Goal: Contribute content: Contribute content

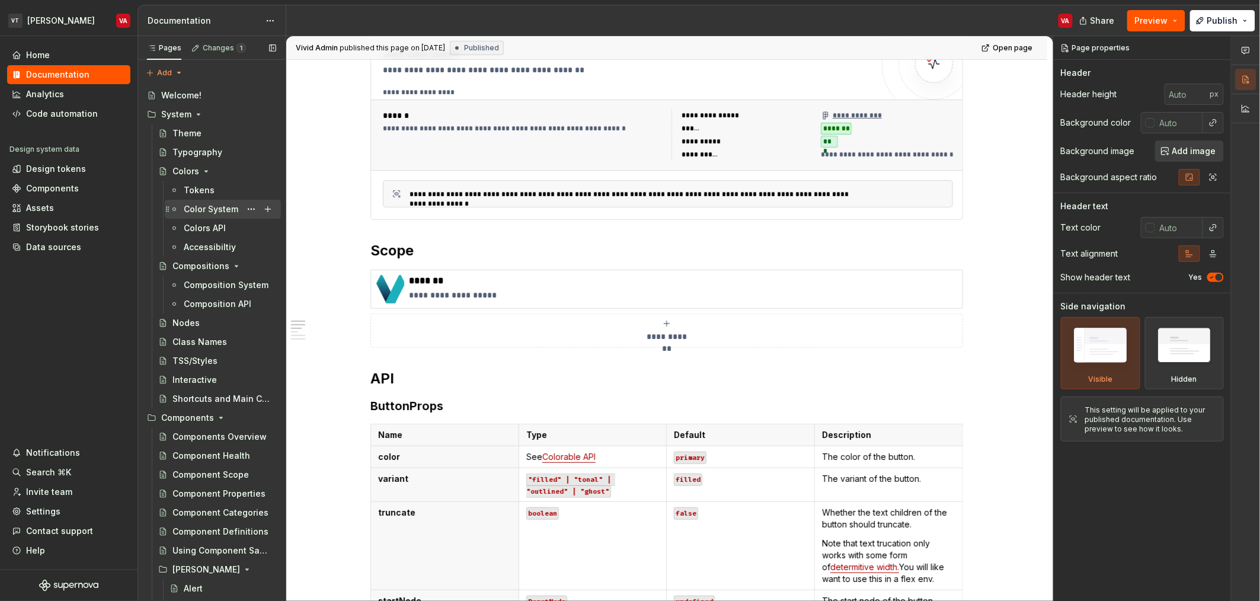
click at [201, 205] on div "Color System" at bounding box center [211, 209] width 55 height 12
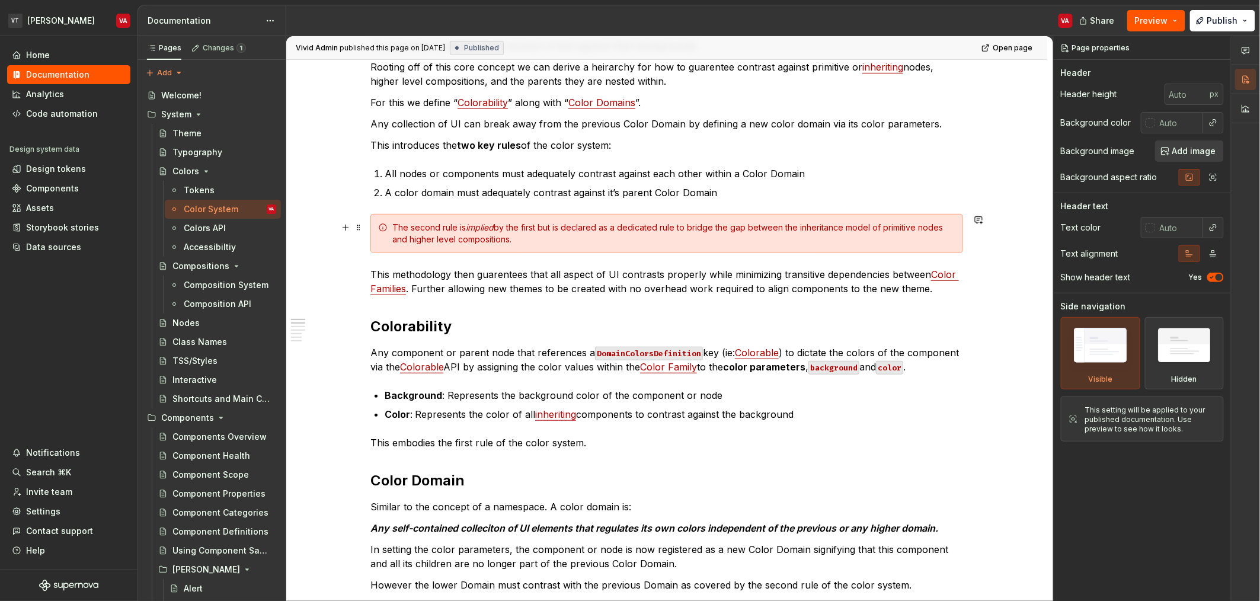
scroll to position [263, 0]
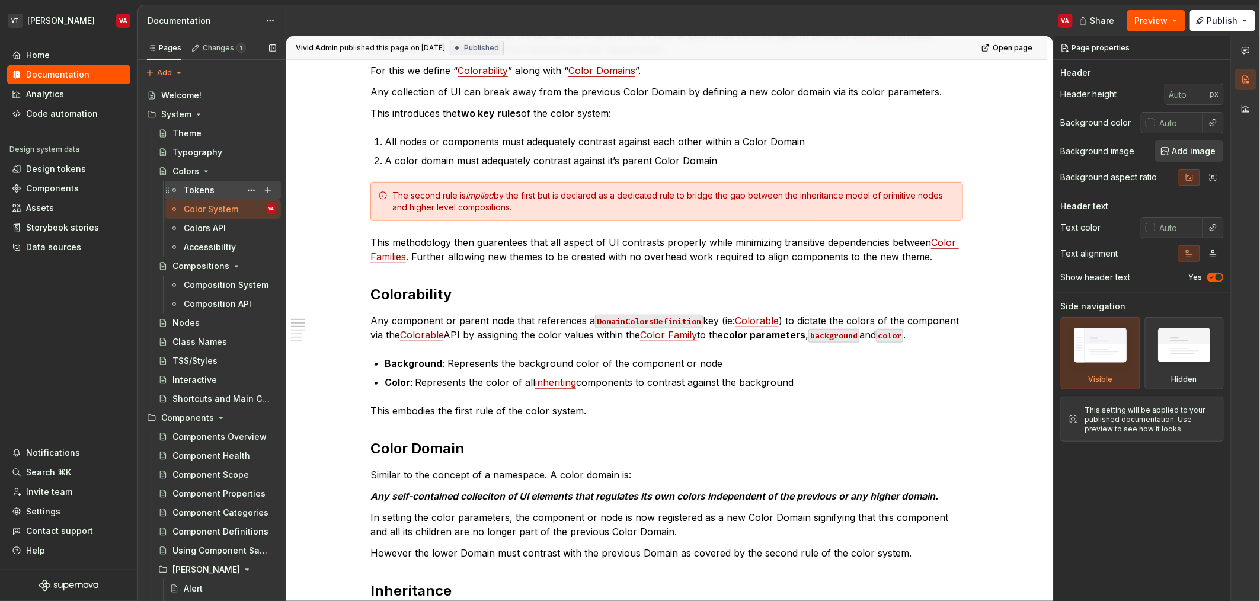
click at [194, 186] on div "Tokens" at bounding box center [199, 190] width 31 height 12
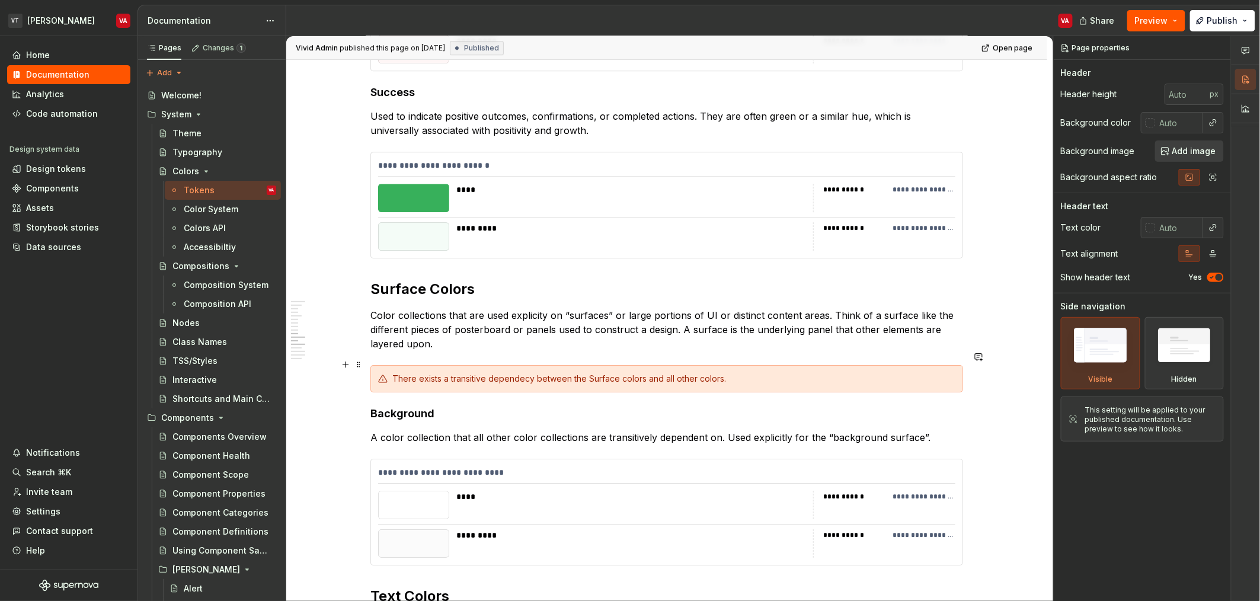
scroll to position [1512, 0]
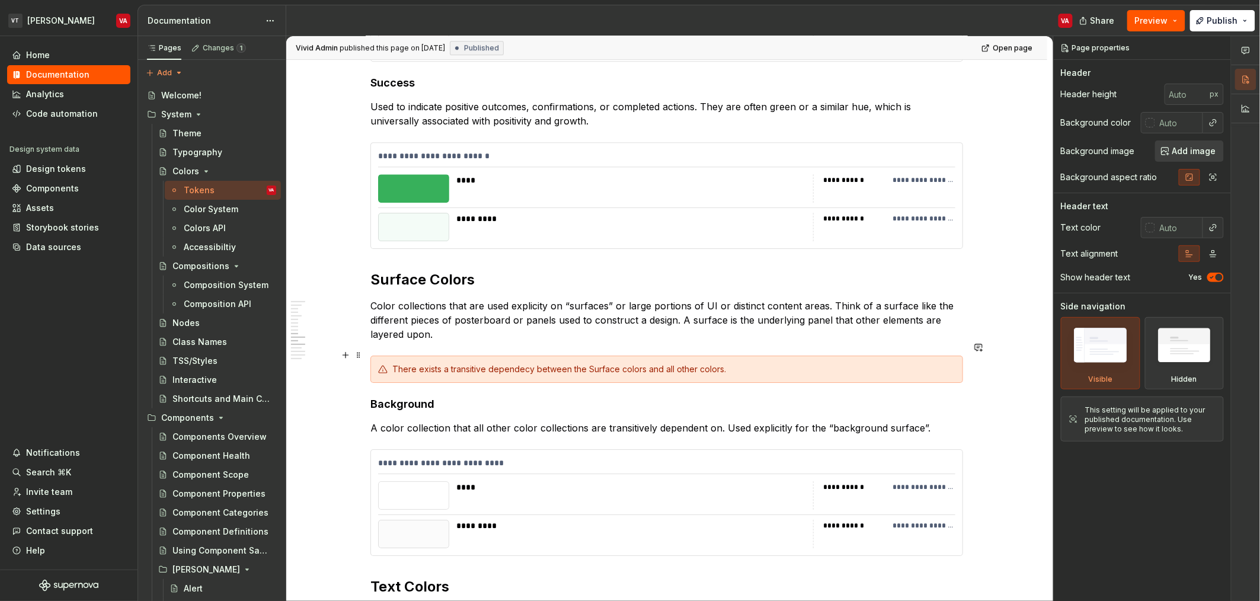
type textarea "*"
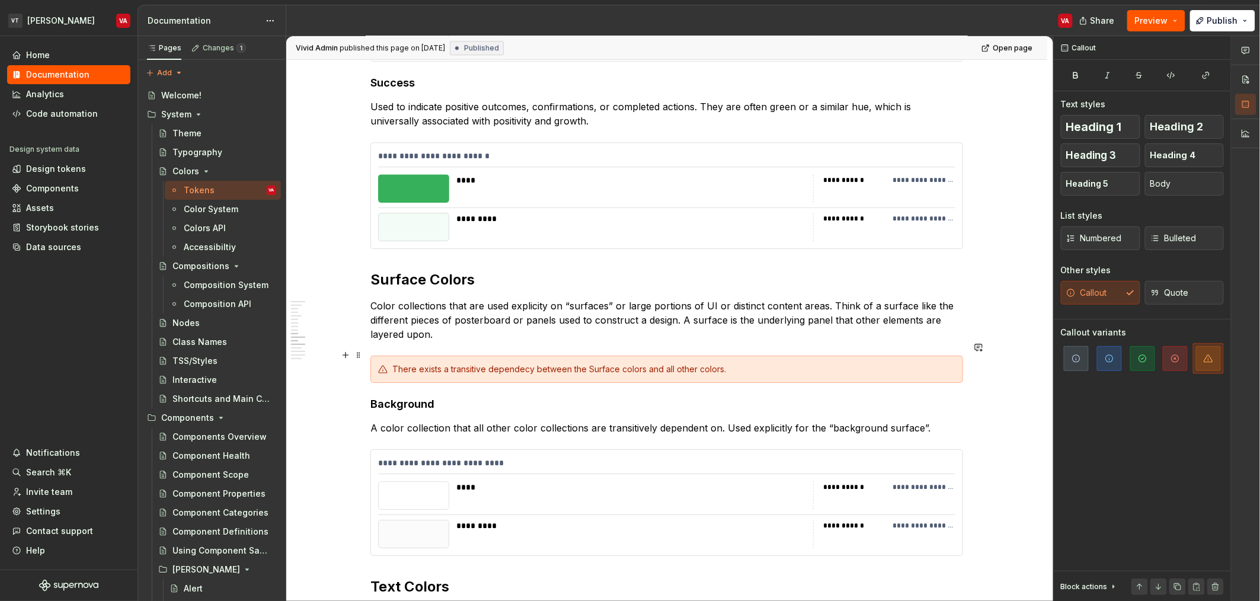
click at [487, 363] on div "There exists a transitive dependecy between the Surface colors and all other co…" at bounding box center [673, 369] width 563 height 12
click at [628, 363] on div "There exists a transitive dependecy between the Surface colors and all other co…" at bounding box center [673, 369] width 563 height 12
click at [438, 316] on p "Color collections that are used explicity on “surfaces” or large portions of UI…" at bounding box center [666, 320] width 593 height 43
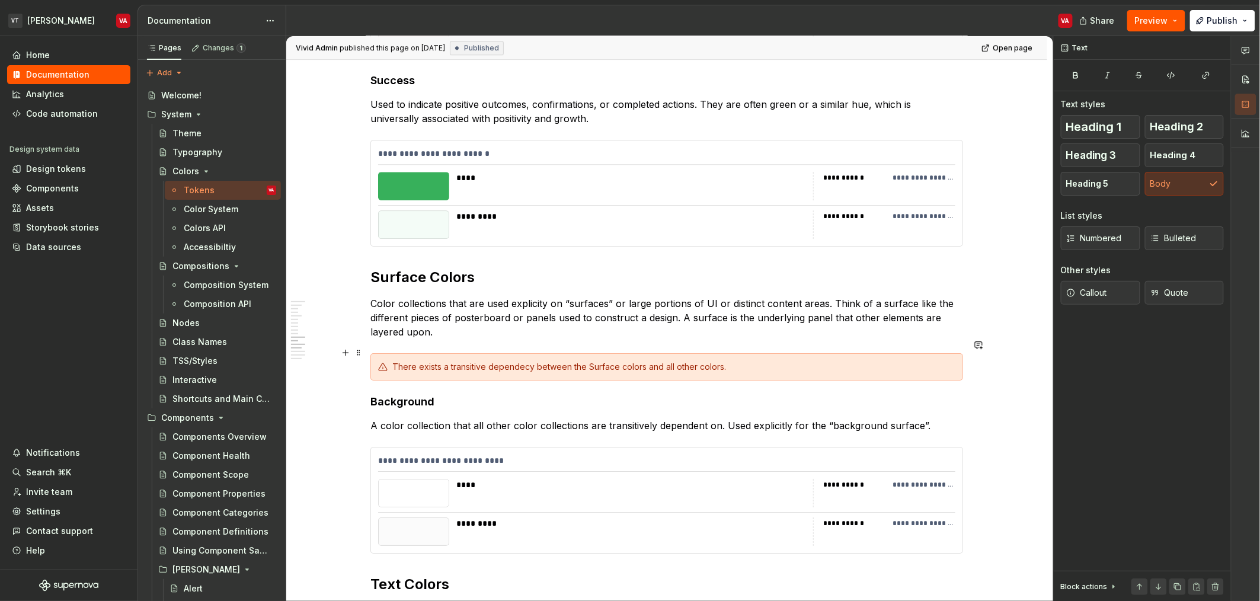
scroll to position [1630, 0]
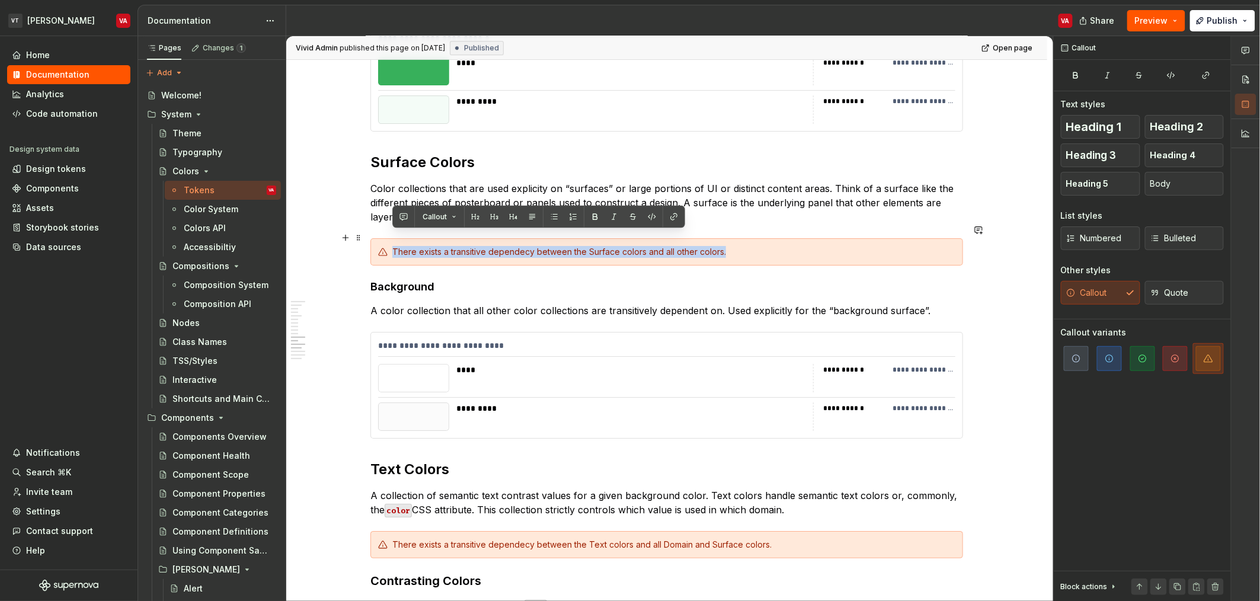
drag, startPoint x: 754, startPoint y: 239, endPoint x: 388, endPoint y: 242, distance: 366.3
click at [388, 242] on div "There exists a transitive dependecy between the Surface colors and all other co…" at bounding box center [666, 251] width 593 height 27
click at [628, 246] on div "There exists a transitive dependecy between the Surface colors and all other co…" at bounding box center [673, 252] width 563 height 12
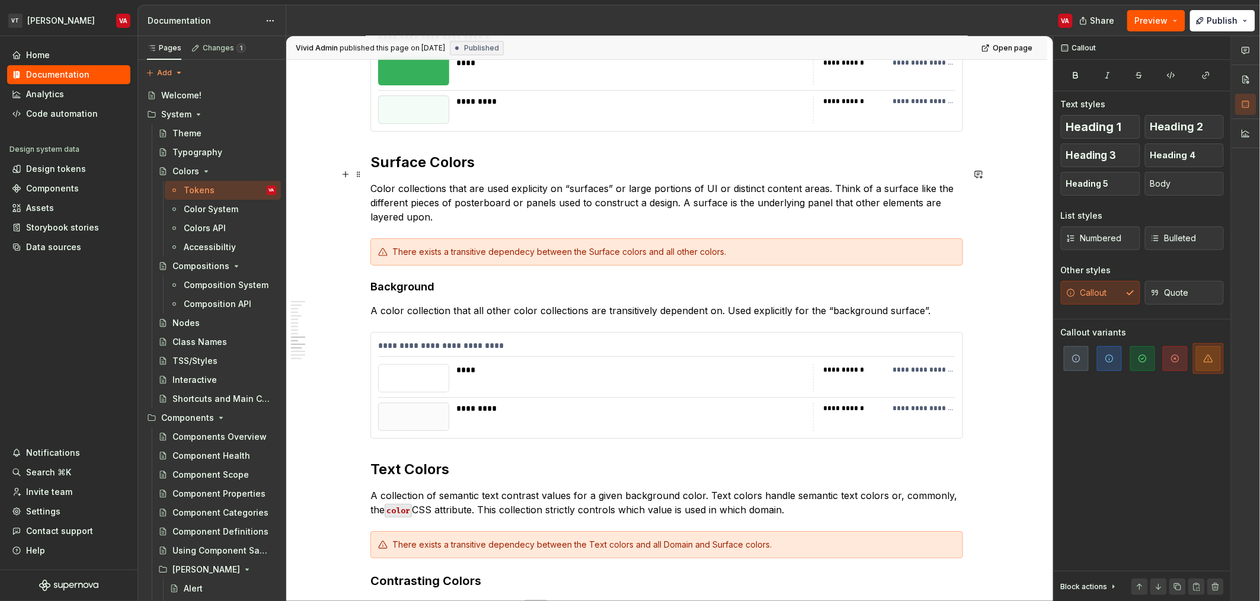
click at [529, 203] on p "Color collections that are used explicity on “surfaces” or large portions of UI…" at bounding box center [666, 202] width 593 height 43
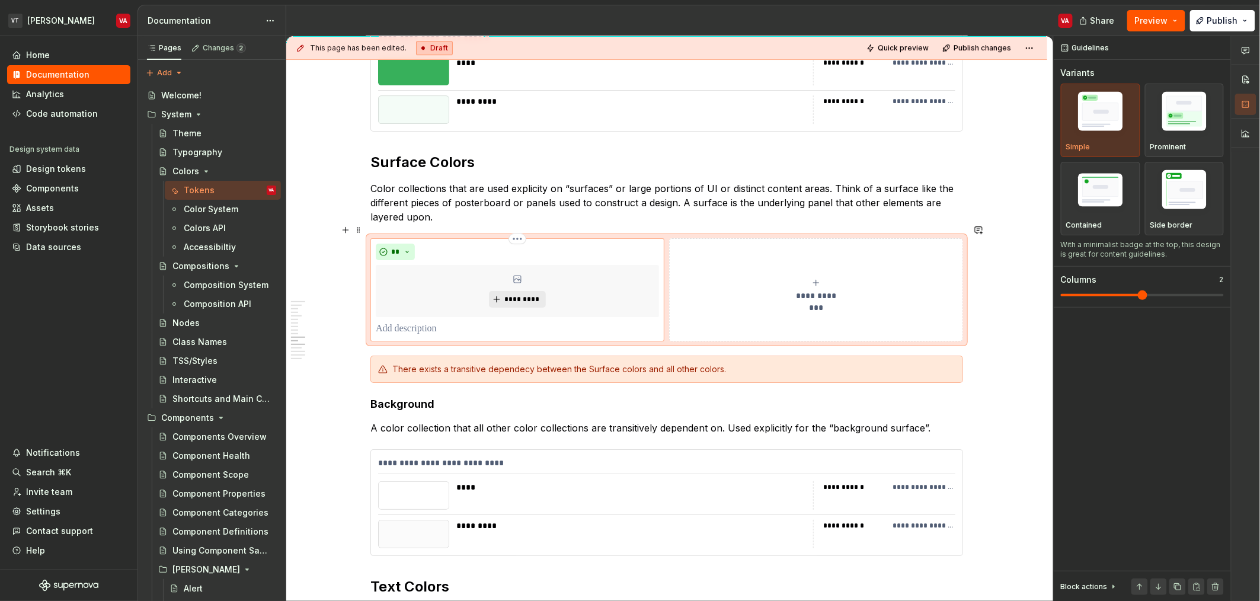
click at [405, 322] on p at bounding box center [517, 329] width 283 height 14
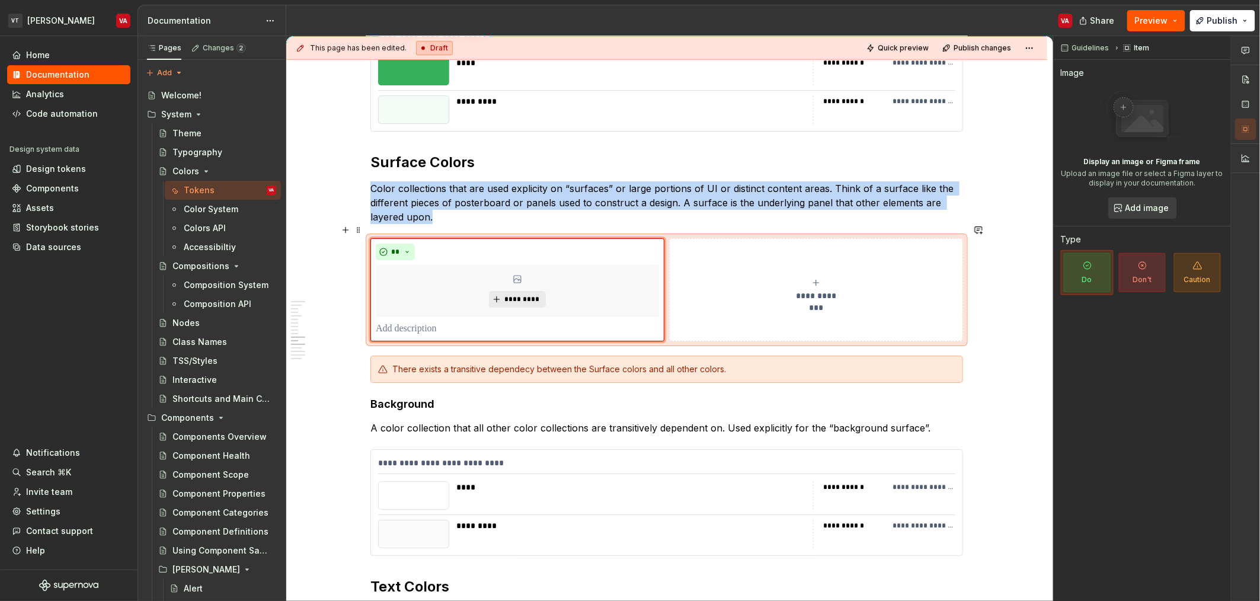
click at [628, 278] on div "**********" at bounding box center [815, 290] width 283 height 24
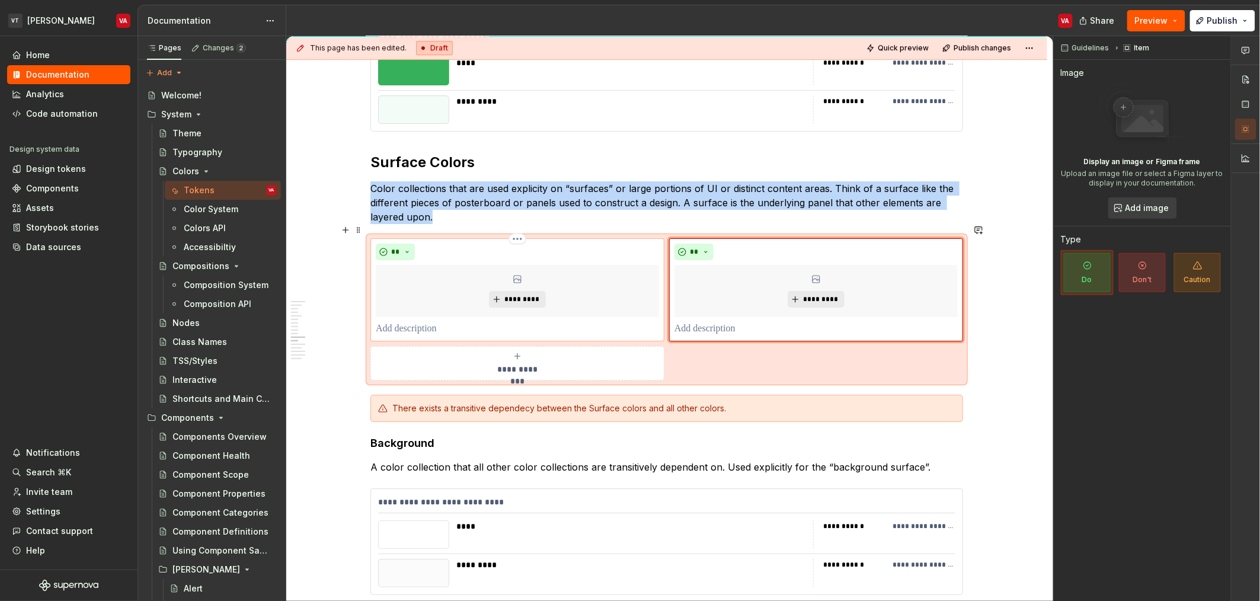
click at [434, 322] on p at bounding box center [517, 329] width 283 height 14
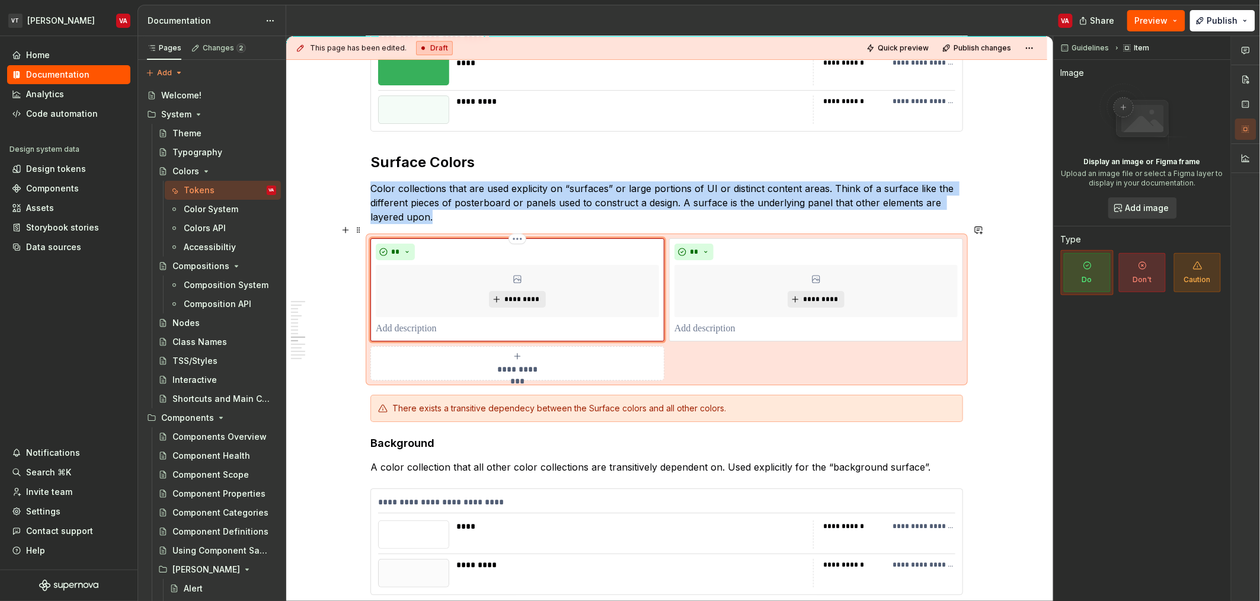
click at [511, 244] on div "**" at bounding box center [517, 252] width 283 height 17
click at [405, 244] on button "**" at bounding box center [395, 252] width 39 height 17
click at [437, 244] on div "**" at bounding box center [517, 252] width 283 height 17
click at [628, 50] on span "Guidelines" at bounding box center [1090, 47] width 37 height 9
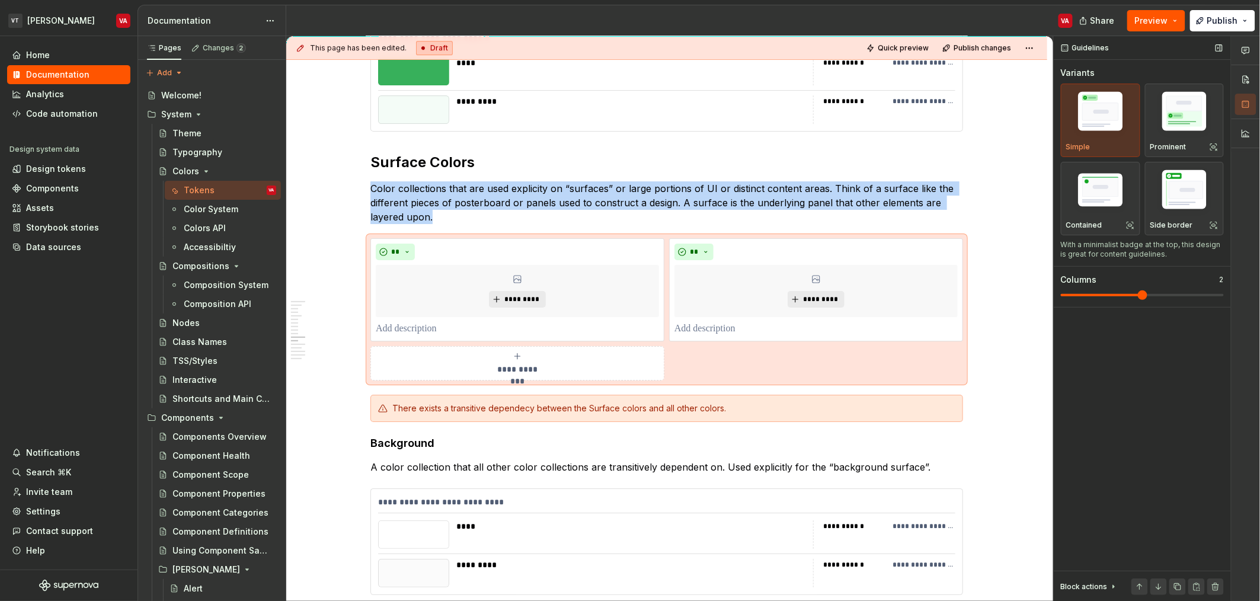
click at [628, 125] on img "button" at bounding box center [1100, 114] width 69 height 52
click at [628, 109] on img "button" at bounding box center [1184, 114] width 69 height 52
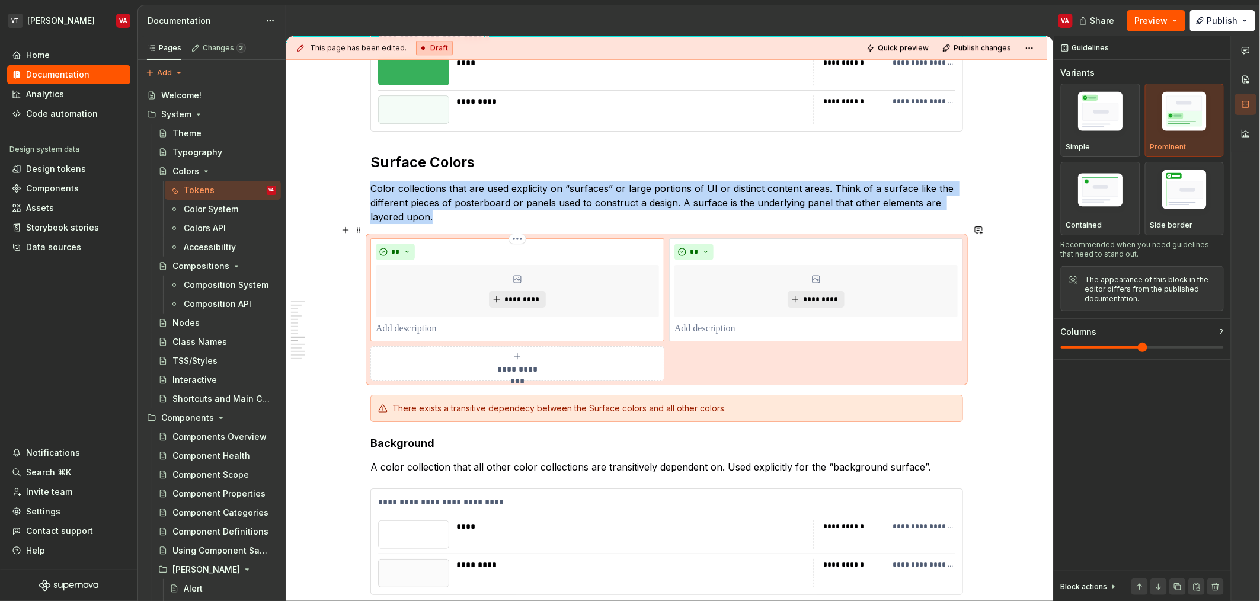
click at [401, 322] on p at bounding box center [517, 329] width 283 height 14
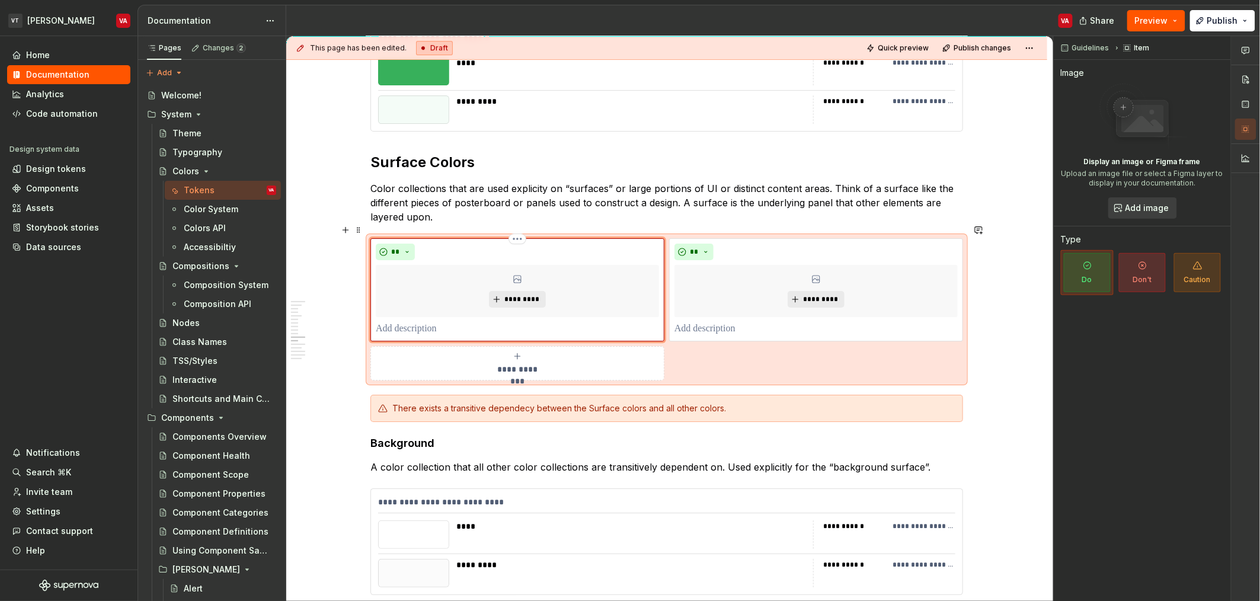
type textarea "*"
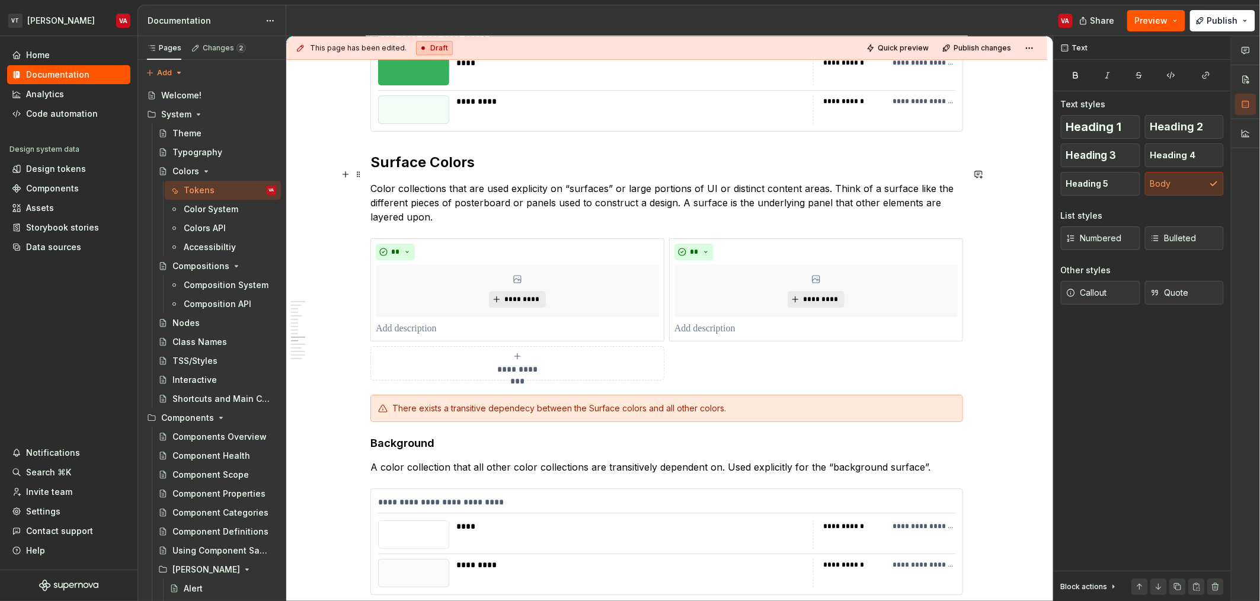
click at [481, 181] on p "Color collections that are used explicity on “surfaces” or large portions of UI…" at bounding box center [666, 202] width 593 height 43
click at [407, 322] on p at bounding box center [517, 329] width 283 height 14
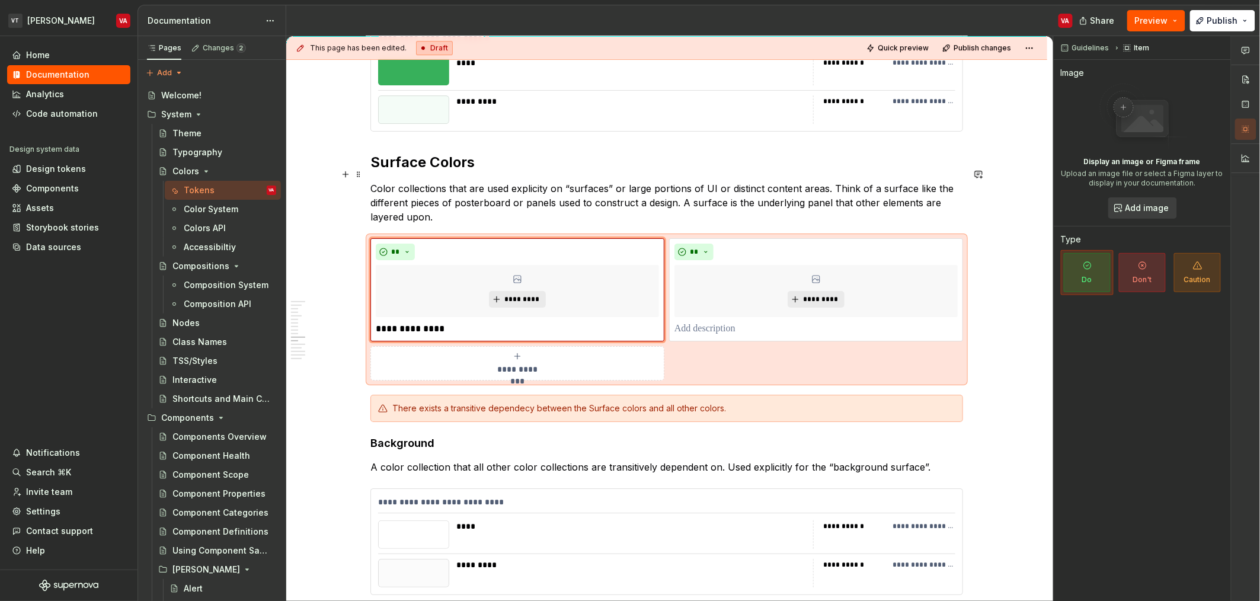
click at [523, 203] on p "Color collections that are used explicity on “surfaces” or large portions of UI…" at bounding box center [666, 202] width 593 height 43
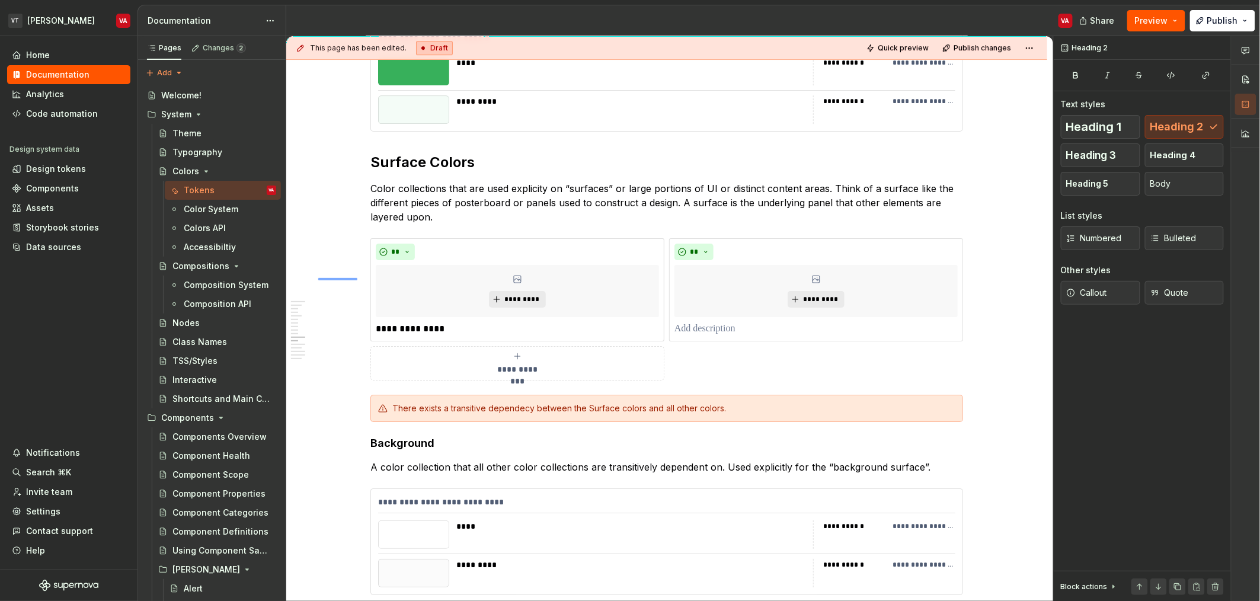
drag, startPoint x: 357, startPoint y: 279, endPoint x: 521, endPoint y: 292, distance: 164.1
click at [521, 292] on div "**********" at bounding box center [669, 318] width 767 height 565
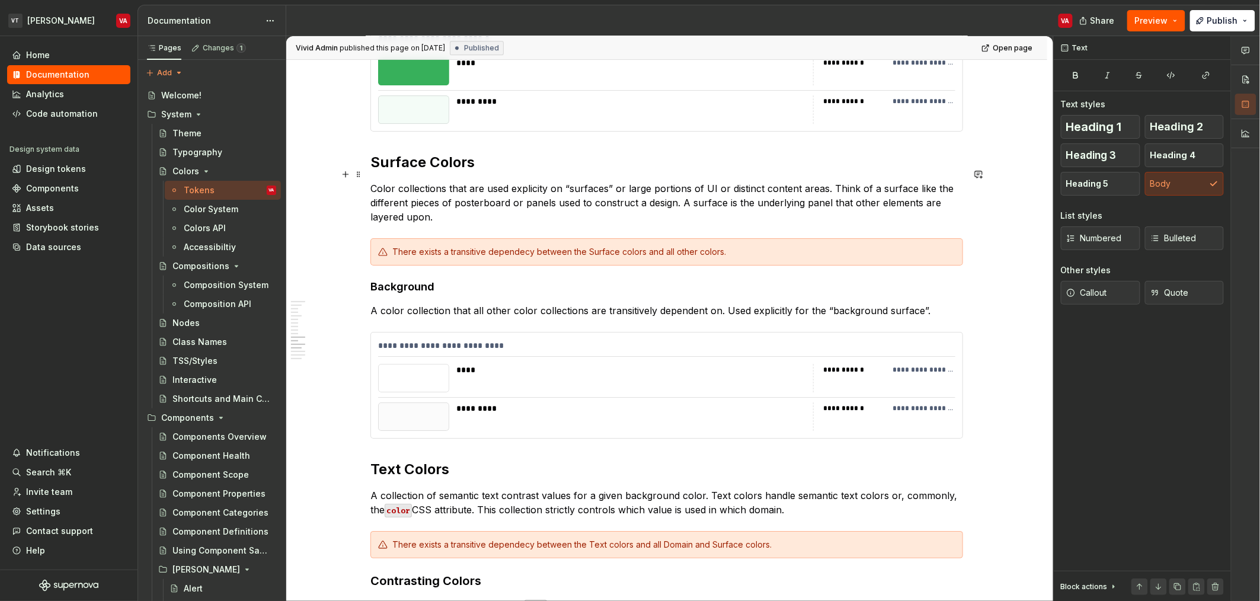
click at [479, 206] on p "Color collections that are used explicity on “surfaces” or large portions of UI…" at bounding box center [666, 202] width 593 height 43
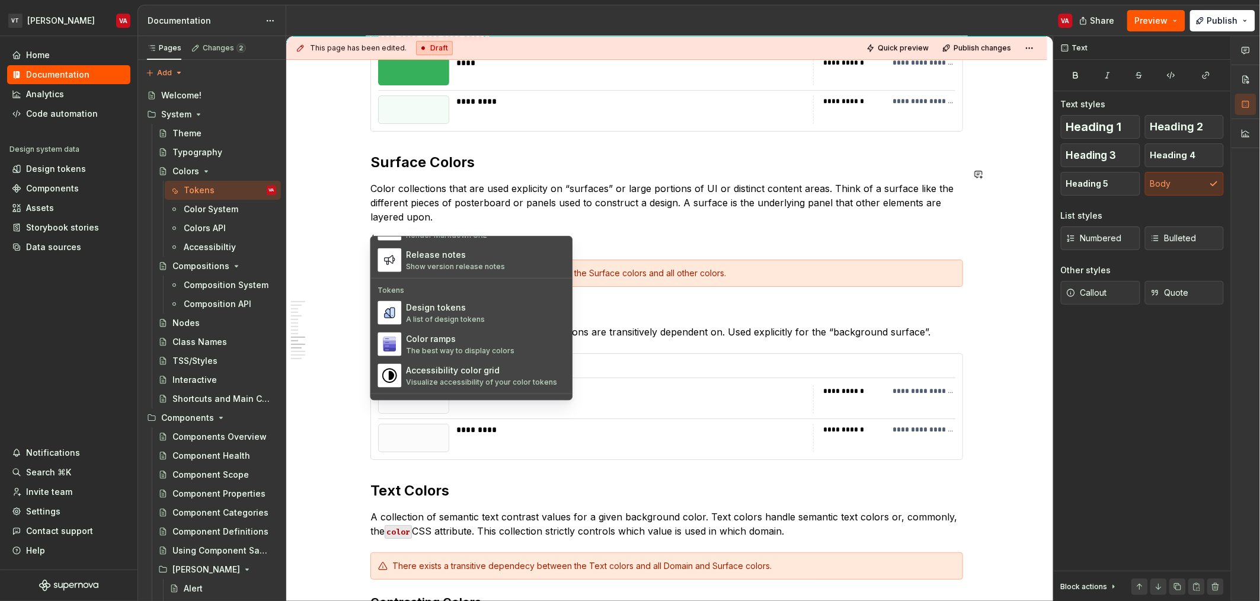
scroll to position [872, 0]
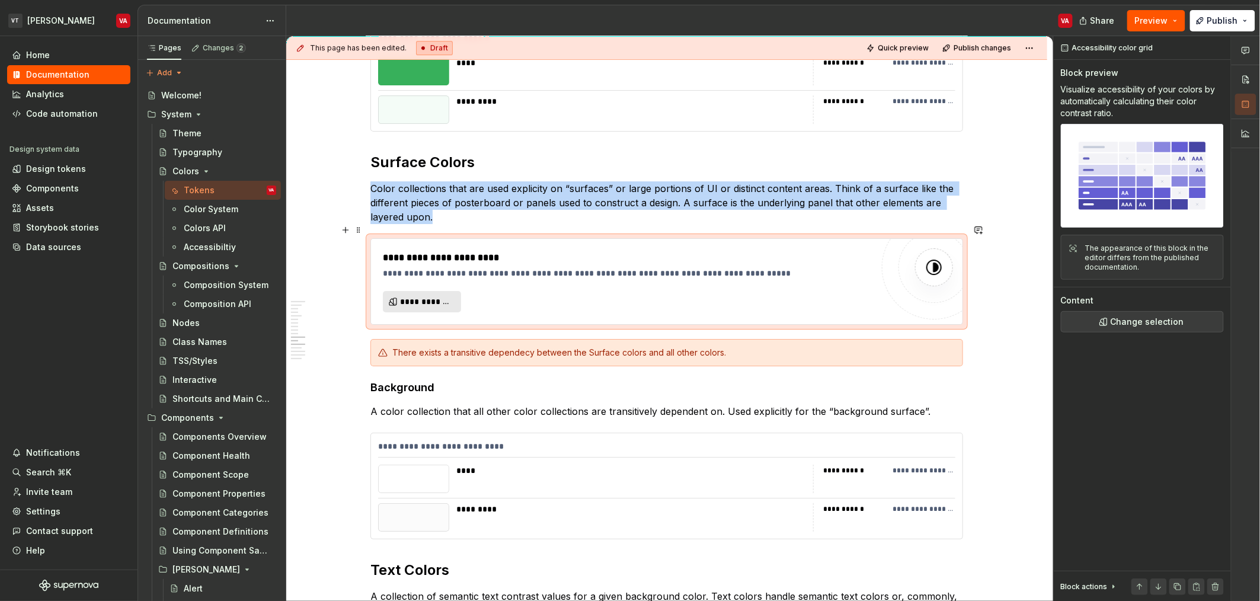
click at [429, 296] on span "**********" at bounding box center [426, 302] width 53 height 12
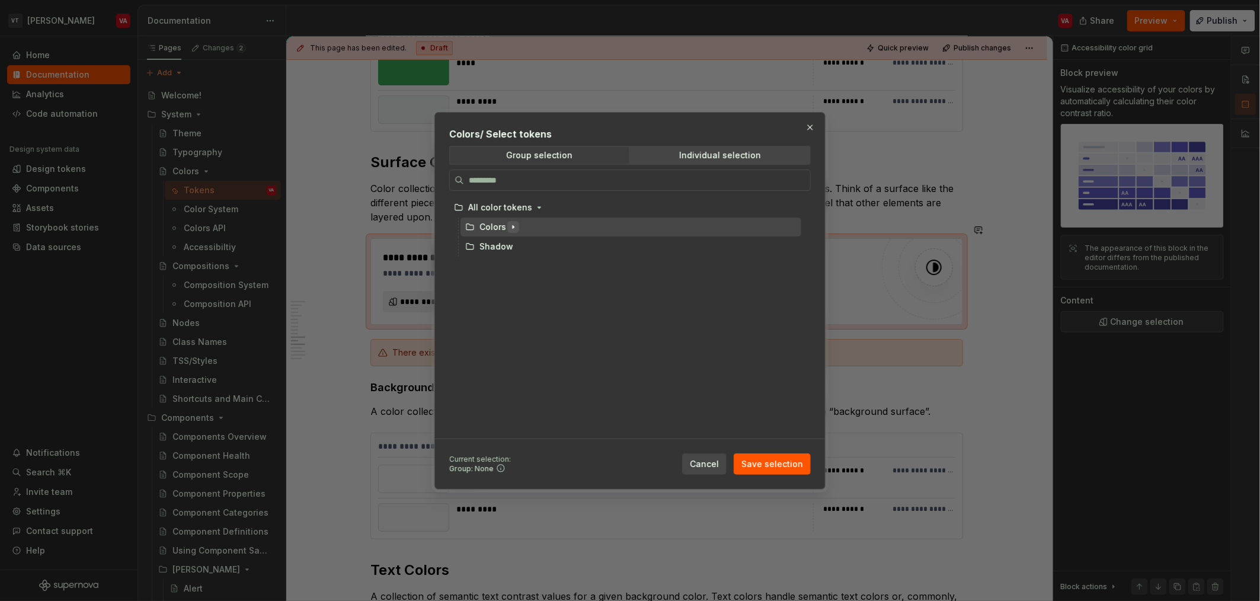
click at [514, 226] on icon "button" at bounding box center [512, 226] width 9 height 9
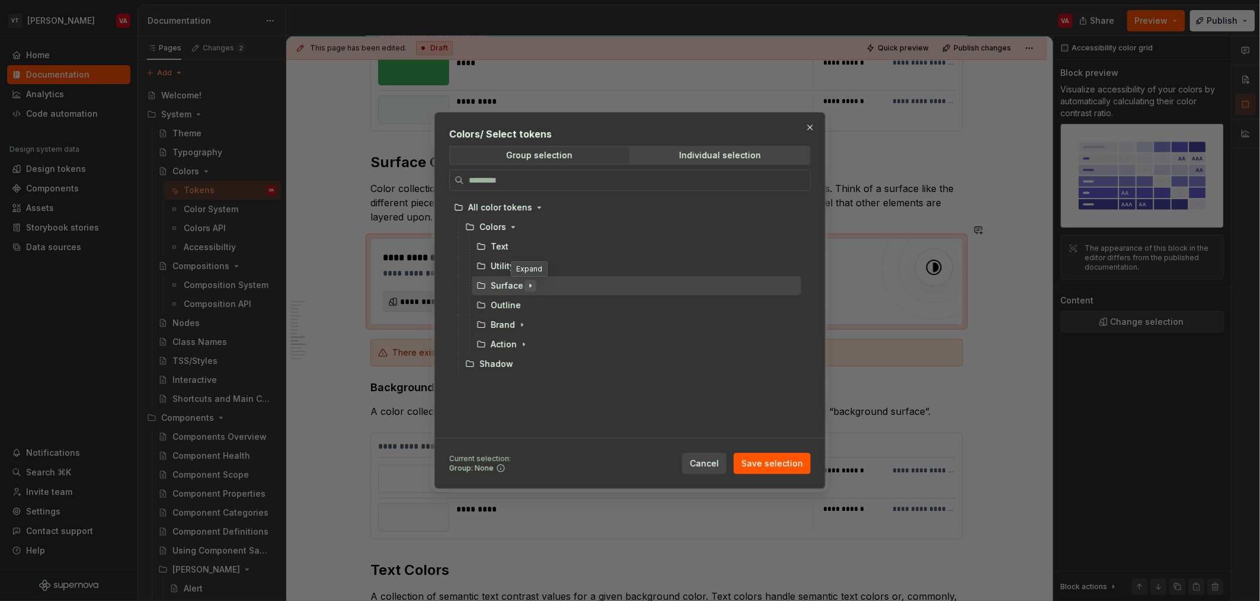
click at [532, 284] on icon "button" at bounding box center [530, 285] width 9 height 9
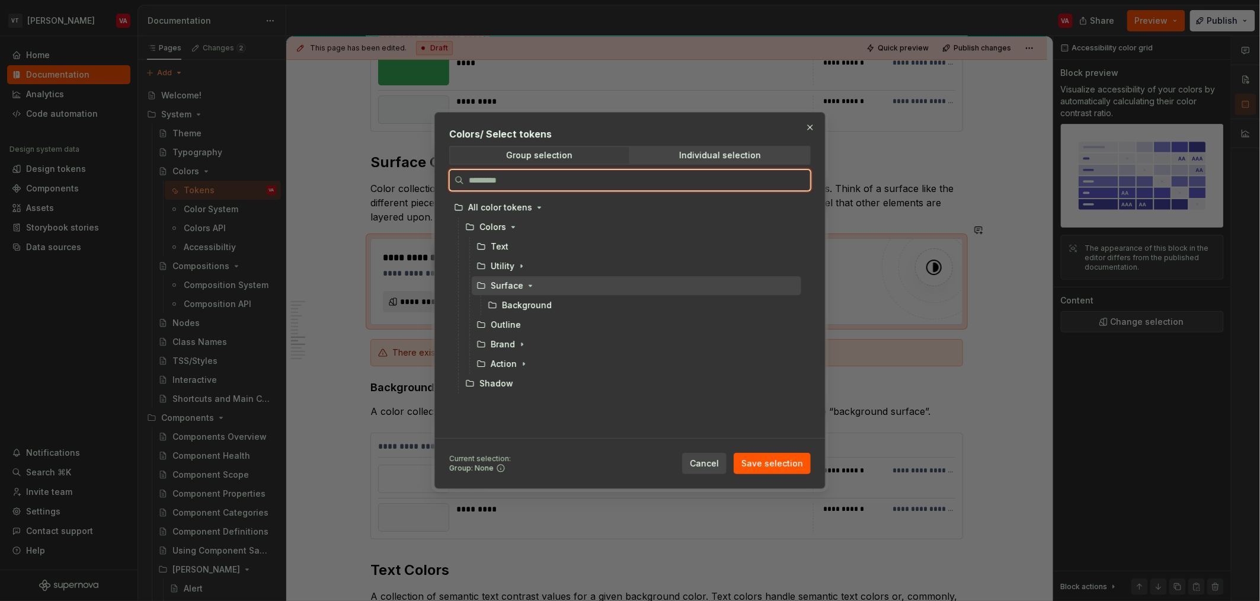
click at [515, 287] on div "Surface" at bounding box center [507, 286] width 33 height 12
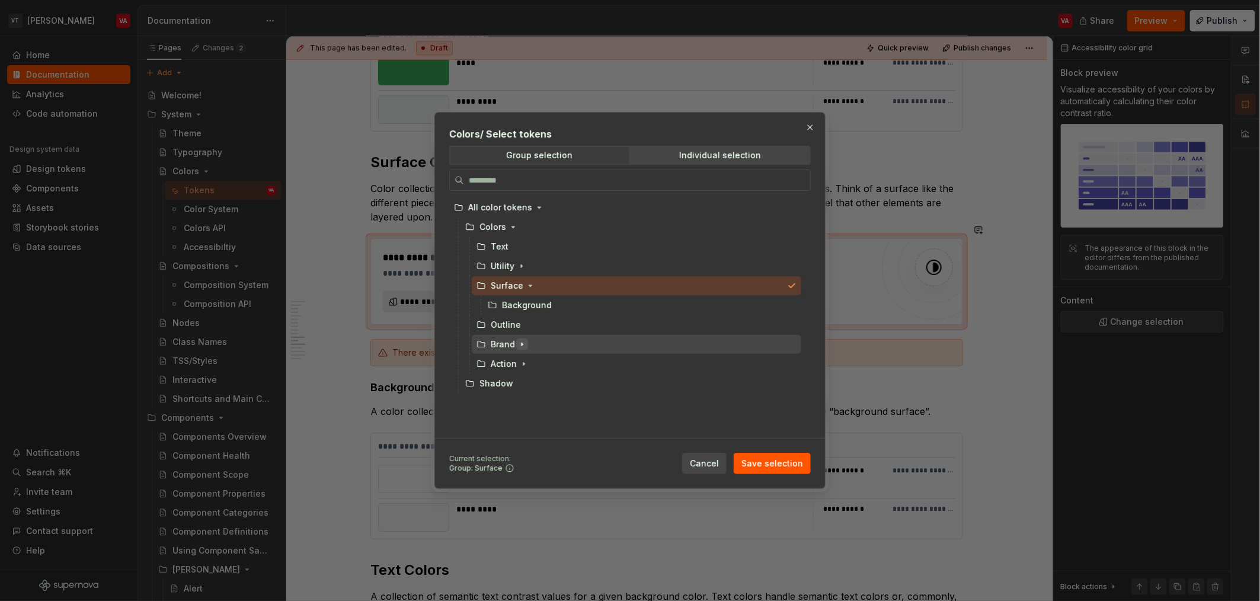
click at [522, 346] on icon "button" at bounding box center [521, 344] width 9 height 9
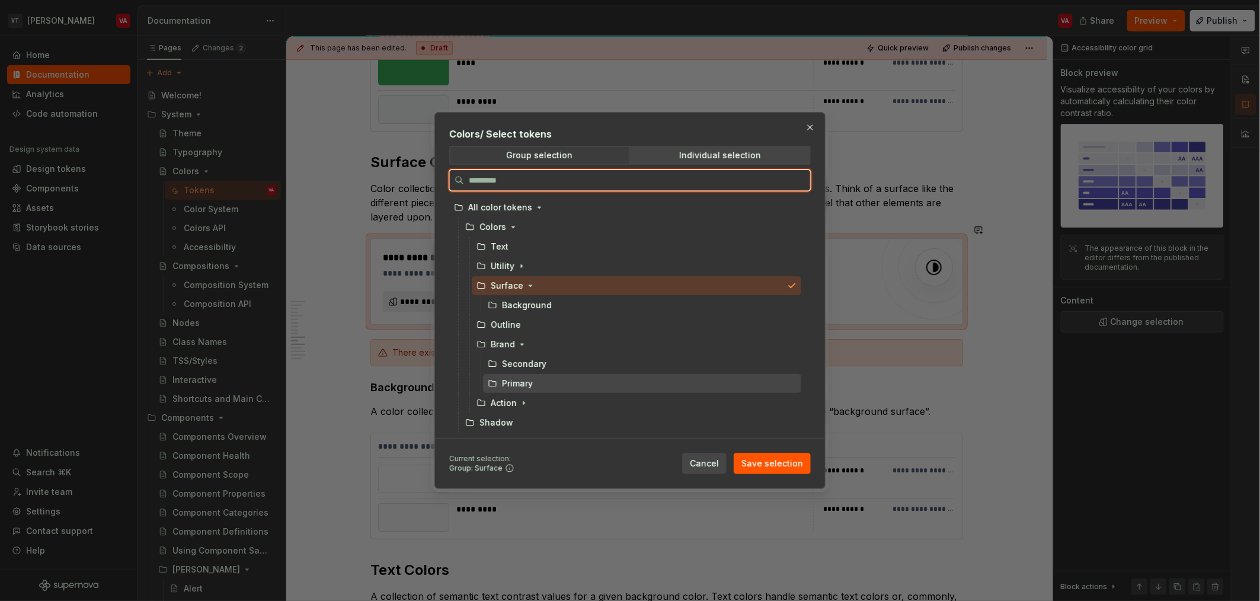
click at [522, 383] on div "Primary" at bounding box center [517, 384] width 31 height 12
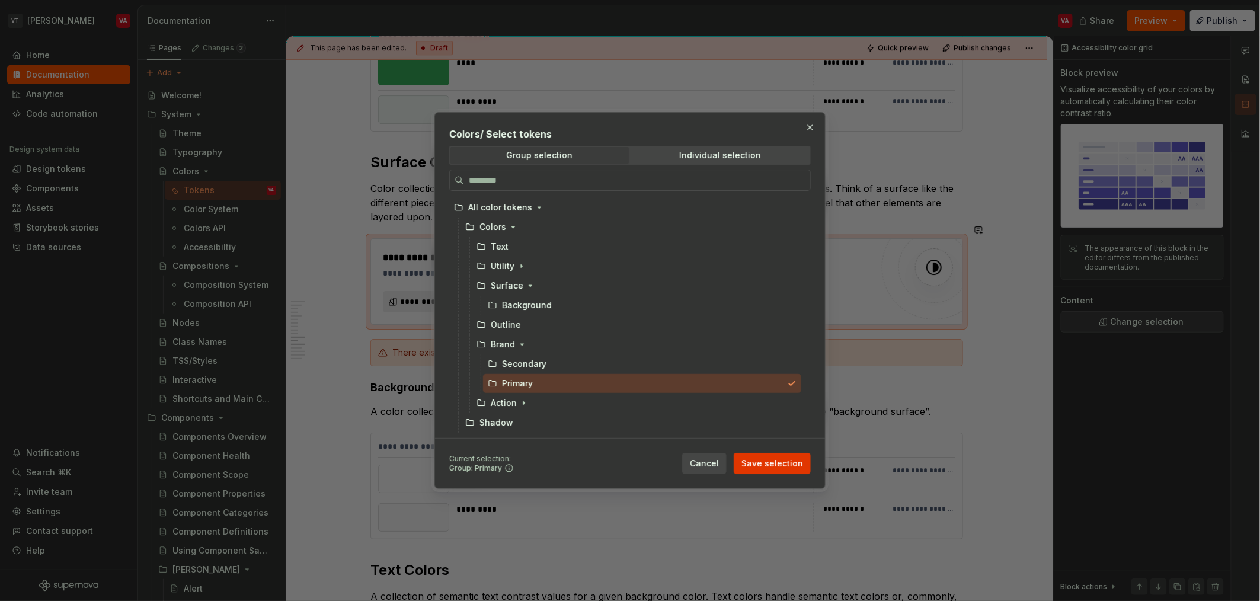
click at [628, 466] on span "Save selection" at bounding box center [772, 464] width 62 height 12
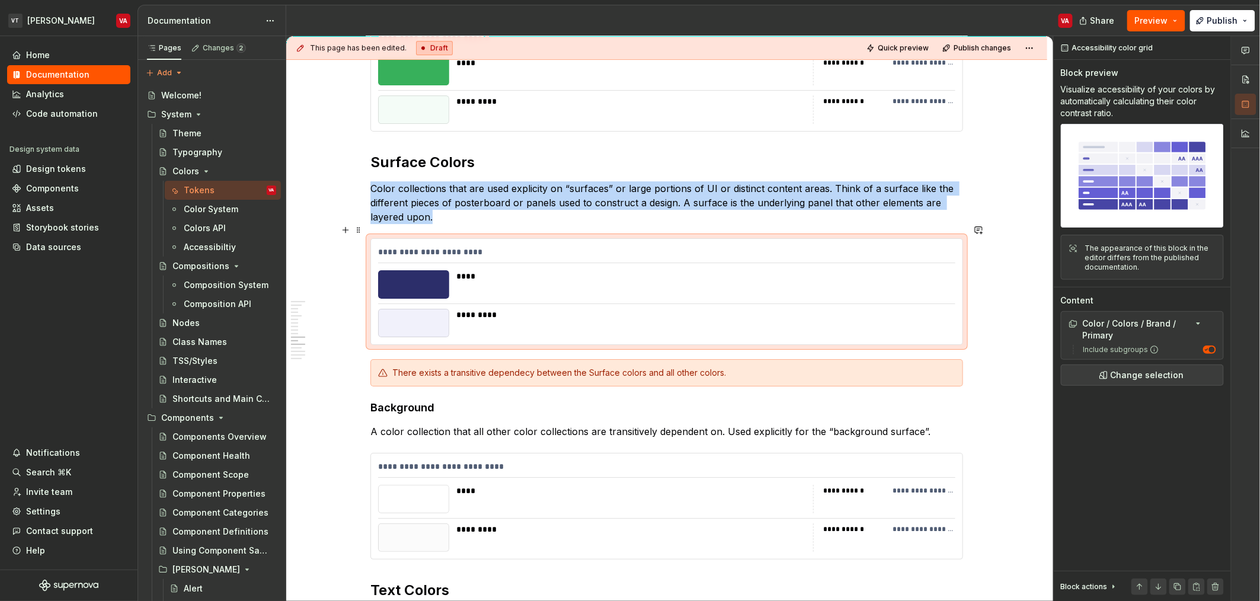
click at [551, 246] on div "**********" at bounding box center [666, 254] width 577 height 17
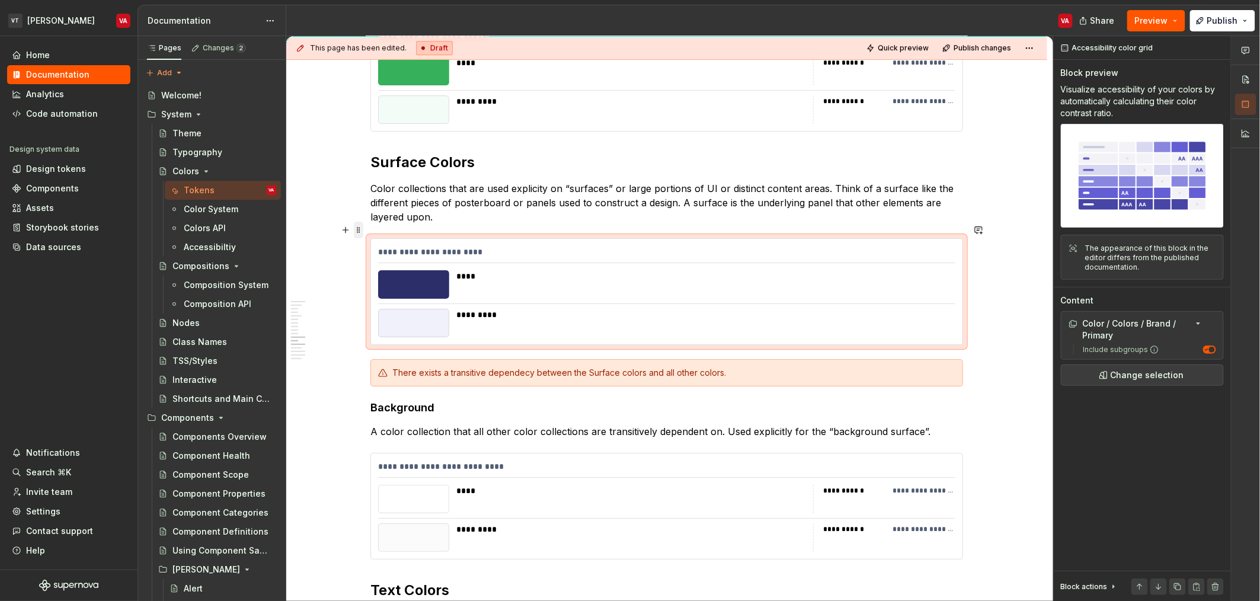
click at [358, 227] on span at bounding box center [358, 230] width 9 height 17
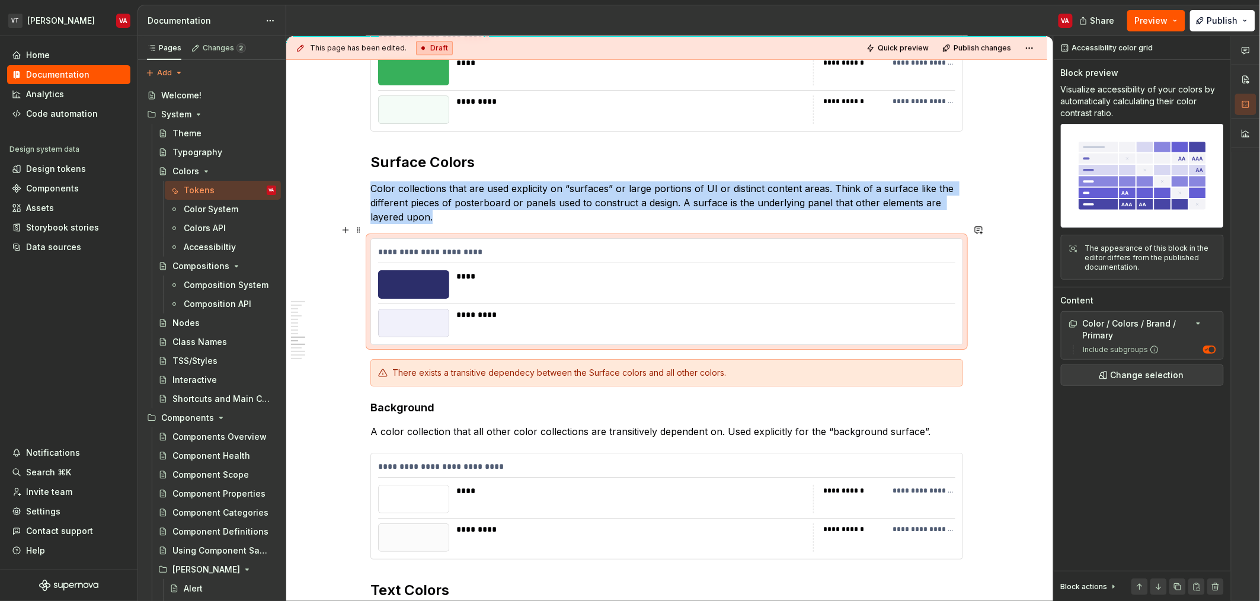
click at [628, 270] on div "****" at bounding box center [702, 276] width 492 height 12
click at [628, 379] on span "Change selection" at bounding box center [1147, 375] width 73 height 12
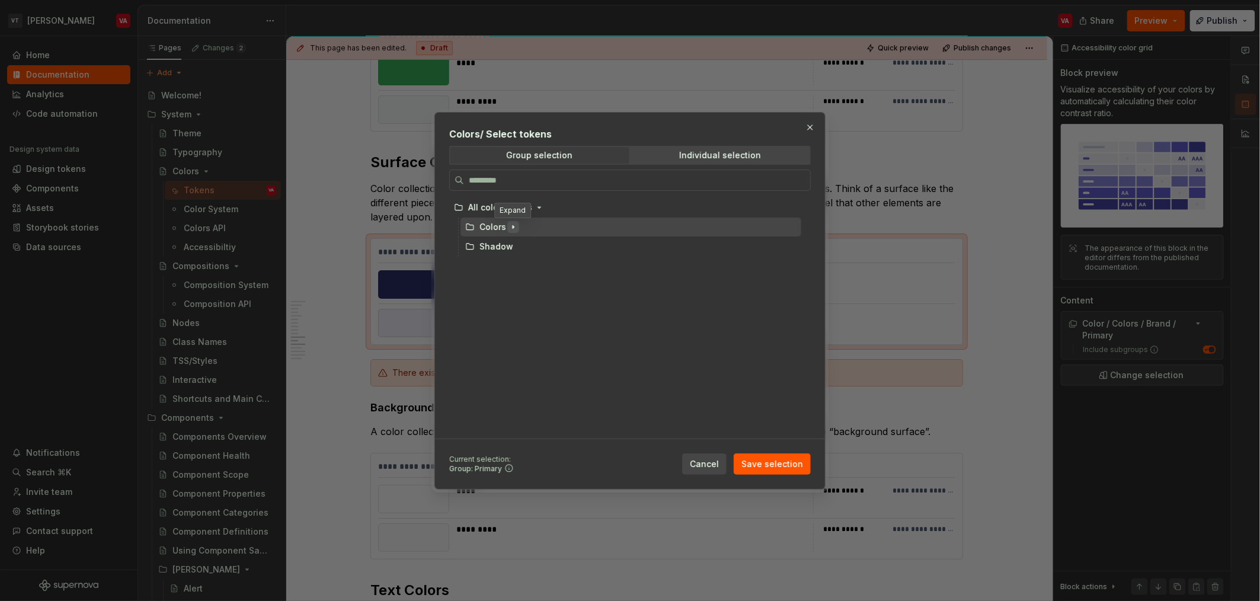
click at [509, 228] on icon "button" at bounding box center [512, 226] width 9 height 9
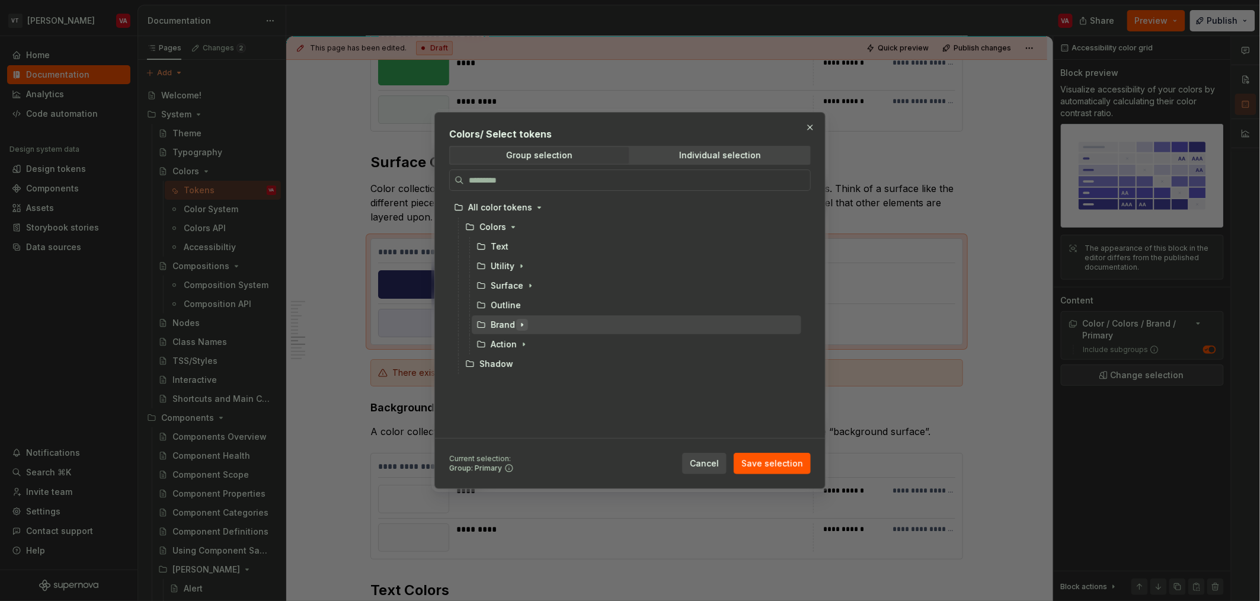
click at [524, 323] on icon "button" at bounding box center [521, 324] width 9 height 9
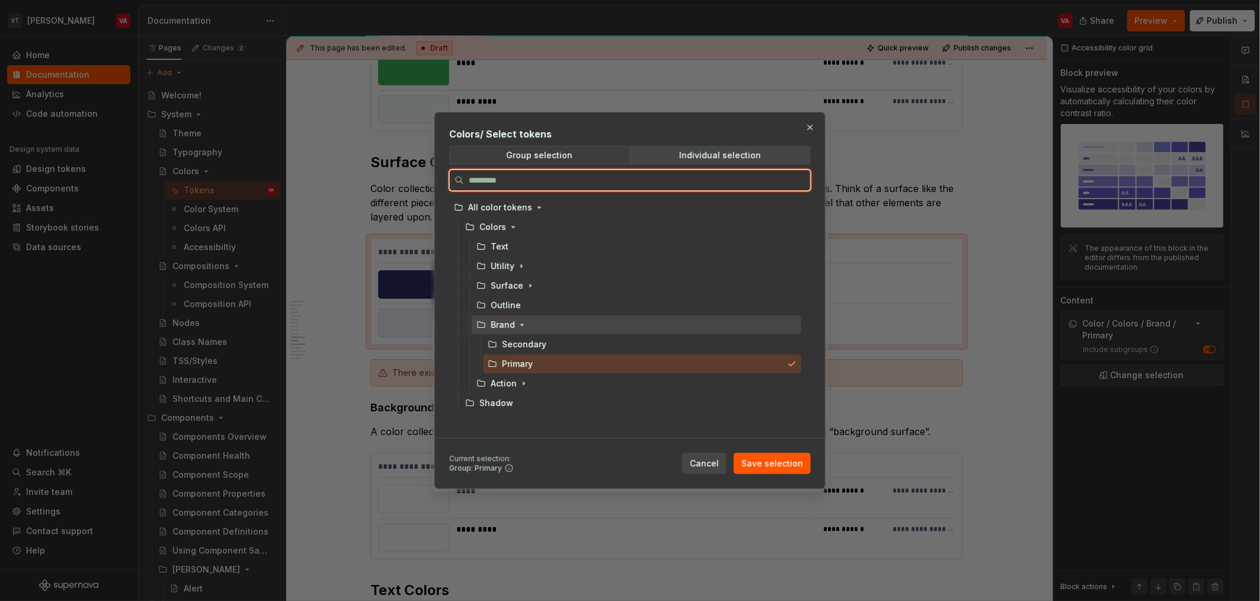
click at [489, 321] on div "Brand" at bounding box center [502, 325] width 52 height 12
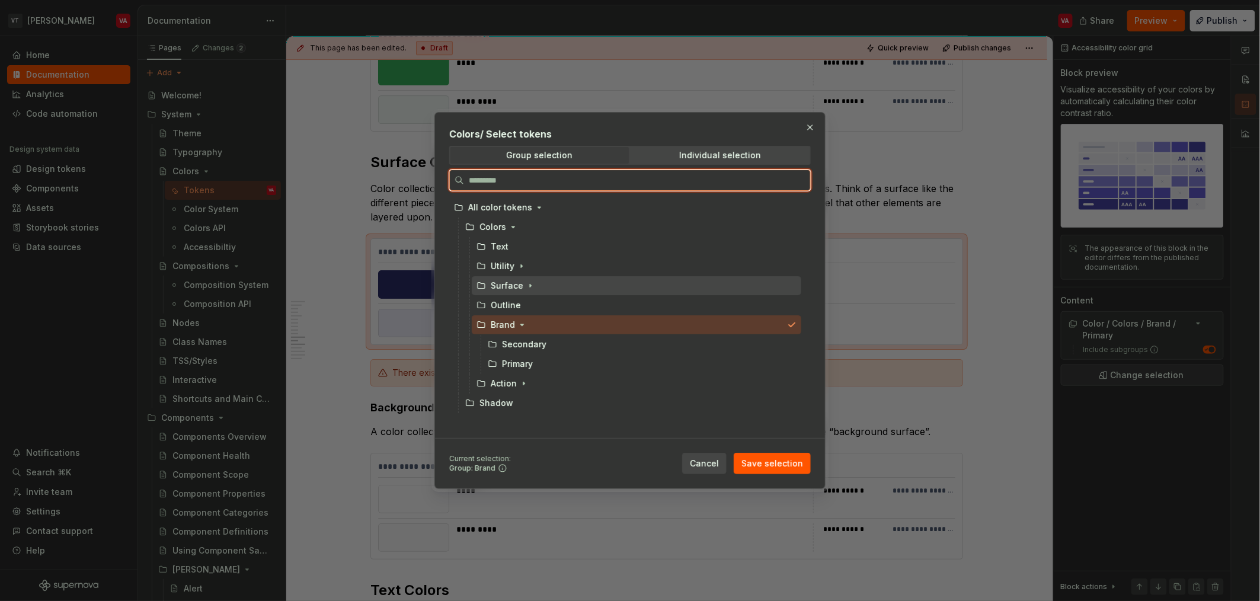
click at [497, 287] on div "Surface" at bounding box center [507, 286] width 33 height 12
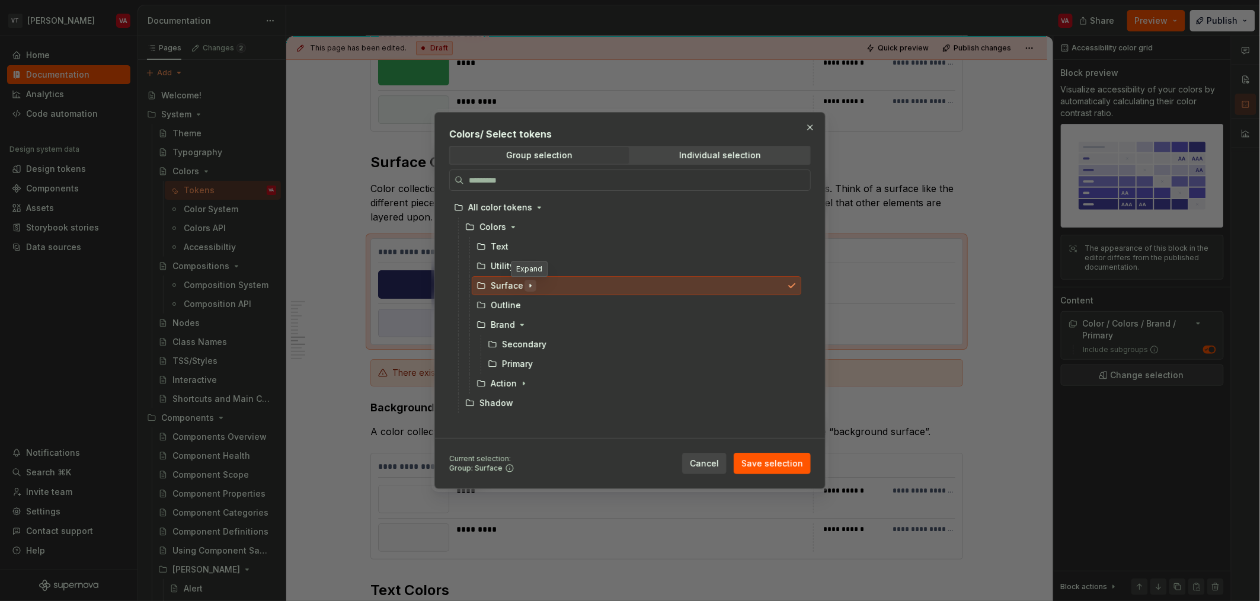
click at [526, 287] on icon "button" at bounding box center [530, 285] width 9 height 9
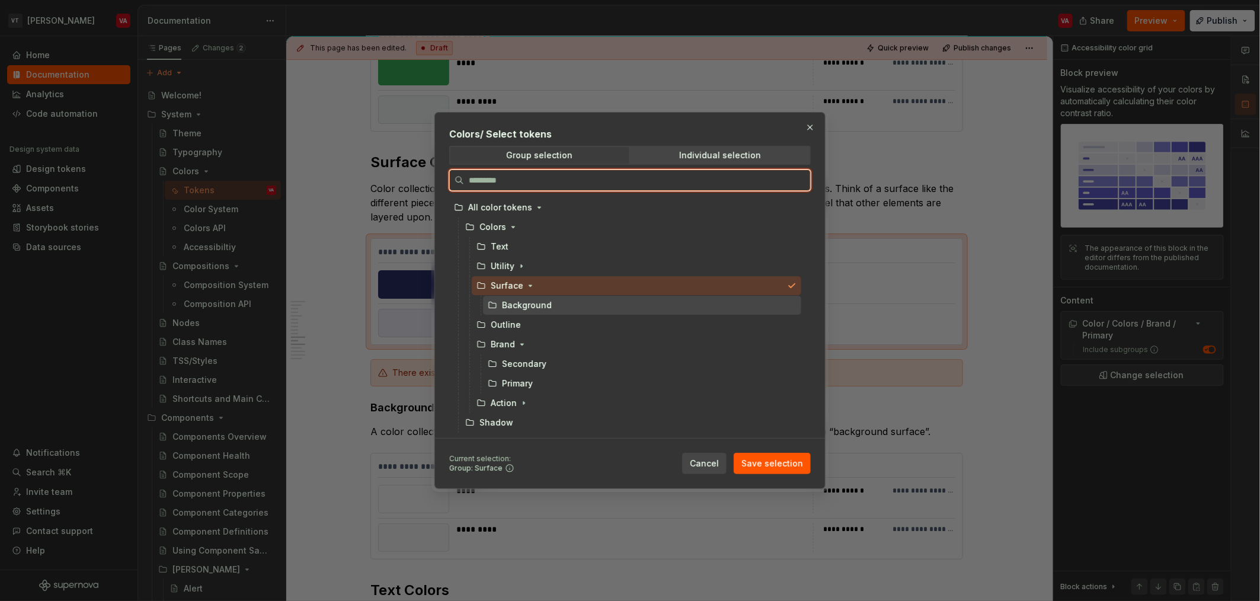
click at [512, 307] on div "Background" at bounding box center [527, 305] width 50 height 12
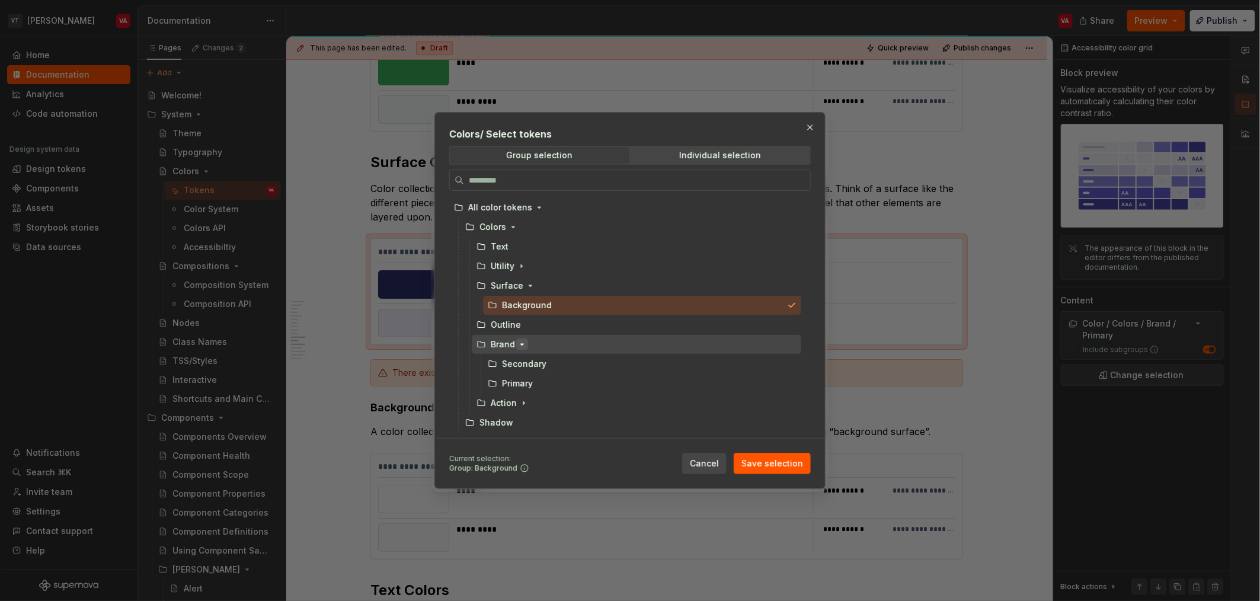
click at [519, 340] on icon "button" at bounding box center [521, 344] width 9 height 9
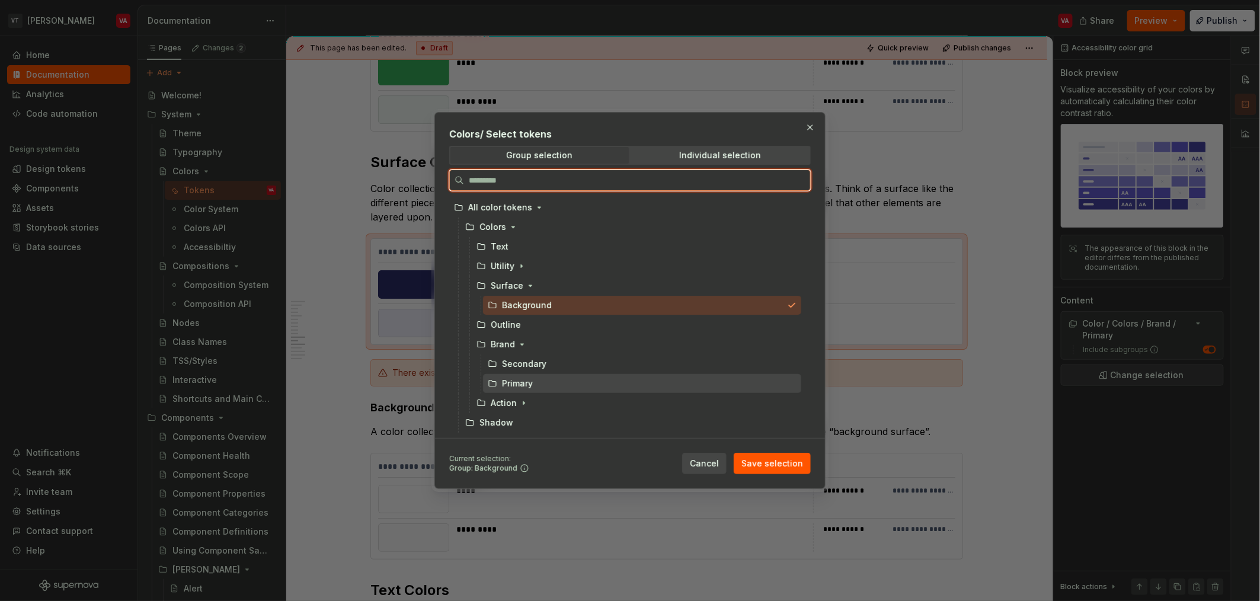
click at [514, 385] on div "Primary" at bounding box center [517, 384] width 31 height 12
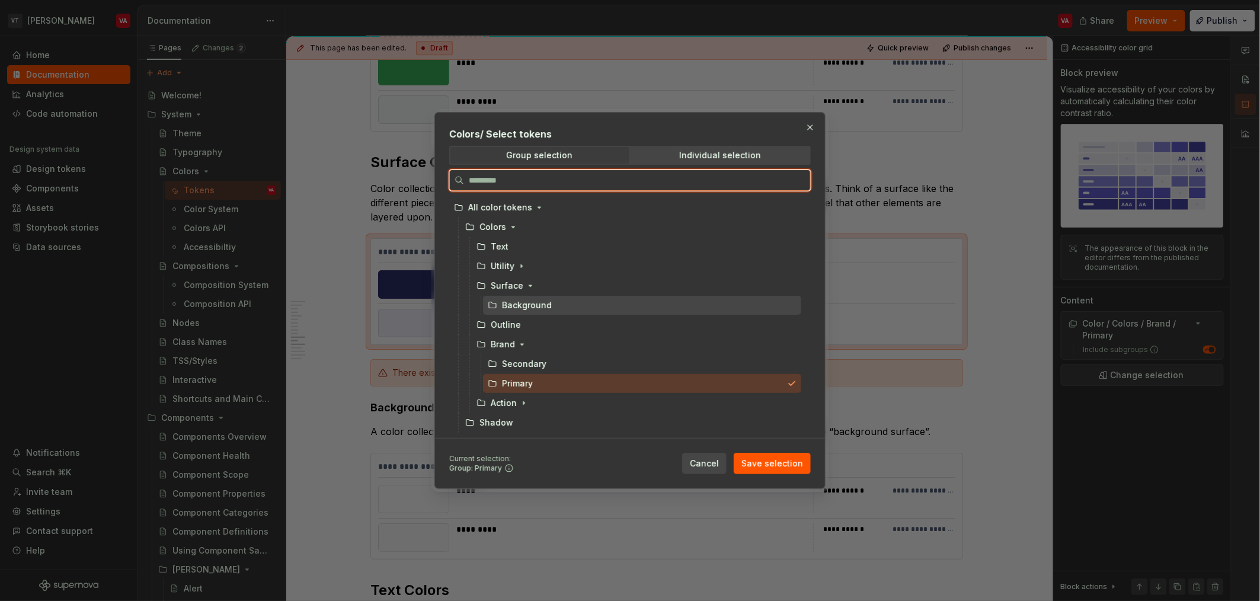
click at [547, 300] on div "Background" at bounding box center [527, 305] width 50 height 12
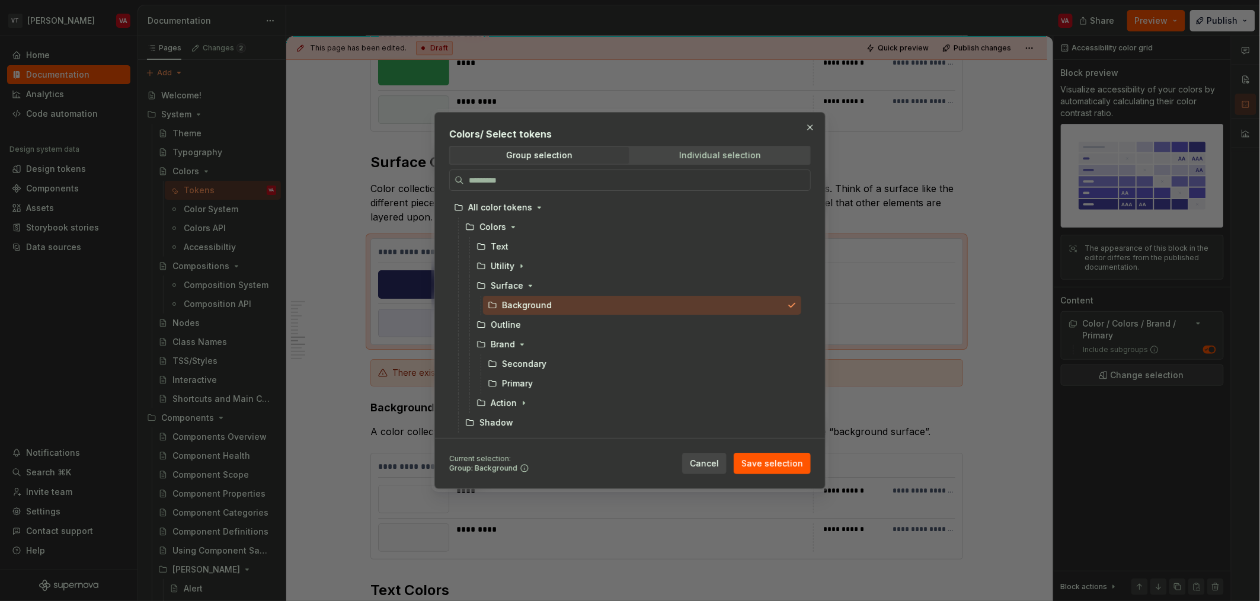
click at [628, 160] on span "Individual selection" at bounding box center [720, 155] width 178 height 17
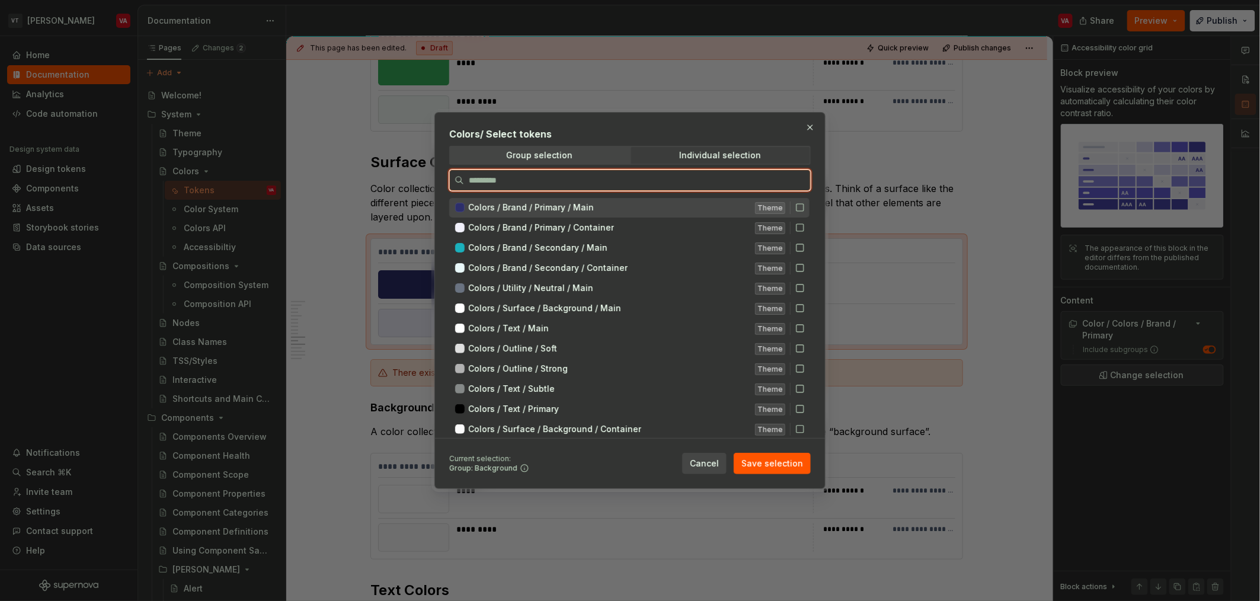
click at [628, 207] on icon at bounding box center [799, 207] width 9 height 9
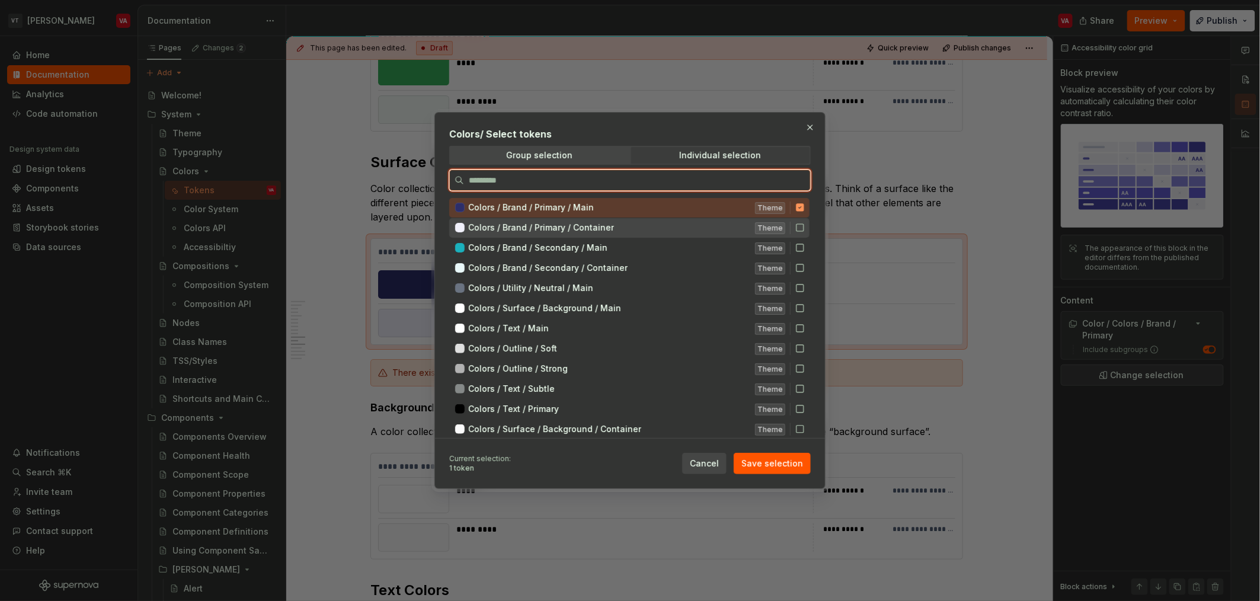
click at [628, 231] on icon at bounding box center [799, 227] width 9 height 9
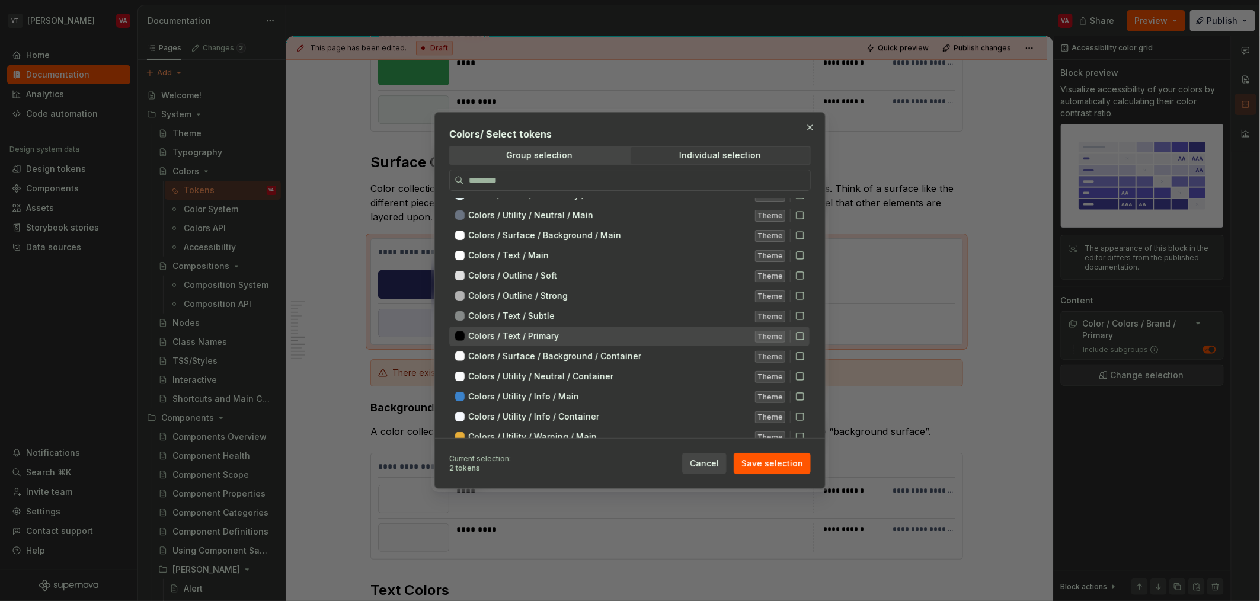
scroll to position [73, 0]
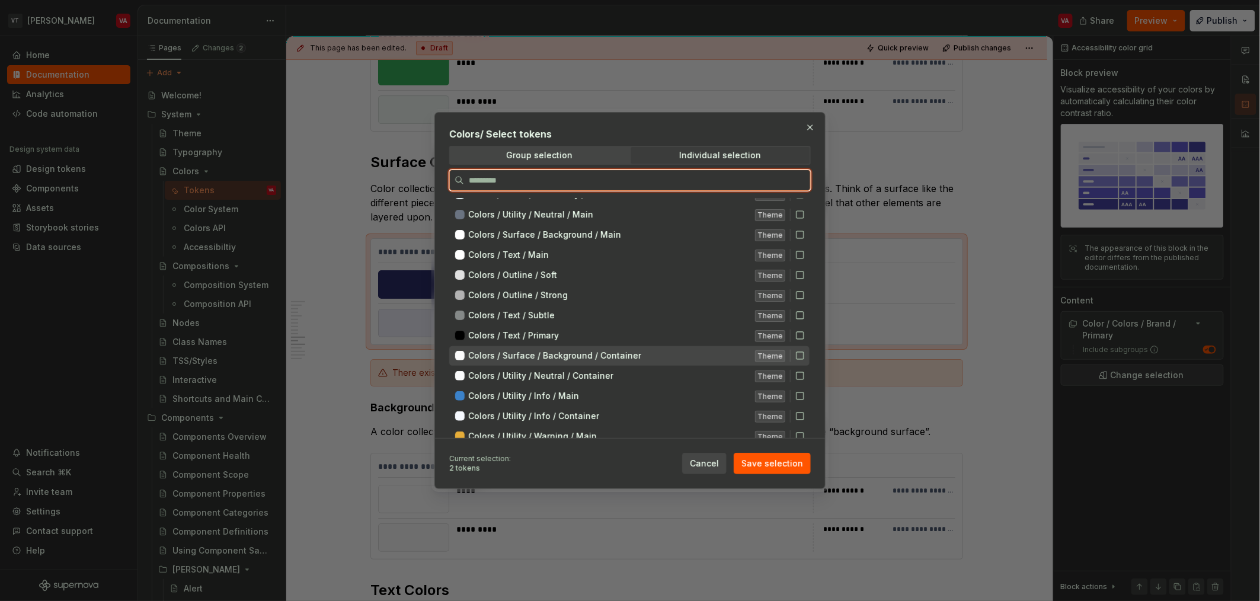
click at [628, 359] on icon at bounding box center [799, 355] width 9 height 9
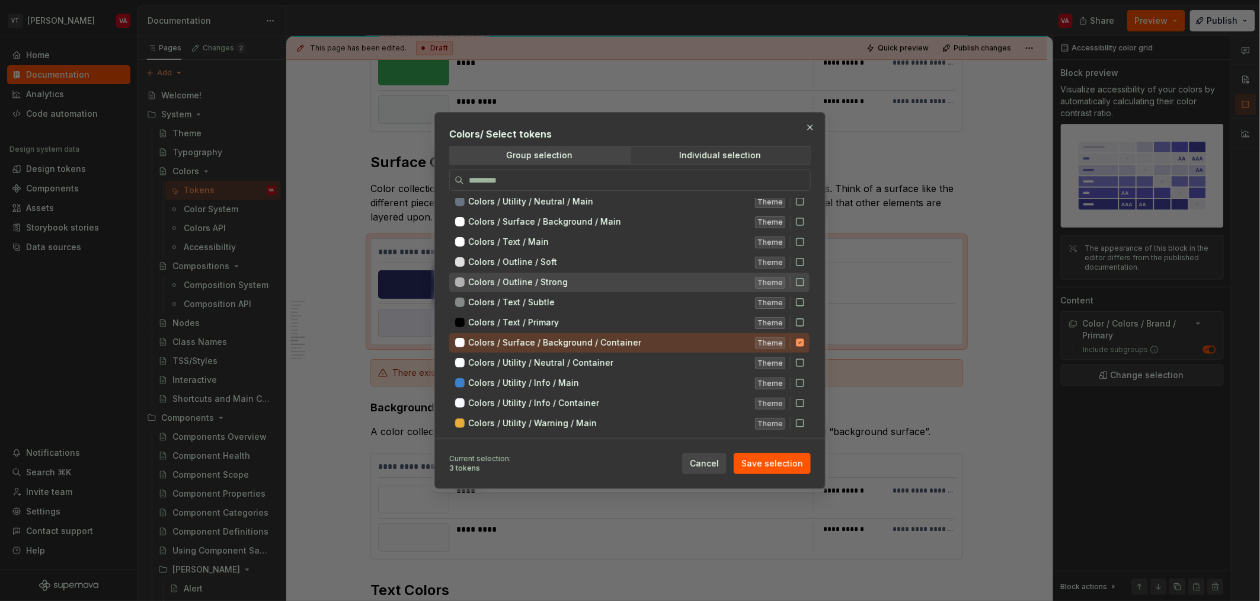
scroll to position [88, 0]
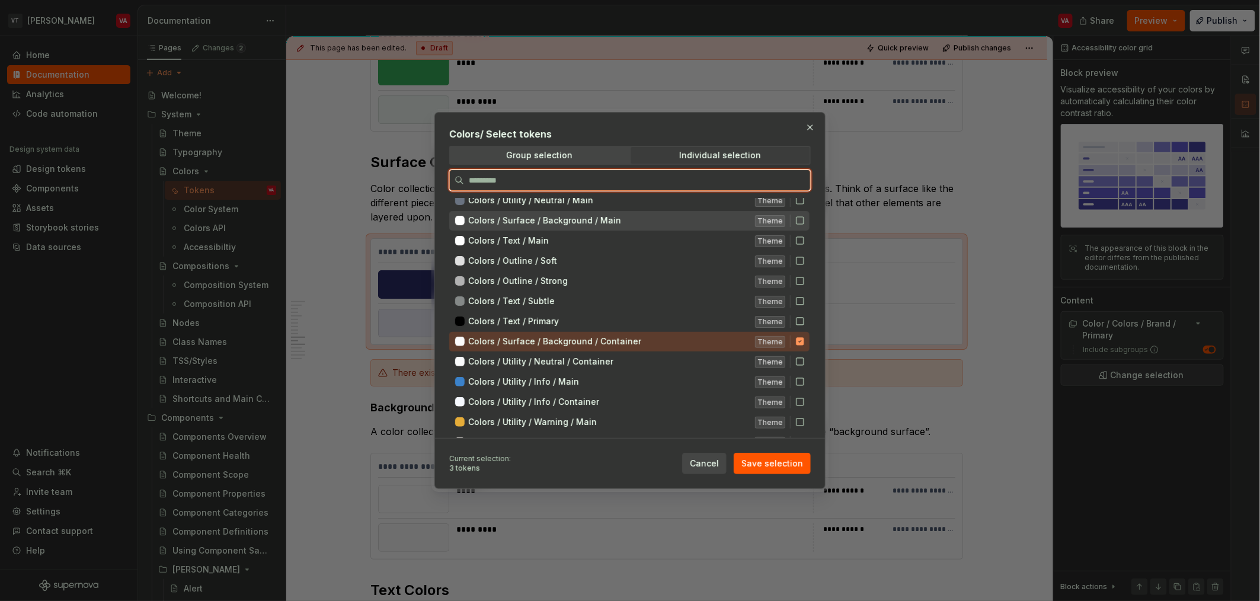
click at [628, 220] on icon at bounding box center [799, 220] width 9 height 9
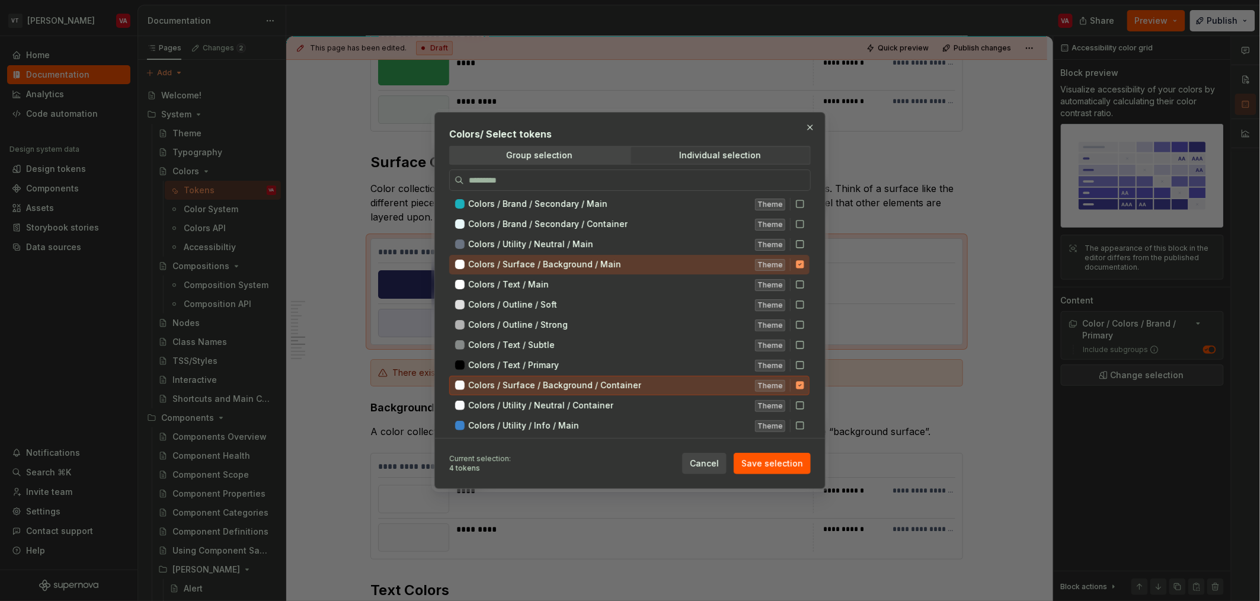
scroll to position [0, 0]
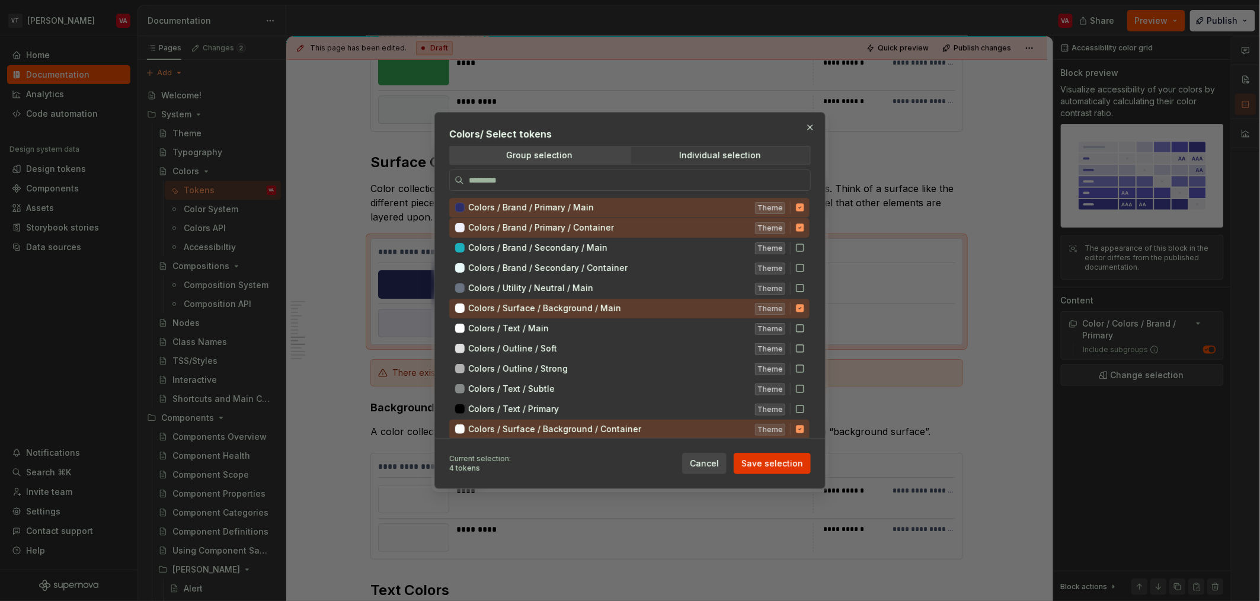
click at [628, 469] on span "Save selection" at bounding box center [772, 464] width 62 height 12
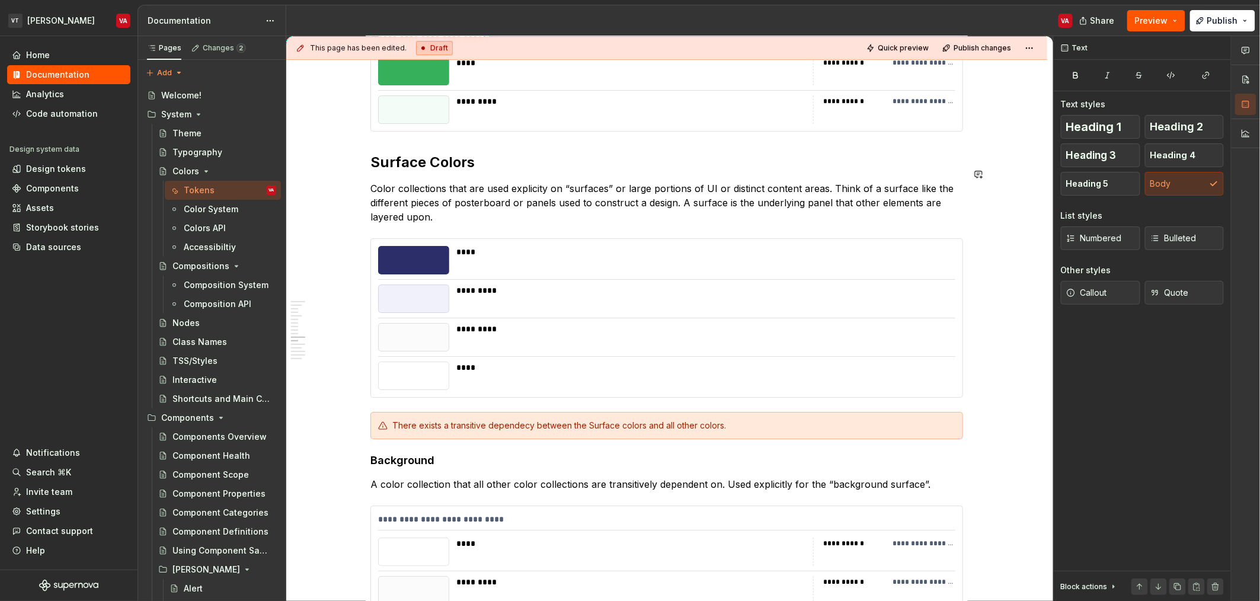
click at [463, 165] on div "**********" at bounding box center [666, 71] width 593 height 2935
click at [628, 420] on div "There exists a transitive dependecy between the Surface colors and all other co…" at bounding box center [673, 426] width 563 height 12
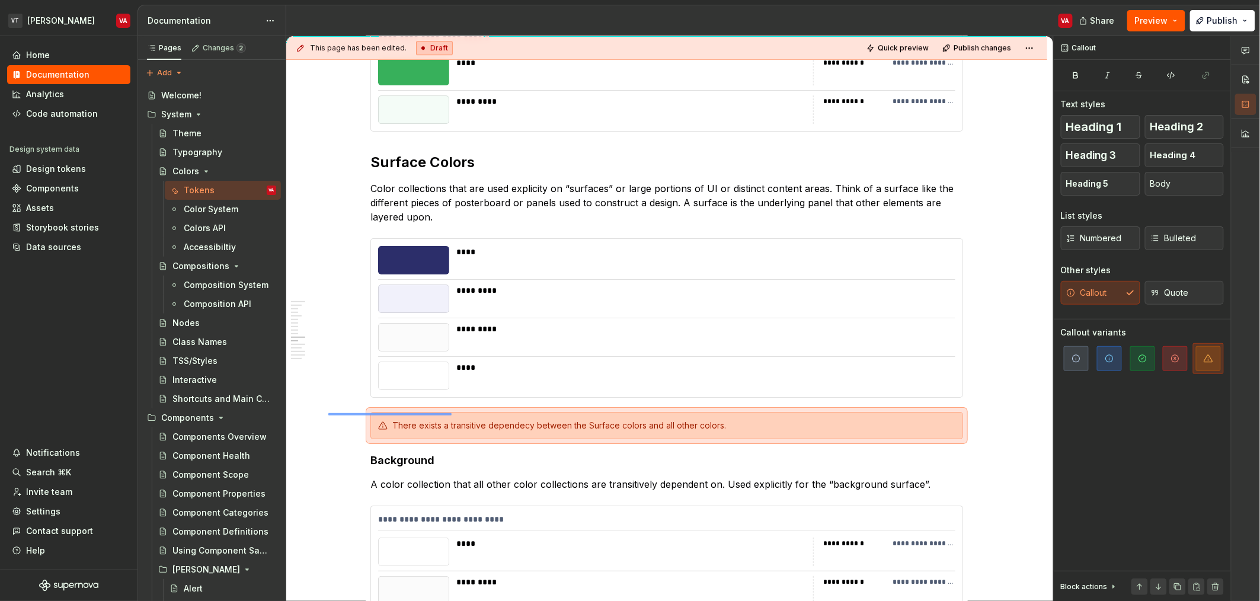
drag, startPoint x: 328, startPoint y: 414, endPoint x: 452, endPoint y: 413, distance: 123.3
click at [452, 413] on div "**********" at bounding box center [669, 318] width 767 height 565
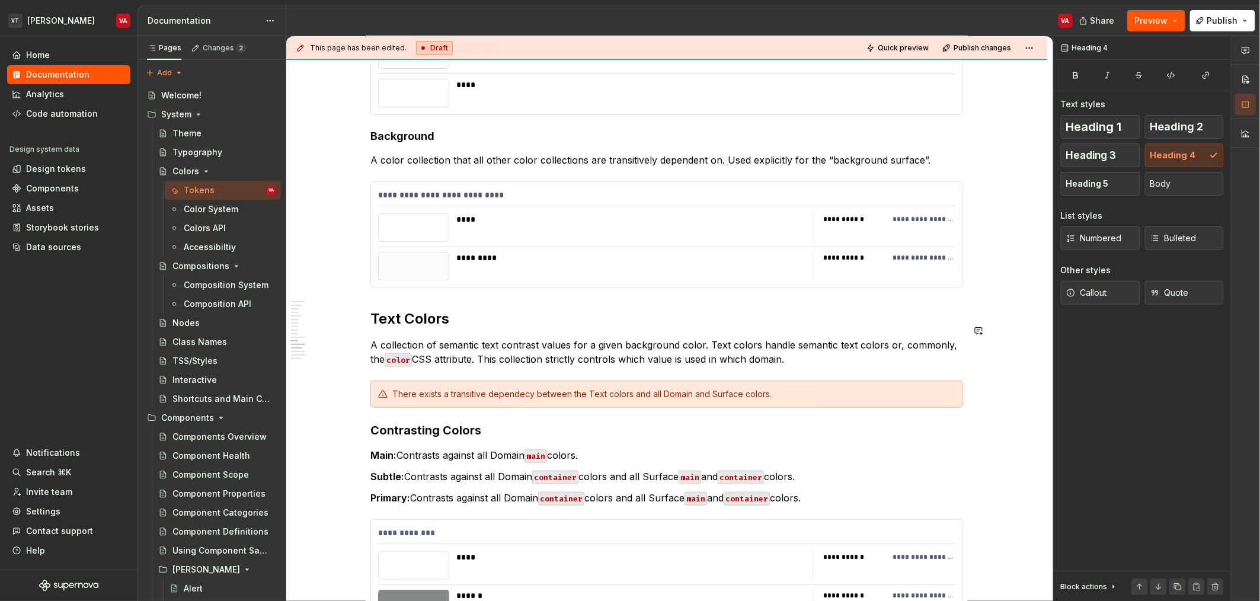
scroll to position [1966, 0]
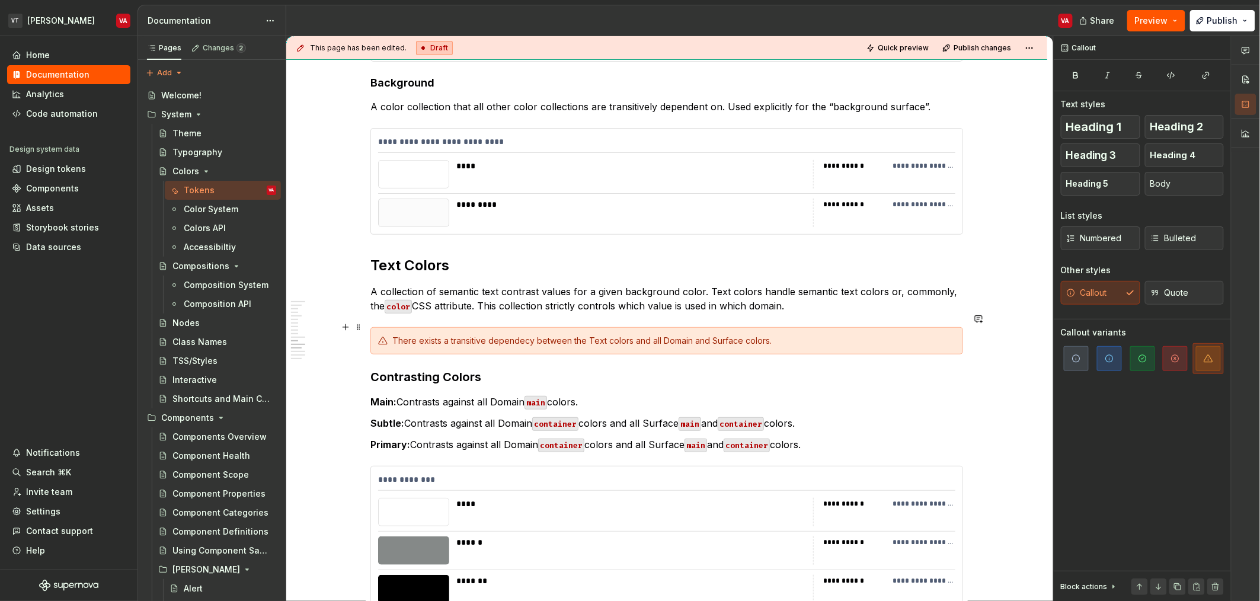
click at [628, 335] on div "There exists a transitive dependecy between the Text colors and all Domain and …" at bounding box center [673, 341] width 563 height 12
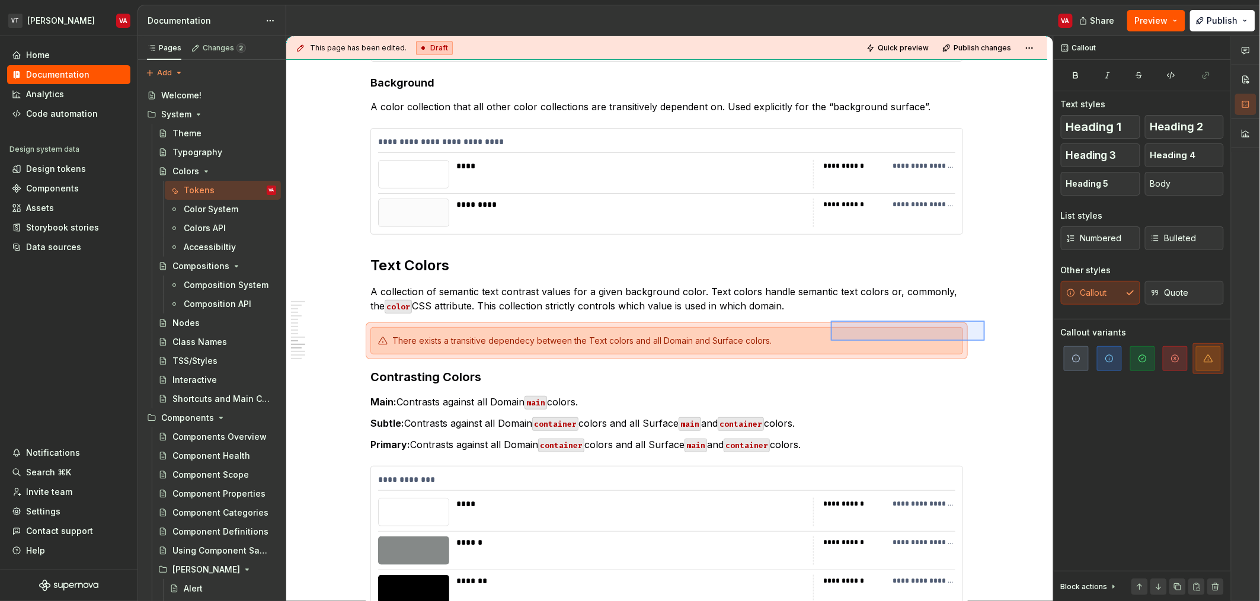
drag, startPoint x: 985, startPoint y: 341, endPoint x: 831, endPoint y: 321, distance: 155.4
click at [628, 321] on div "**********" at bounding box center [669, 318] width 767 height 565
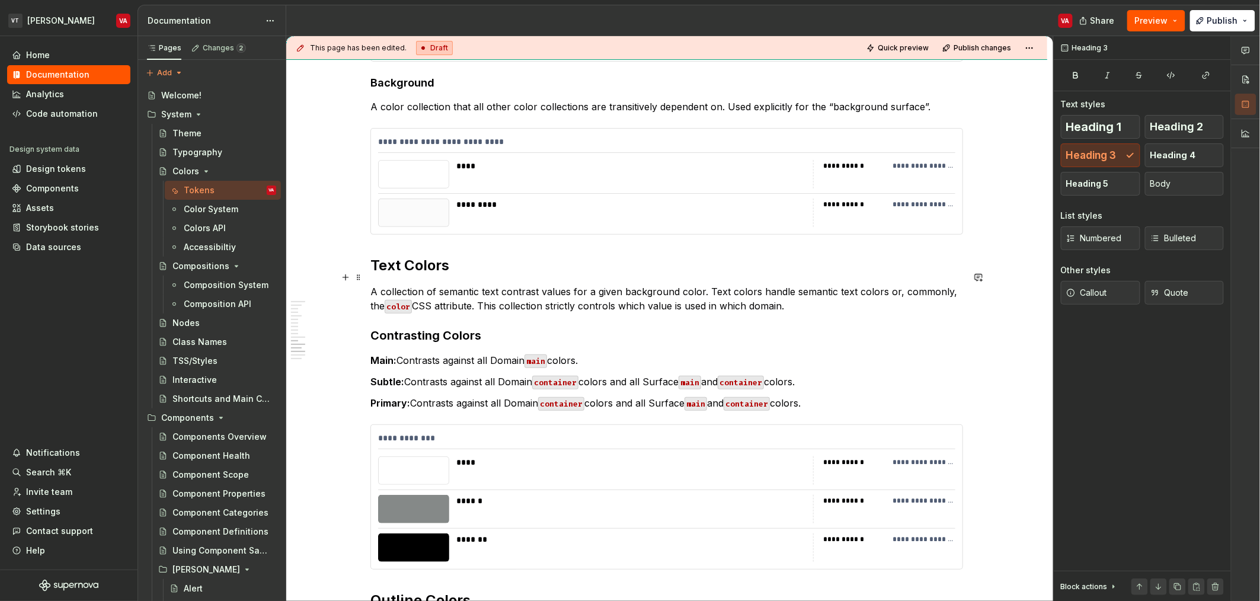
click at [628, 293] on p "A collection of semantic text contrast values for a given background color. Tex…" at bounding box center [666, 298] width 593 height 28
click at [491, 327] on h3 "Contrasting Colors" at bounding box center [666, 335] width 593 height 17
click at [628, 290] on p "A collection of semantic text contrast values for a given background color. Tex…" at bounding box center [666, 298] width 593 height 28
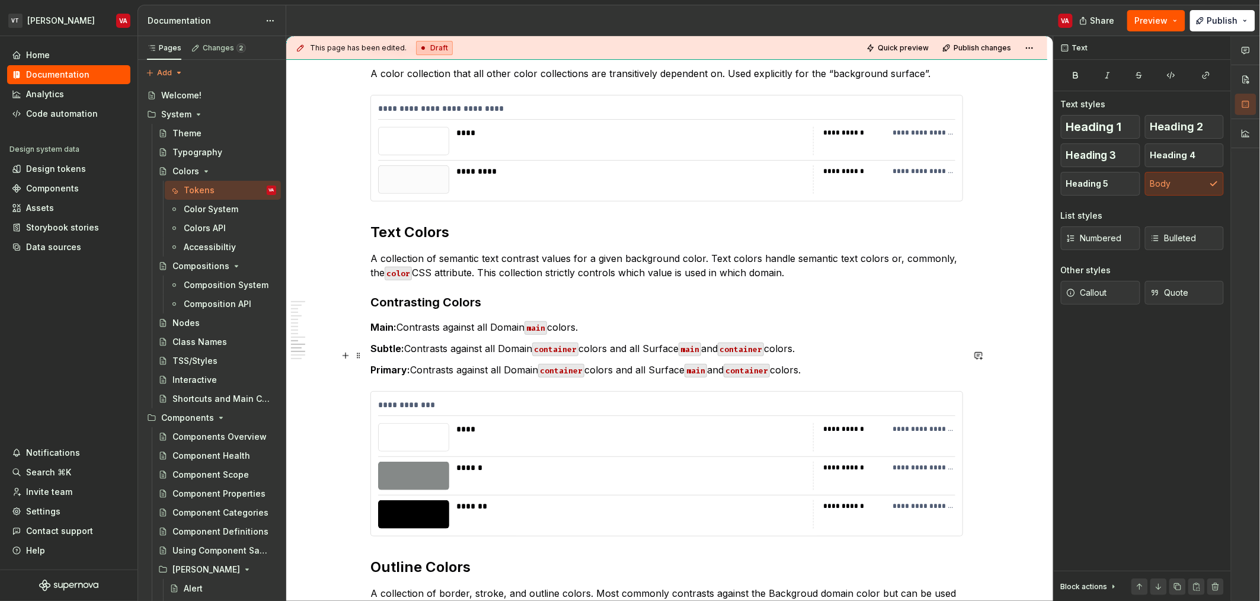
scroll to position [1995, 0]
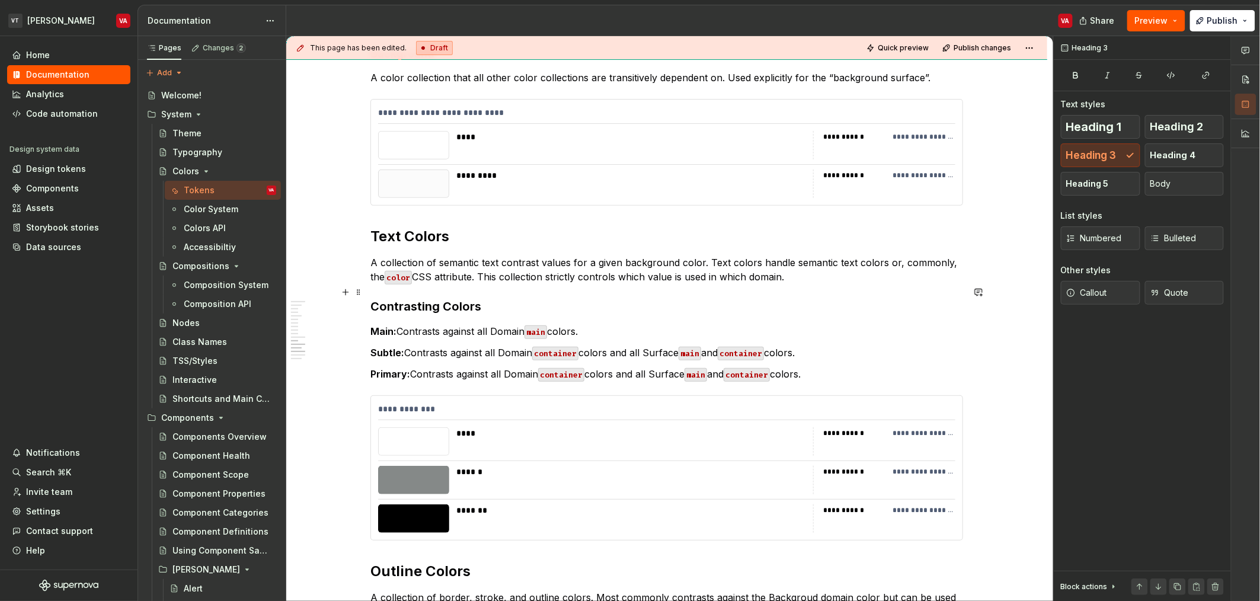
click at [520, 298] on h3 "Contrasting Colors" at bounding box center [666, 306] width 593 height 17
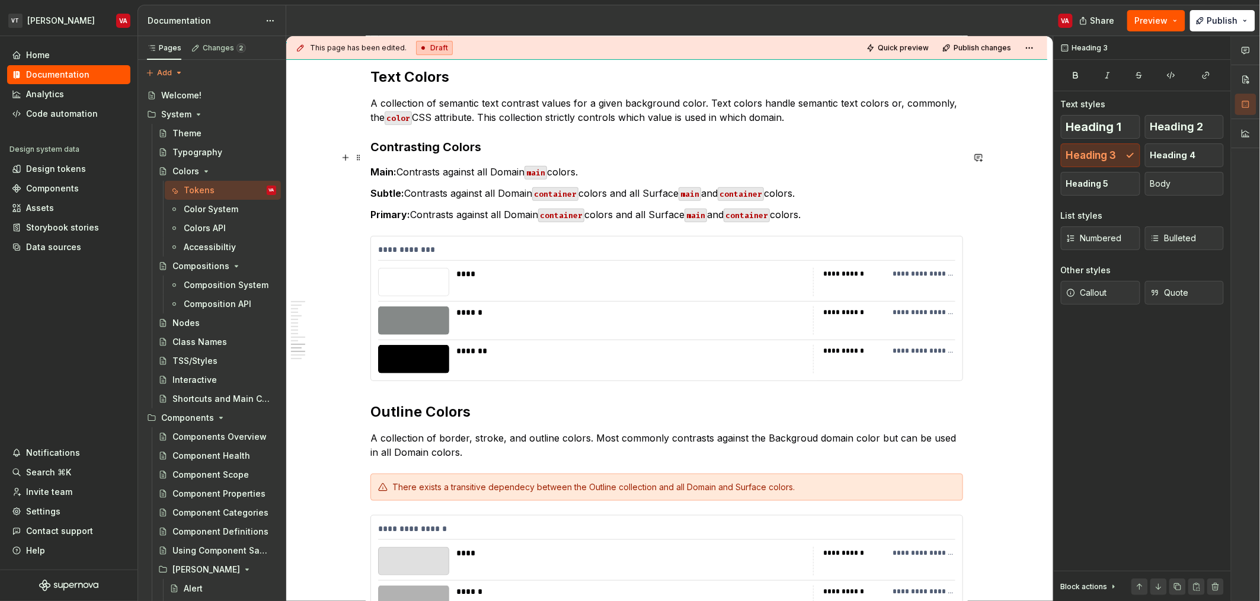
scroll to position [2170, 0]
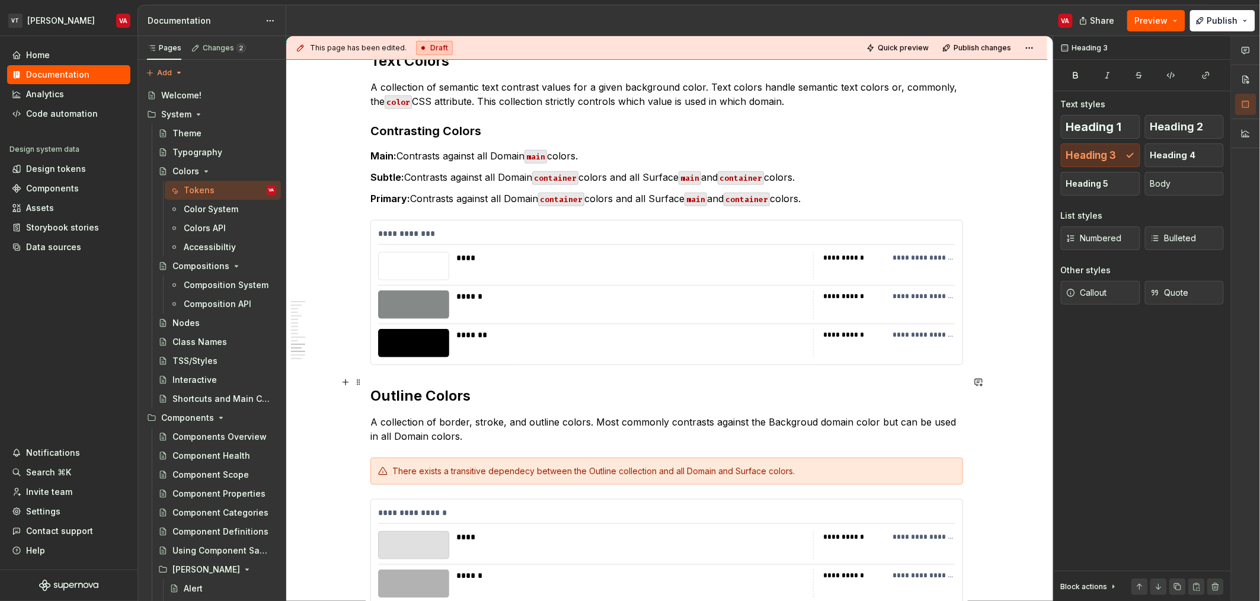
click at [374, 386] on h2 "Outline Colors" at bounding box center [666, 395] width 593 height 19
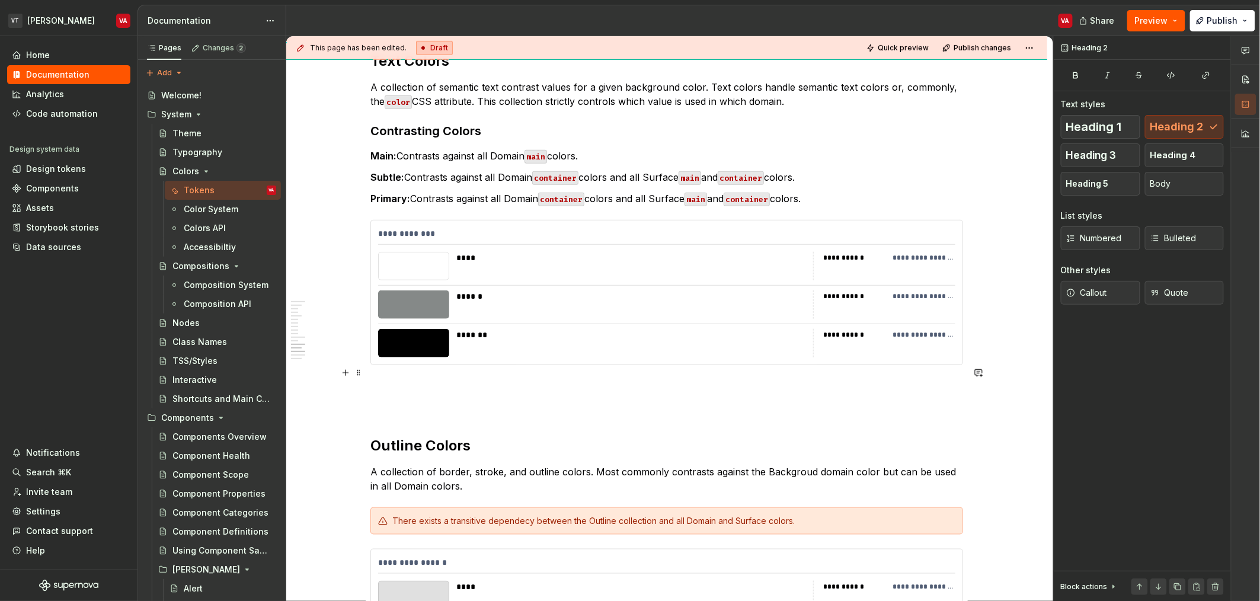
click at [408, 379] on p at bounding box center [666, 386] width 593 height 14
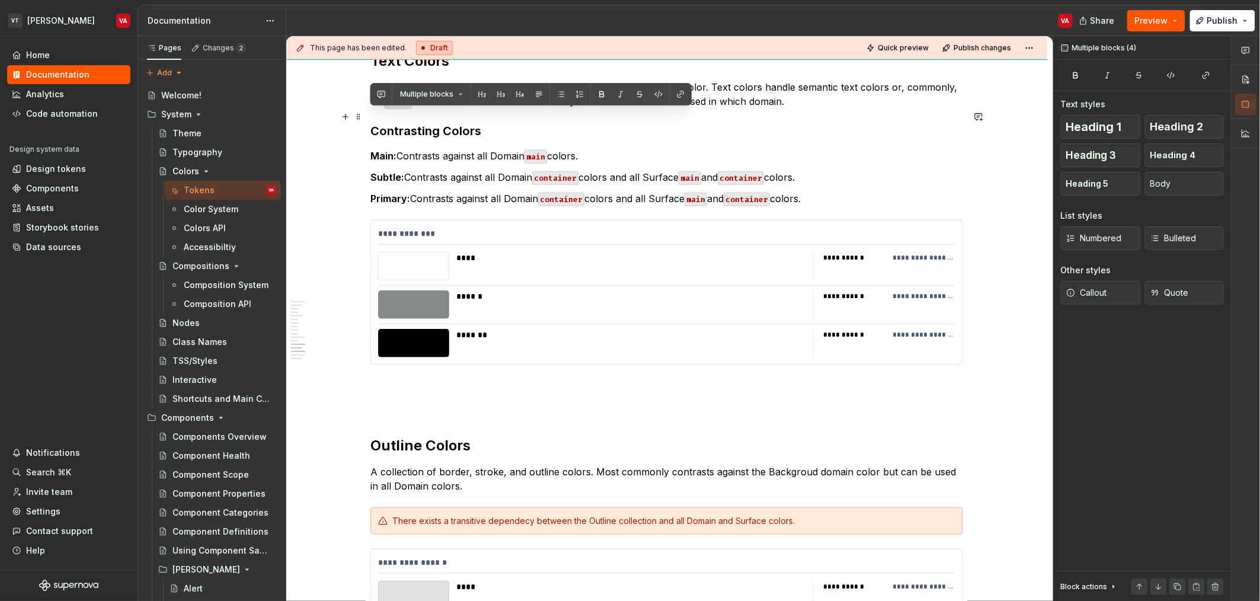
drag, startPoint x: 831, startPoint y: 187, endPoint x: 331, endPoint y: 111, distance: 505.8
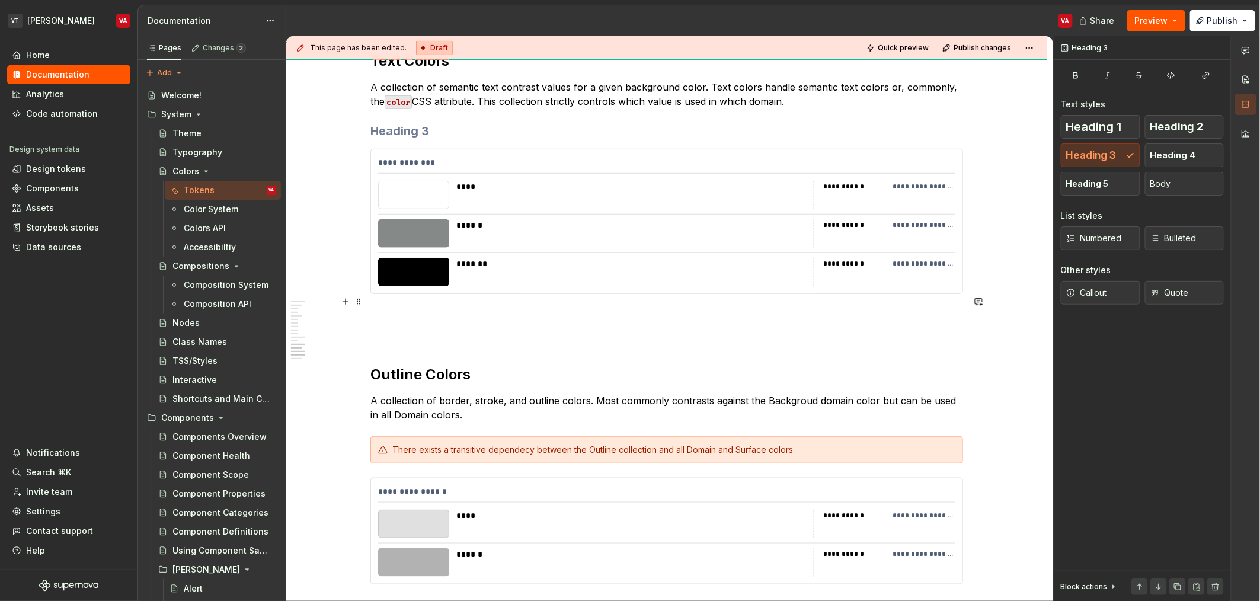
click at [448, 308] on p at bounding box center [666, 315] width 593 height 14
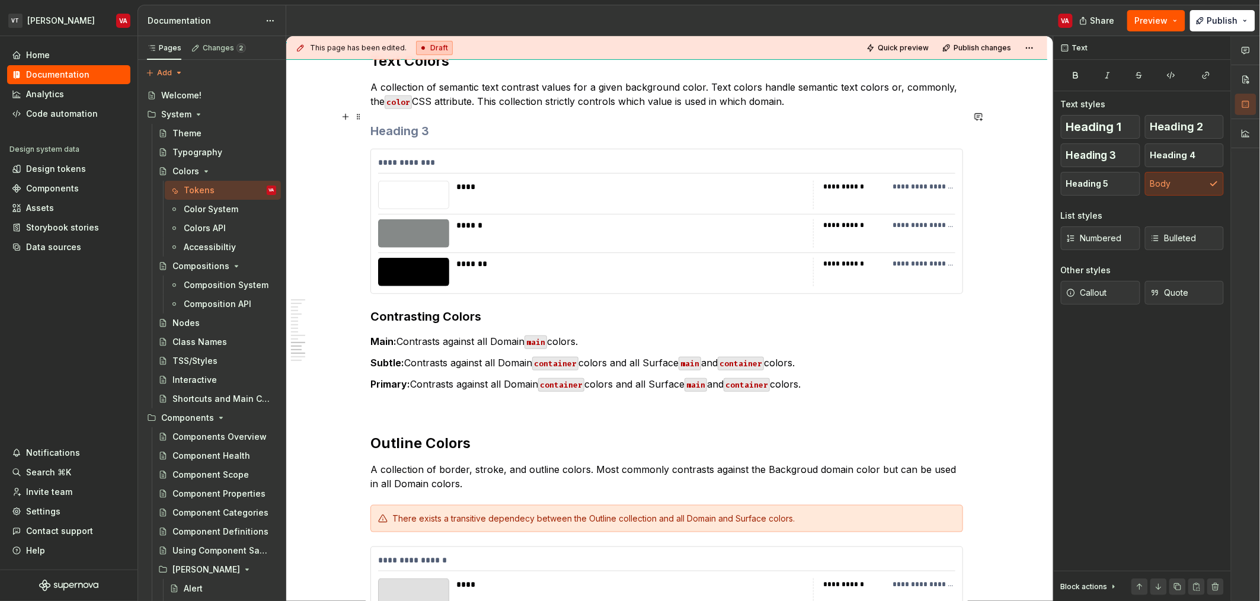
click at [465, 123] on h3 at bounding box center [666, 131] width 593 height 17
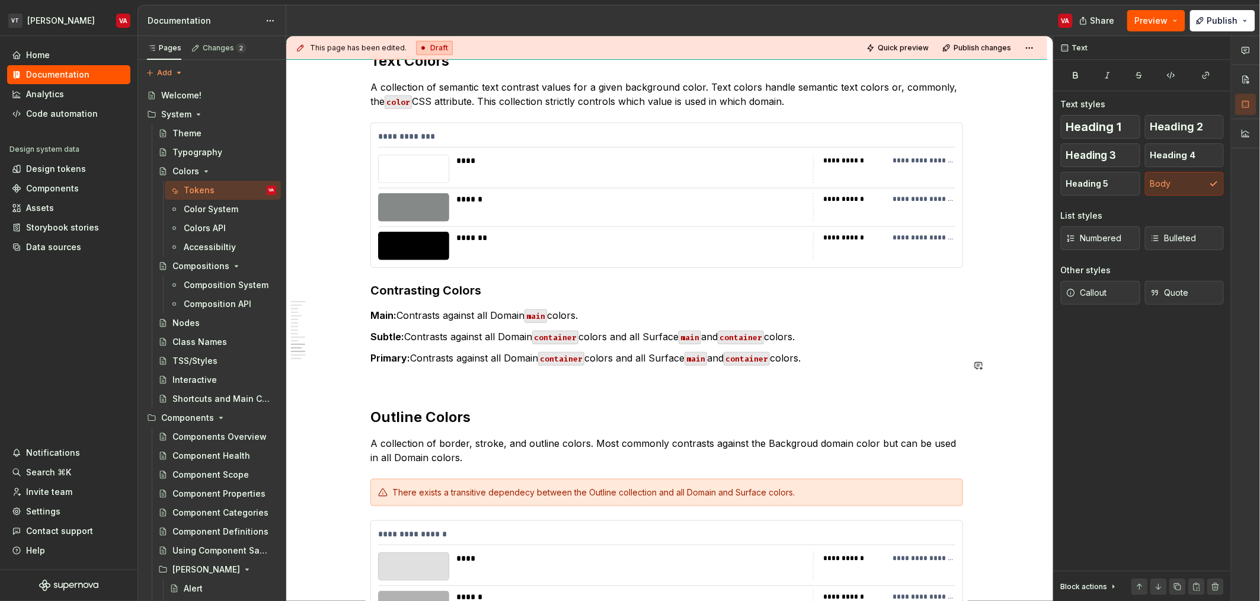
click at [628, 351] on p "Primary: Contrasts against all Domain container colors and all Surface main and…" at bounding box center [666, 358] width 593 height 14
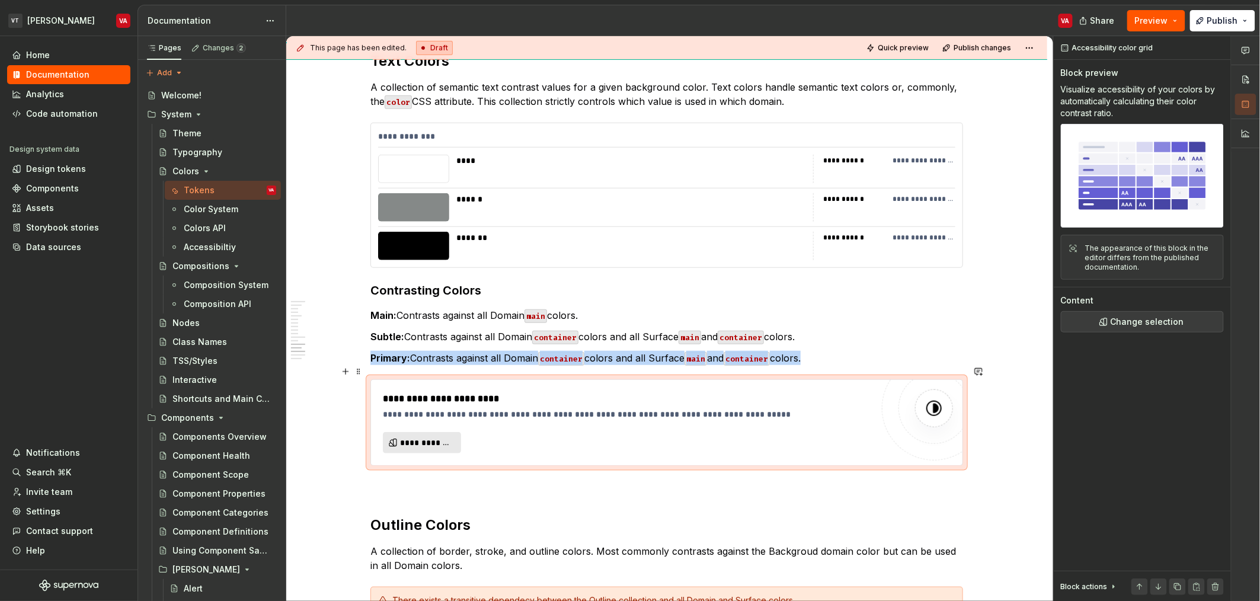
click at [452, 437] on span "**********" at bounding box center [426, 443] width 53 height 12
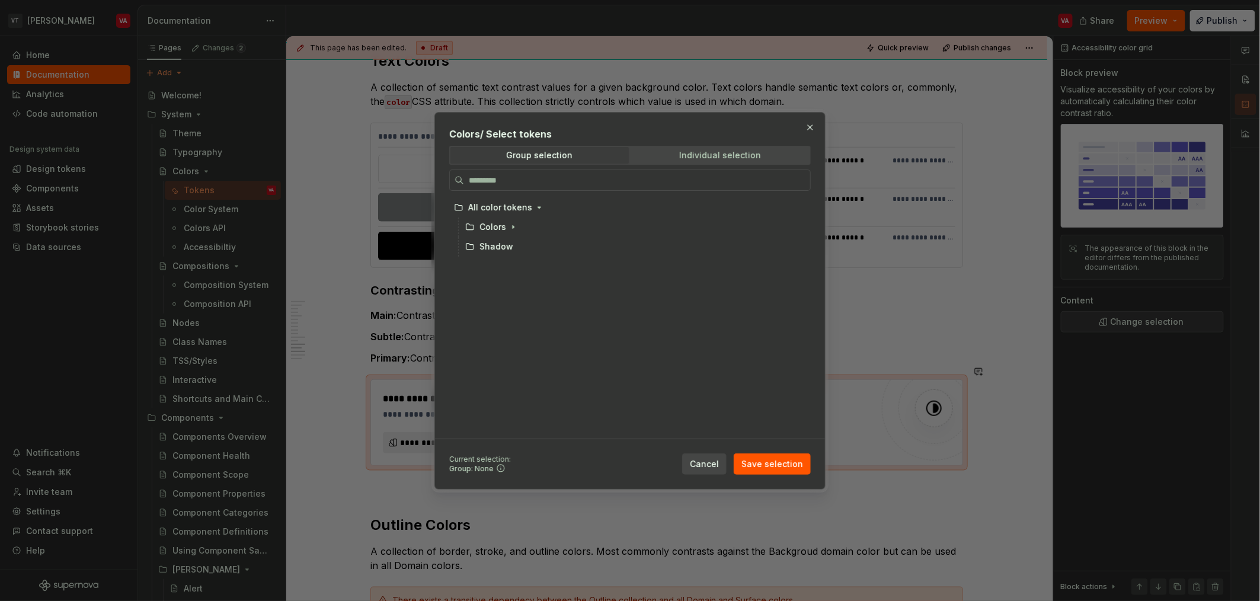
click at [628, 160] on span "Individual selection" at bounding box center [720, 155] width 178 height 17
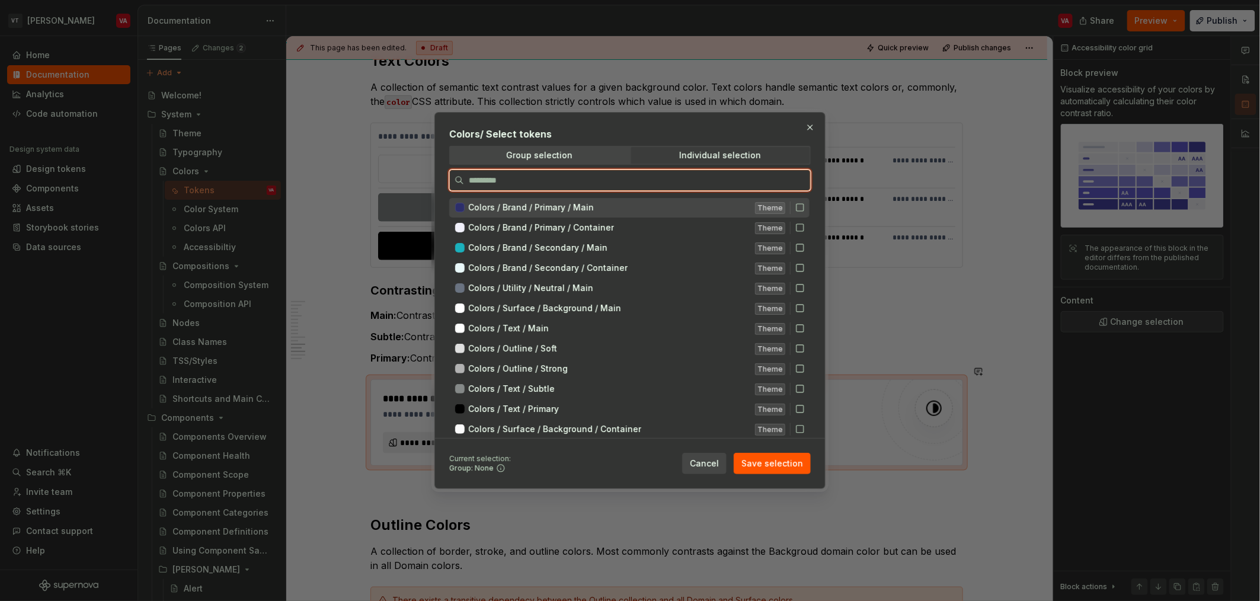
click at [574, 209] on span "Colors / Brand / Primary / Main" at bounding box center [531, 207] width 126 height 12
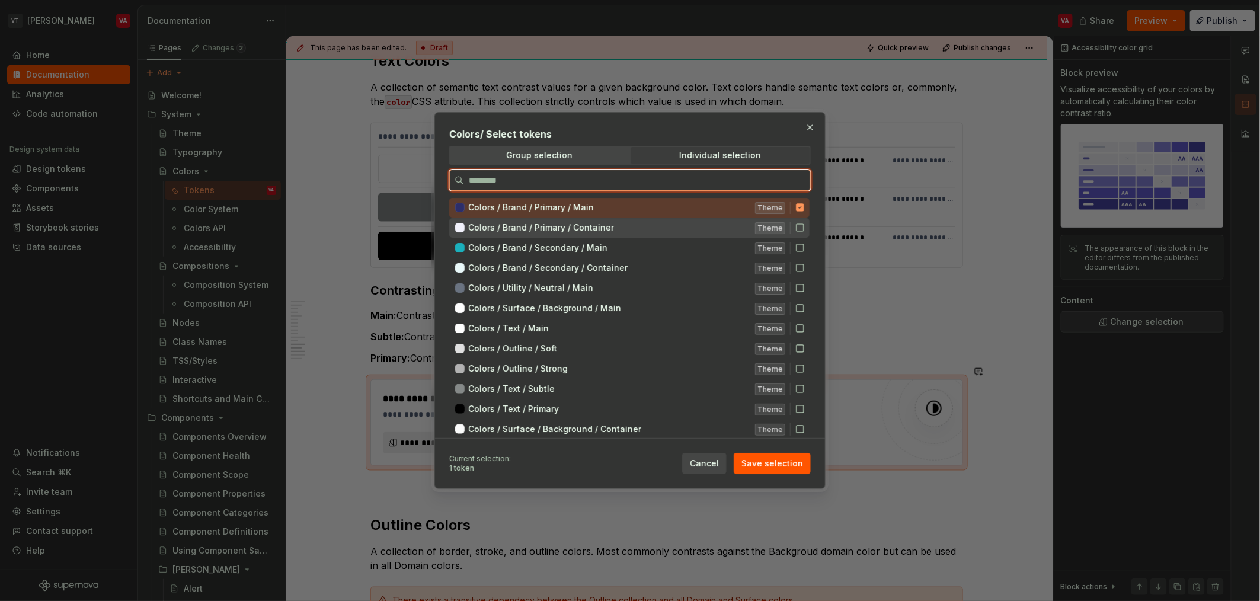
click at [574, 223] on span "Colors / Brand / Primary / Container" at bounding box center [541, 228] width 146 height 12
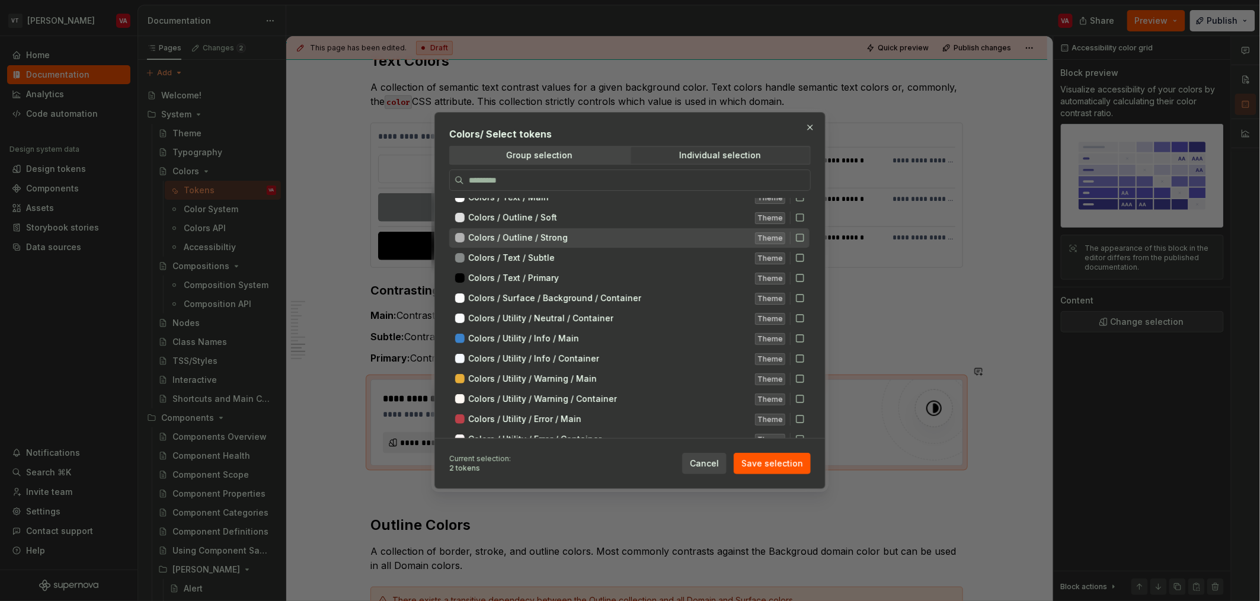
scroll to position [132, 0]
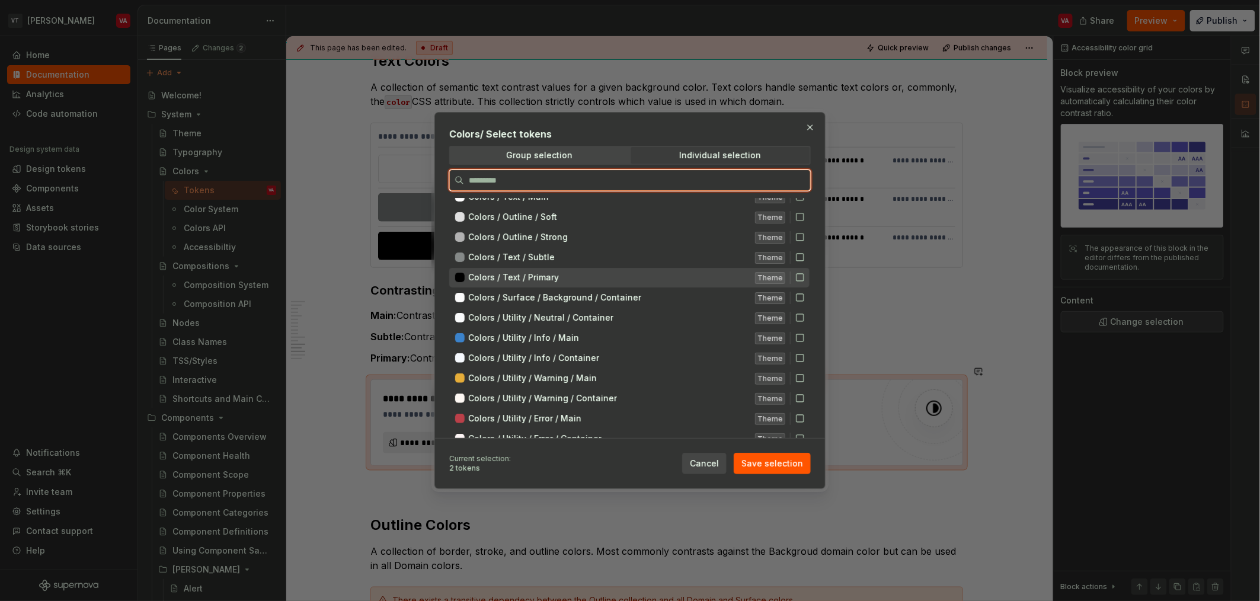
click at [560, 279] on div "Colors / Text / Primary" at bounding box center [608, 277] width 280 height 12
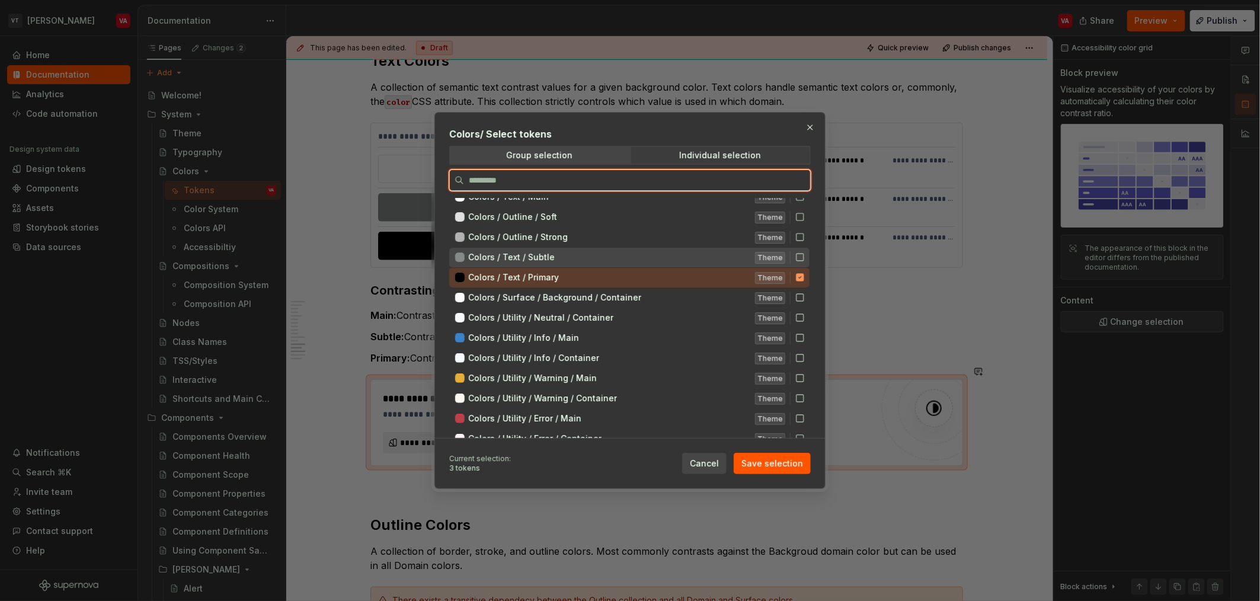
click at [562, 258] on div "Colors / Text / Subtle" at bounding box center [608, 257] width 280 height 12
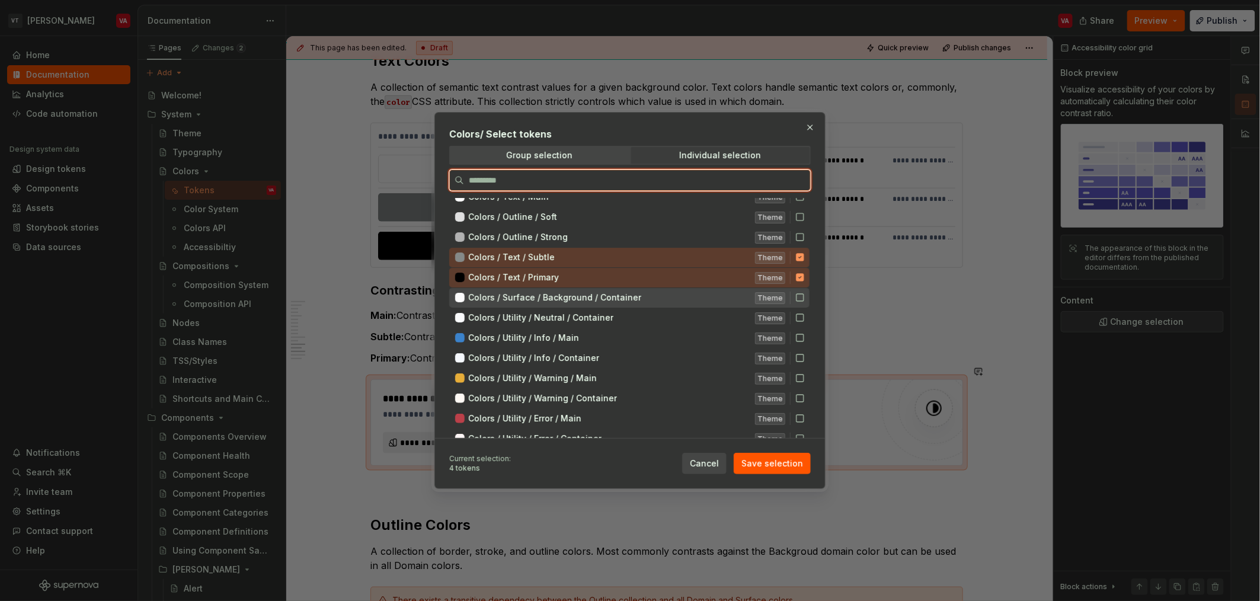
click at [564, 296] on span "Colors / Surface / Background / Container" at bounding box center [554, 298] width 173 height 12
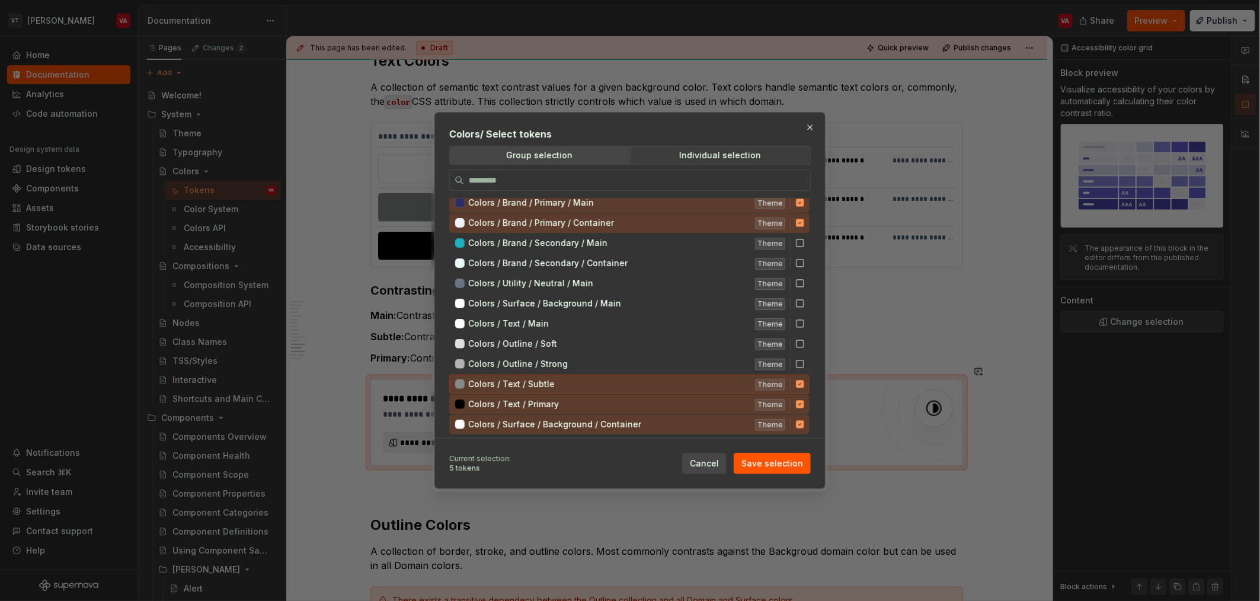
scroll to position [1, 0]
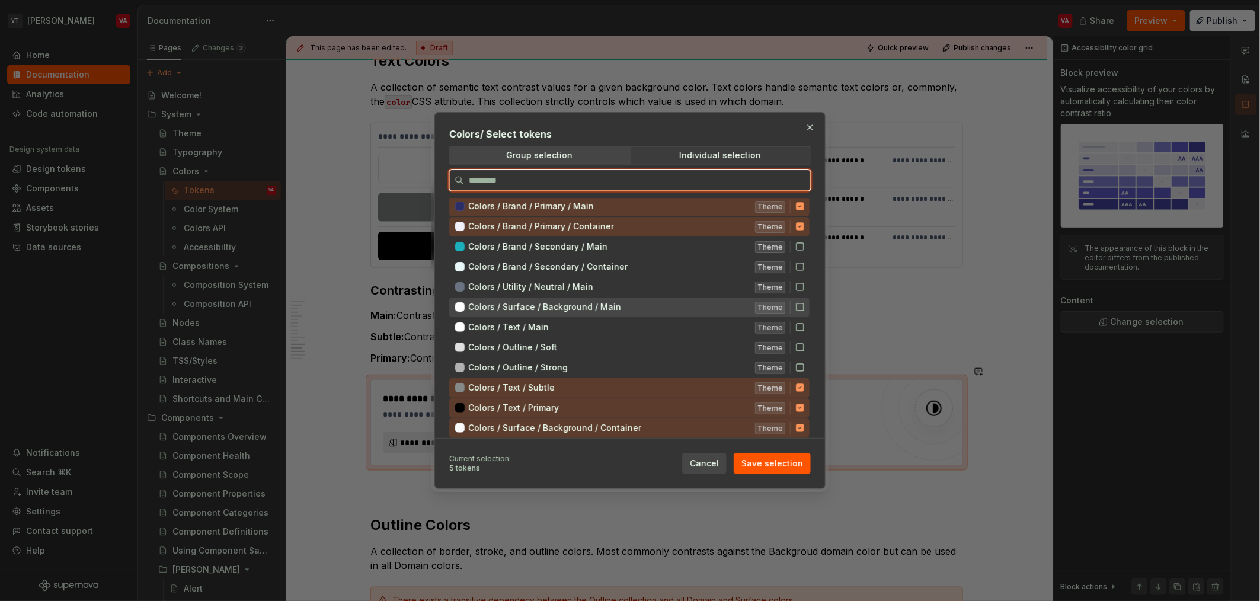
click at [548, 309] on span "Colors / Surface / Background / Main" at bounding box center [544, 307] width 153 height 12
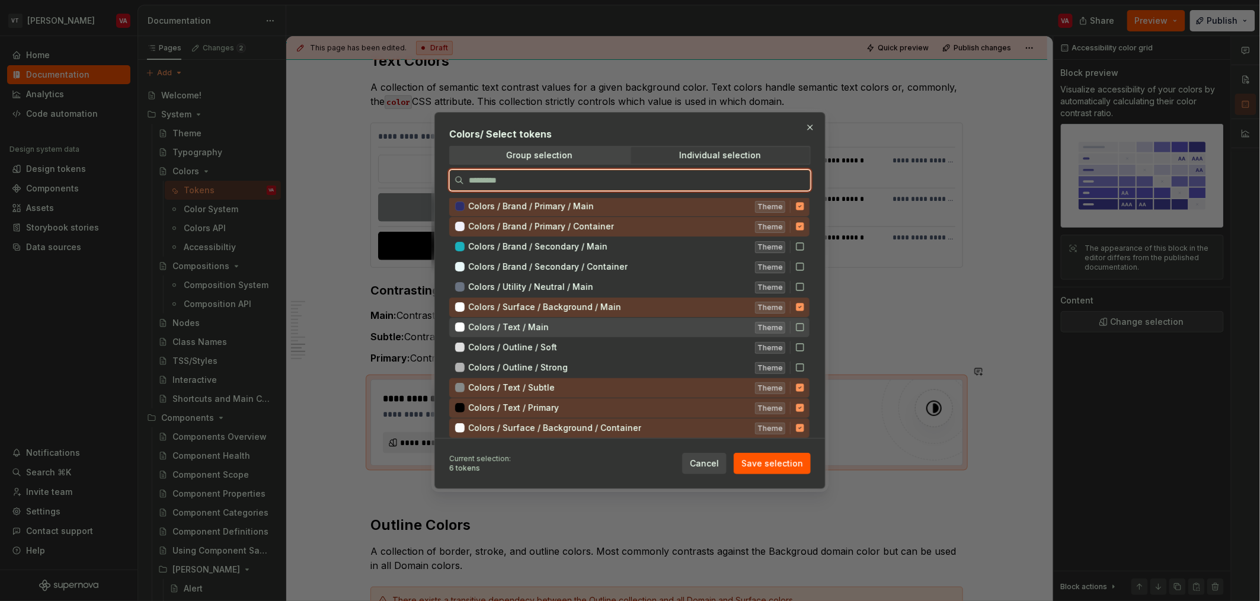
click at [545, 332] on span "Colors / Text / Main" at bounding box center [508, 327] width 81 height 12
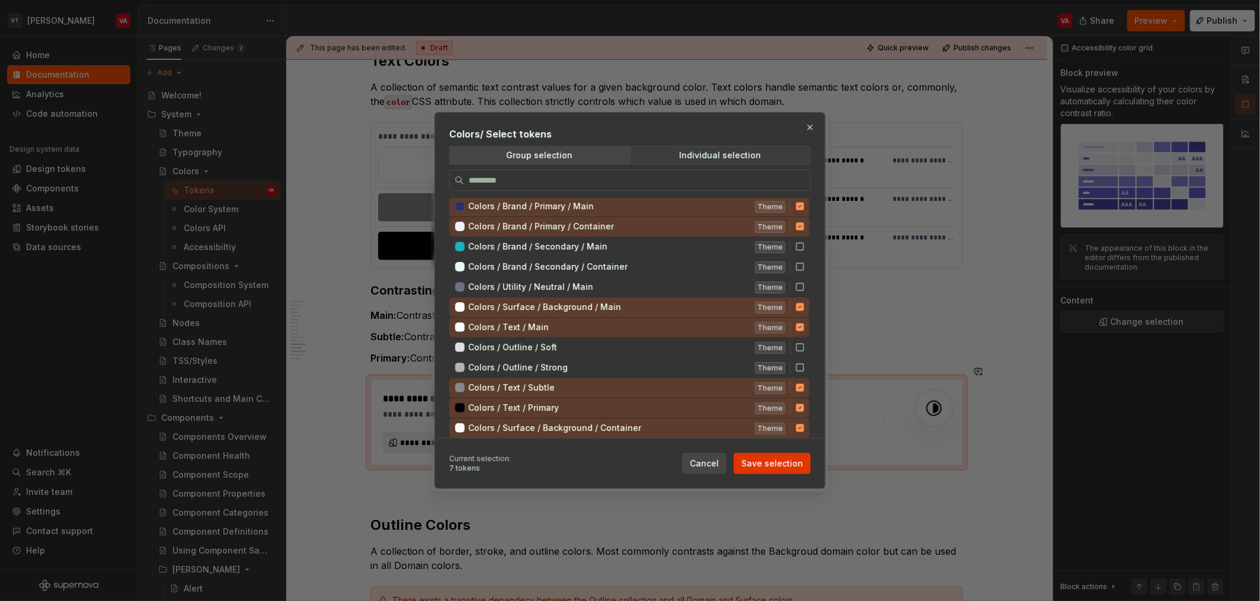
click at [628, 463] on span "Save selection" at bounding box center [772, 464] width 62 height 12
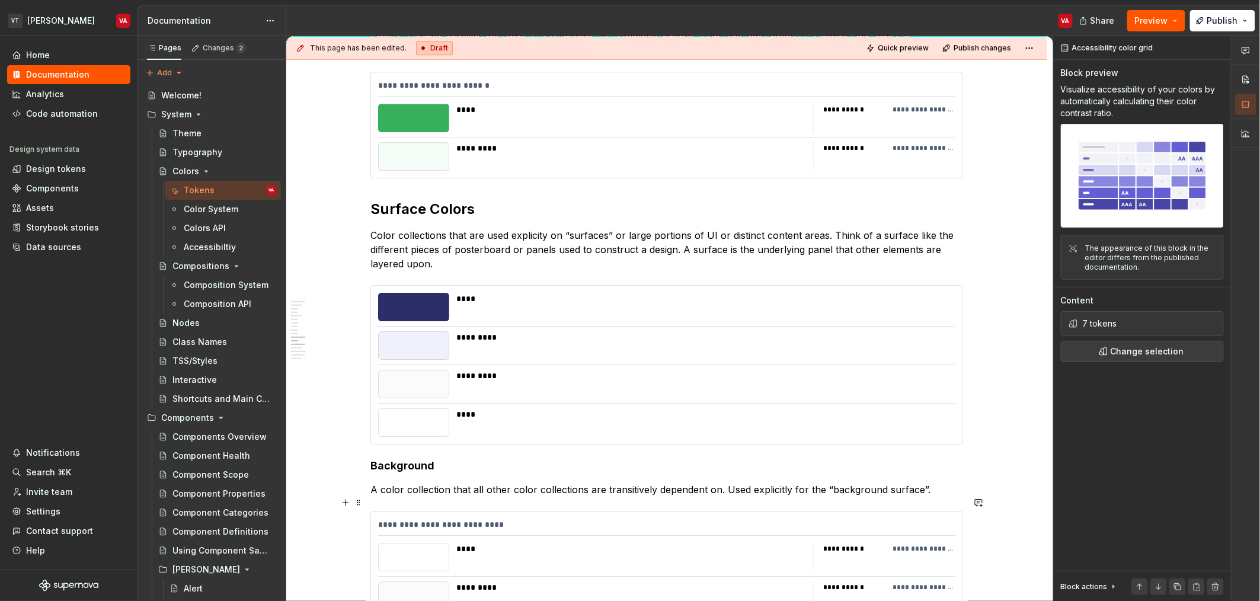
scroll to position [1568, 0]
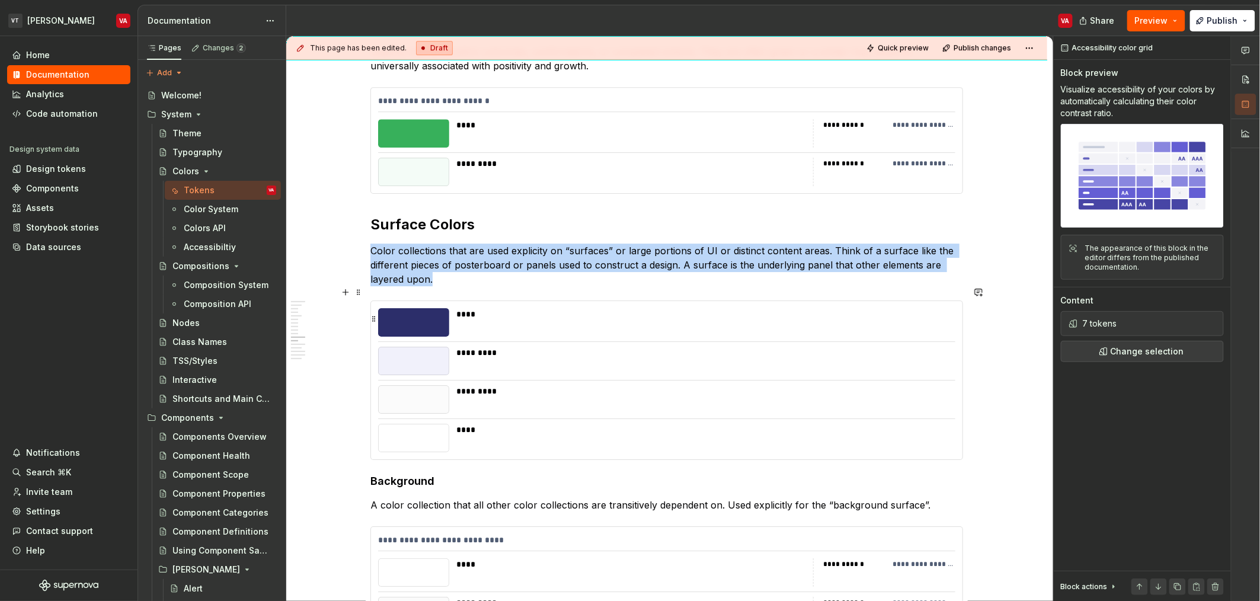
click at [529, 308] on div "****" at bounding box center [702, 314] width 492 height 12
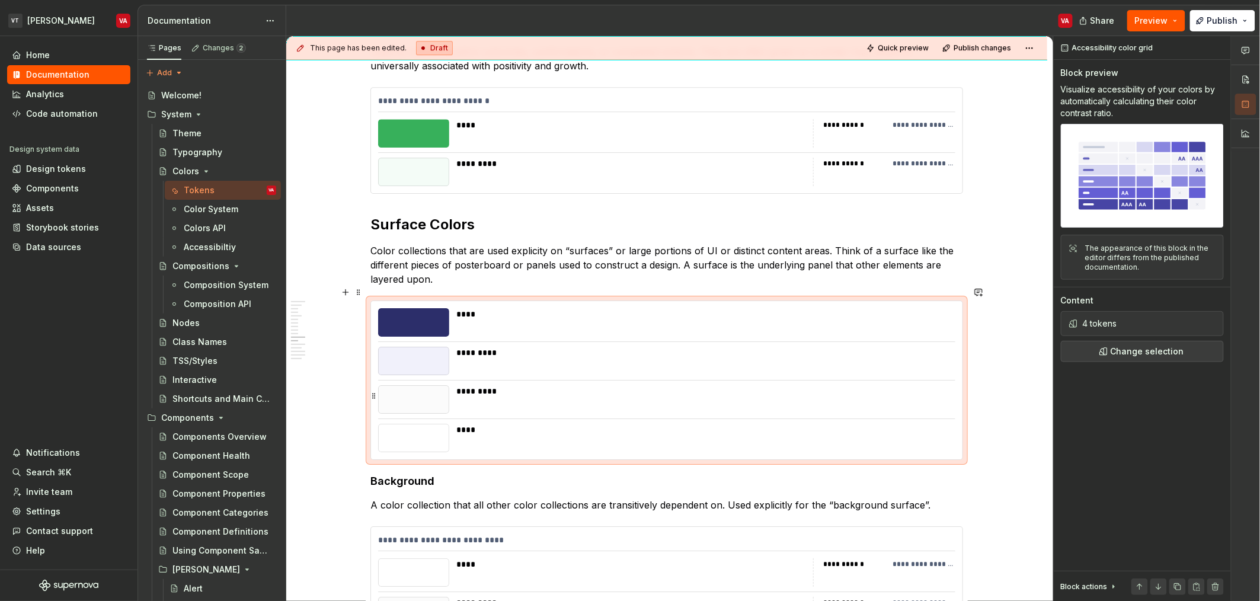
drag, startPoint x: 308, startPoint y: 354, endPoint x: 877, endPoint y: 350, distance: 568.3
click at [628, 350] on div "Colors Standard color tokens and systematic approach to component colorability.…" at bounding box center [666, 261] width 761 height 3539
drag, startPoint x: 989, startPoint y: 360, endPoint x: 789, endPoint y: 348, distance: 200.1
click at [628, 348] on div "**********" at bounding box center [669, 318] width 767 height 565
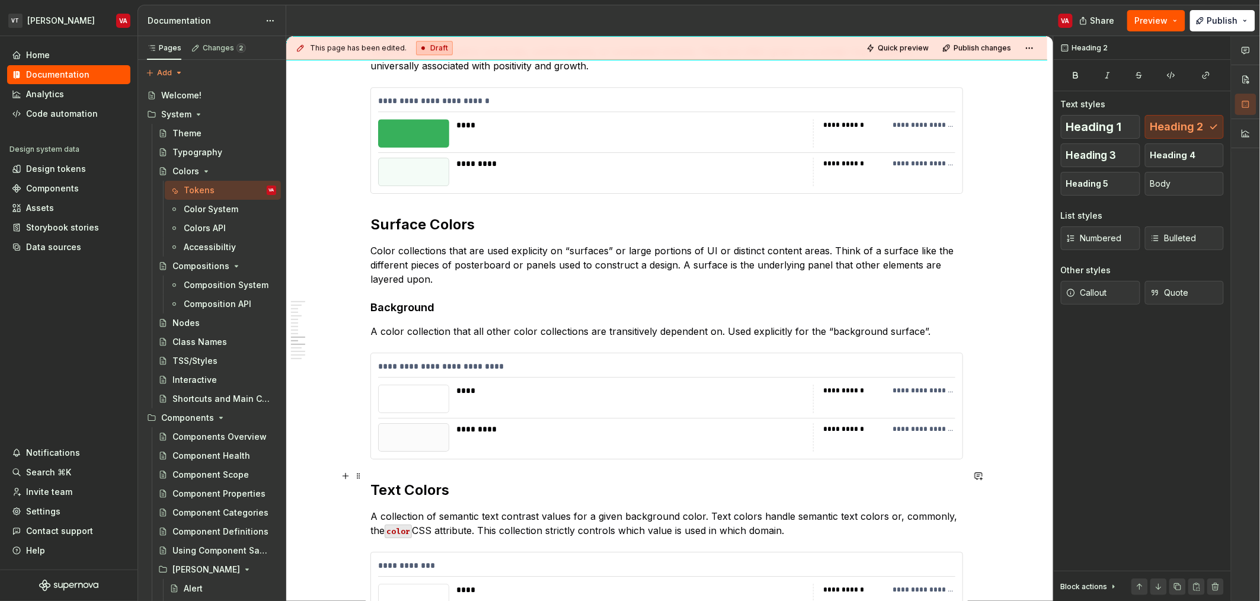
click at [374, 481] on h2 "Text Colors" at bounding box center [666, 490] width 593 height 19
click at [372, 481] on h2 "Text Colors" at bounding box center [666, 490] width 593 height 19
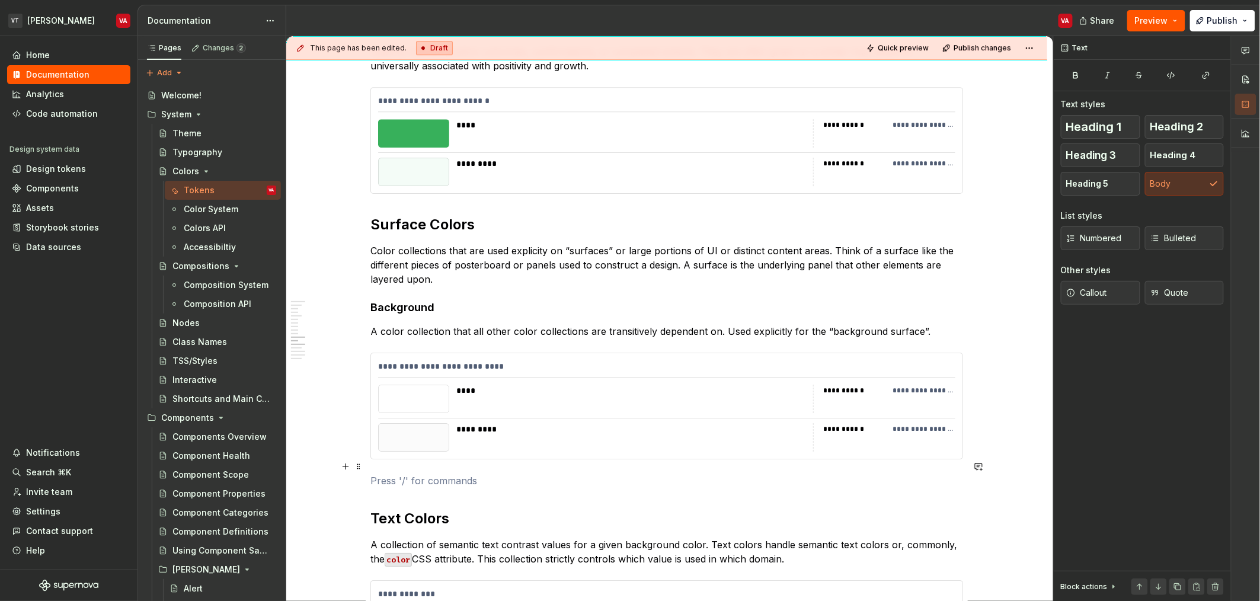
click at [396, 474] on p at bounding box center [666, 481] width 593 height 14
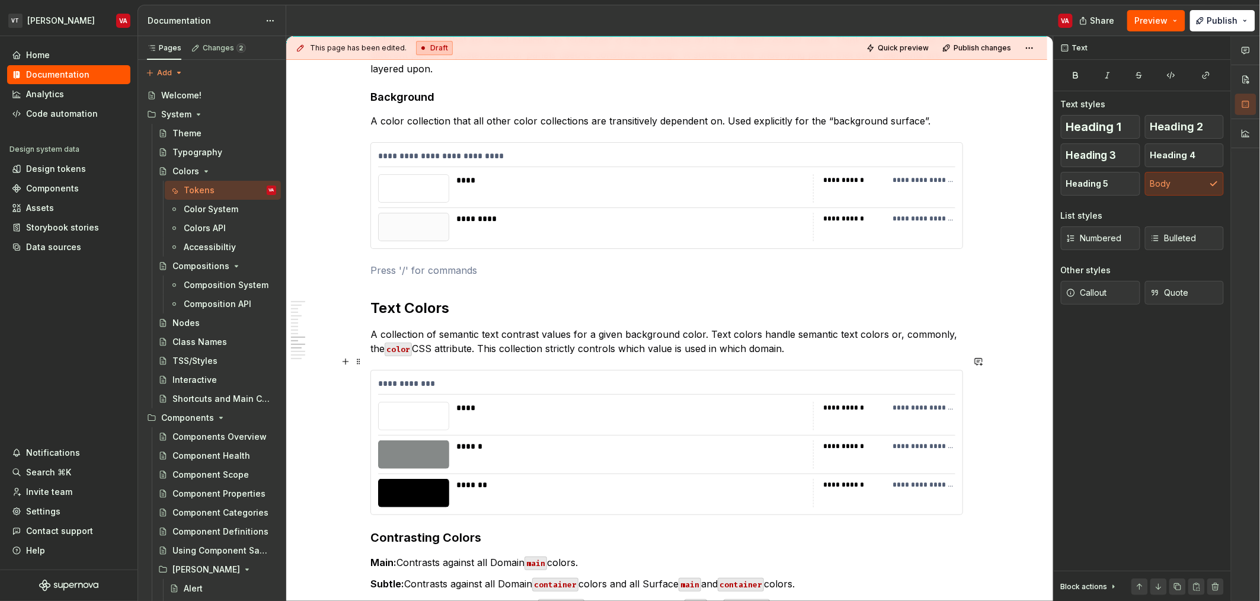
scroll to position [1728, 0]
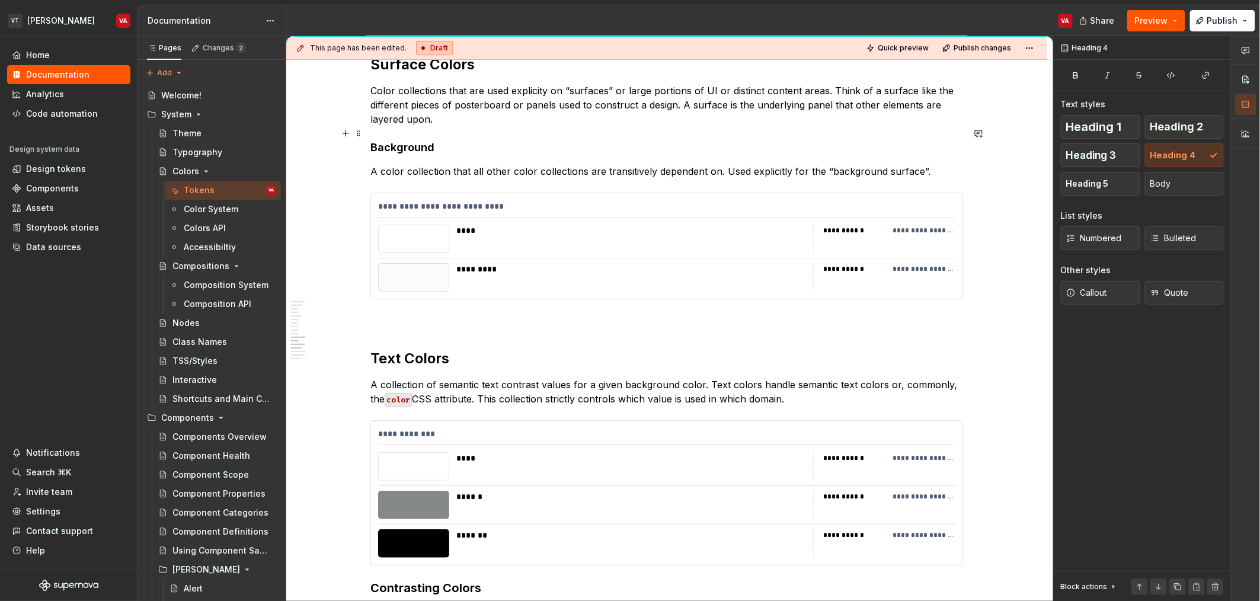
click at [405, 140] on h4 "Background" at bounding box center [666, 147] width 593 height 14
click at [408, 314] on p at bounding box center [666, 321] width 593 height 14
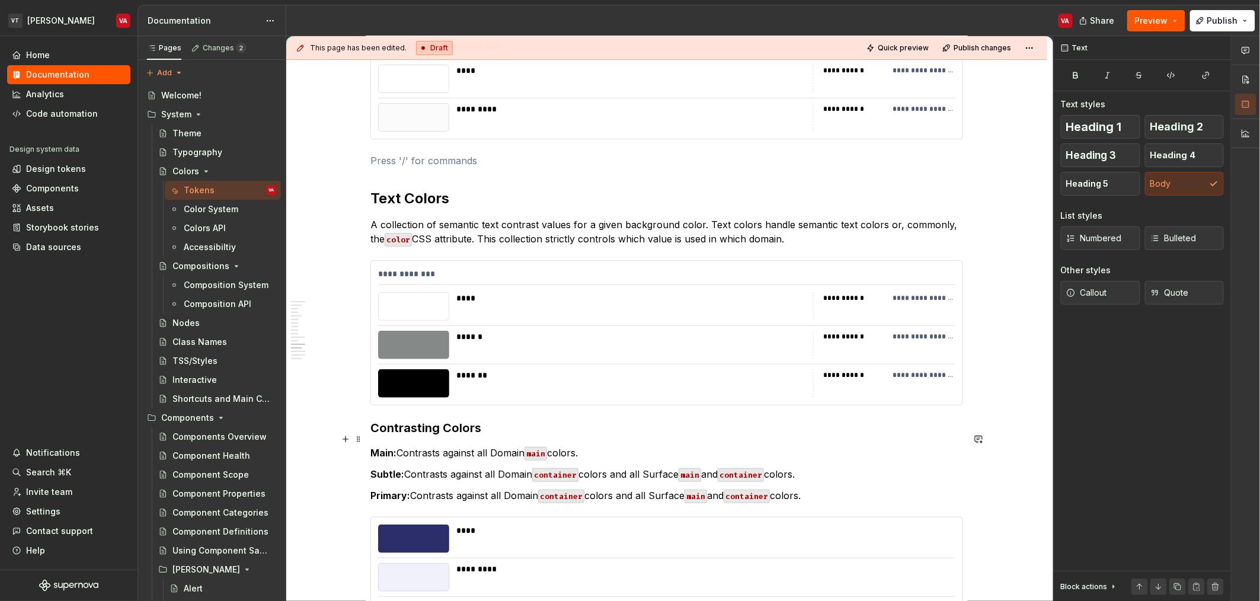
scroll to position [1888, 0]
click at [429, 419] on h3 "Contrasting Colors" at bounding box center [666, 427] width 593 height 17
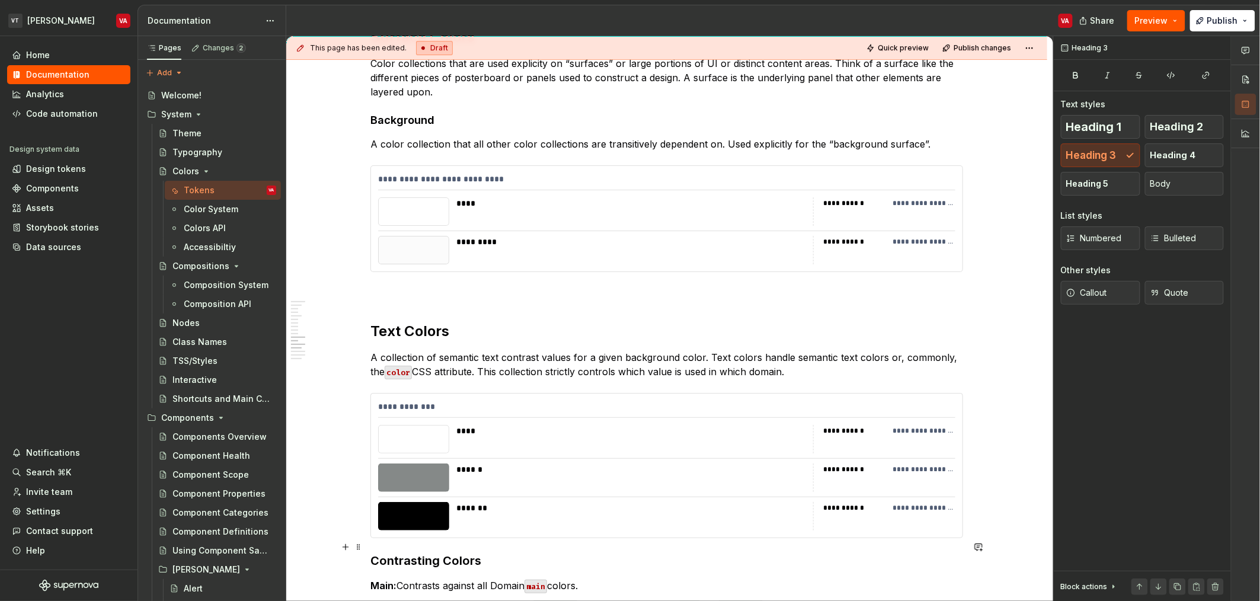
scroll to position [1713, 0]
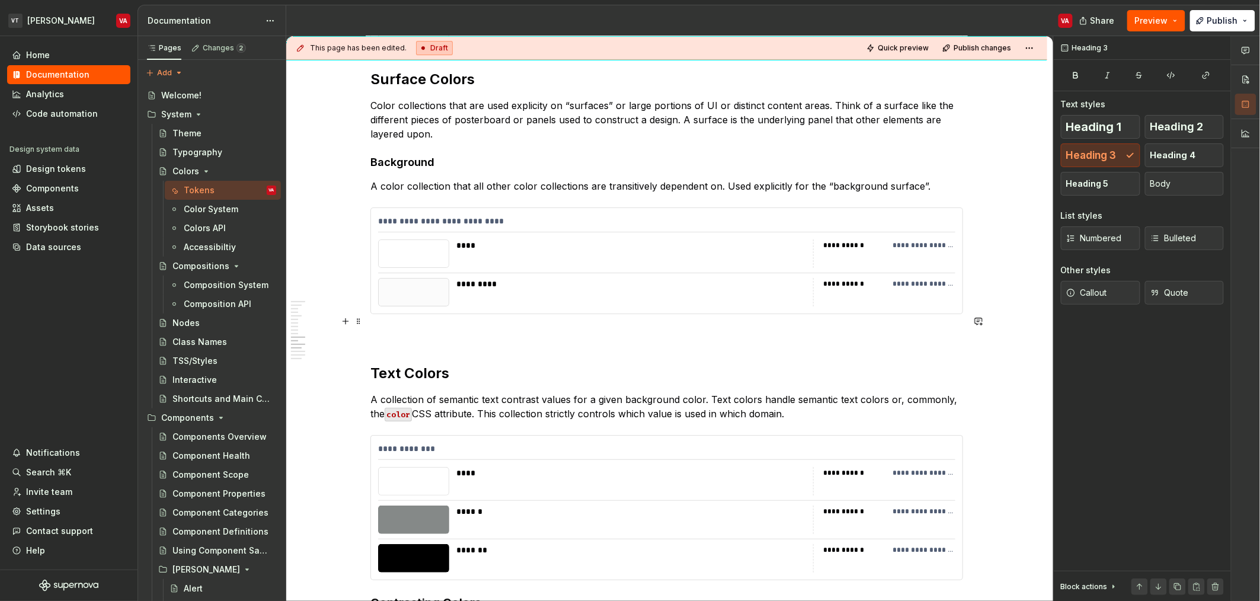
click at [420, 328] on p at bounding box center [666, 335] width 593 height 14
click at [628, 187] on span "Heading 5" at bounding box center [1087, 184] width 43 height 12
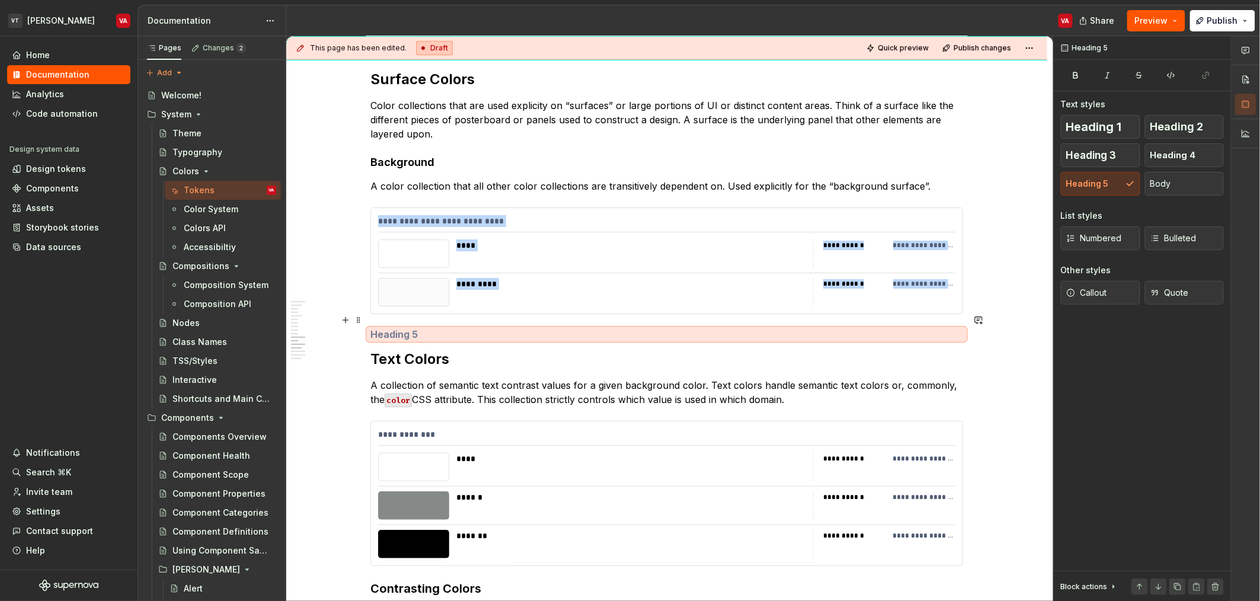
click at [442, 328] on h5 at bounding box center [666, 334] width 593 height 12
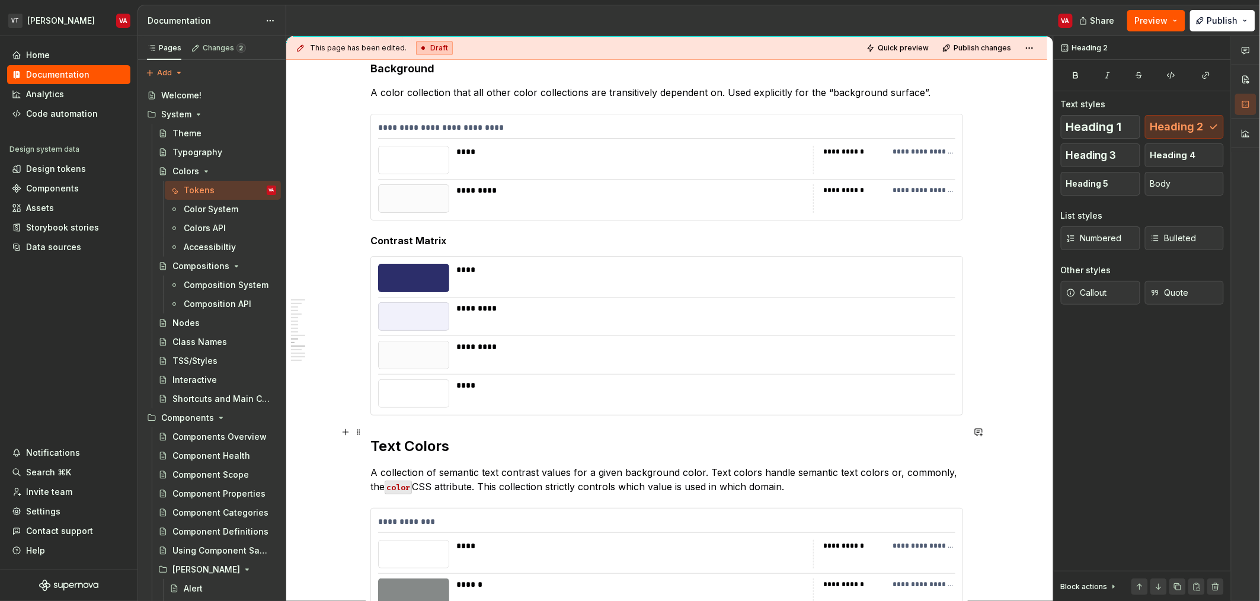
scroll to position [1784, 0]
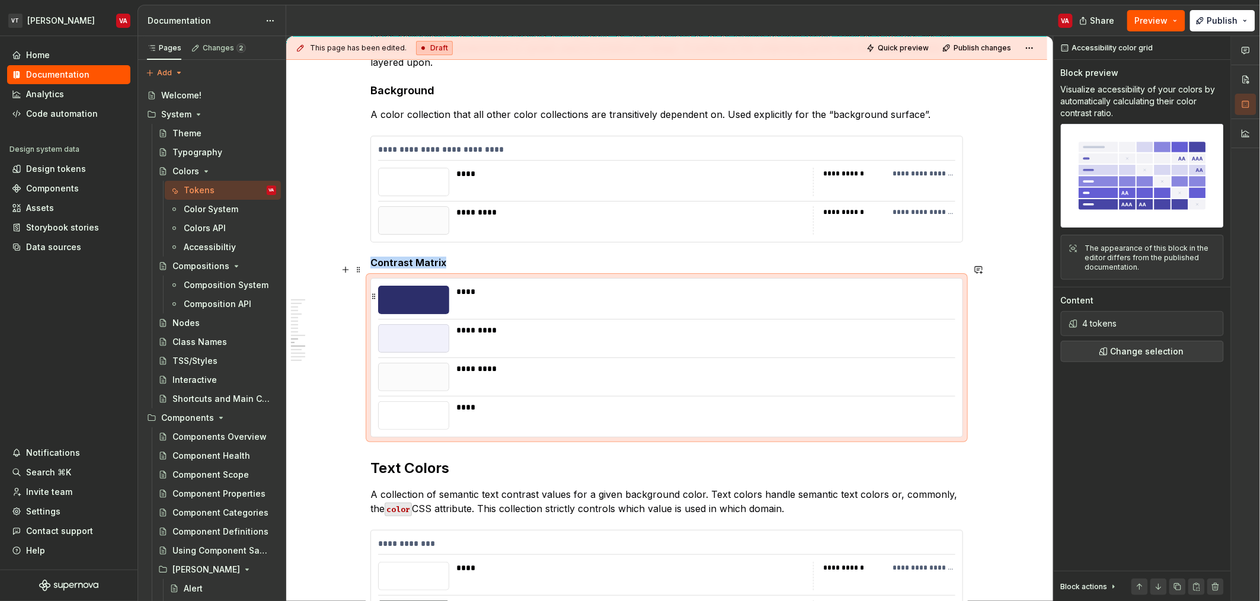
click at [595, 290] on div "****" at bounding box center [702, 300] width 492 height 28
click at [628, 359] on button "Change selection" at bounding box center [1142, 351] width 163 height 21
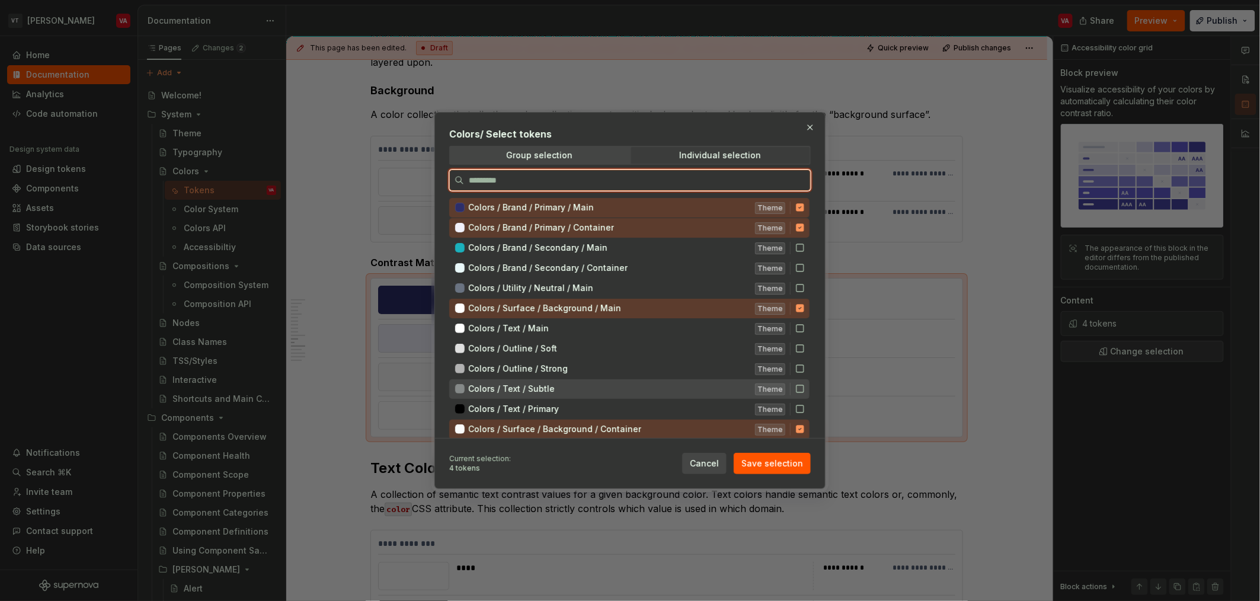
click at [628, 390] on icon at bounding box center [799, 388] width 9 height 9
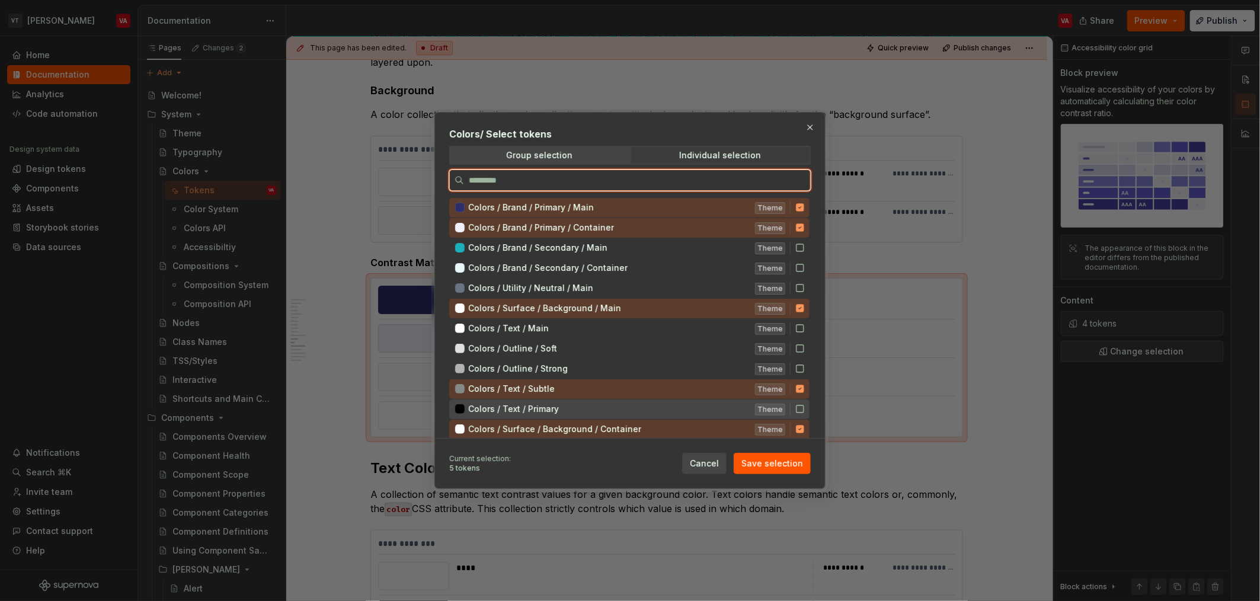
click at [628, 404] on div "Colors / Text / Primary Theme" at bounding box center [629, 409] width 360 height 20
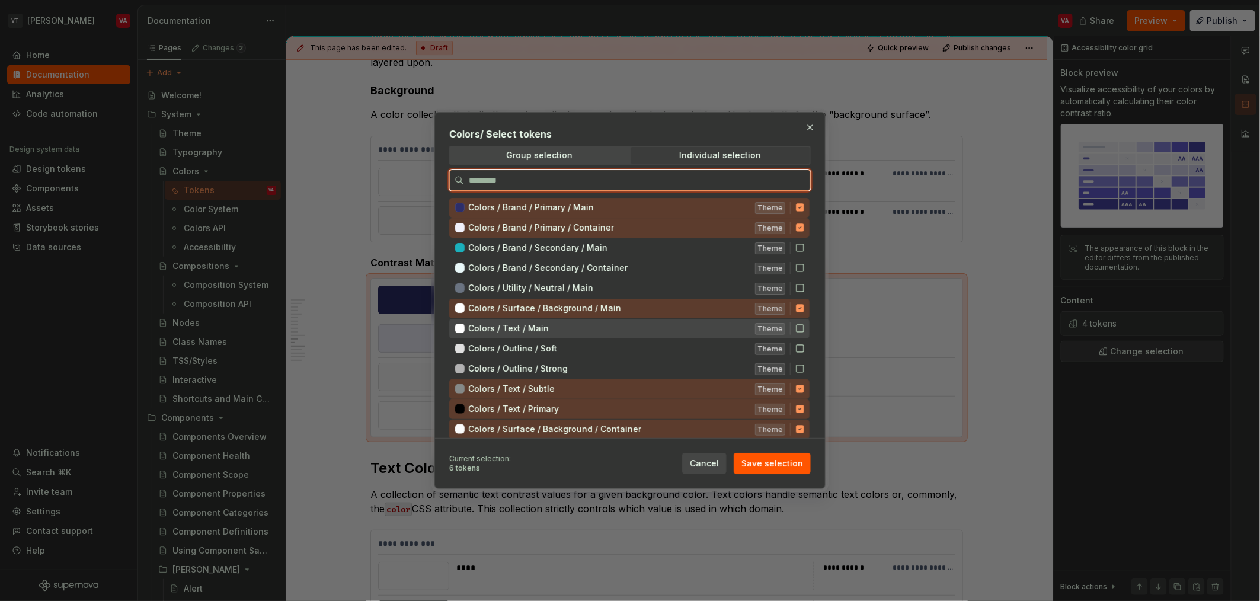
click at [628, 331] on icon at bounding box center [799, 328] width 7 height 7
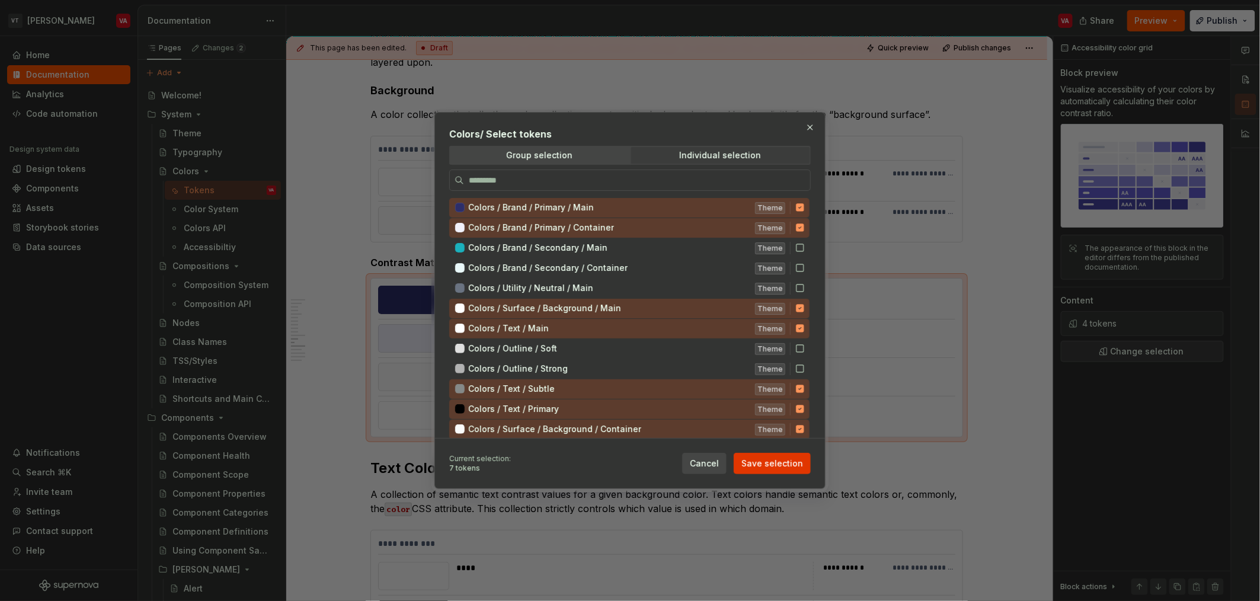
click at [628, 468] on span "Save selection" at bounding box center [772, 464] width 62 height 12
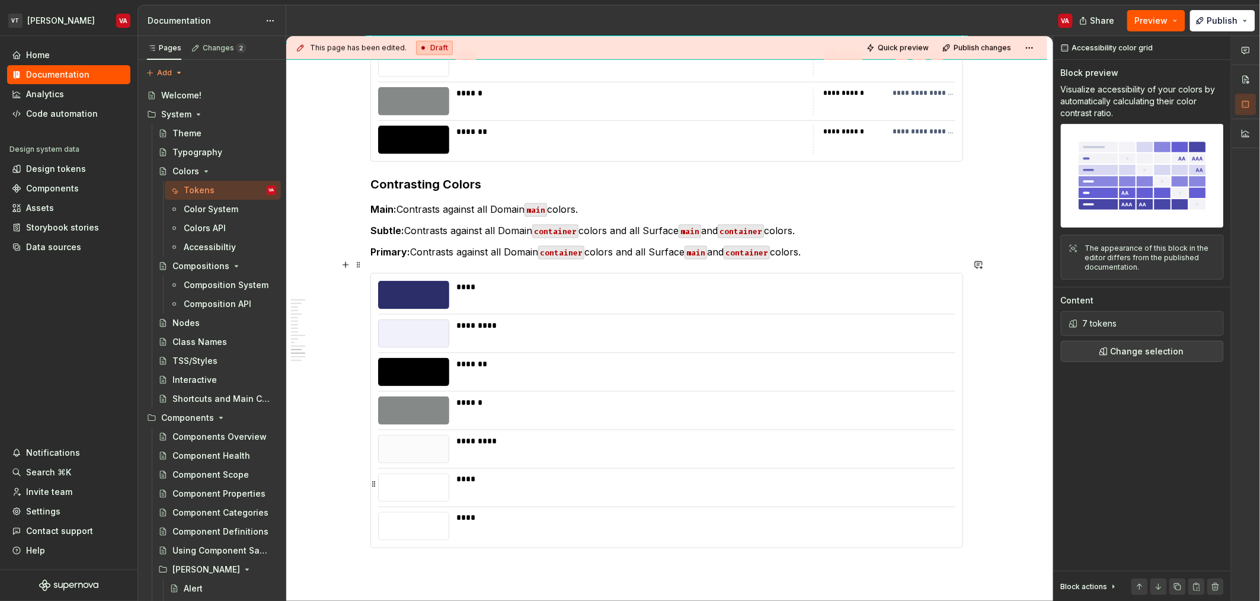
scroll to position [2379, 0]
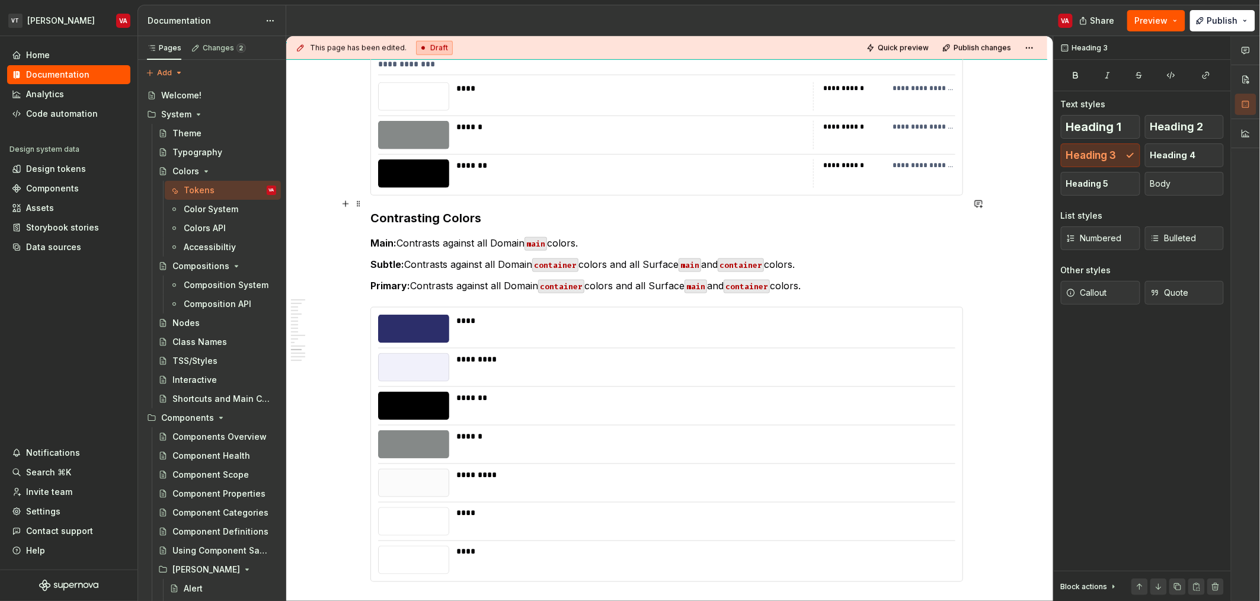
click at [463, 210] on h3 "Contrasting Colors" at bounding box center [666, 218] width 593 height 17
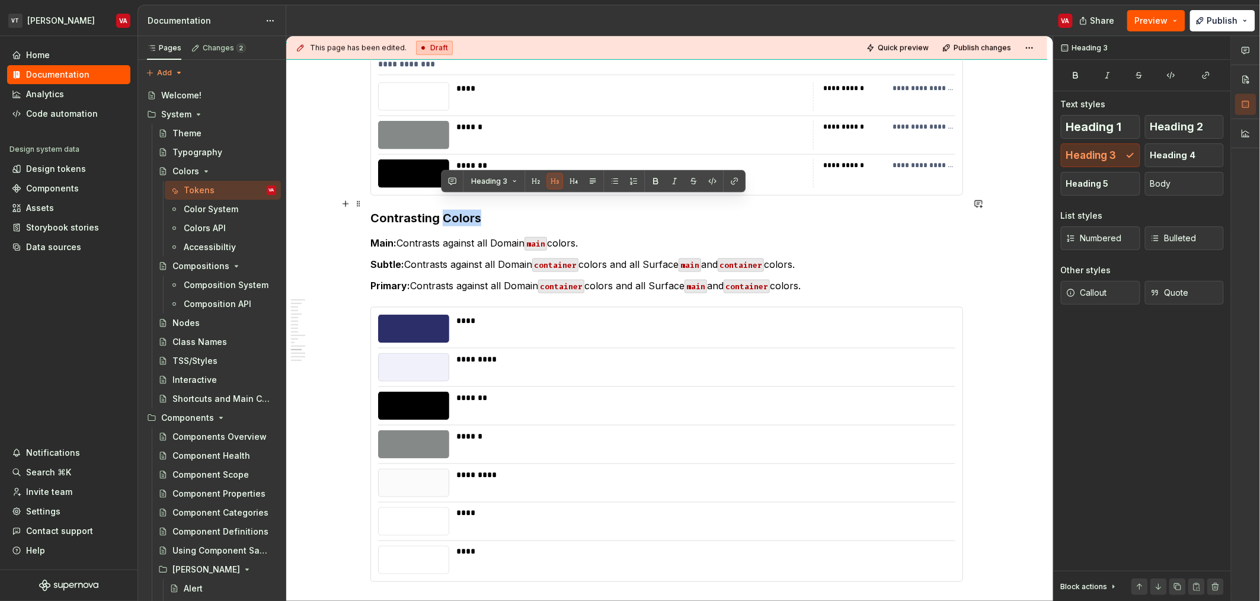
click at [463, 210] on h3 "Contrasting Colors" at bounding box center [666, 218] width 593 height 17
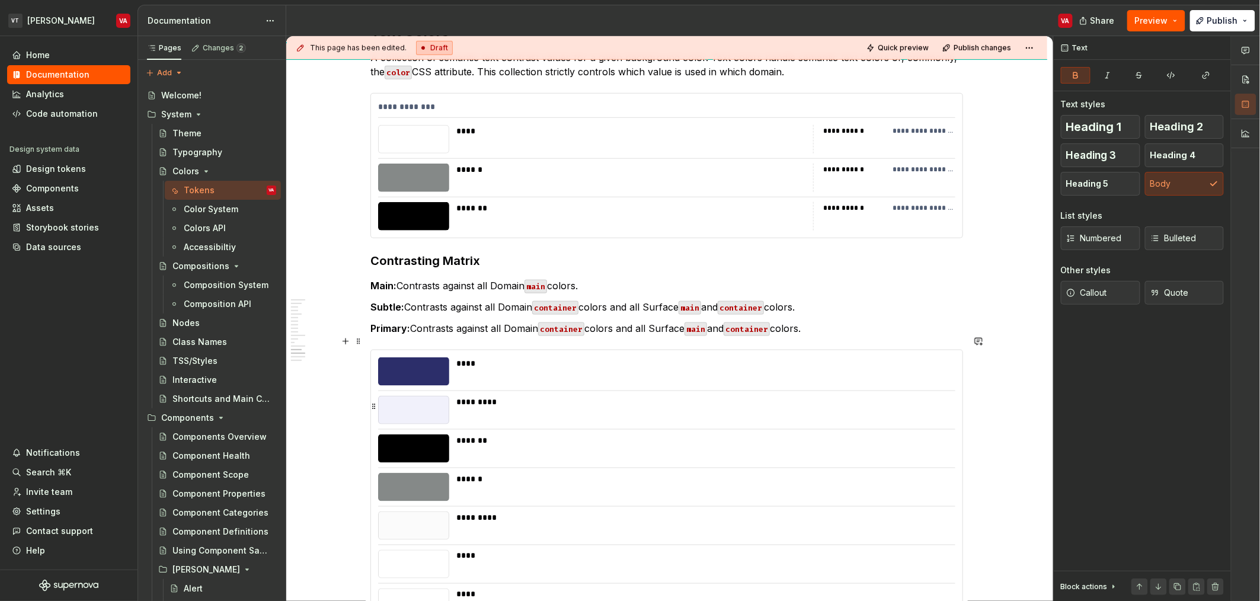
scroll to position [2292, 0]
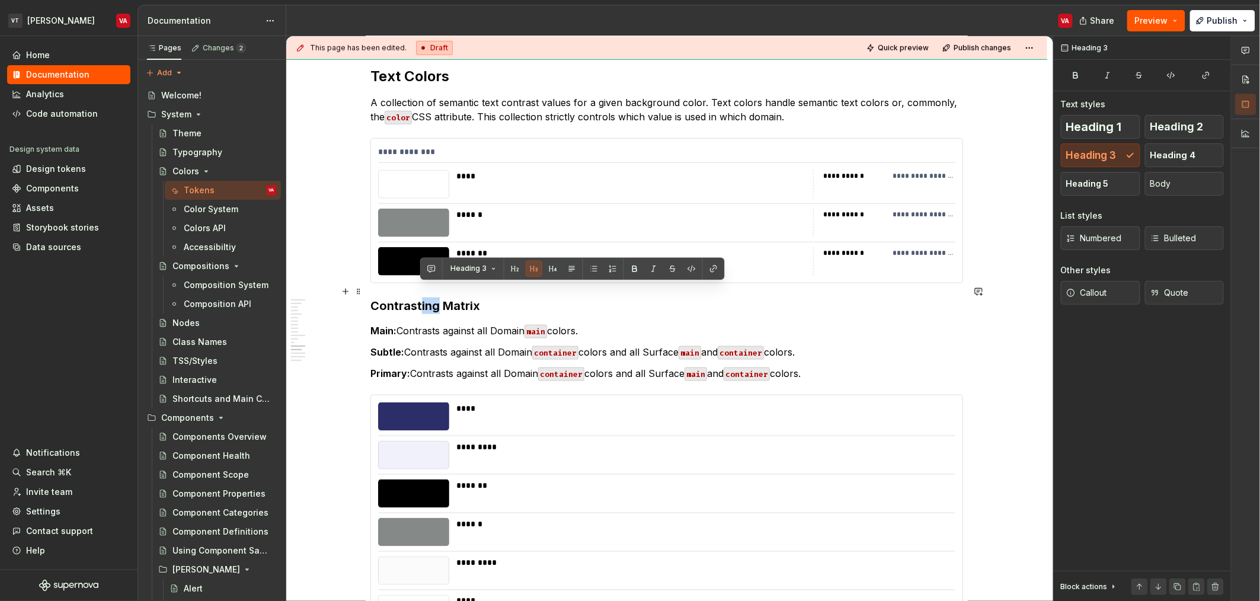
drag, startPoint x: 438, startPoint y: 291, endPoint x: 420, endPoint y: 293, distance: 17.9
click at [420, 298] on h3 "Contrasting Matrix" at bounding box center [666, 306] width 593 height 17
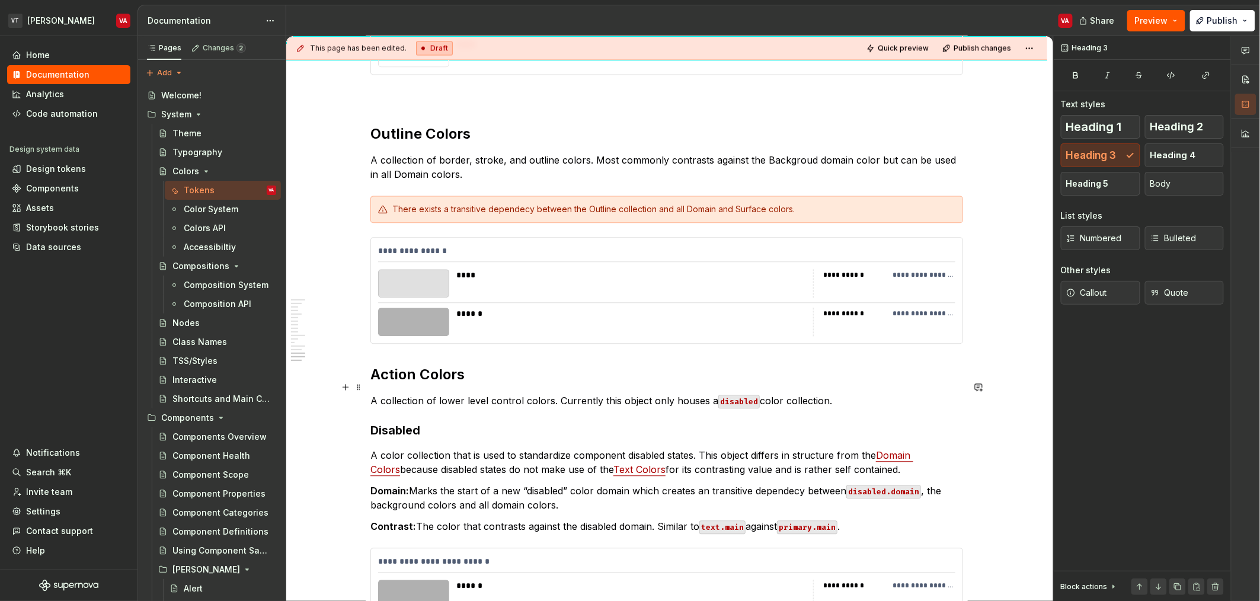
scroll to position [2904, 0]
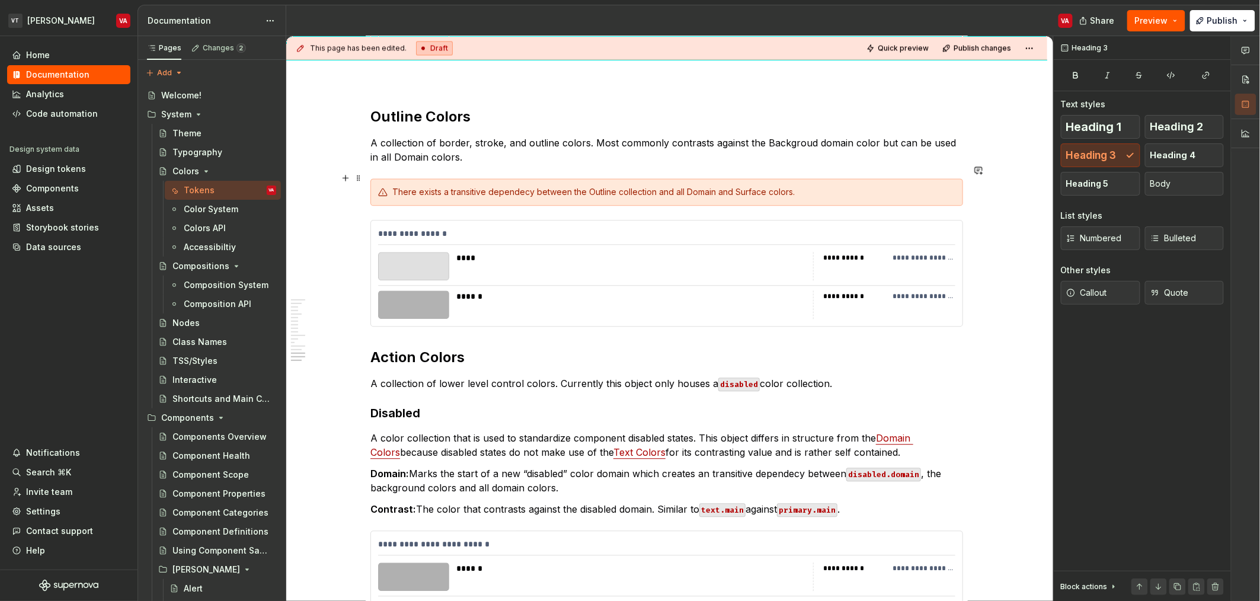
click at [628, 186] on div "There exists a transitive dependecy between the Outline collection and all Doma…" at bounding box center [673, 192] width 563 height 12
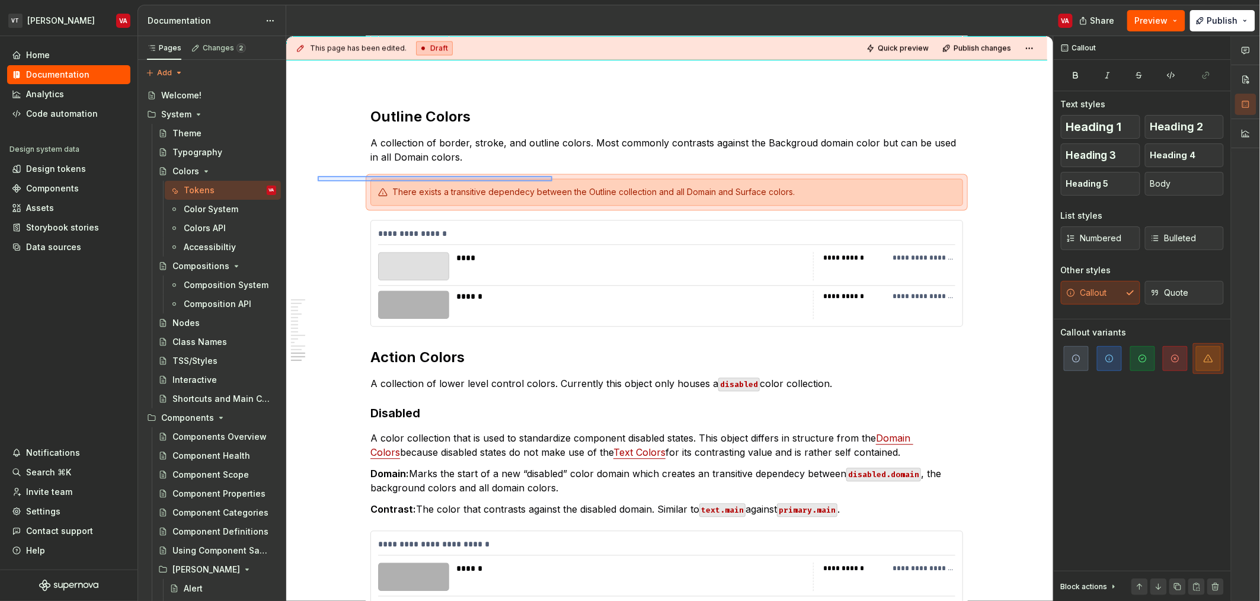
drag, startPoint x: 318, startPoint y: 176, endPoint x: 552, endPoint y: 181, distance: 234.7
click at [552, 181] on div "**********" at bounding box center [669, 318] width 767 height 565
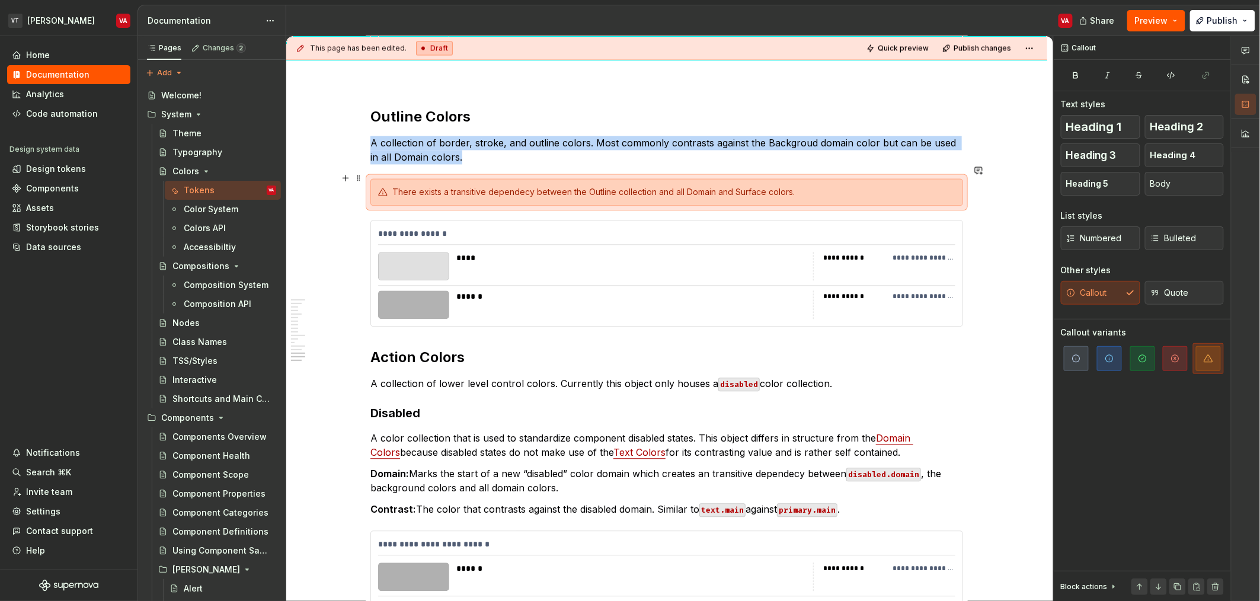
click at [628, 186] on div "There exists a transitive dependecy between the Outline collection and all Doma…" at bounding box center [673, 192] width 563 height 12
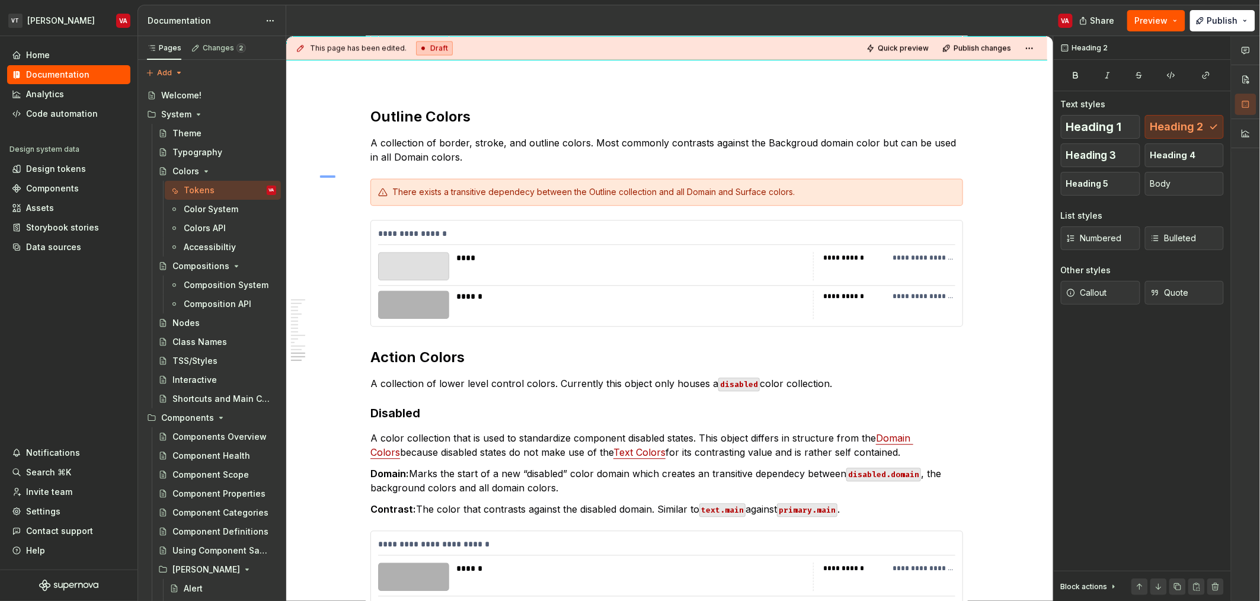
drag, startPoint x: 320, startPoint y: 175, endPoint x: 458, endPoint y: 183, distance: 138.3
click at [458, 182] on div "**********" at bounding box center [669, 318] width 767 height 565
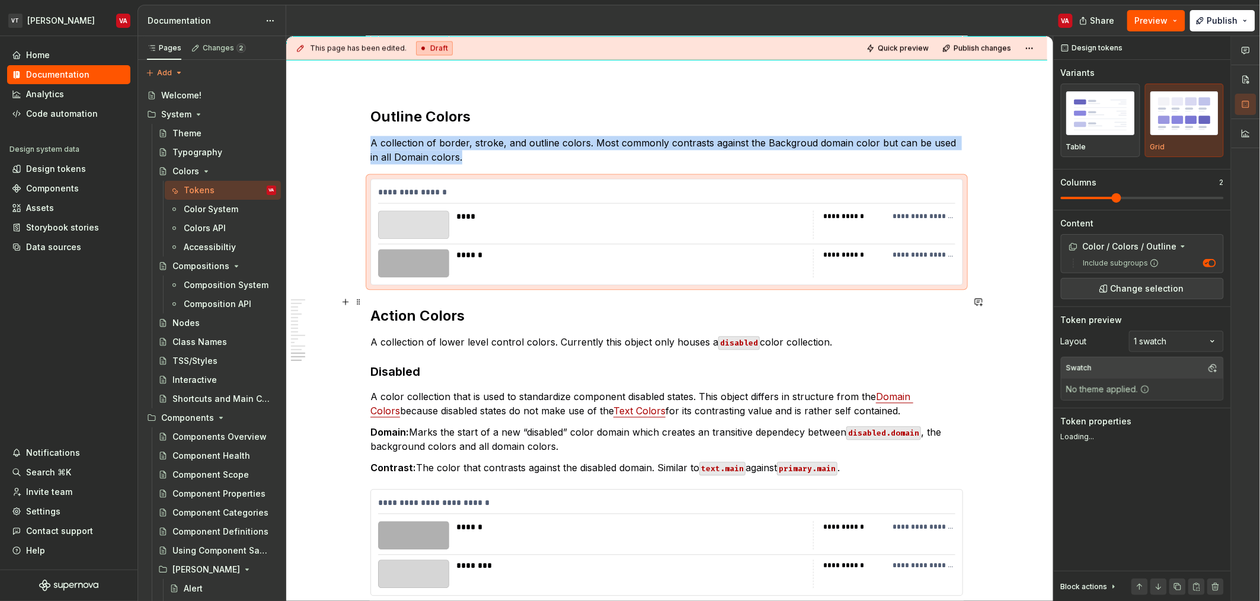
click at [371, 306] on h2 "Action Colors" at bounding box center [666, 315] width 593 height 19
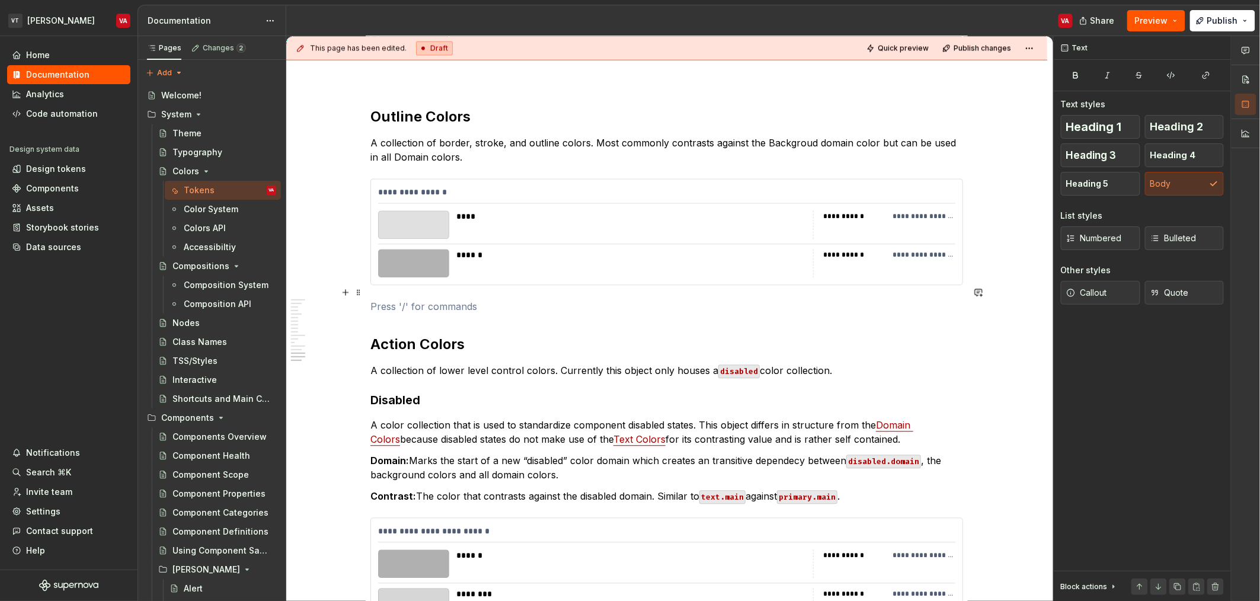
click at [429, 299] on p at bounding box center [666, 306] width 593 height 14
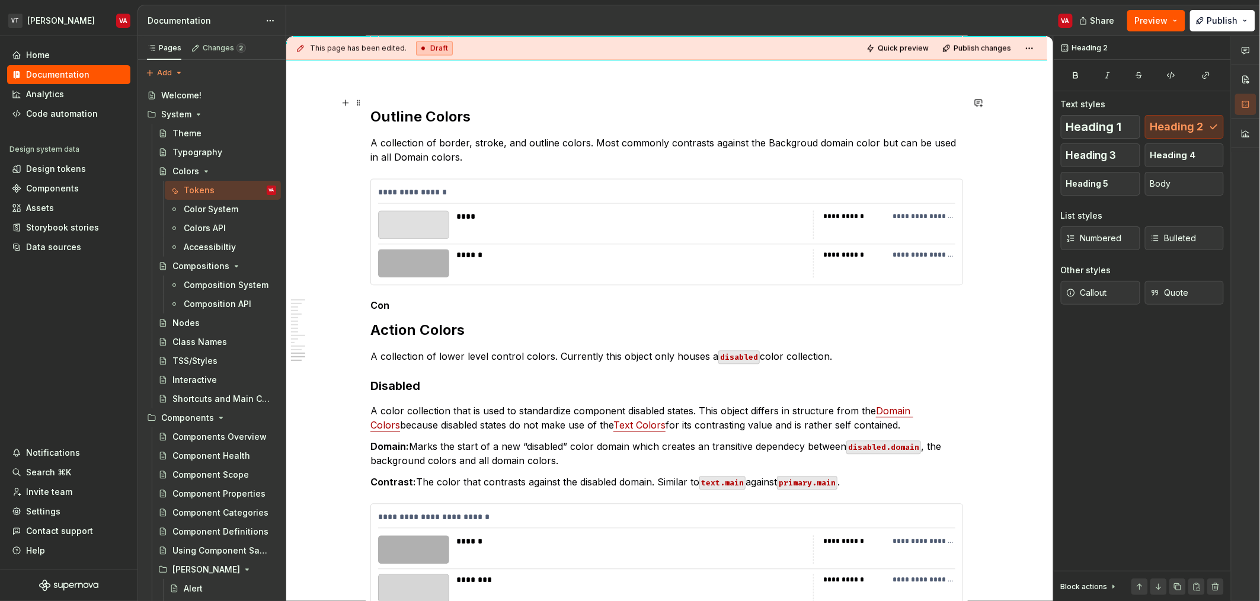
click at [444, 108] on h2 "Outline Colors" at bounding box center [666, 116] width 593 height 19
click at [399, 299] on h5 "Con" at bounding box center [666, 305] width 593 height 12
click at [628, 161] on span "Heading 3" at bounding box center [1091, 155] width 50 height 12
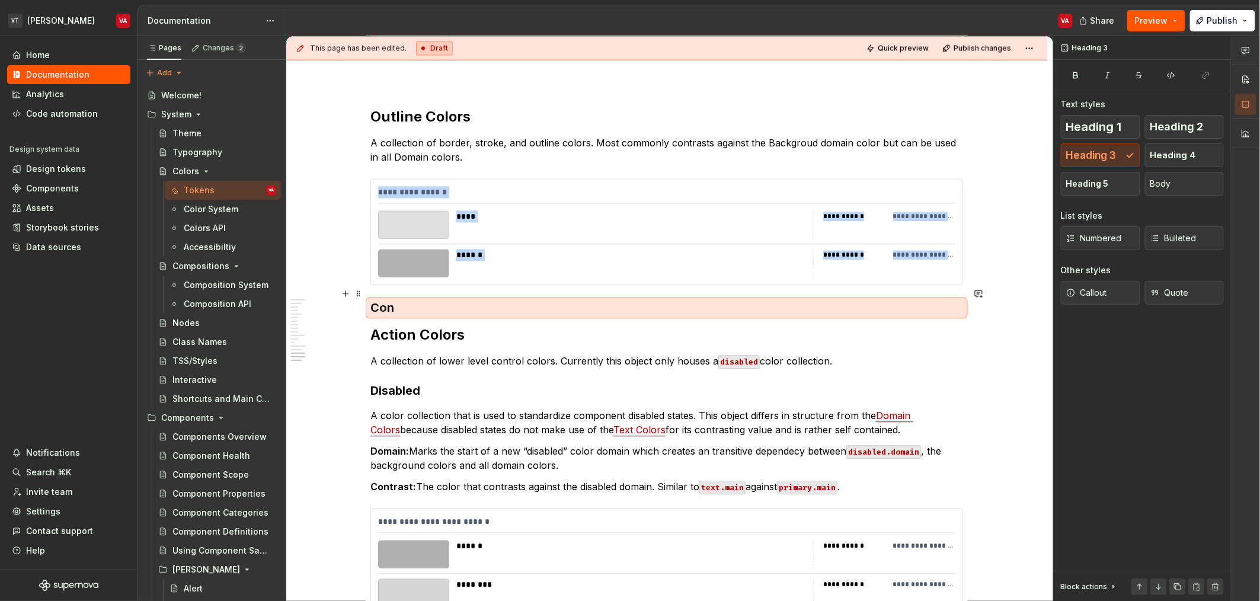
click at [432, 299] on h3 "Con" at bounding box center [666, 307] width 593 height 17
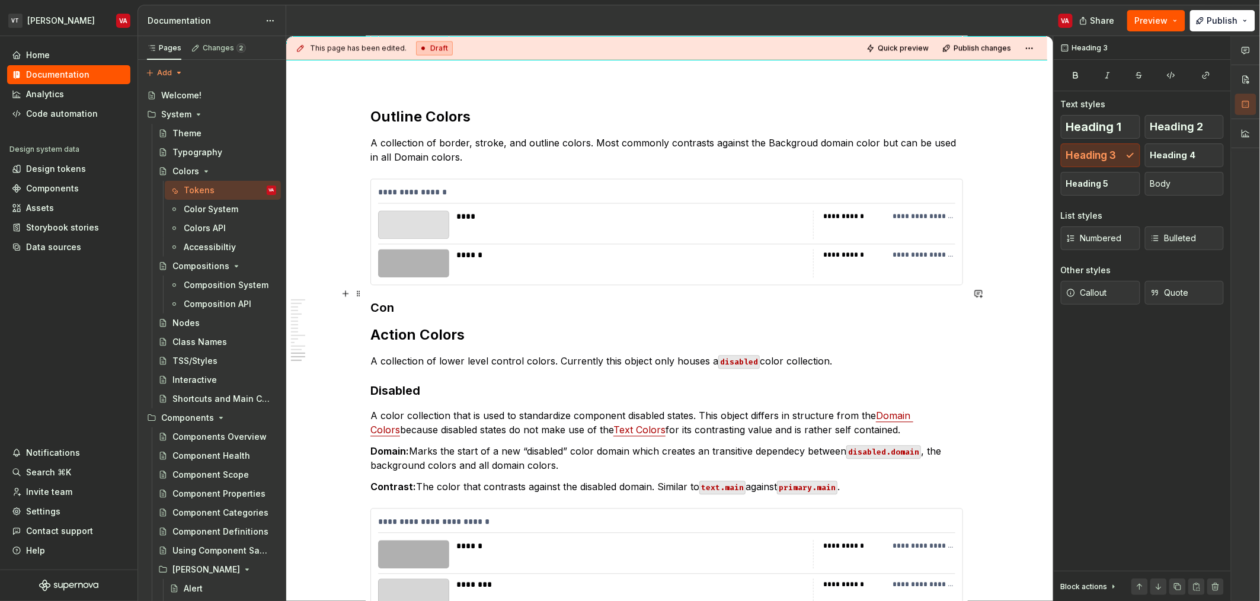
click at [397, 299] on h3 "Con" at bounding box center [666, 307] width 593 height 17
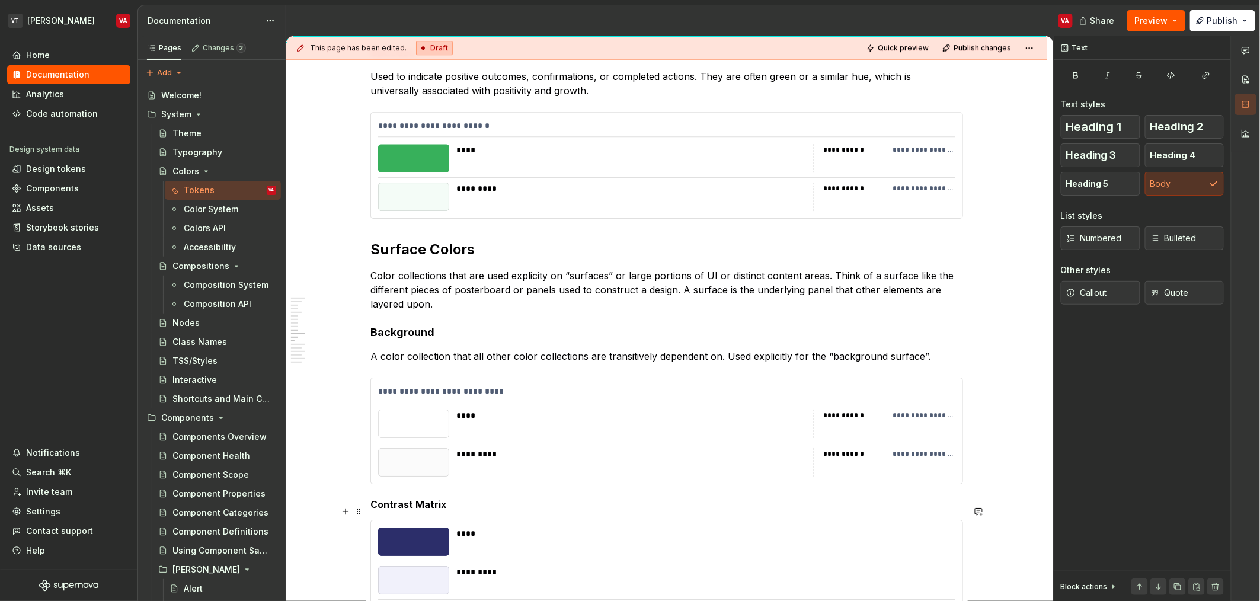
scroll to position [1540, 0]
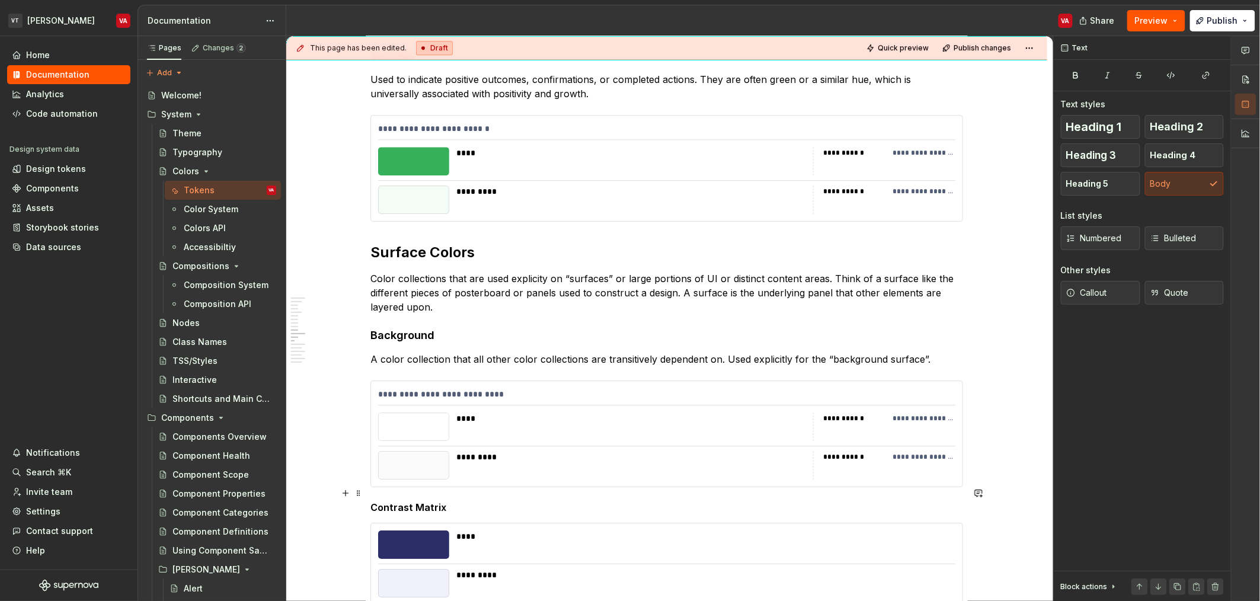
click at [402, 501] on h5 "Contrast Matrix" at bounding box center [666, 507] width 593 height 12
click at [392, 328] on h4 "Background" at bounding box center [666, 335] width 593 height 14
click at [402, 501] on h5 "Contrast Matrix" at bounding box center [666, 507] width 593 height 12
click at [400, 328] on h4 "Background" at bounding box center [666, 335] width 593 height 14
click at [444, 243] on h2 "Surface Colors" at bounding box center [666, 252] width 593 height 19
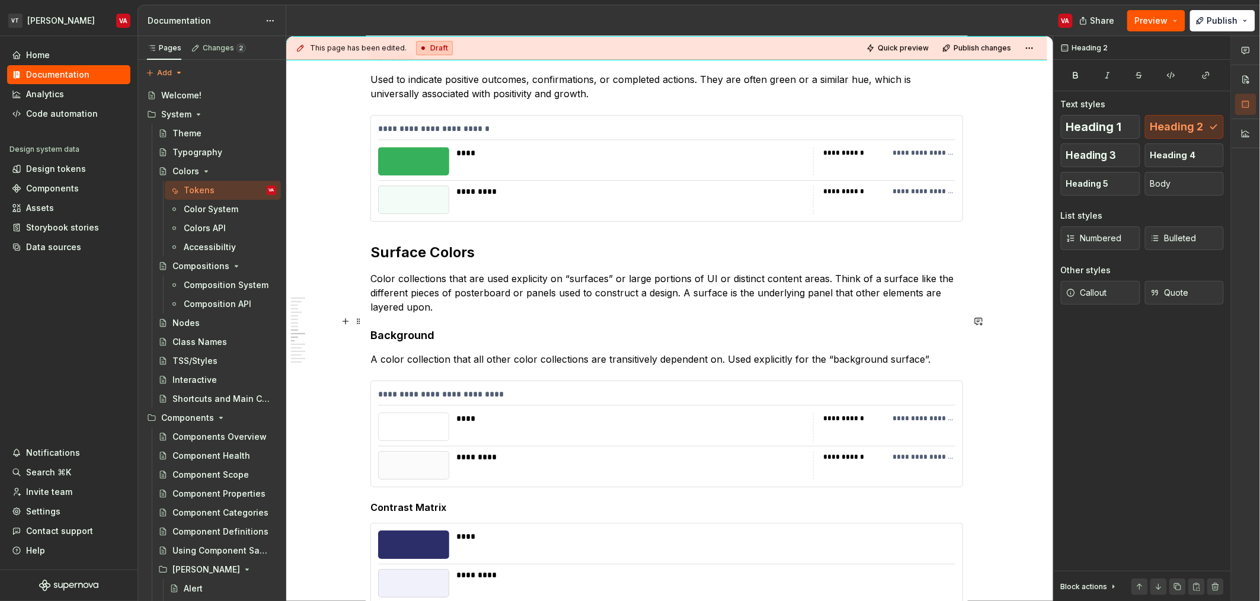
click at [417, 328] on h4 "Background" at bounding box center [666, 335] width 593 height 14
click at [628, 150] on span "Heading 3" at bounding box center [1091, 155] width 50 height 12
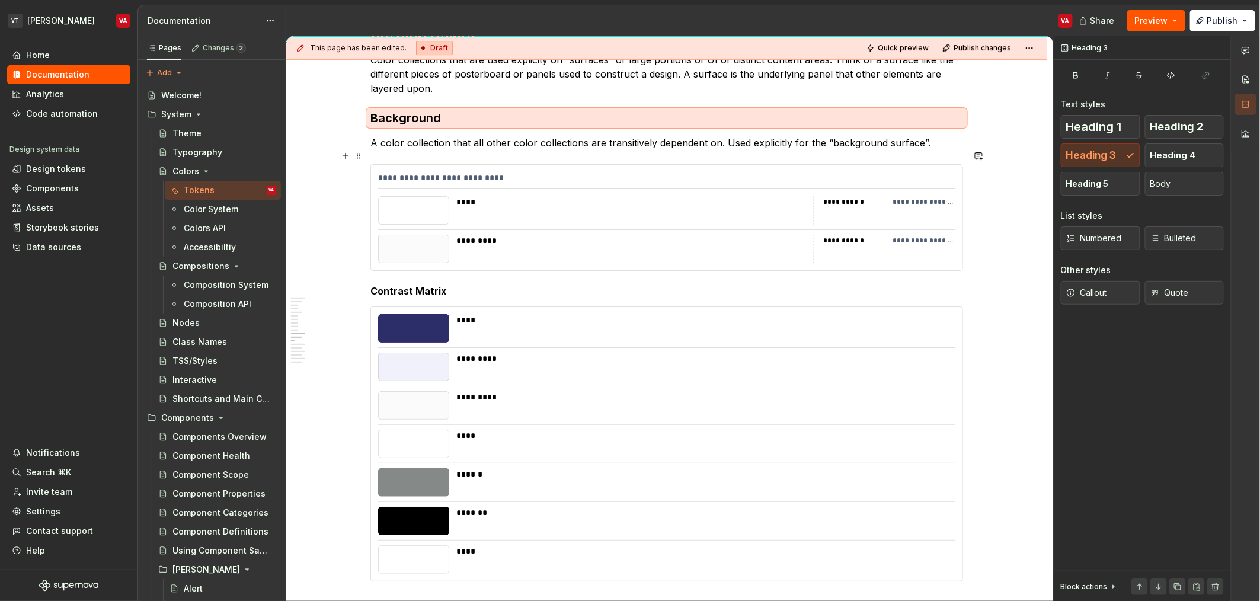
scroll to position [1759, 0]
click at [385, 284] on h5 "Contrast Matrix" at bounding box center [666, 290] width 593 height 12
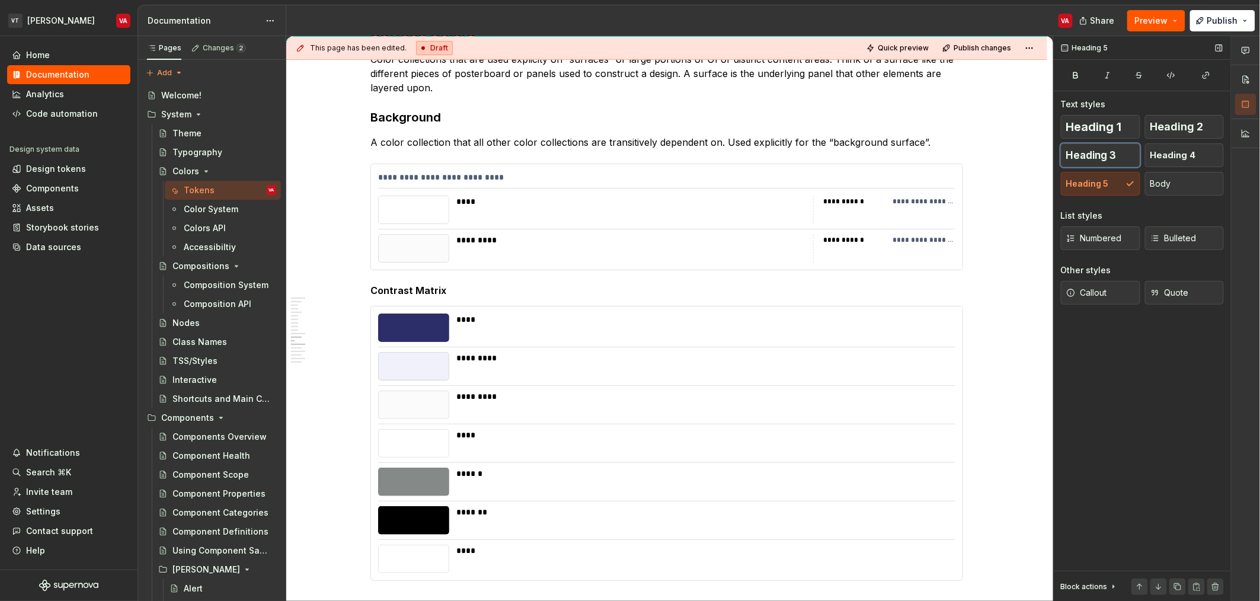
click at [628, 151] on button "Heading 3" at bounding box center [1100, 155] width 79 height 24
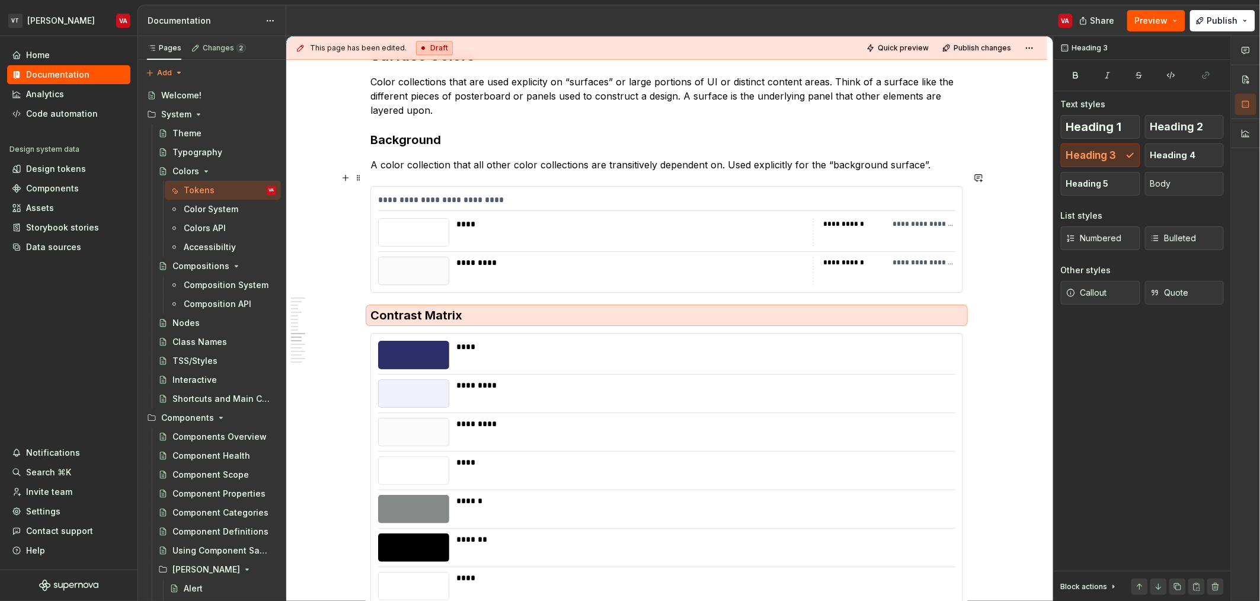
scroll to position [1744, 0]
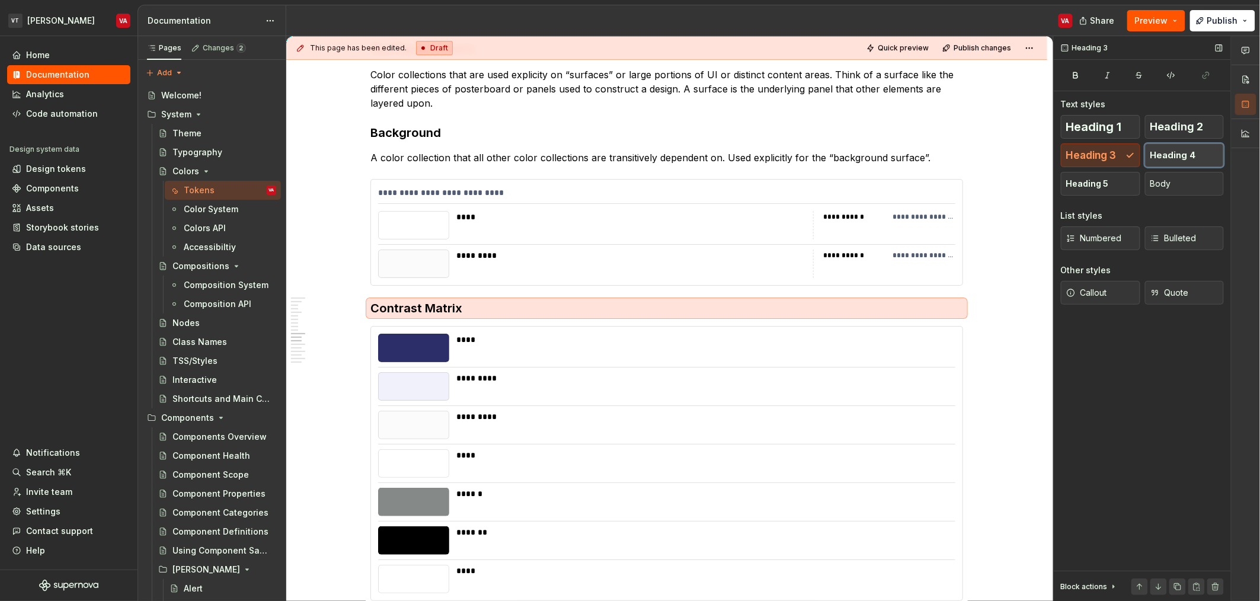
click at [628, 152] on span "Heading 4" at bounding box center [1173, 155] width 46 height 12
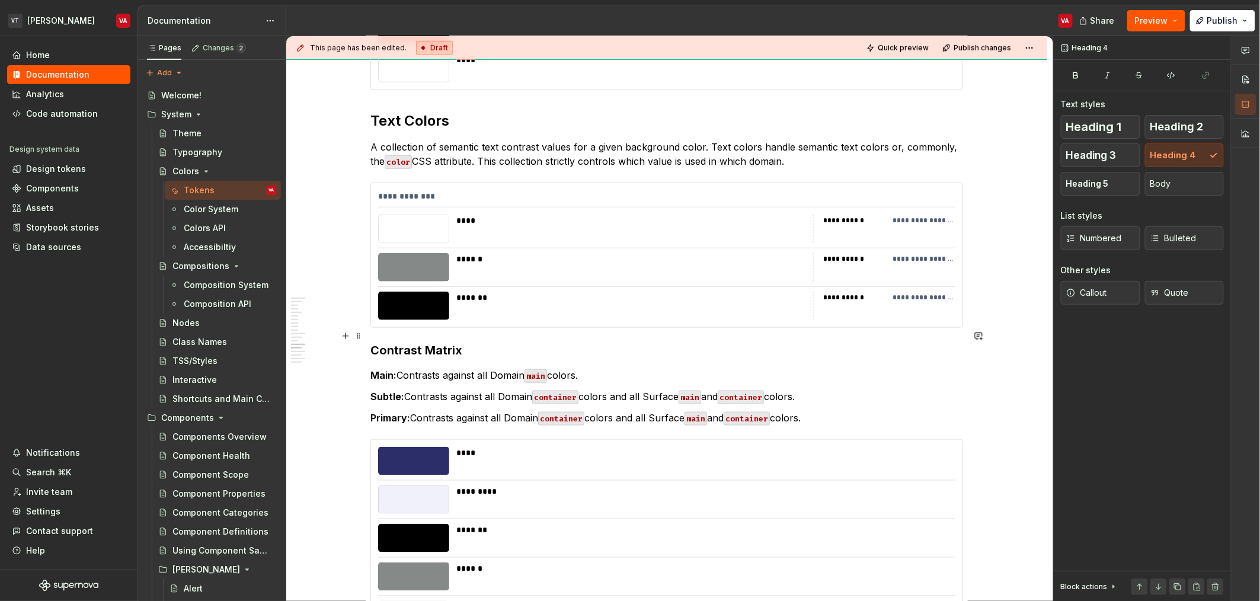
click at [434, 344] on h3 "Contrast Matrix" at bounding box center [666, 350] width 593 height 17
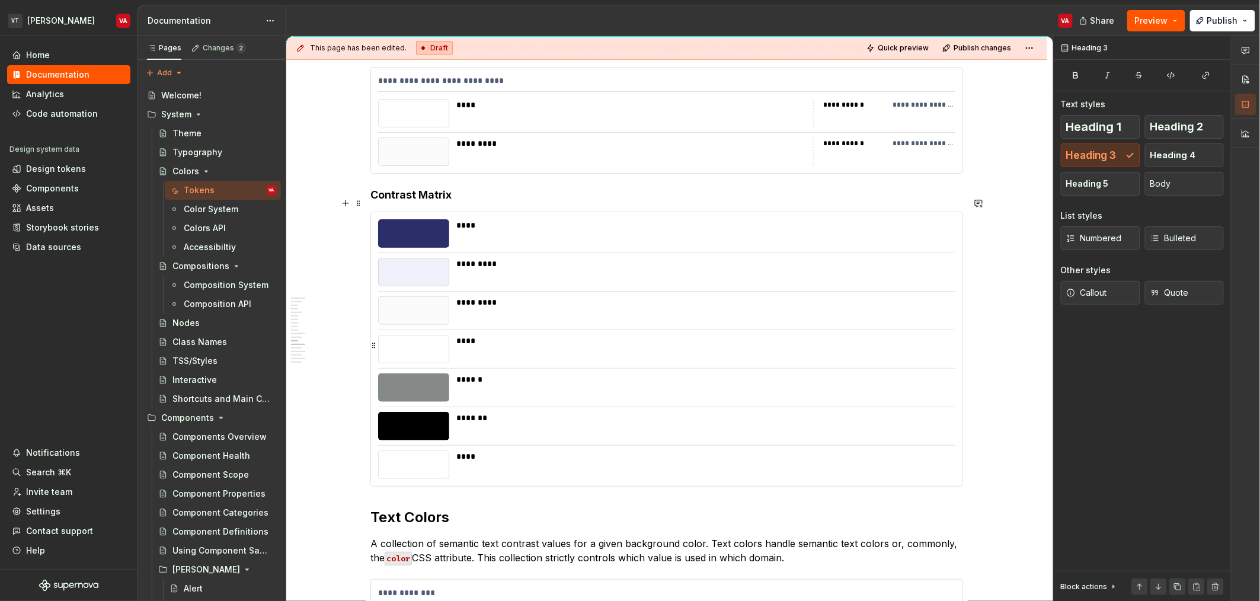
scroll to position [1812, 0]
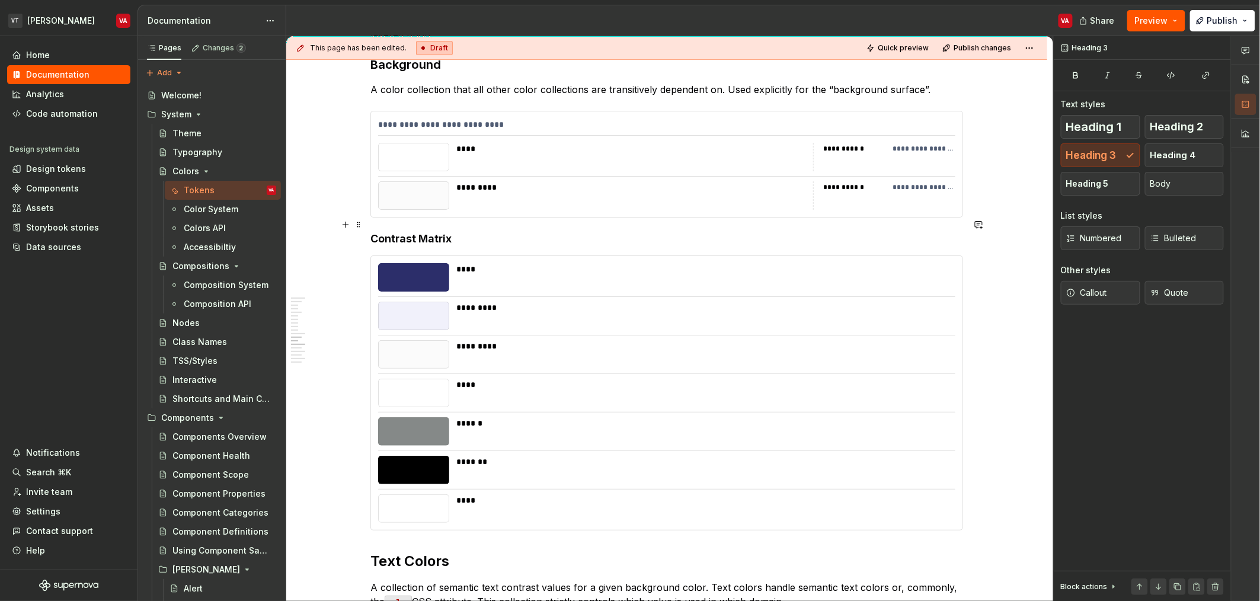
click at [428, 232] on h4 "Contrast Matrix" at bounding box center [666, 239] width 593 height 14
click at [628, 153] on span "Heading 3" at bounding box center [1091, 155] width 50 height 12
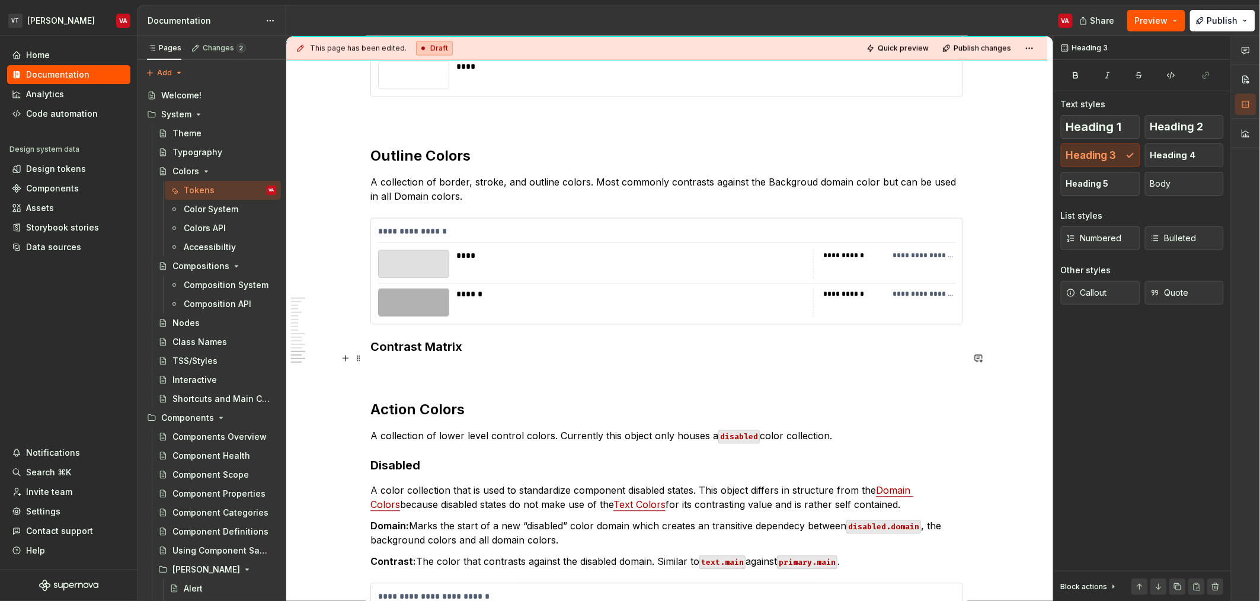
scroll to position [2872, 0]
click at [509, 364] on p at bounding box center [666, 371] width 593 height 14
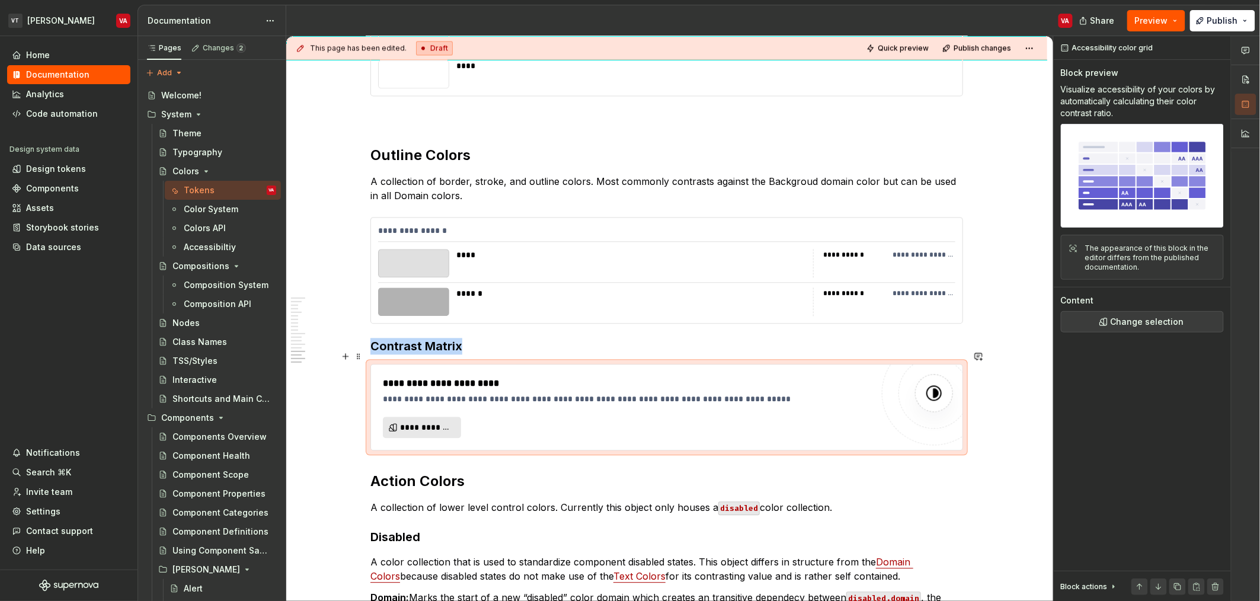
click at [417, 421] on span "**********" at bounding box center [426, 427] width 53 height 12
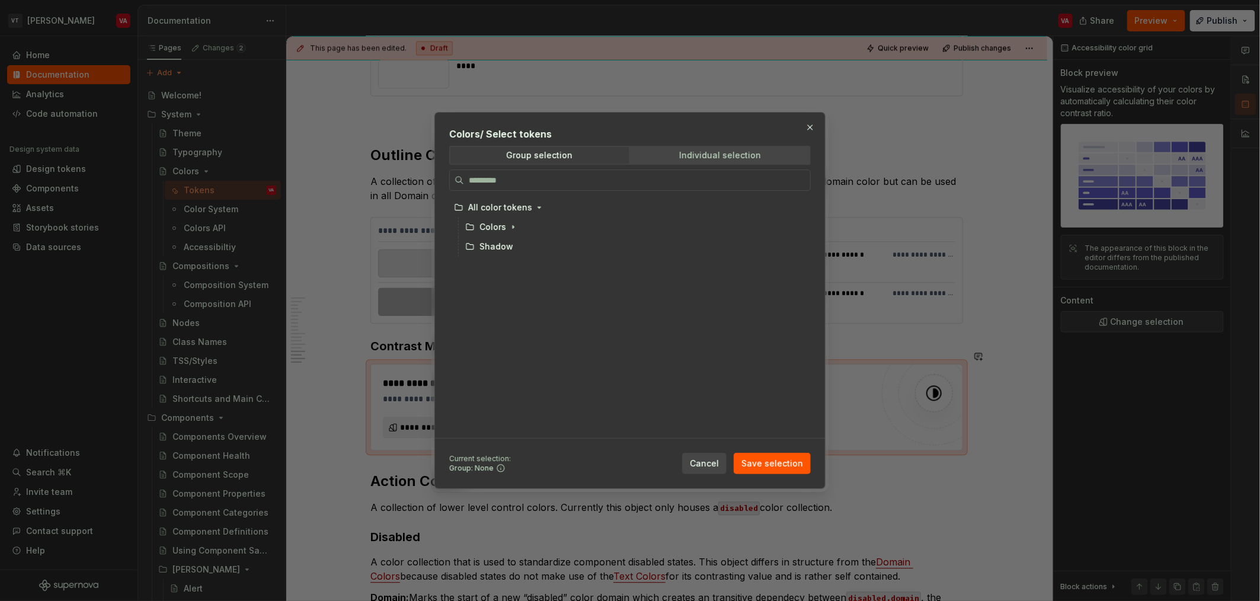
click at [628, 157] on div "Individual selection" at bounding box center [721, 155] width 82 height 9
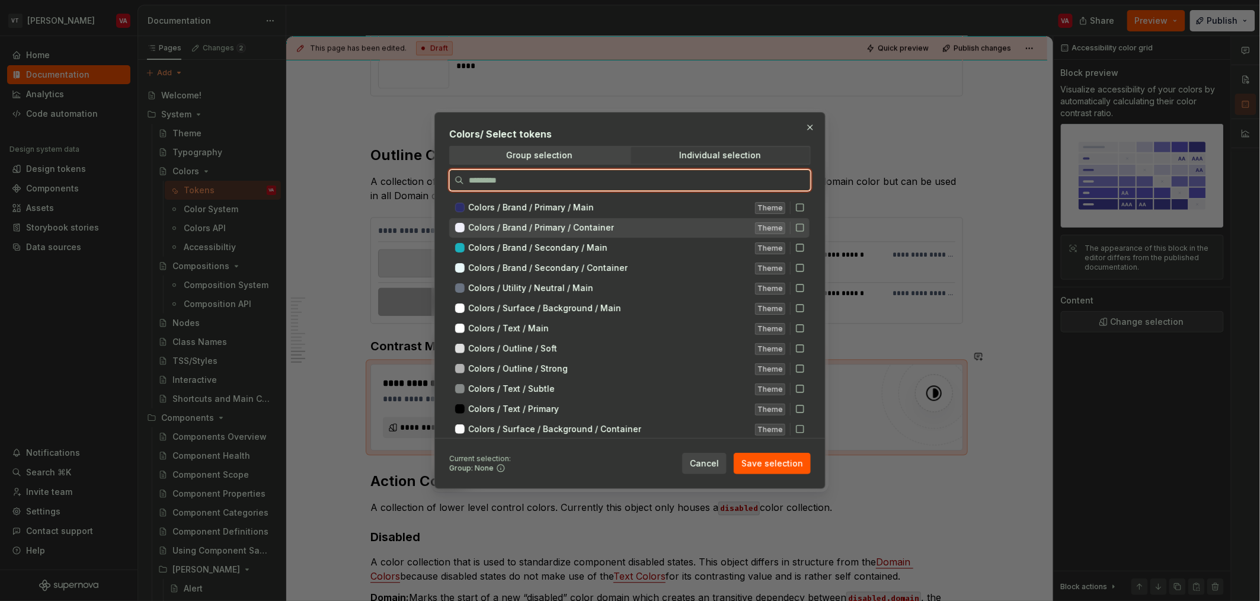
click at [628, 224] on icon at bounding box center [799, 227] width 9 height 9
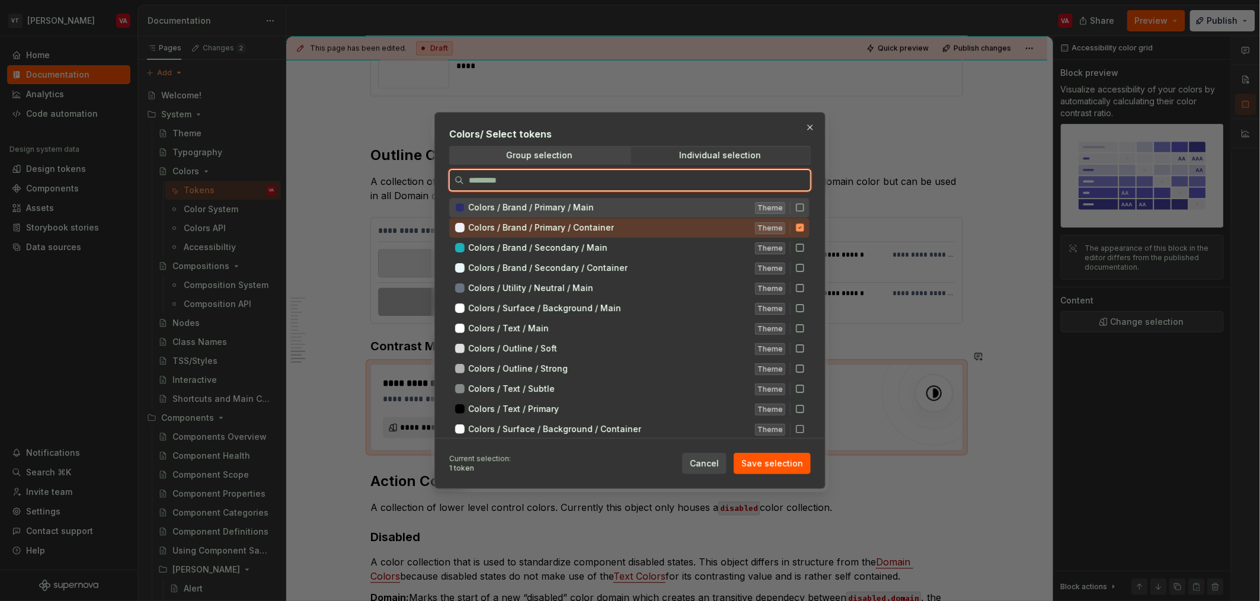
click at [628, 207] on icon at bounding box center [799, 207] width 9 height 9
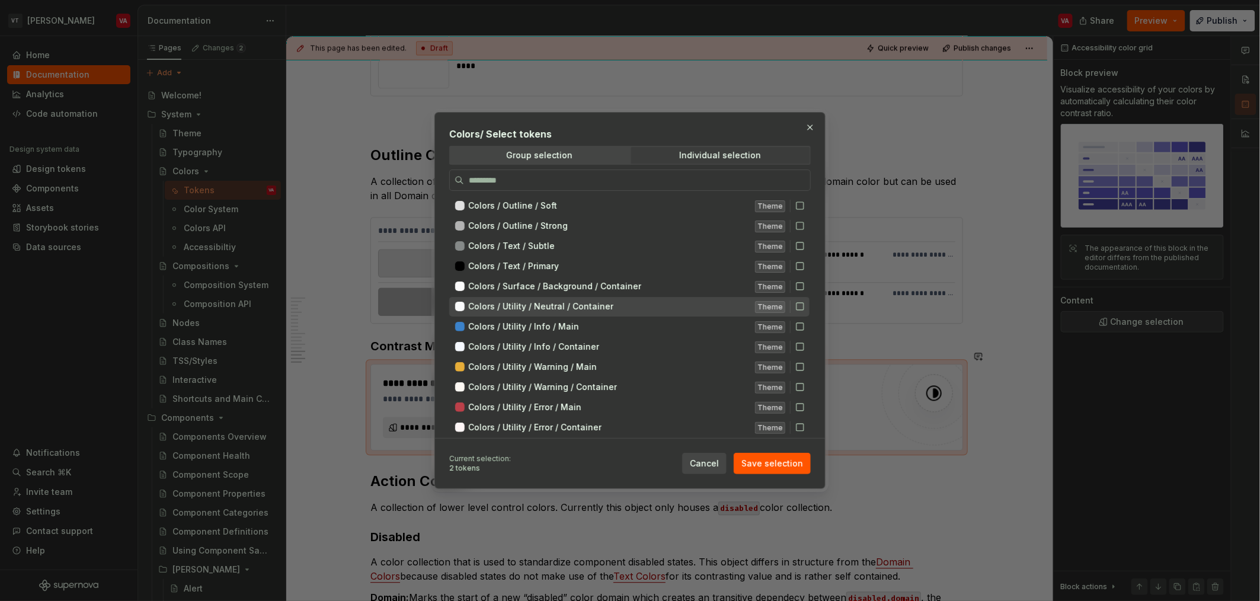
scroll to position [161, 0]
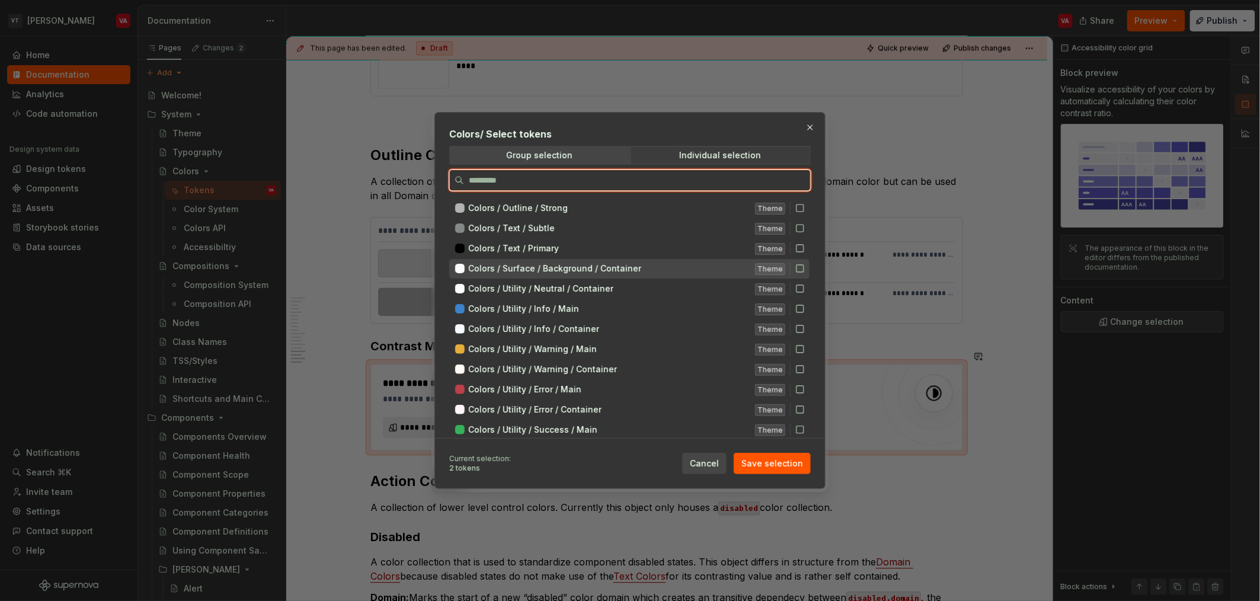
click at [628, 267] on icon at bounding box center [799, 268] width 9 height 9
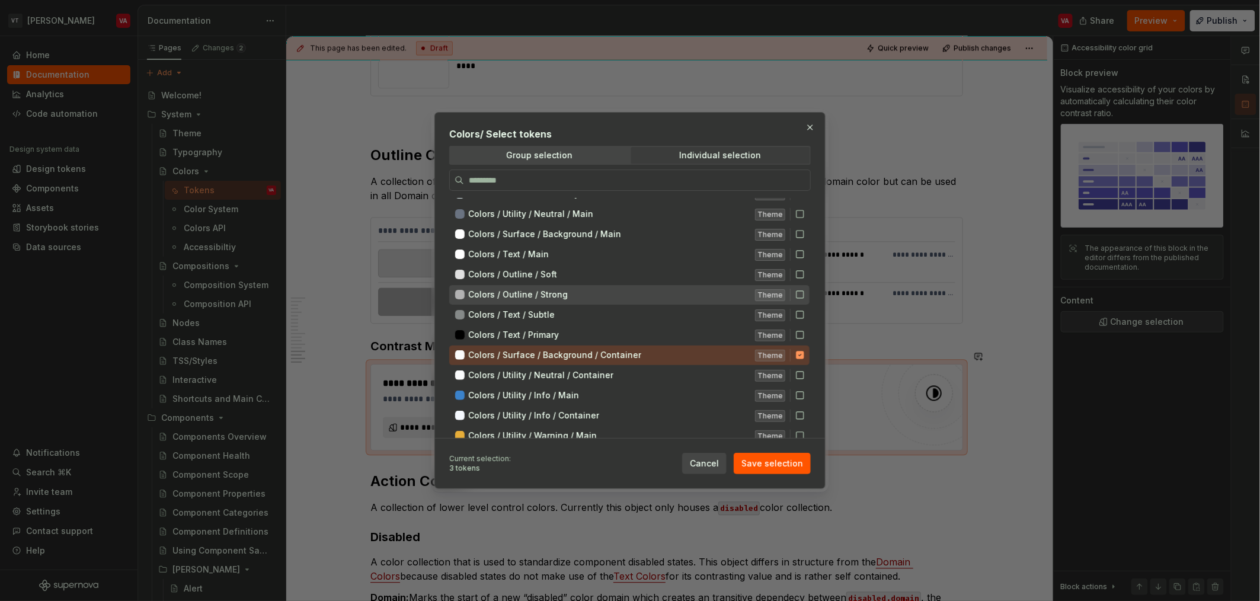
scroll to position [72, 0]
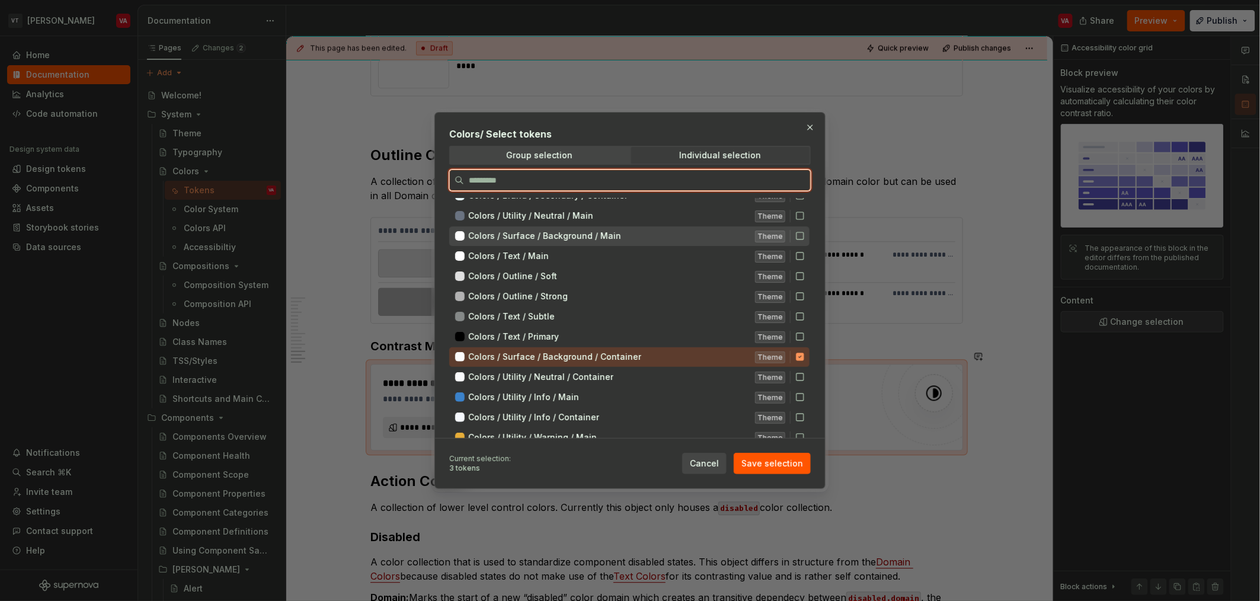
click at [628, 239] on icon at bounding box center [799, 235] width 9 height 9
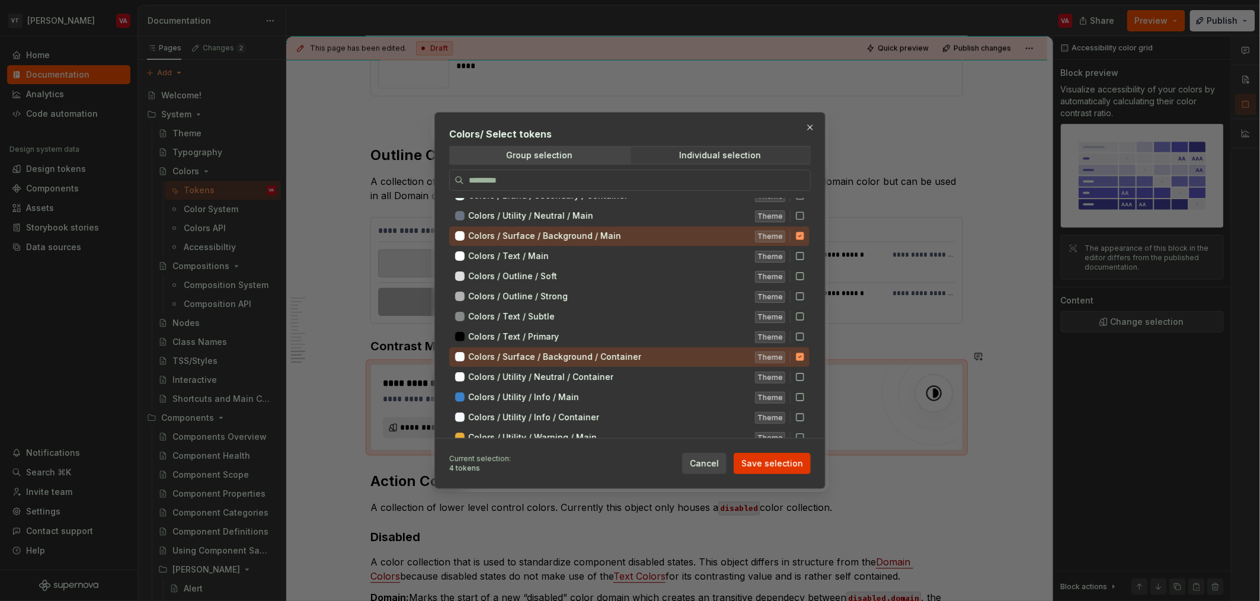
click at [628, 464] on span "Save selection" at bounding box center [772, 464] width 62 height 12
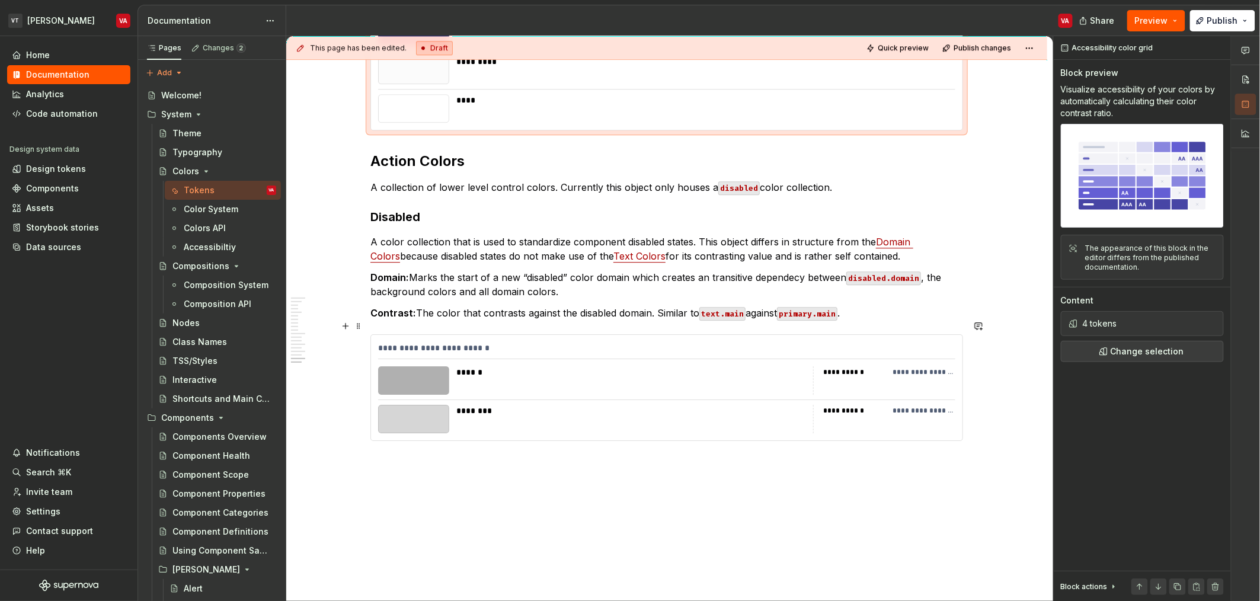
scroll to position [3285, 0]
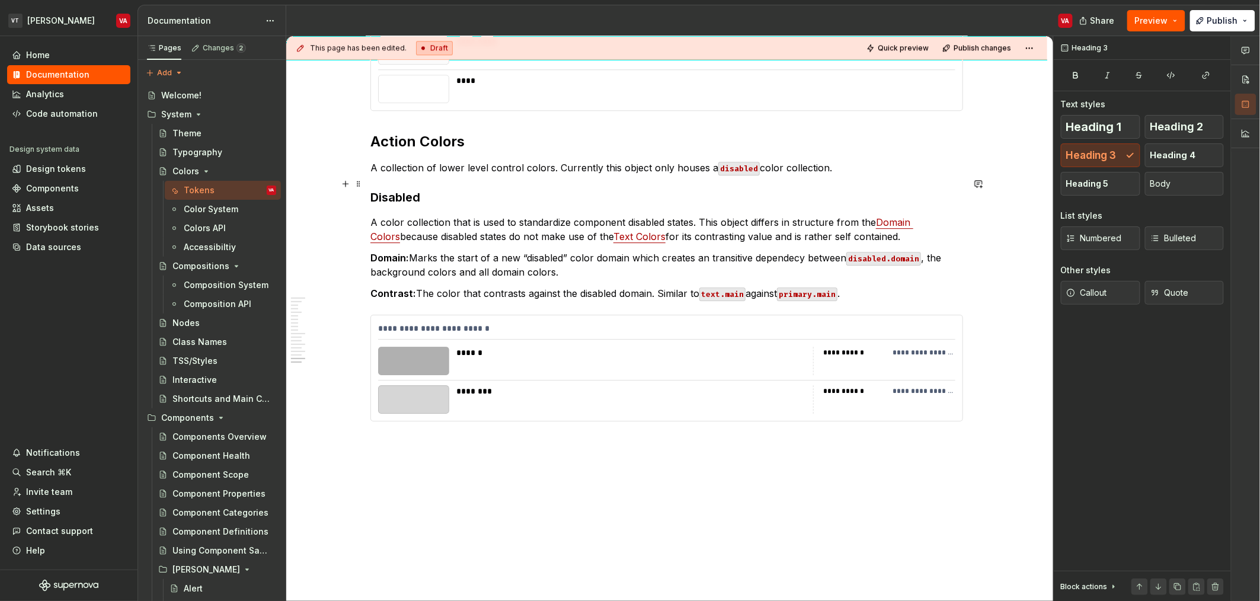
click at [403, 189] on h3 "Disabled" at bounding box center [666, 197] width 593 height 17
click at [628, 152] on span "Heading 4" at bounding box center [1173, 155] width 46 height 12
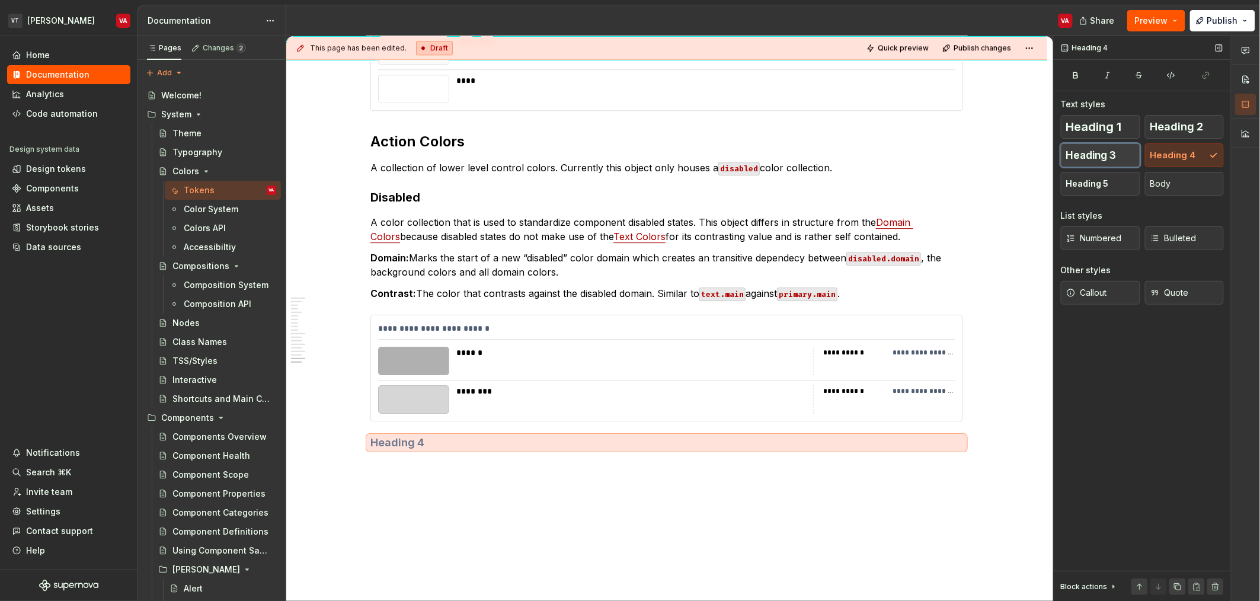
click at [628, 156] on span "Heading 3" at bounding box center [1091, 155] width 50 height 12
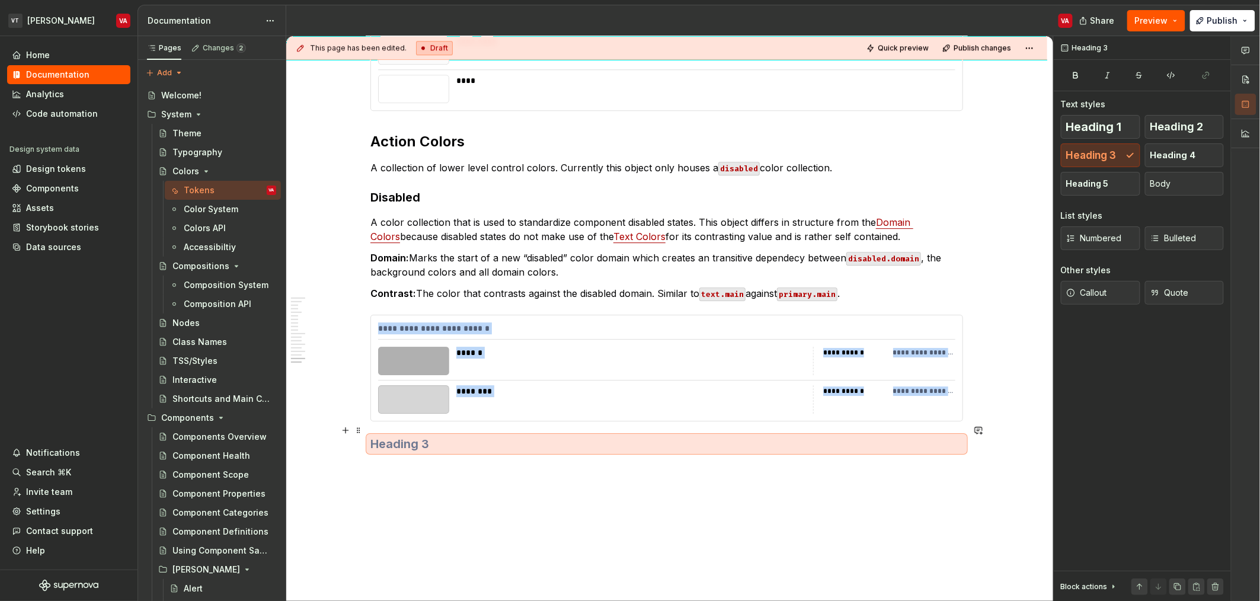
click at [392, 436] on h3 at bounding box center [666, 444] width 593 height 17
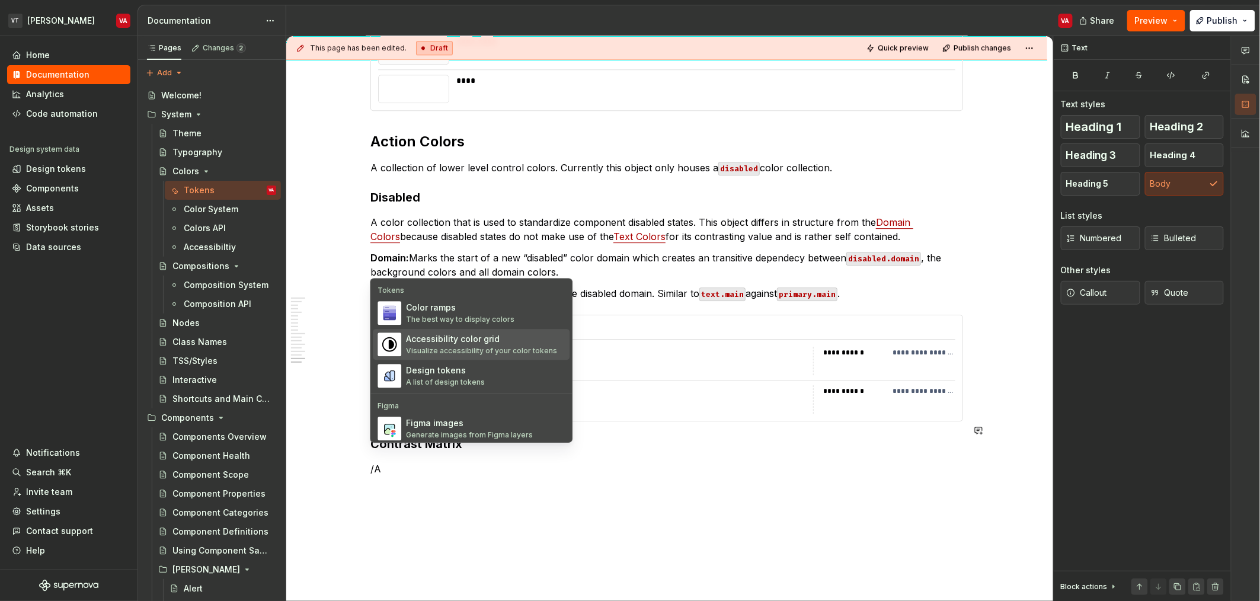
click at [465, 342] on div "Accessibility color grid" at bounding box center [481, 339] width 151 height 12
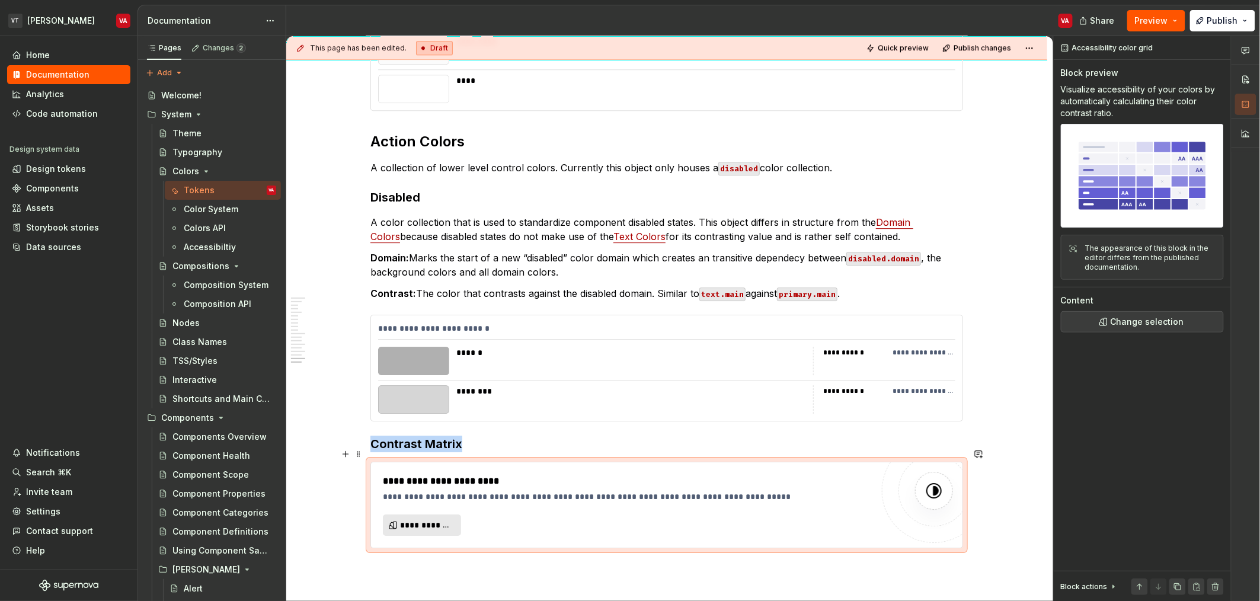
click at [439, 519] on span "**********" at bounding box center [426, 525] width 53 height 12
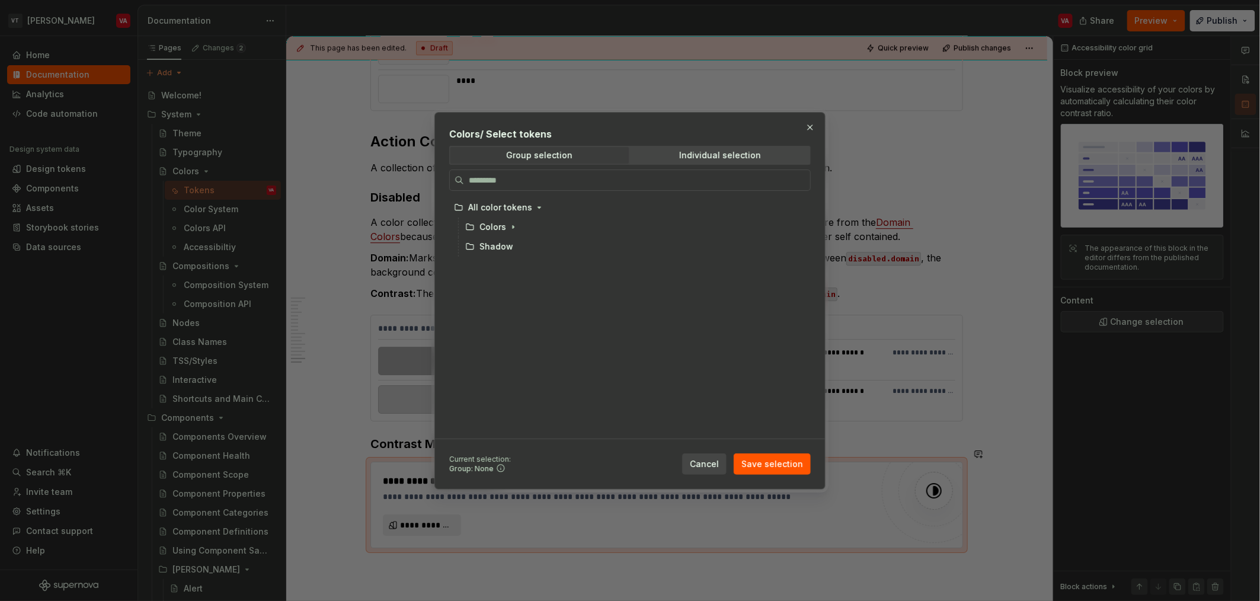
click at [628, 164] on div "Colors / Select tokens Group selection Individual selection All color tokens Co…" at bounding box center [630, 283] width 362 height 312
click at [628, 156] on span "Individual selection" at bounding box center [720, 155] width 178 height 17
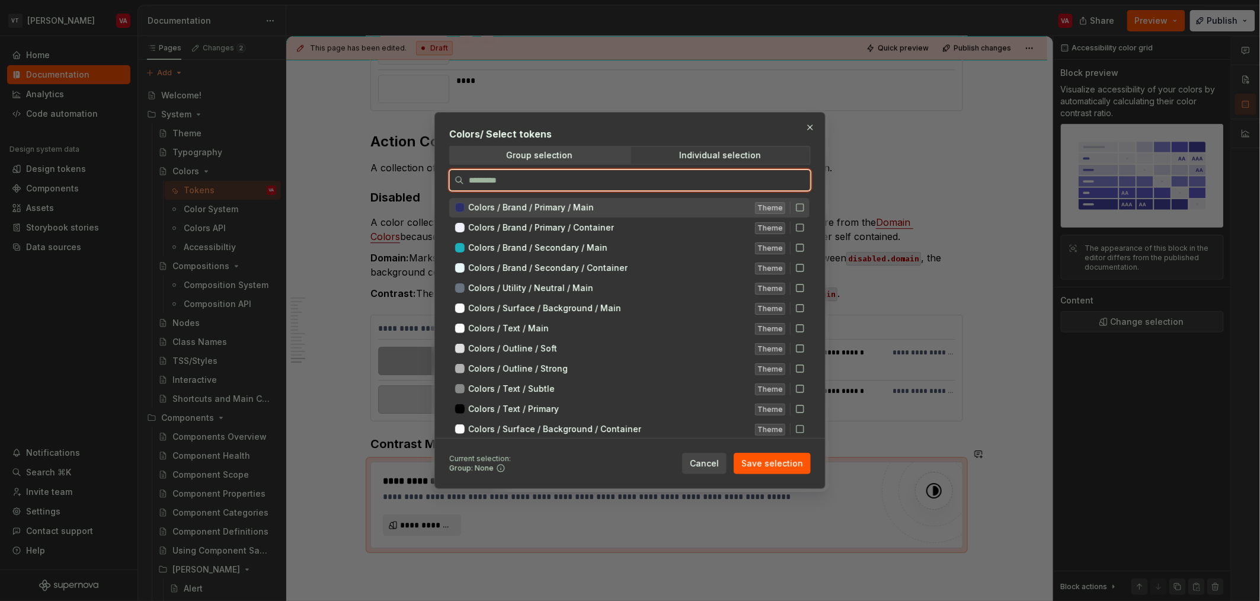
click at [628, 208] on icon at bounding box center [799, 207] width 9 height 9
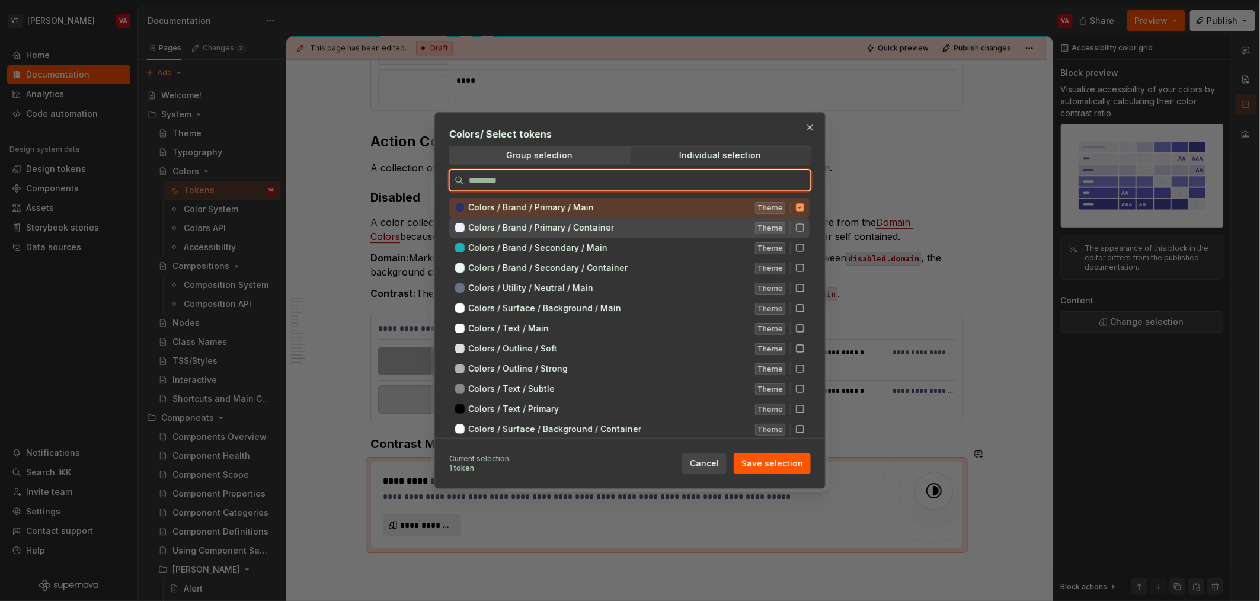
click at [628, 226] on icon at bounding box center [799, 227] width 9 height 9
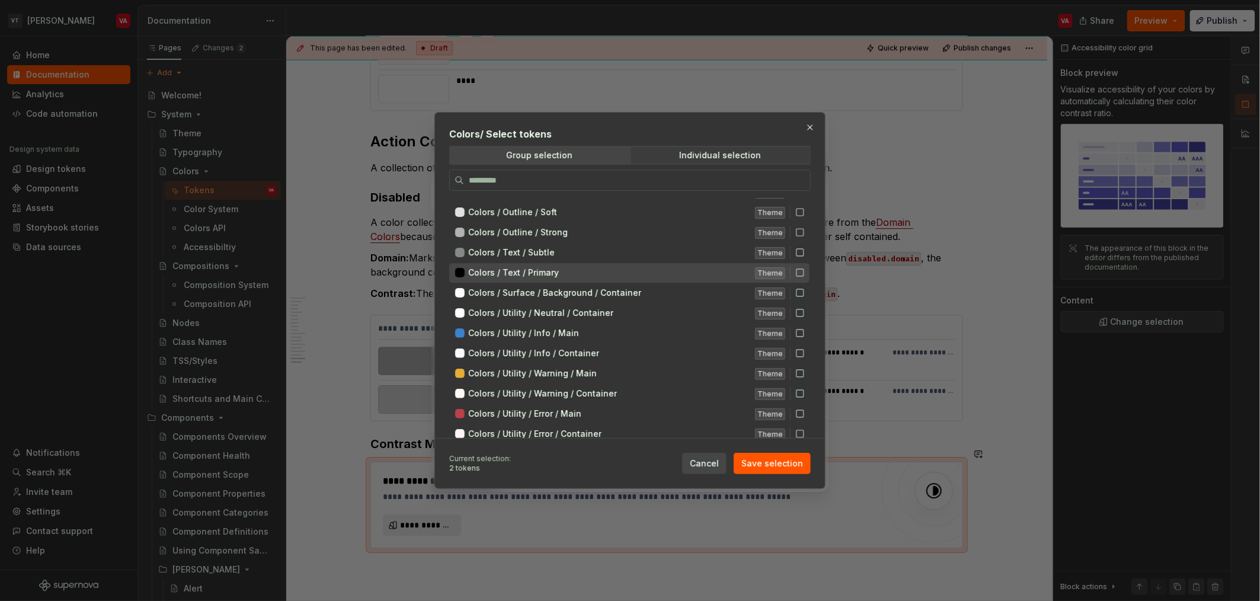
scroll to position [146, 0]
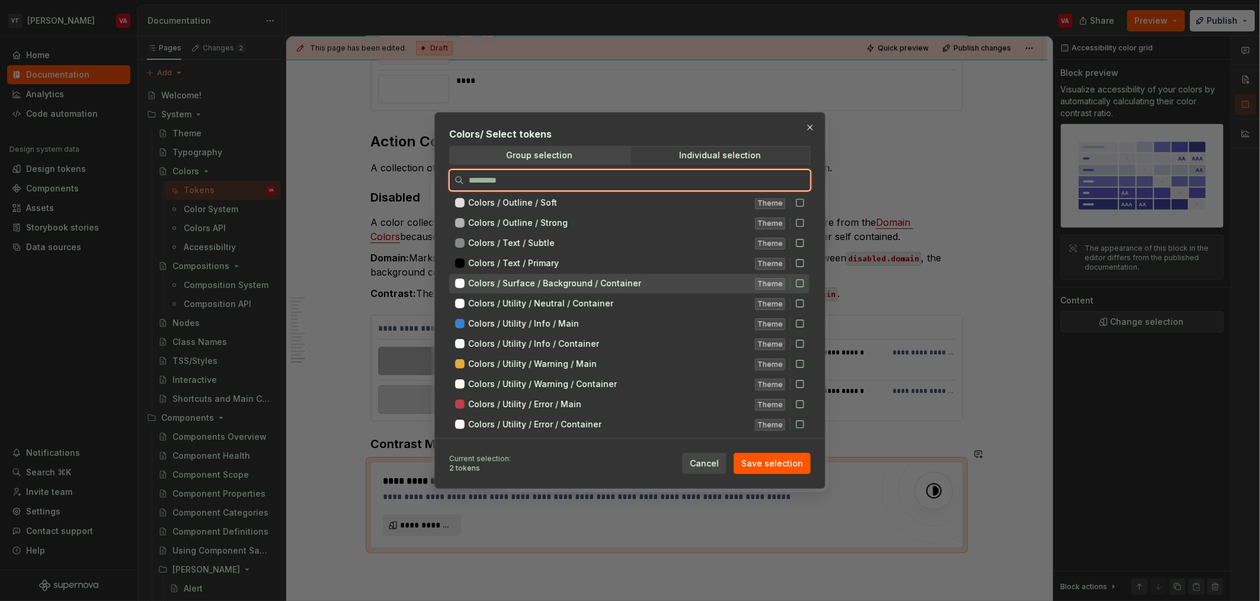
click at [628, 286] on icon at bounding box center [799, 283] width 9 height 9
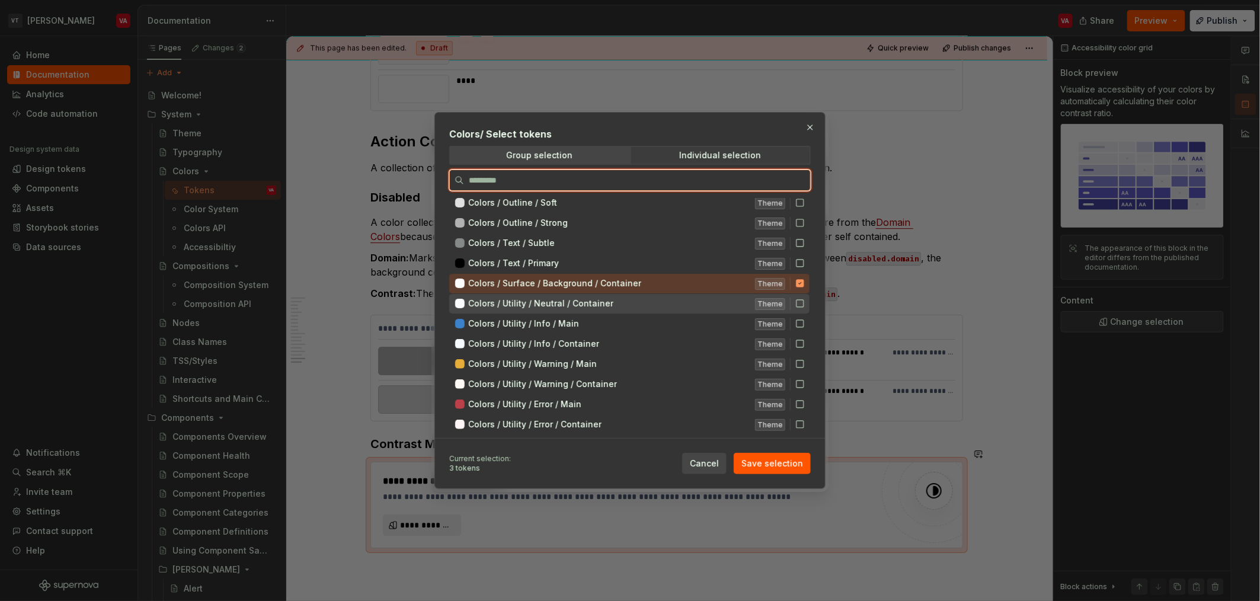
click at [628, 305] on icon at bounding box center [799, 303] width 9 height 9
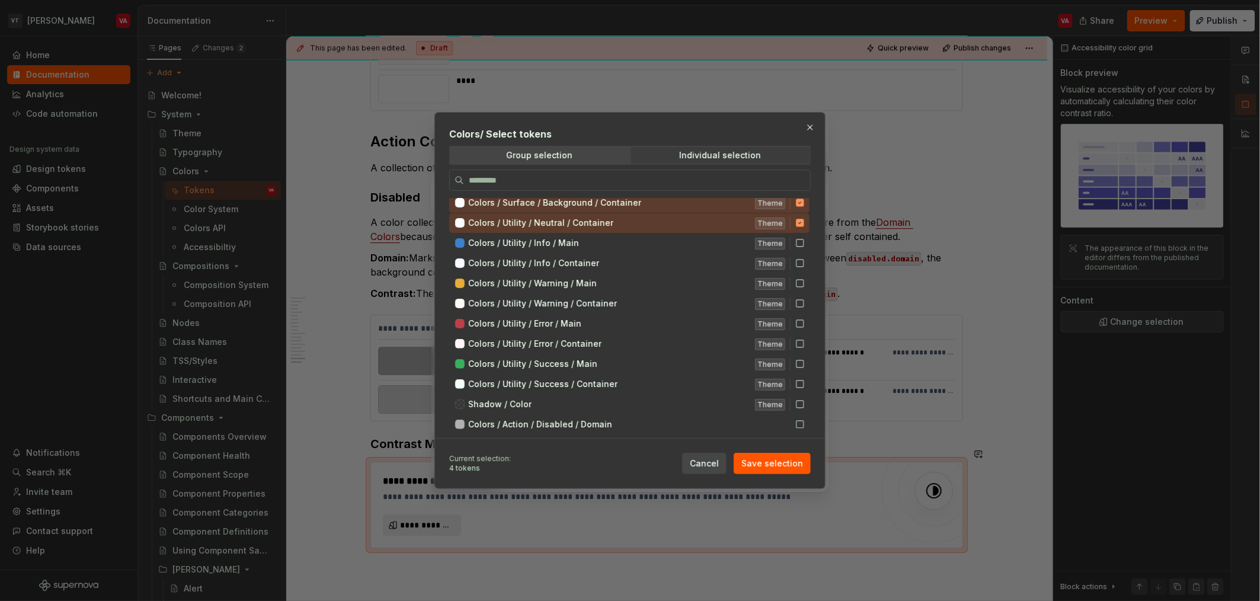
scroll to position [235, 0]
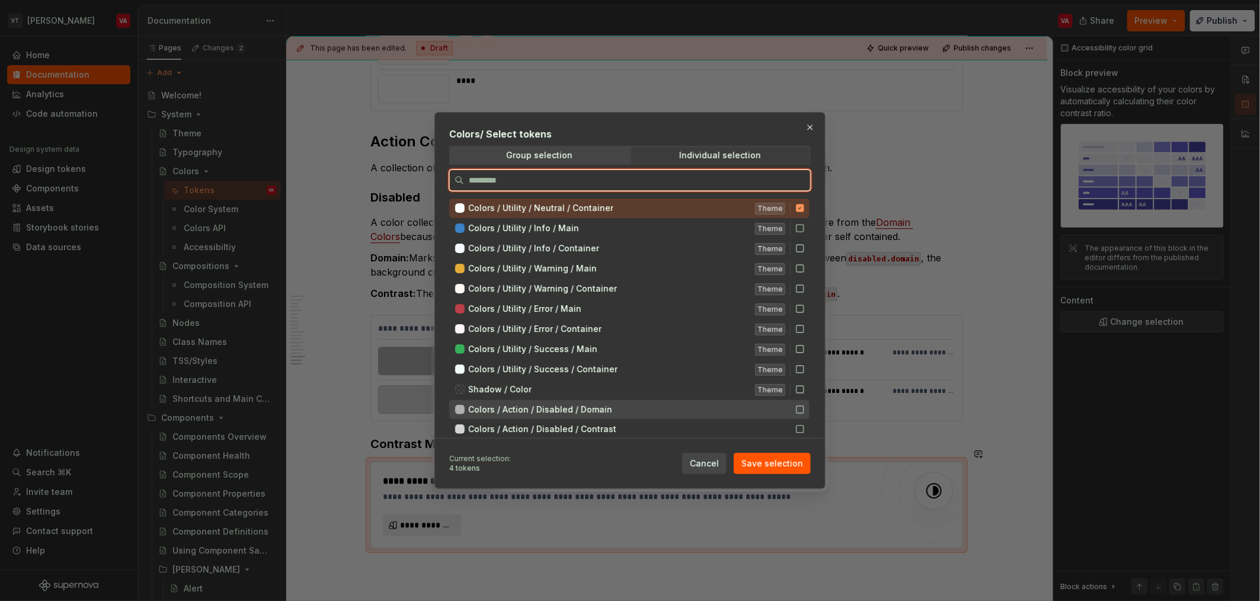
click at [628, 408] on div "Colors / Action / Disabled / Domain" at bounding box center [629, 409] width 360 height 19
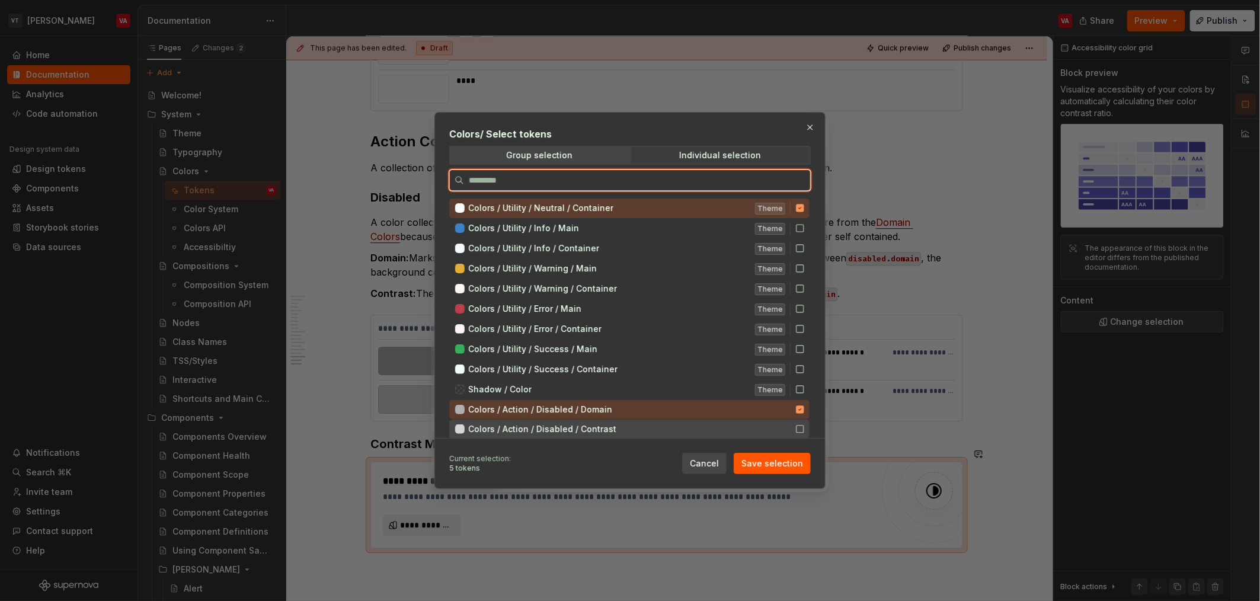
click at [628, 424] on icon at bounding box center [799, 428] width 9 height 9
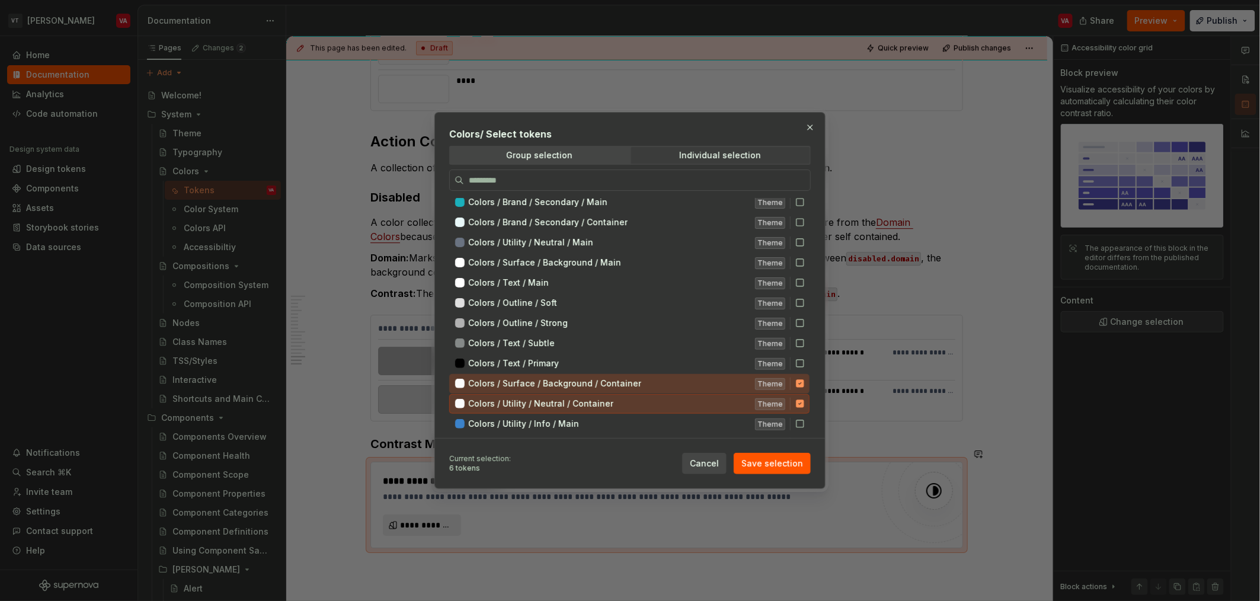
scroll to position [0, 0]
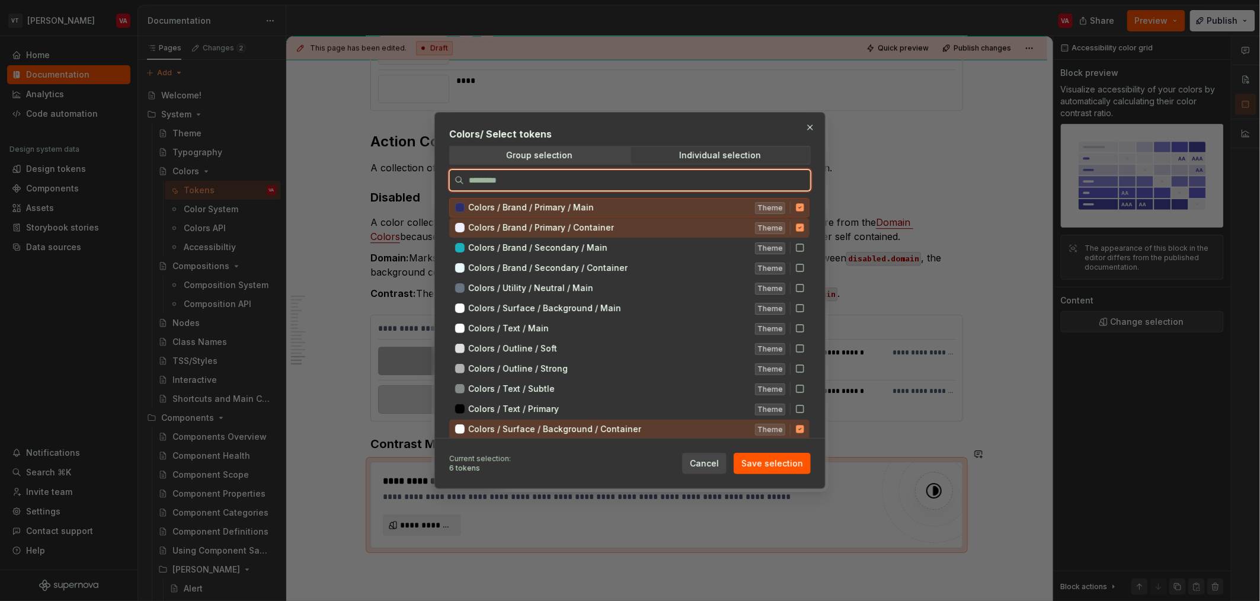
click at [628, 208] on icon at bounding box center [800, 208] width 8 height 8
click at [628, 228] on icon at bounding box center [800, 228] width 8 height 8
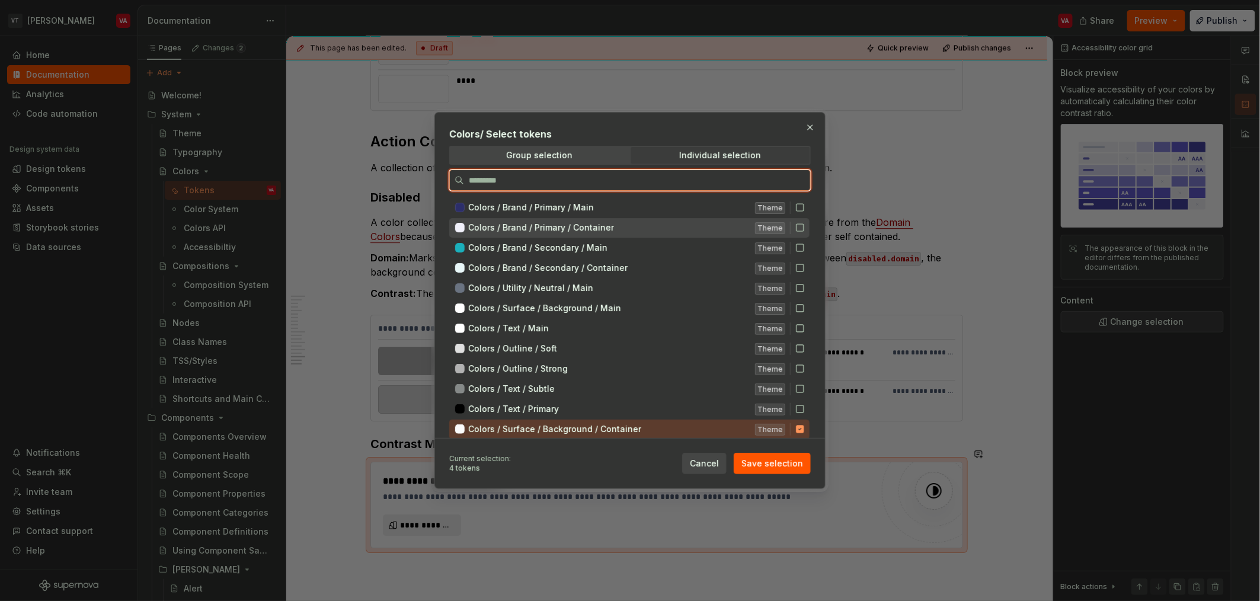
click at [628, 224] on icon at bounding box center [799, 227] width 9 height 9
click at [628, 225] on icon at bounding box center [800, 228] width 8 height 8
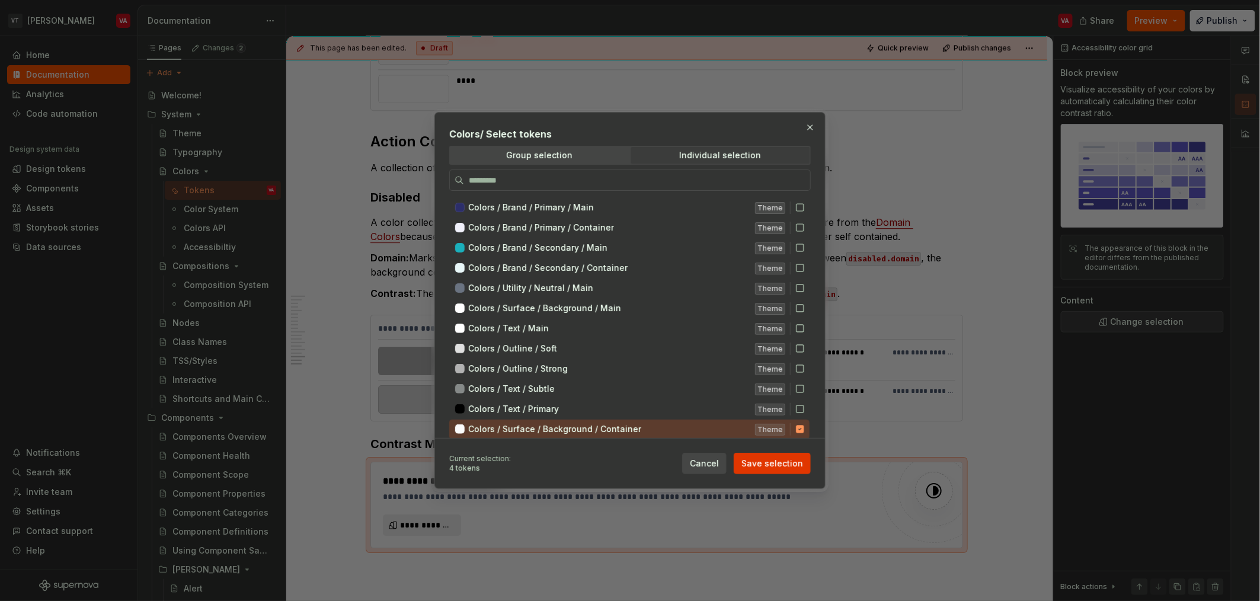
click at [628, 468] on span "Save selection" at bounding box center [772, 464] width 62 height 12
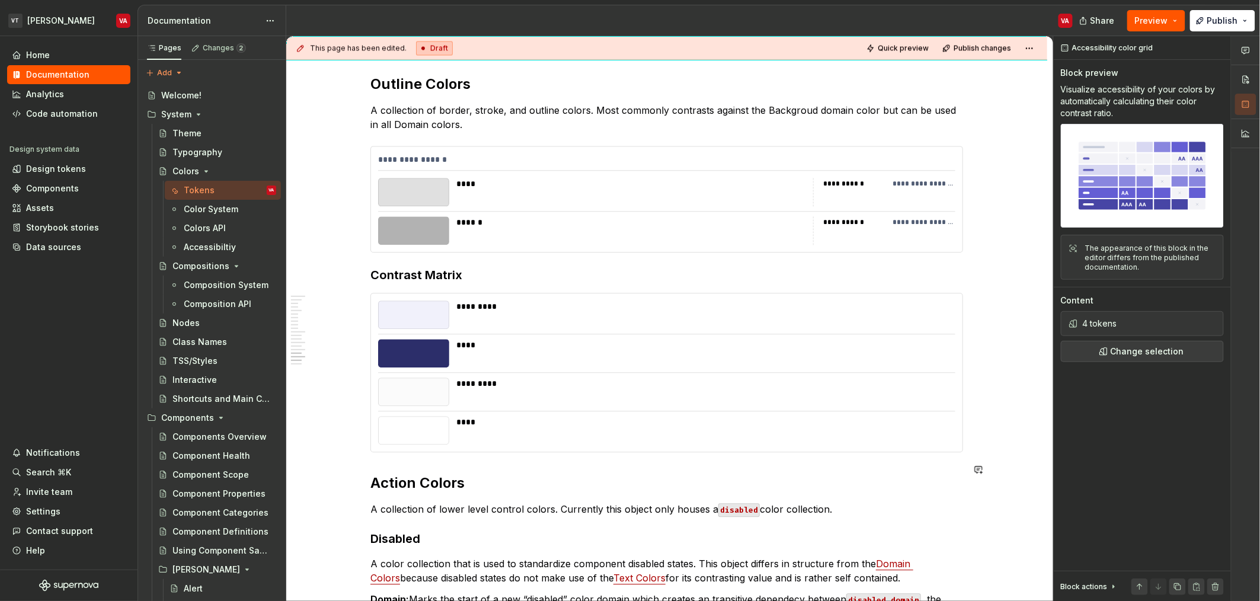
scroll to position [2925, 0]
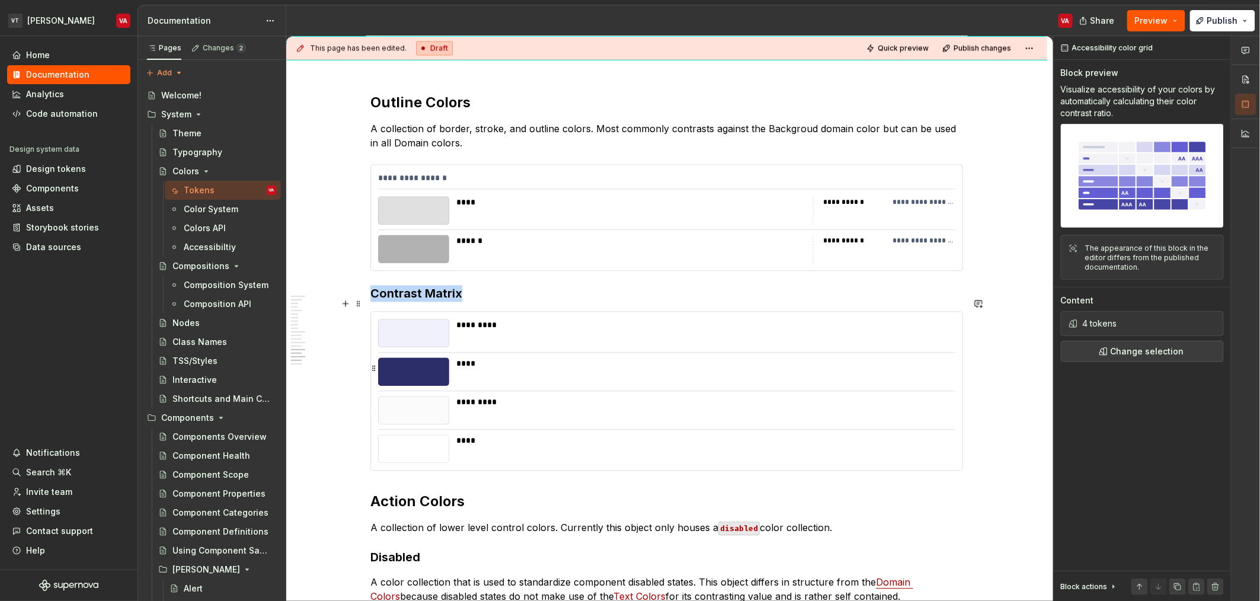
click at [628, 357] on div "****" at bounding box center [702, 371] width 492 height 28
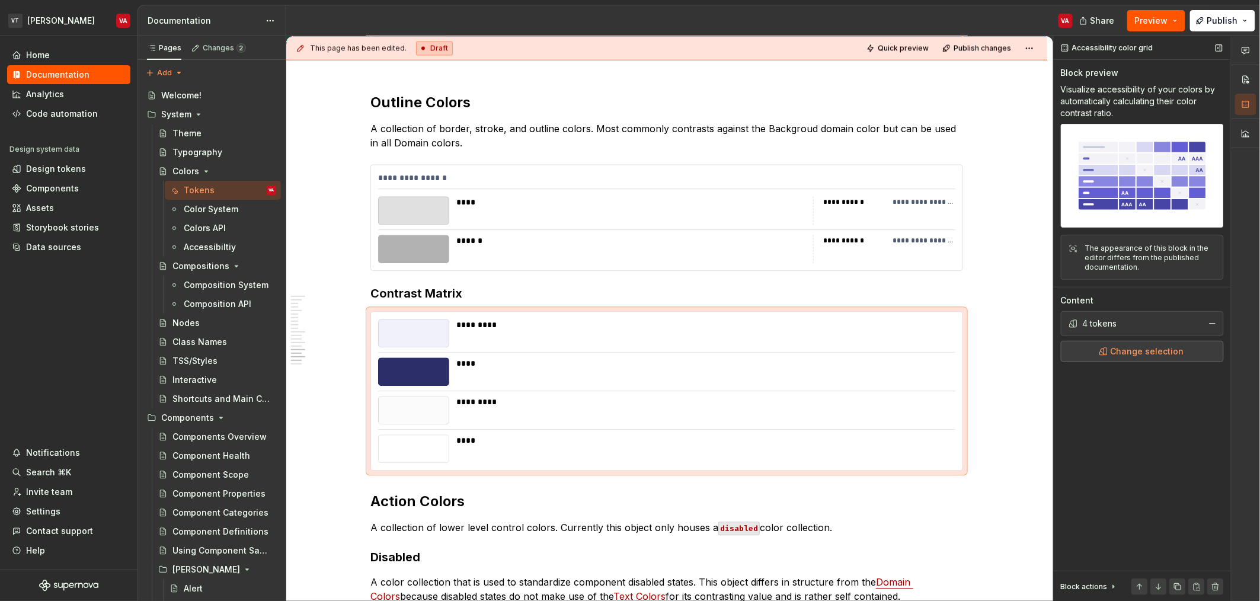
click at [628, 346] on span "Change selection" at bounding box center [1147, 352] width 73 height 12
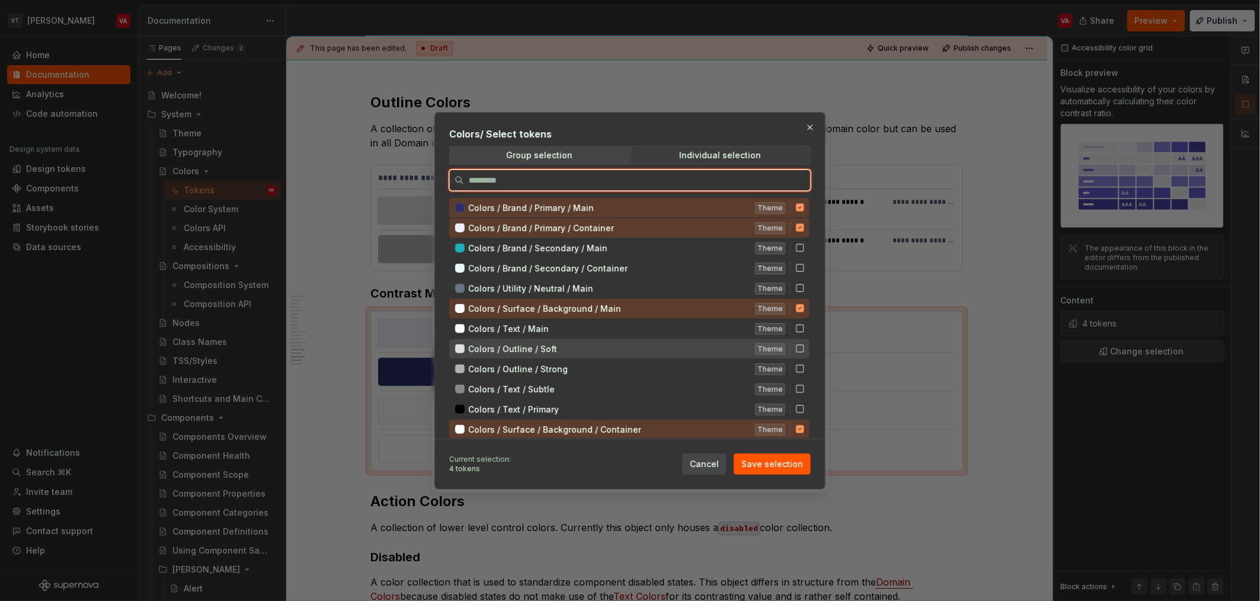
click at [628, 346] on icon at bounding box center [799, 348] width 7 height 7
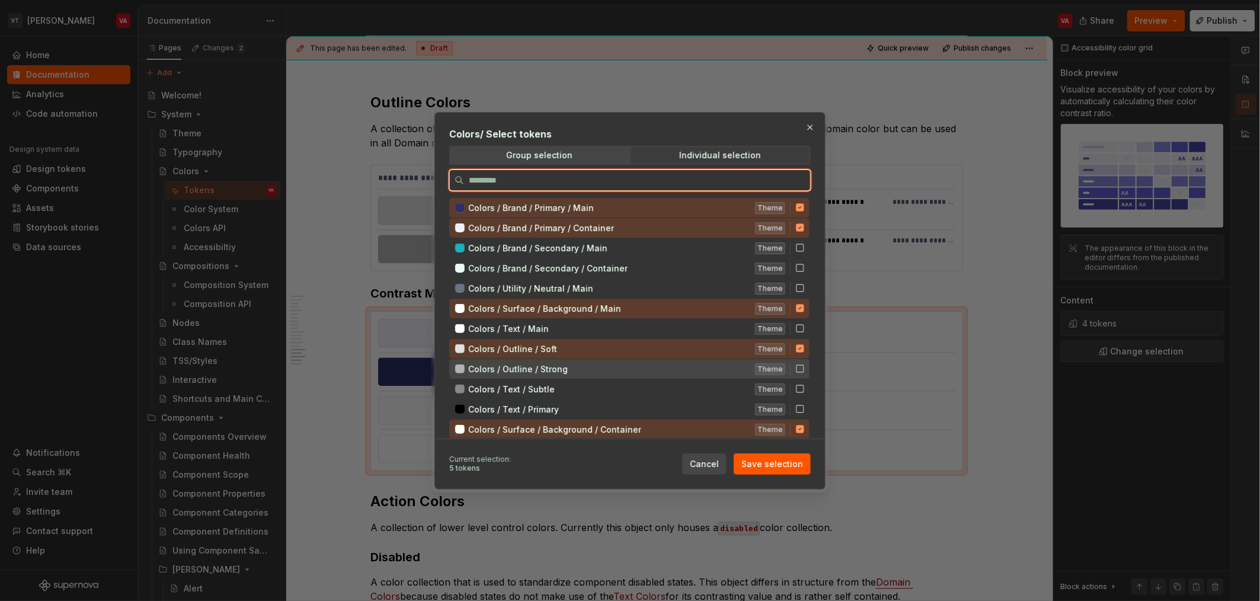
click at [628, 361] on div "Colors / Outline / Strong Theme" at bounding box center [629, 369] width 360 height 20
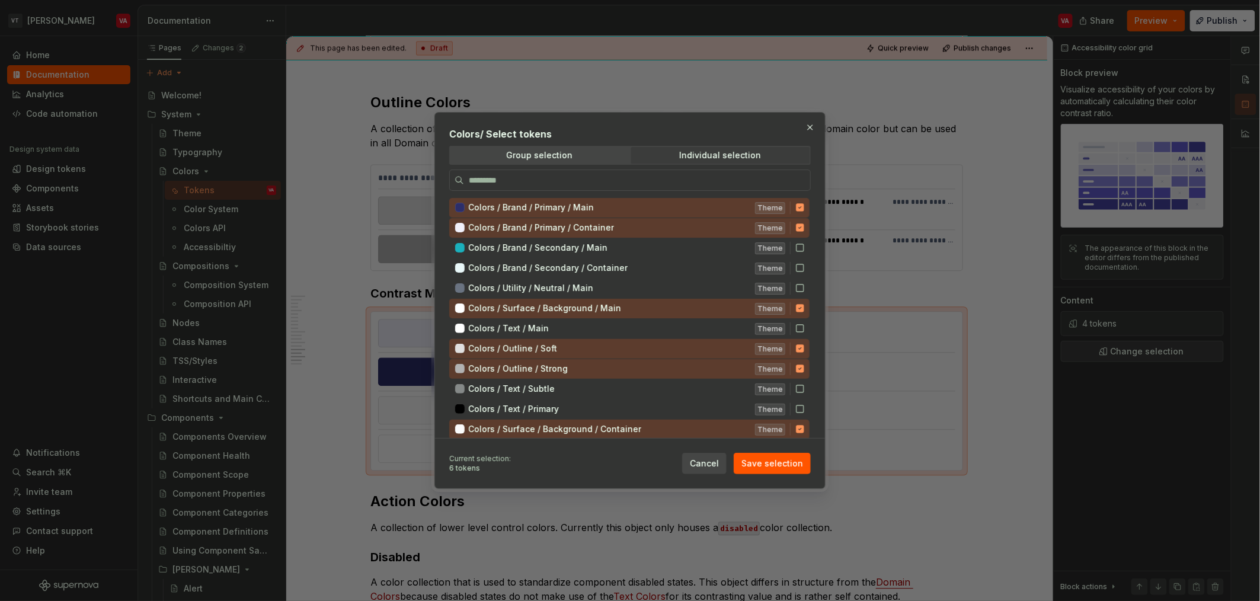
drag, startPoint x: 783, startPoint y: 463, endPoint x: 858, endPoint y: 452, distance: 75.5
click at [628, 463] on span "Save selection" at bounding box center [772, 464] width 62 height 12
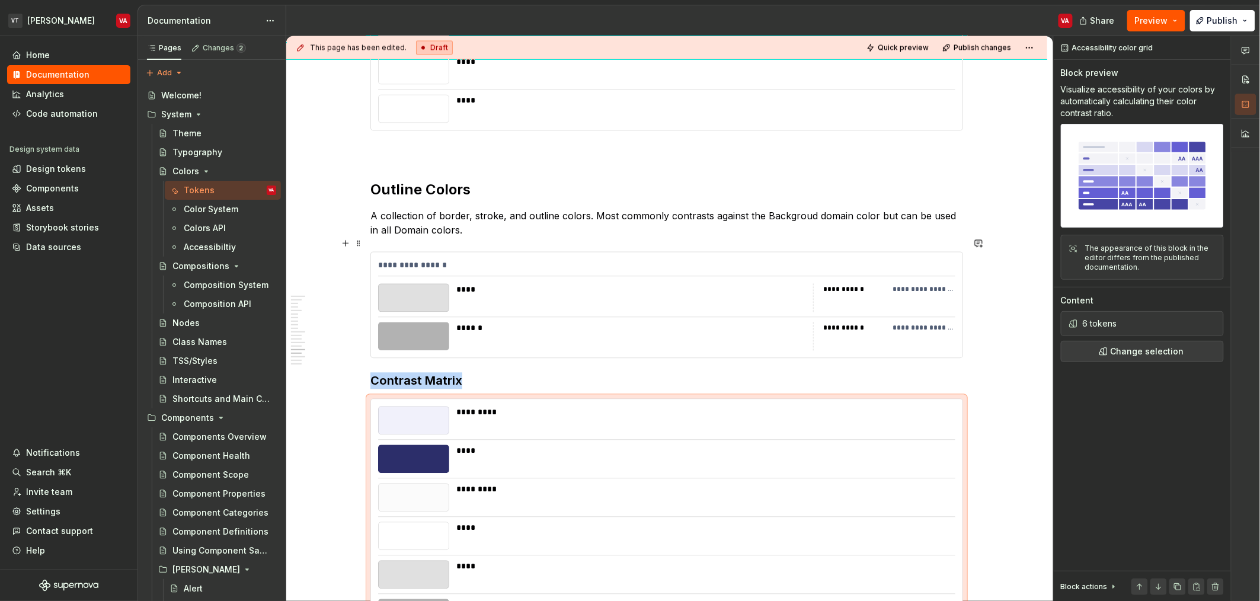
scroll to position [2837, 0]
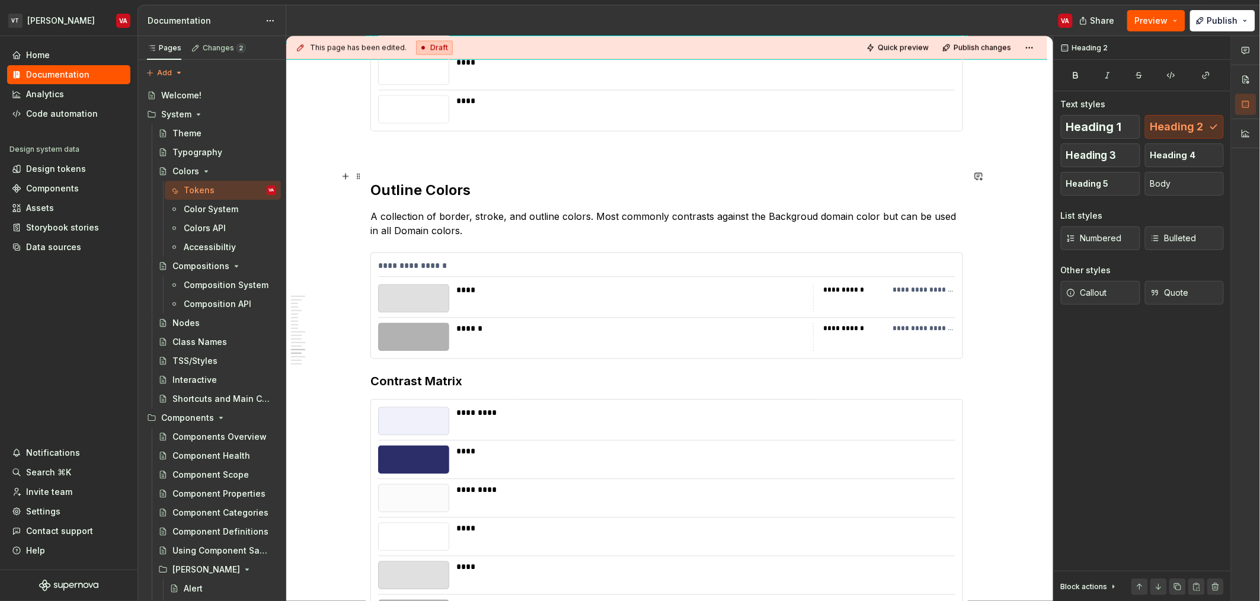
click at [461, 181] on h2 "Outline Colors" at bounding box center [666, 190] width 593 height 19
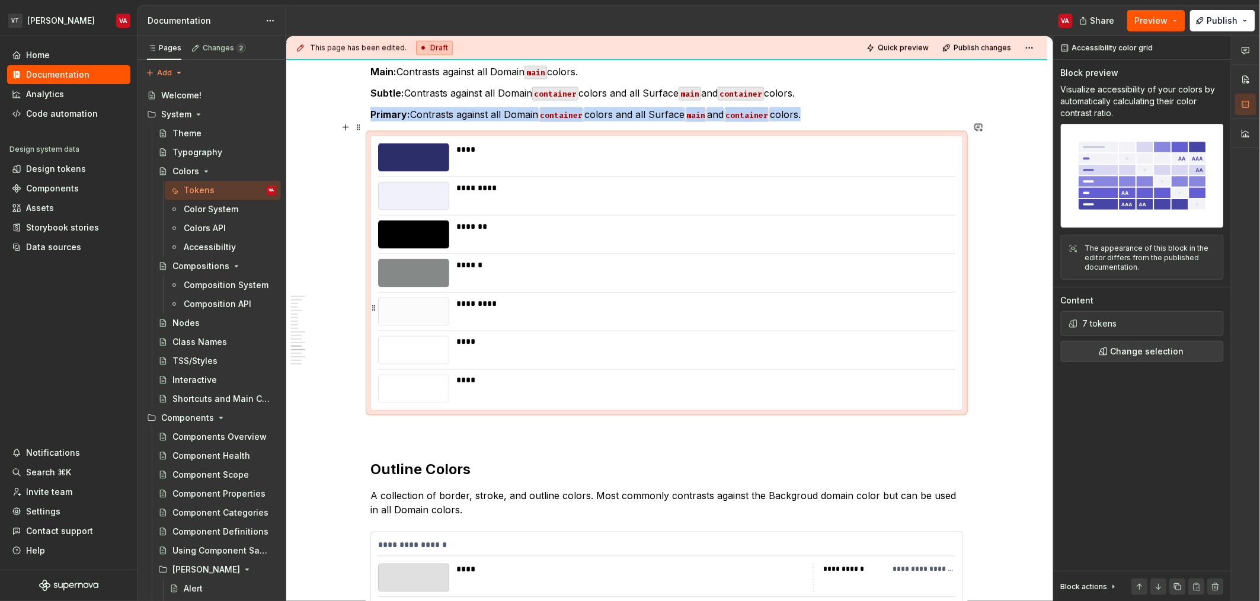
click at [584, 298] on div "*********" at bounding box center [702, 304] width 492 height 12
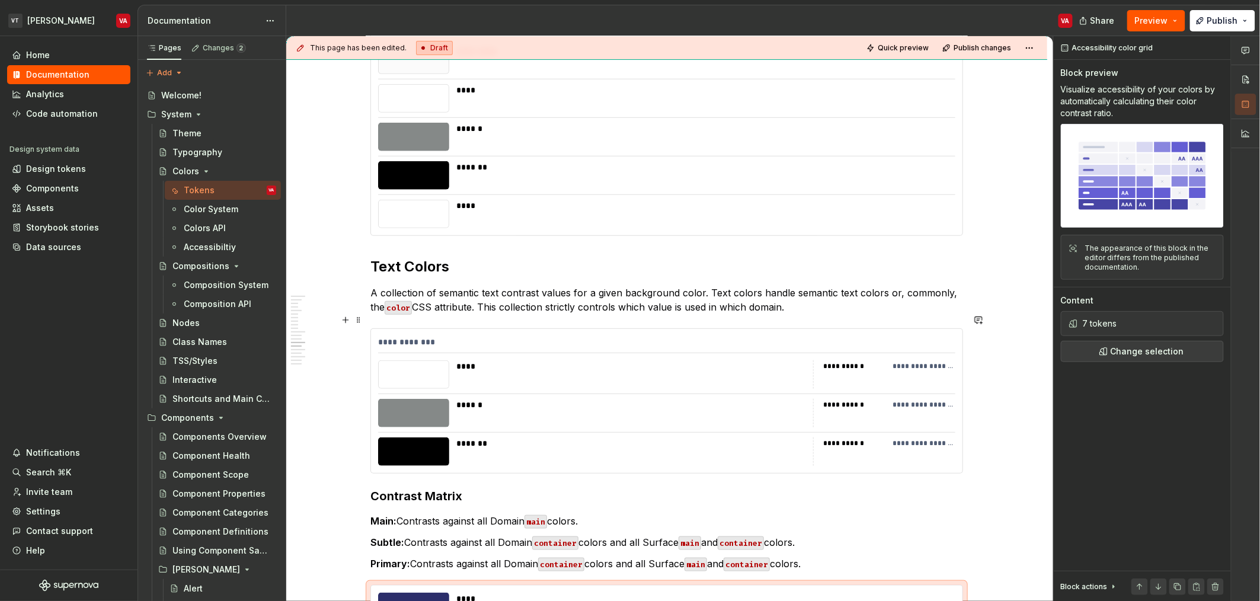
scroll to position [2101, 0]
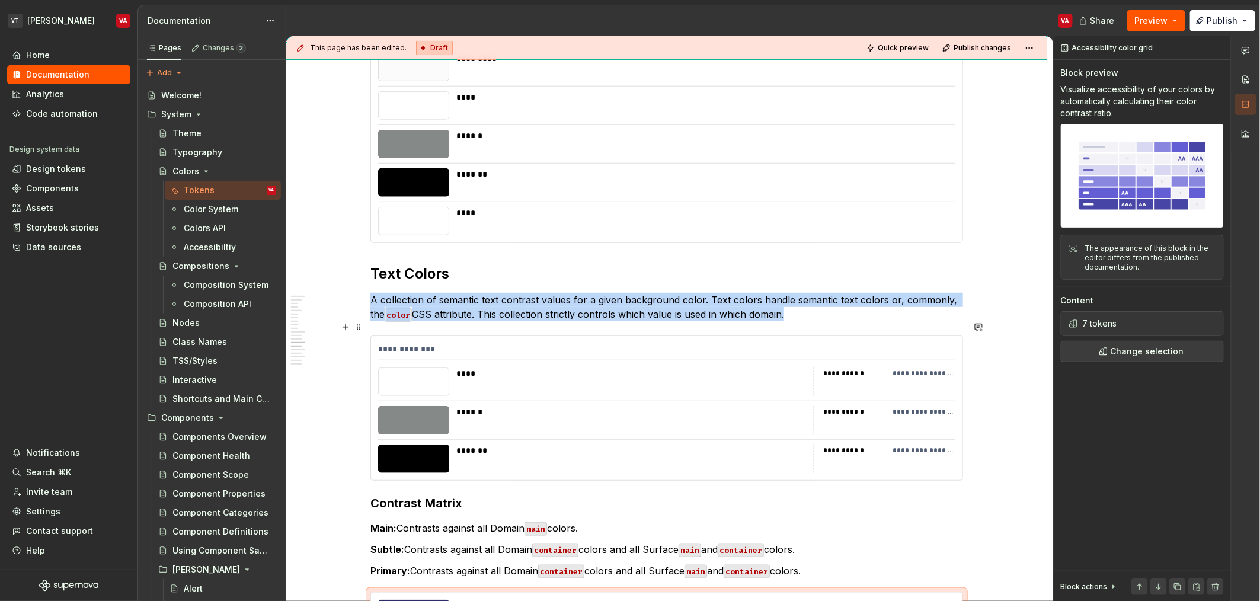
click at [581, 420] on div "******" at bounding box center [631, 420] width 350 height 28
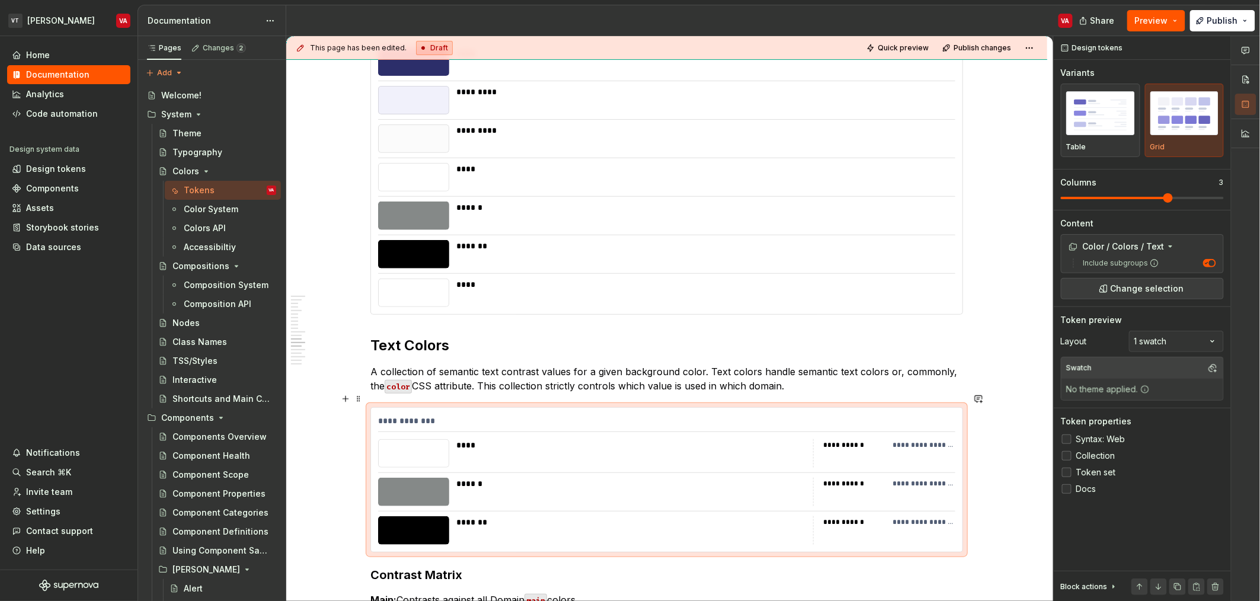
scroll to position [1999, 0]
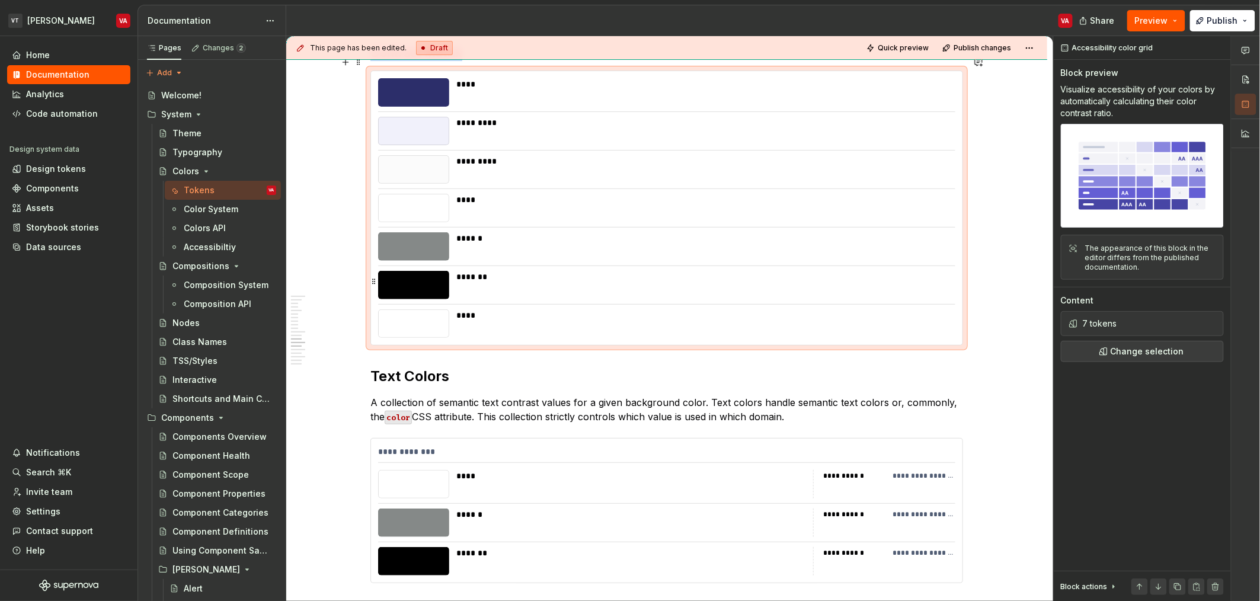
click at [574, 271] on div "*******" at bounding box center [702, 277] width 492 height 12
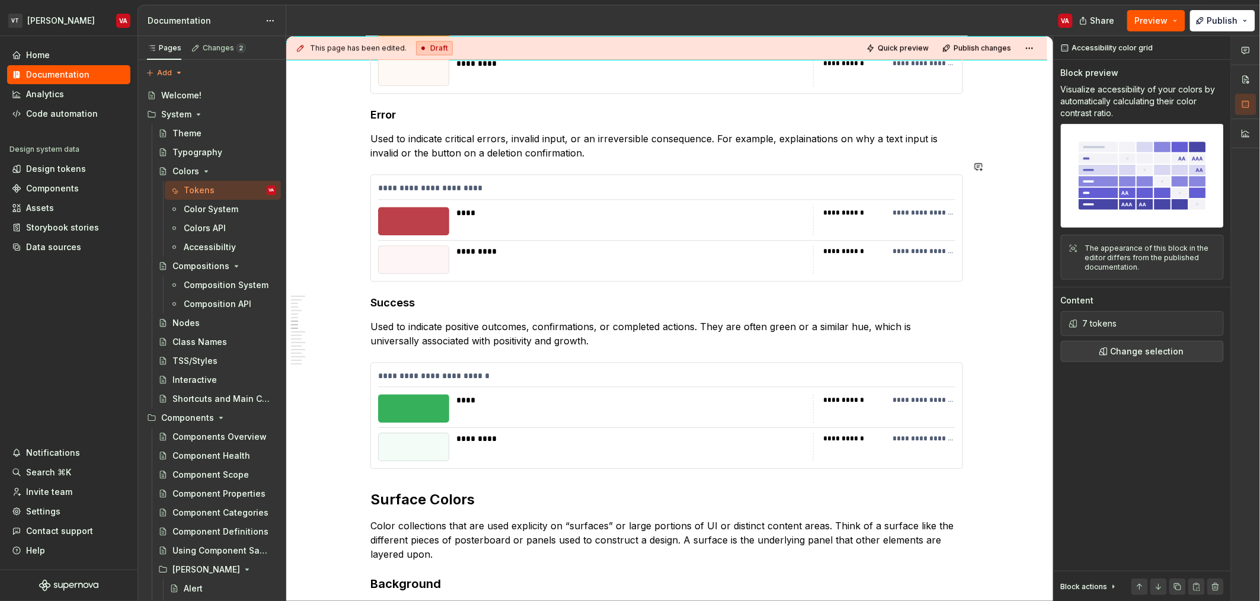
scroll to position [1520, 0]
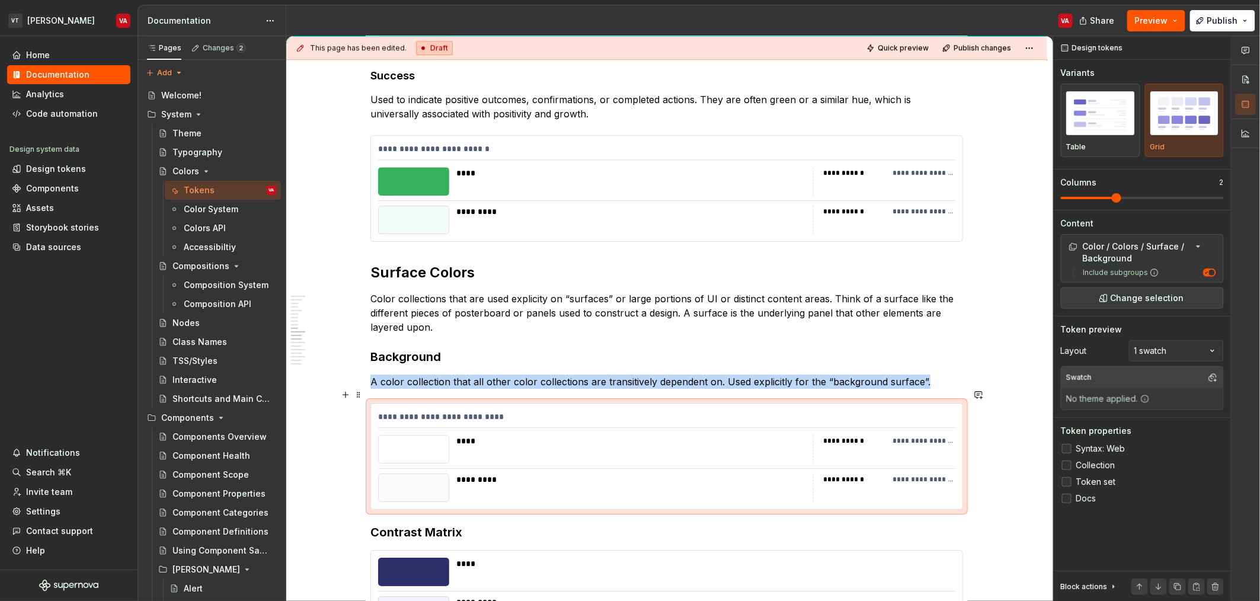
click at [533, 436] on div "****" at bounding box center [631, 449] width 350 height 28
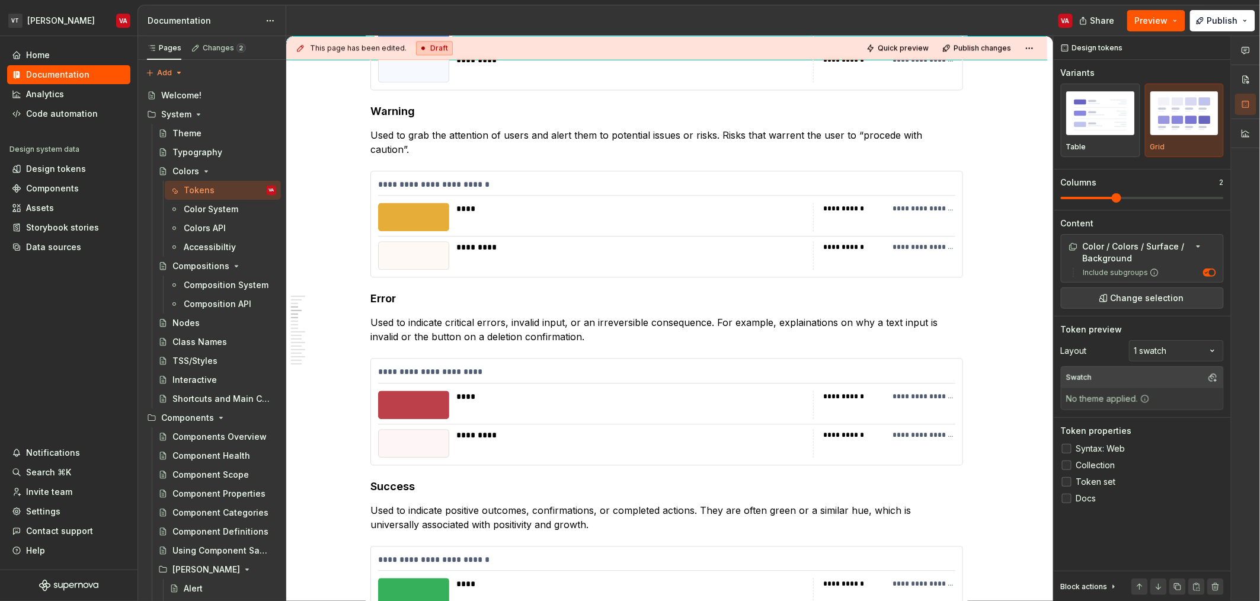
scroll to position [0, 0]
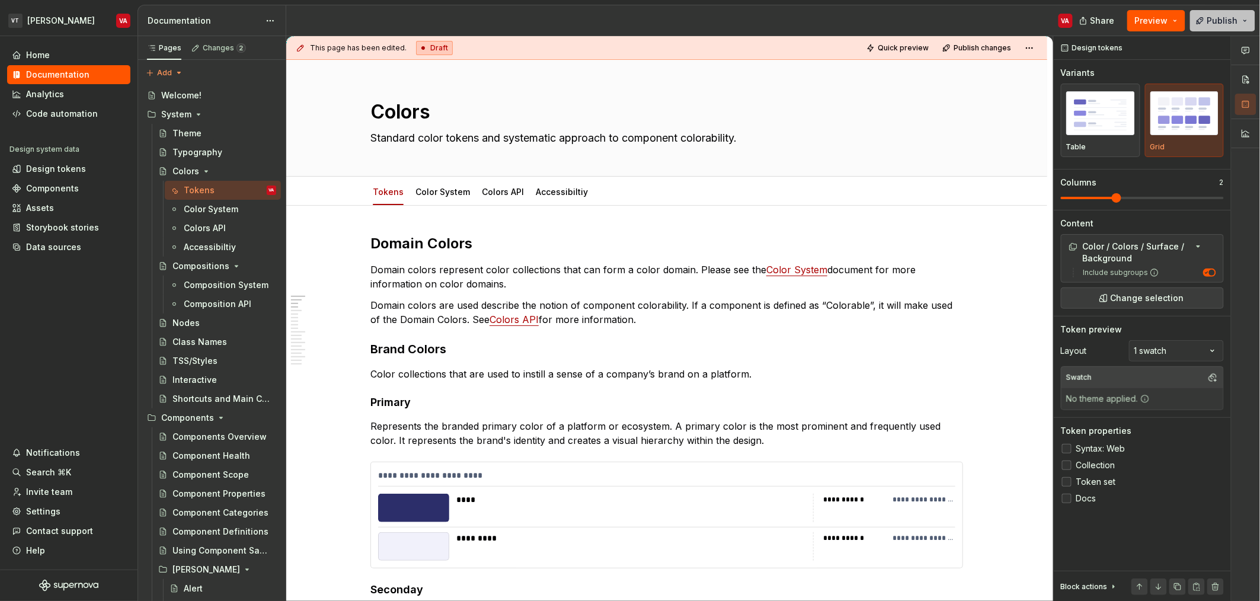
click at [628, 17] on span "Publish" at bounding box center [1222, 21] width 31 height 12
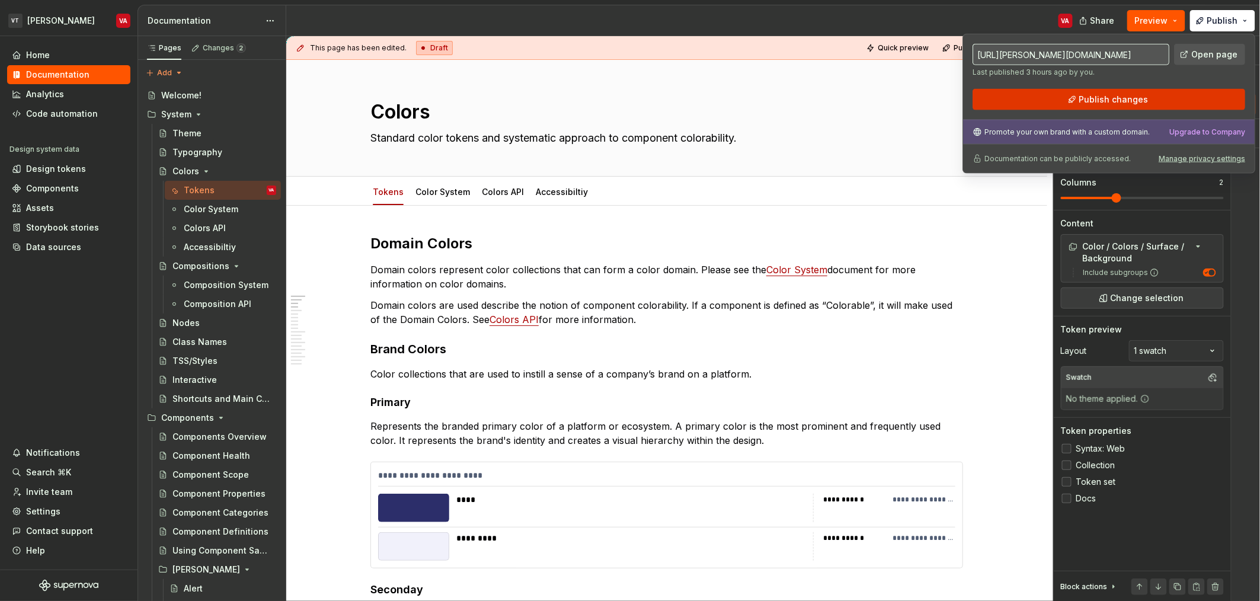
click at [628, 107] on button "Publish changes" at bounding box center [1109, 99] width 273 height 21
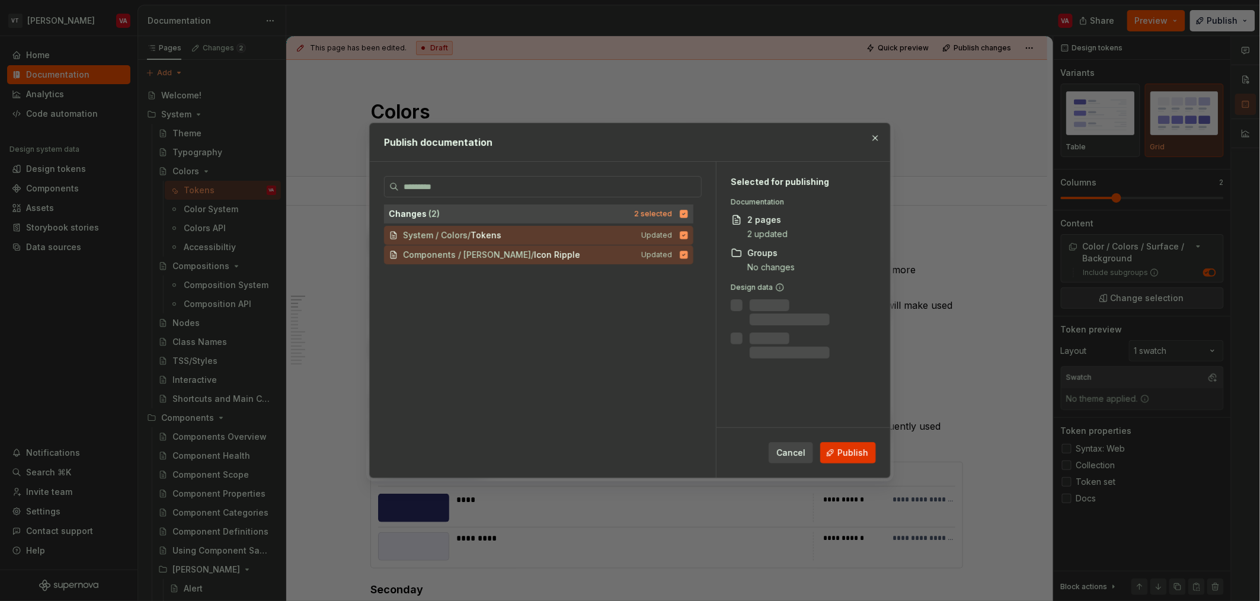
click at [628, 453] on span "Publish" at bounding box center [852, 453] width 31 height 12
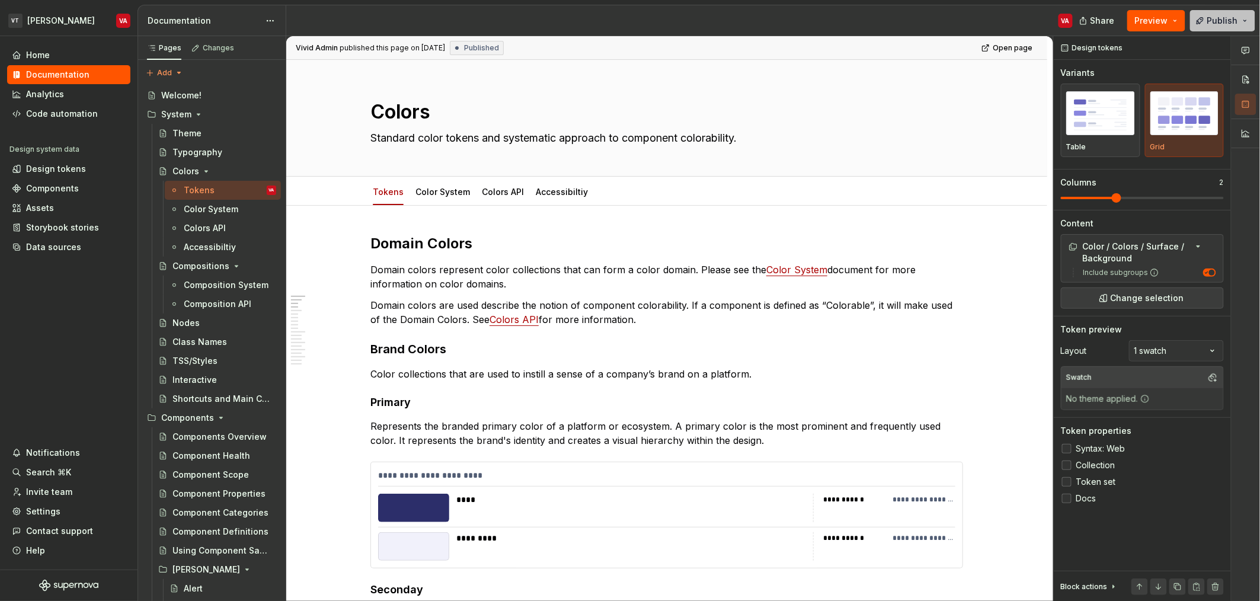
click at [628, 15] on span "Publish" at bounding box center [1222, 21] width 31 height 12
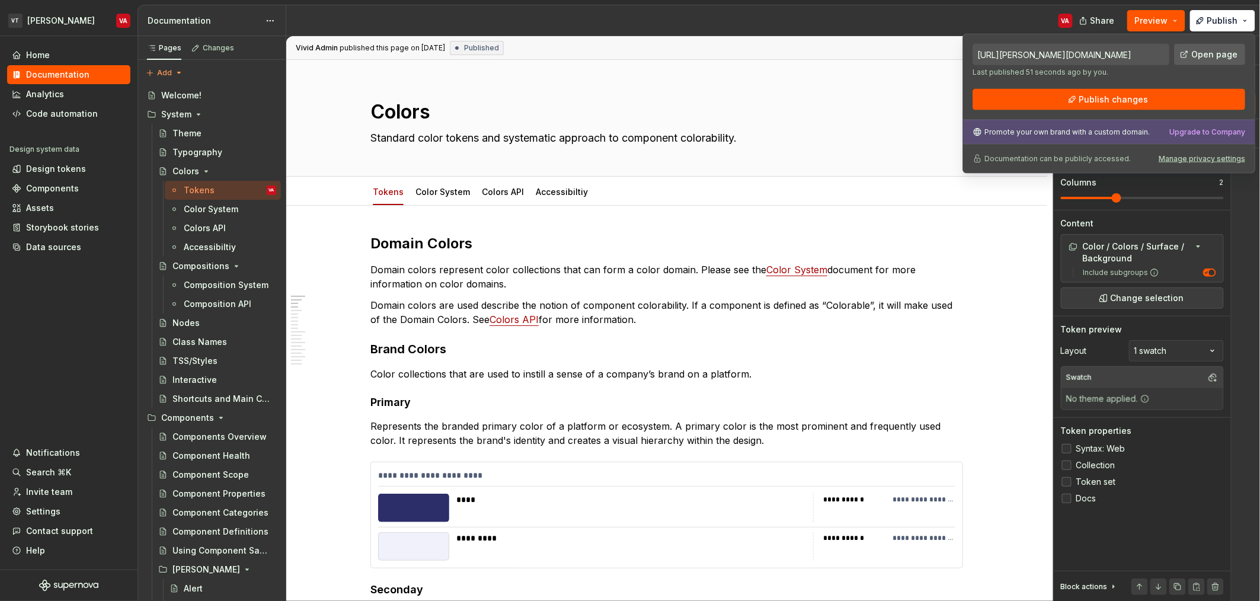
click at [628, 51] on span "Open page" at bounding box center [1214, 55] width 46 height 12
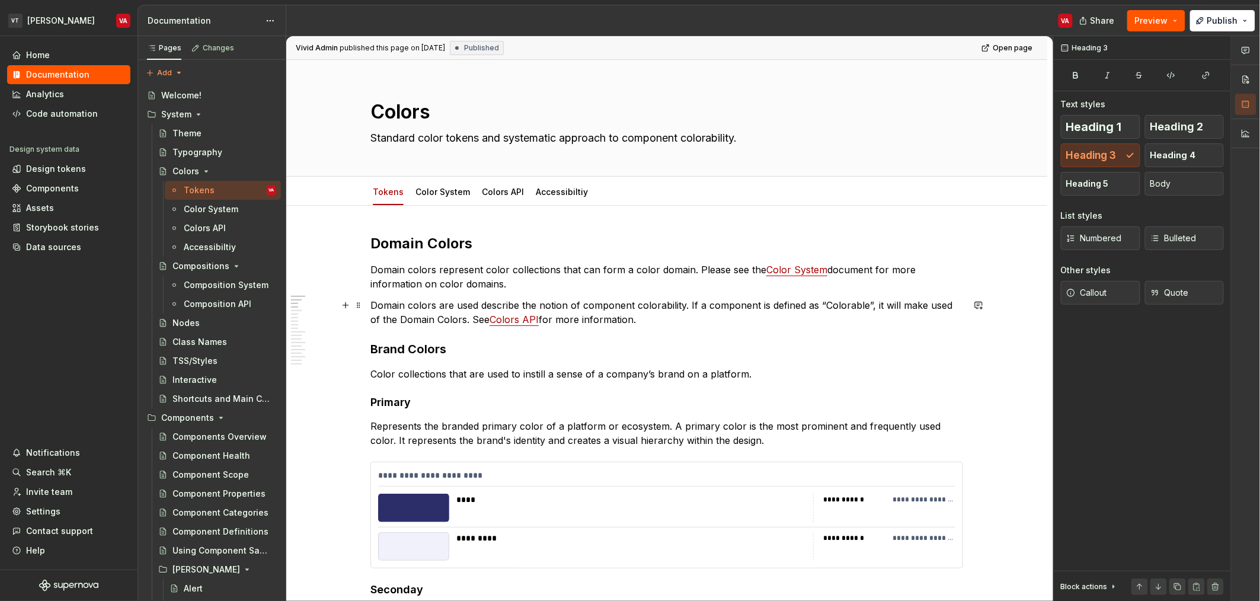
click at [594, 324] on p "Domain colors are used describe the notion of component colorability. If a comp…" at bounding box center [666, 312] width 593 height 28
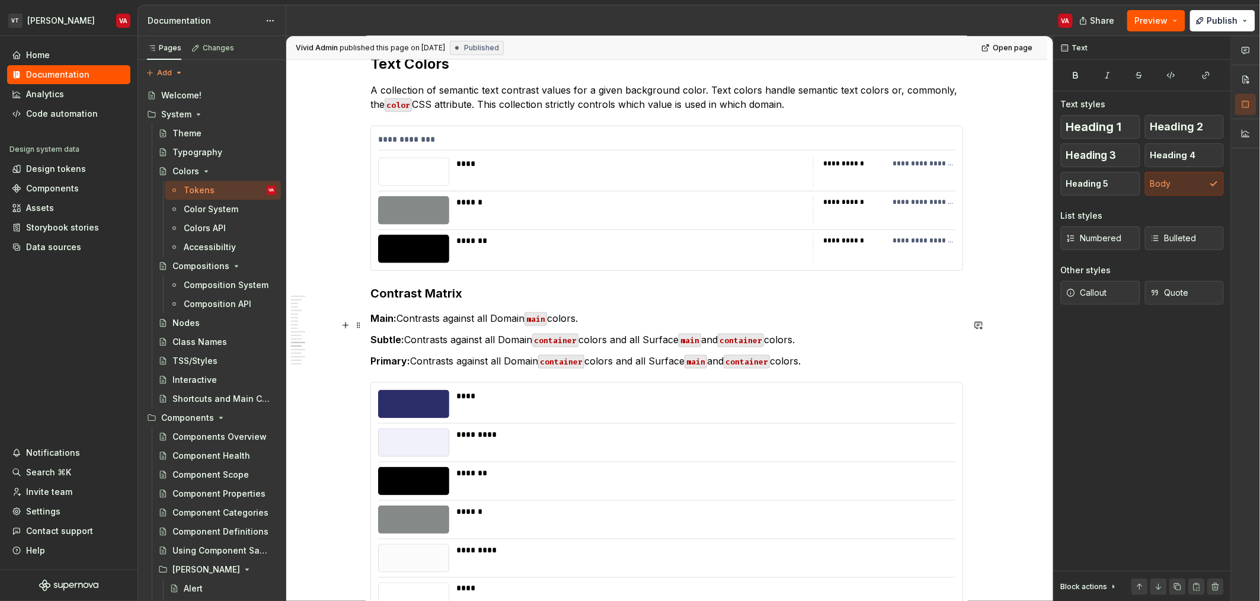
scroll to position [2380, 0]
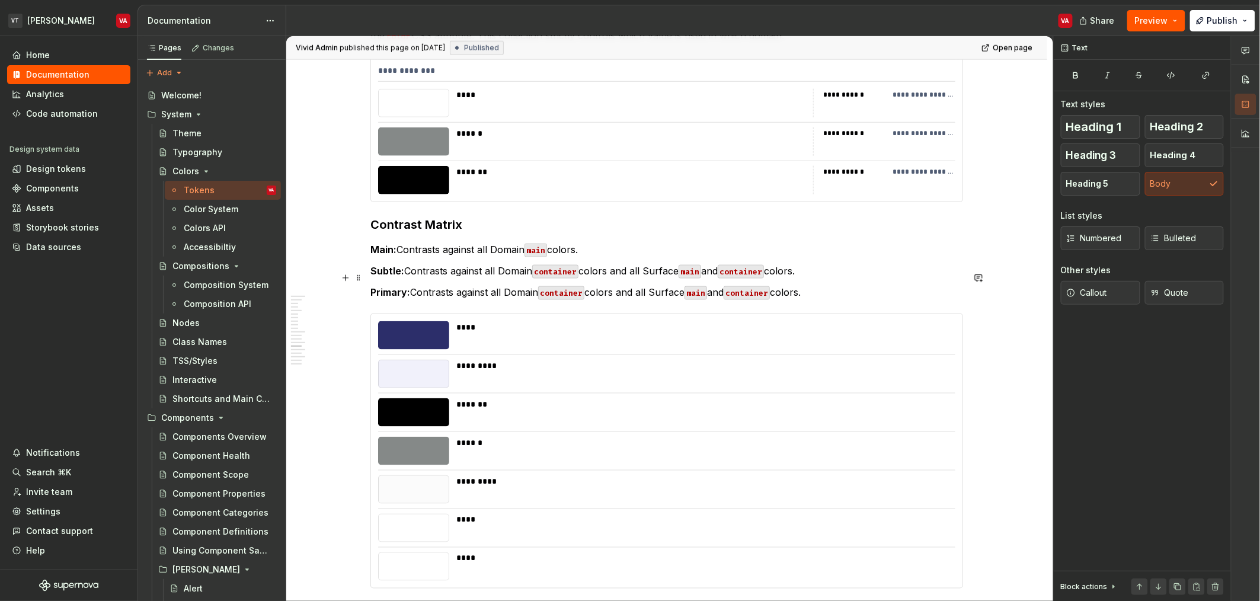
click at [628, 285] on p "Primary: Contrasts against all Domain container colors and all Surface main and…" at bounding box center [666, 292] width 593 height 14
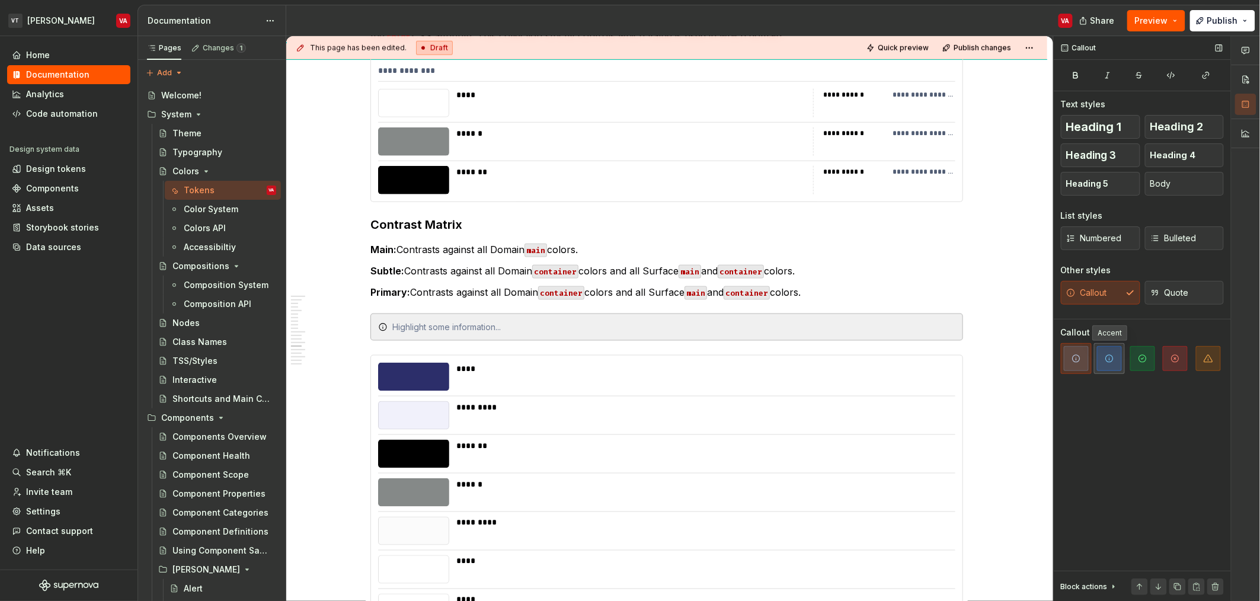
click at [628, 362] on icon "button" at bounding box center [1109, 358] width 9 height 9
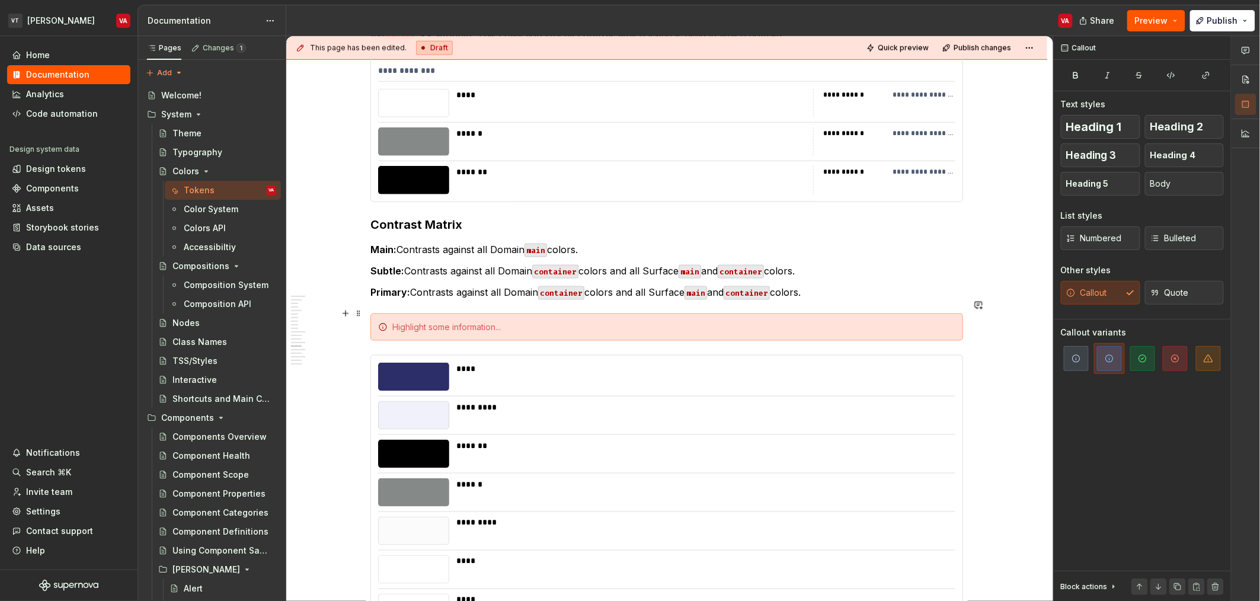
click at [492, 321] on div at bounding box center [673, 327] width 563 height 12
click at [431, 314] on div at bounding box center [666, 327] width 593 height 27
click at [552, 321] on div "Note that the primary set here use" at bounding box center [673, 327] width 563 height 12
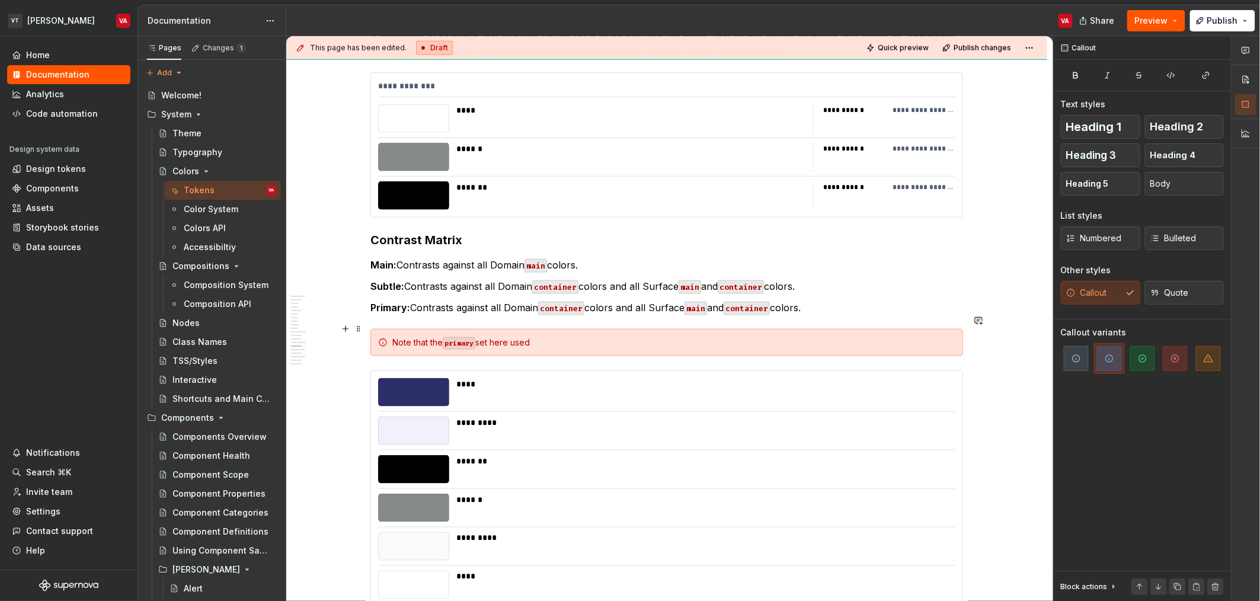
scroll to position [2333, 0]
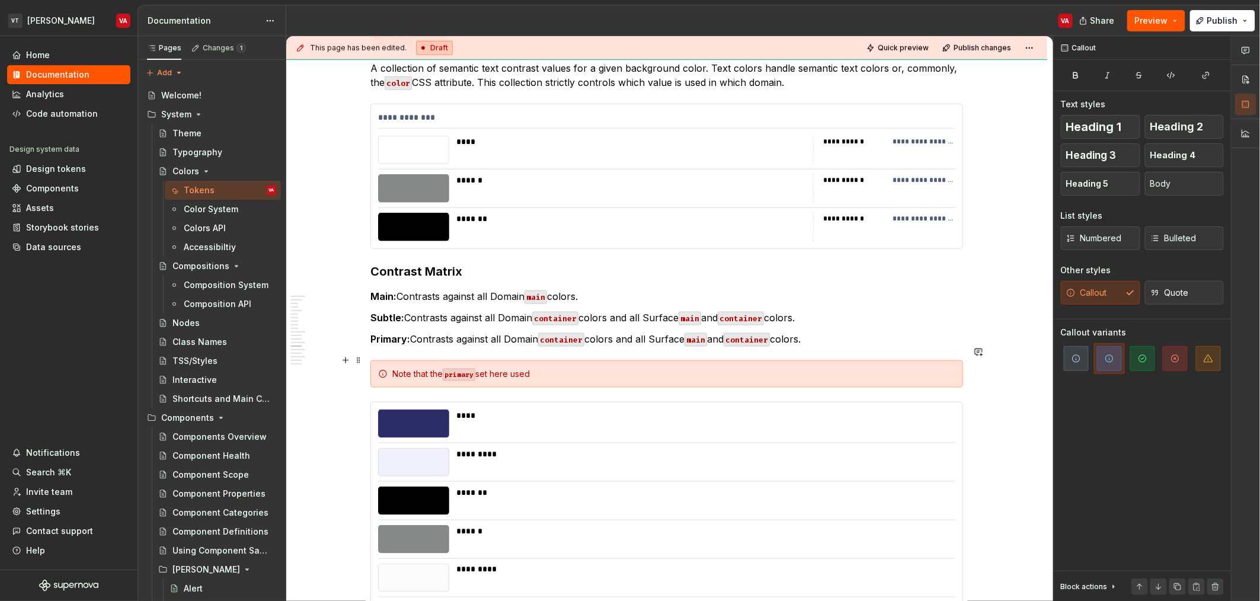
click at [570, 368] on div "Note that the primary set here used" at bounding box center [673, 374] width 563 height 12
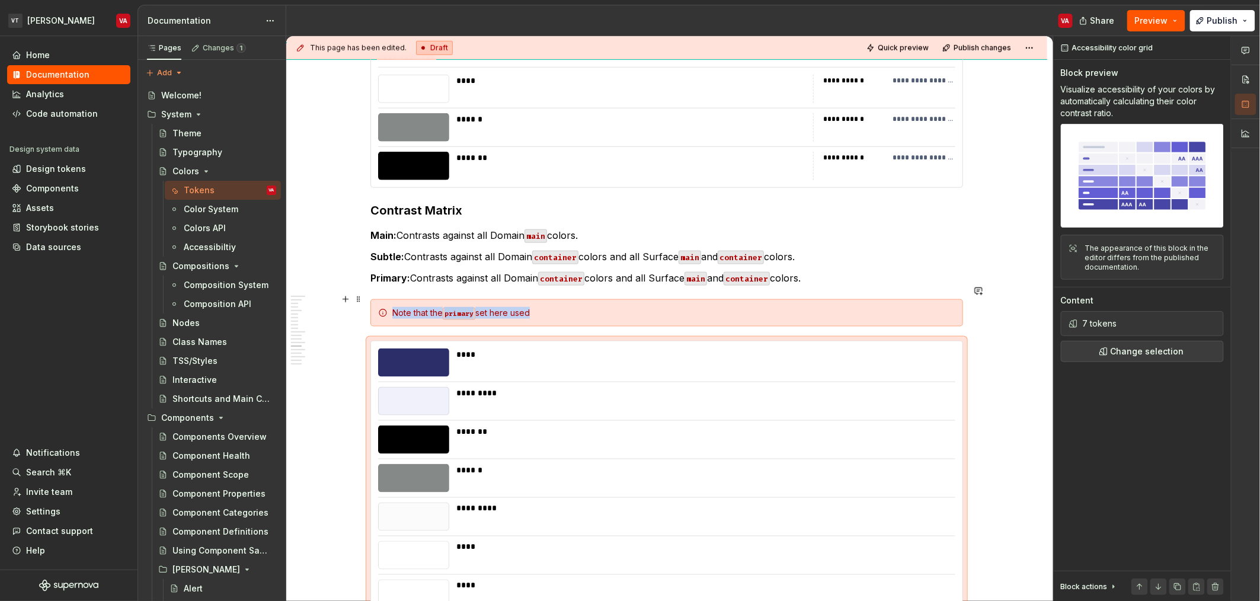
click at [586, 307] on div "Note that the primary set here used" at bounding box center [673, 313] width 563 height 12
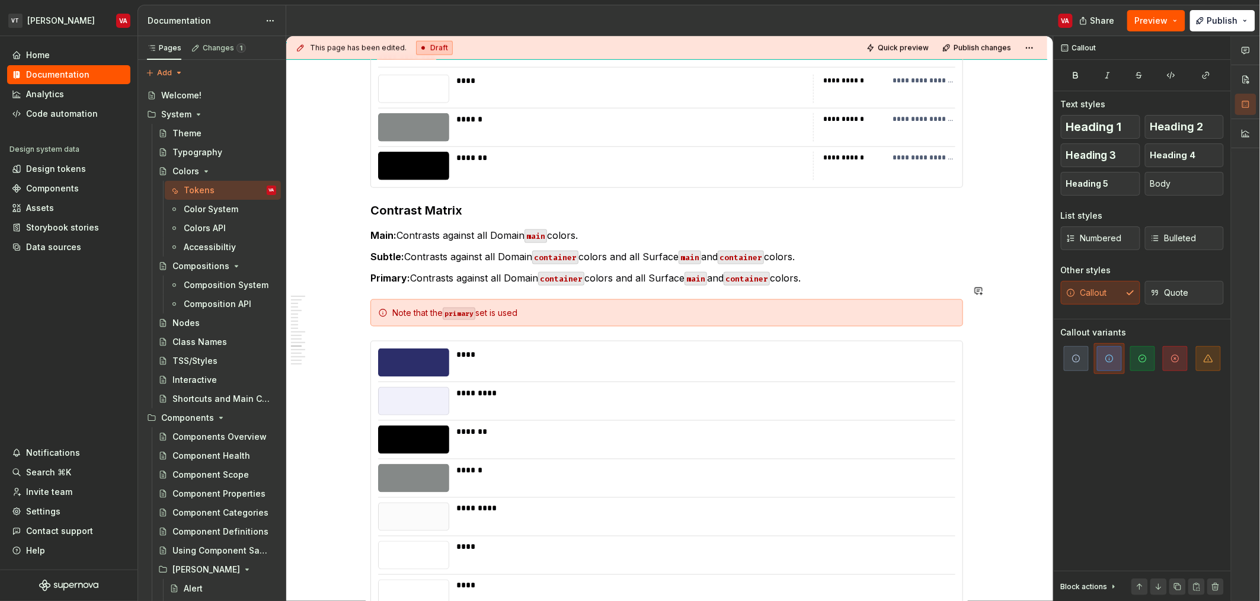
type textarea "*"
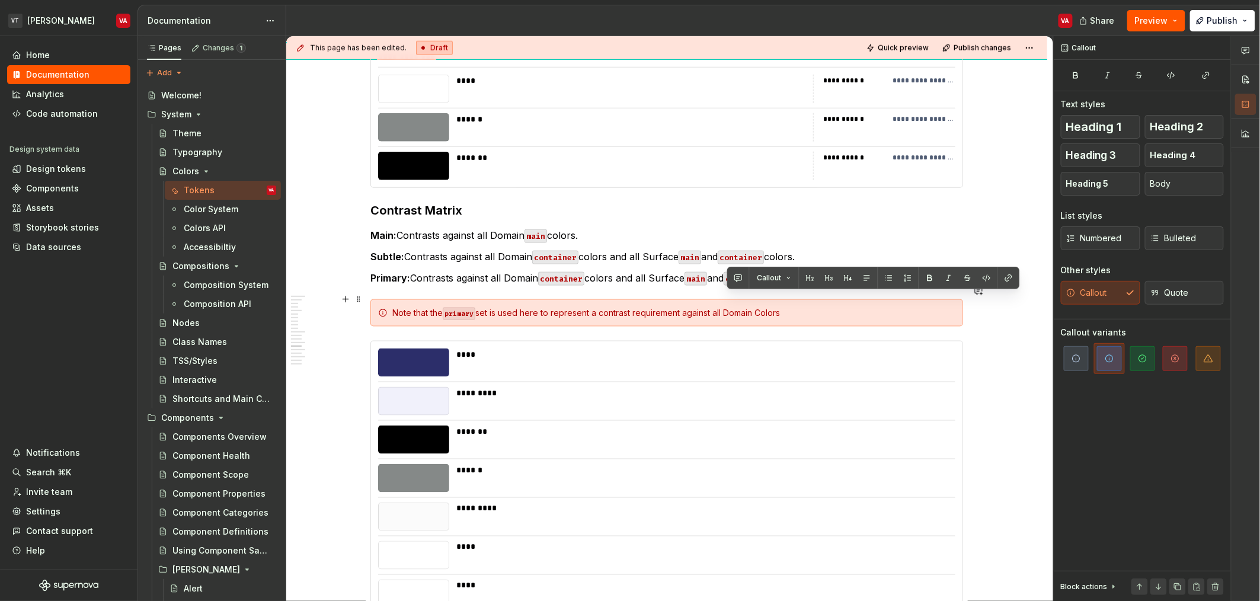
drag, startPoint x: 785, startPoint y: 298, endPoint x: 728, endPoint y: 298, distance: 56.9
click at [628, 307] on div "Note that the primary set is used here to represent a contrast requirement agai…" at bounding box center [673, 313] width 563 height 12
click at [628, 277] on button "button" at bounding box center [1008, 278] width 17 height 17
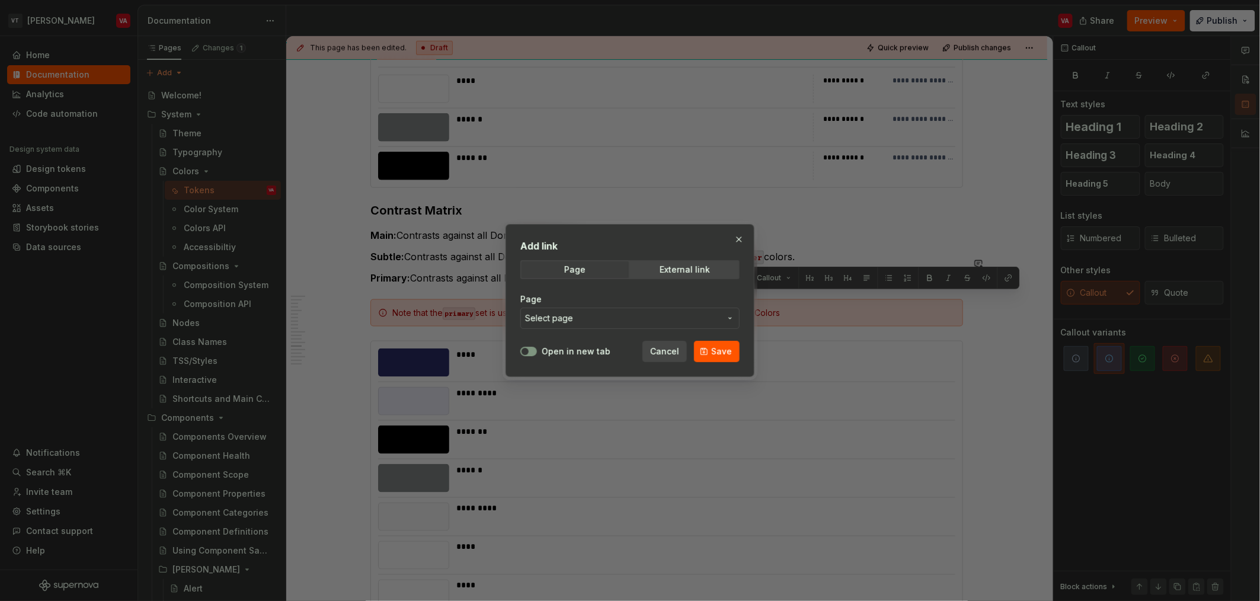
click at [618, 322] on span "Select page" at bounding box center [623, 318] width 196 height 12
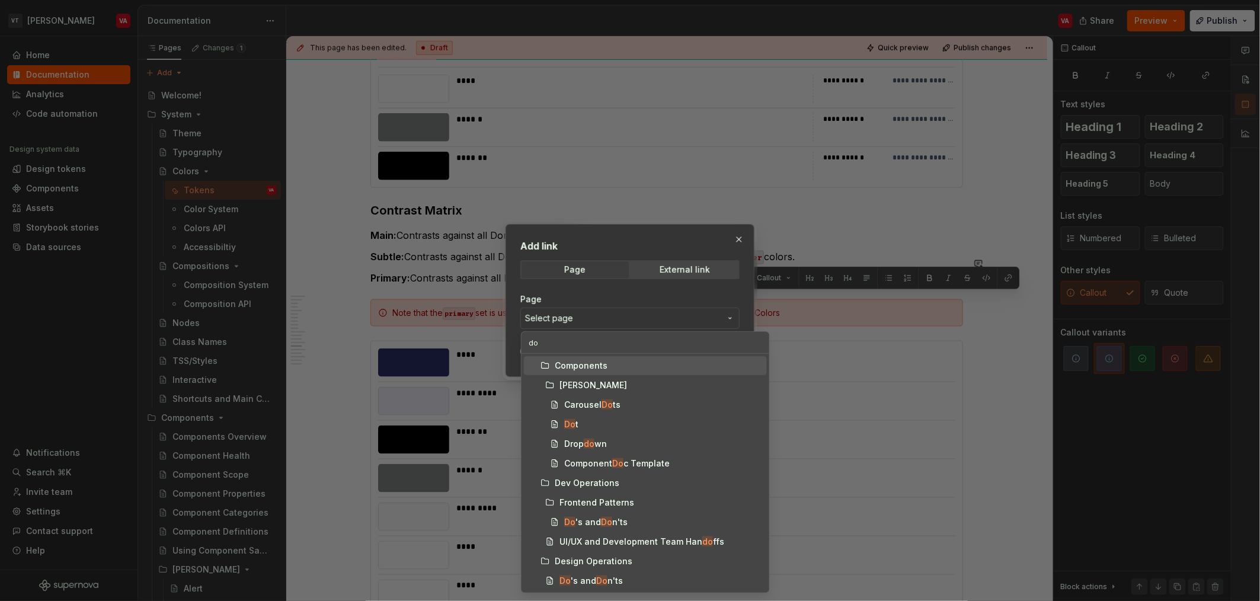
type input "d"
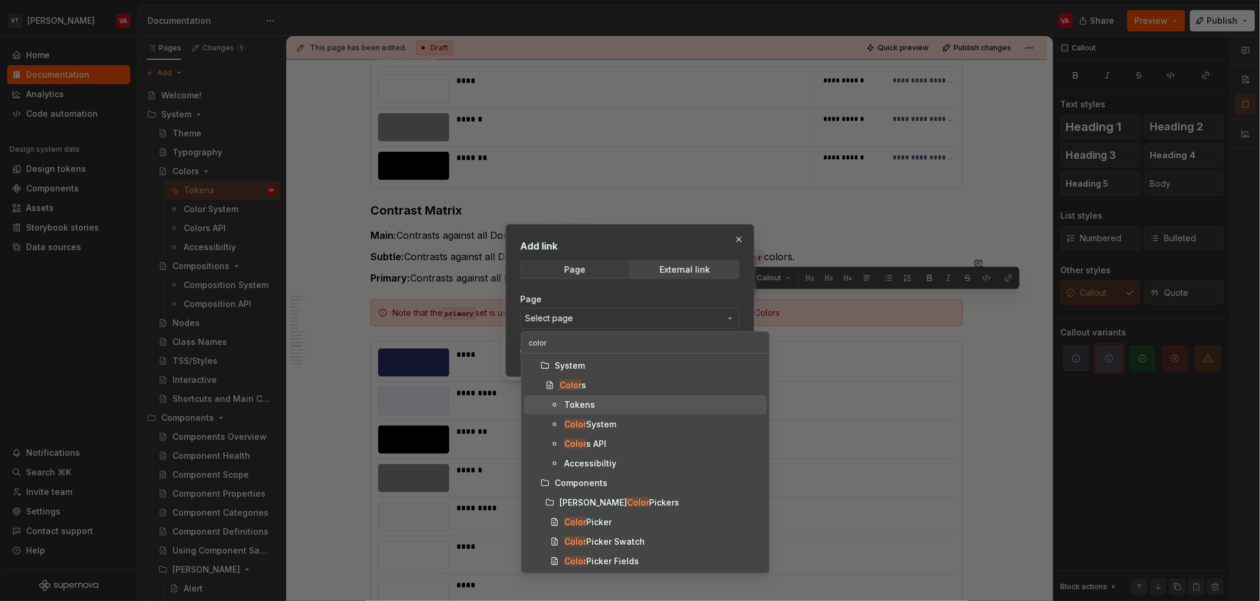
type input "color"
click at [617, 412] on span "Tokens" at bounding box center [645, 404] width 243 height 19
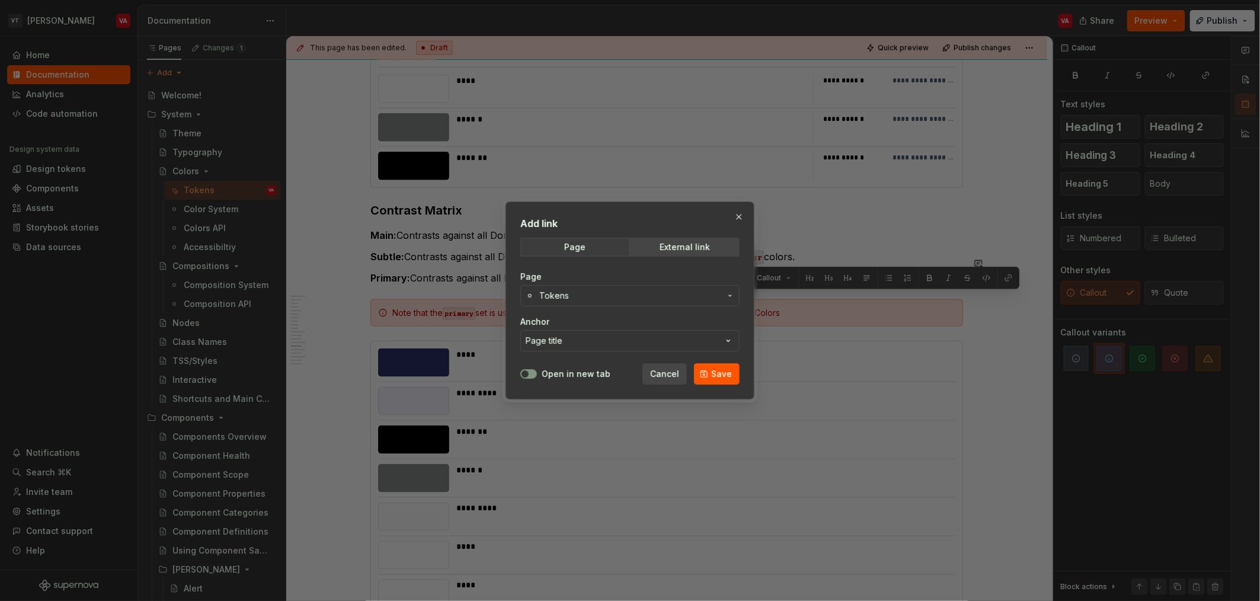
click at [584, 343] on button "Page title" at bounding box center [629, 340] width 219 height 21
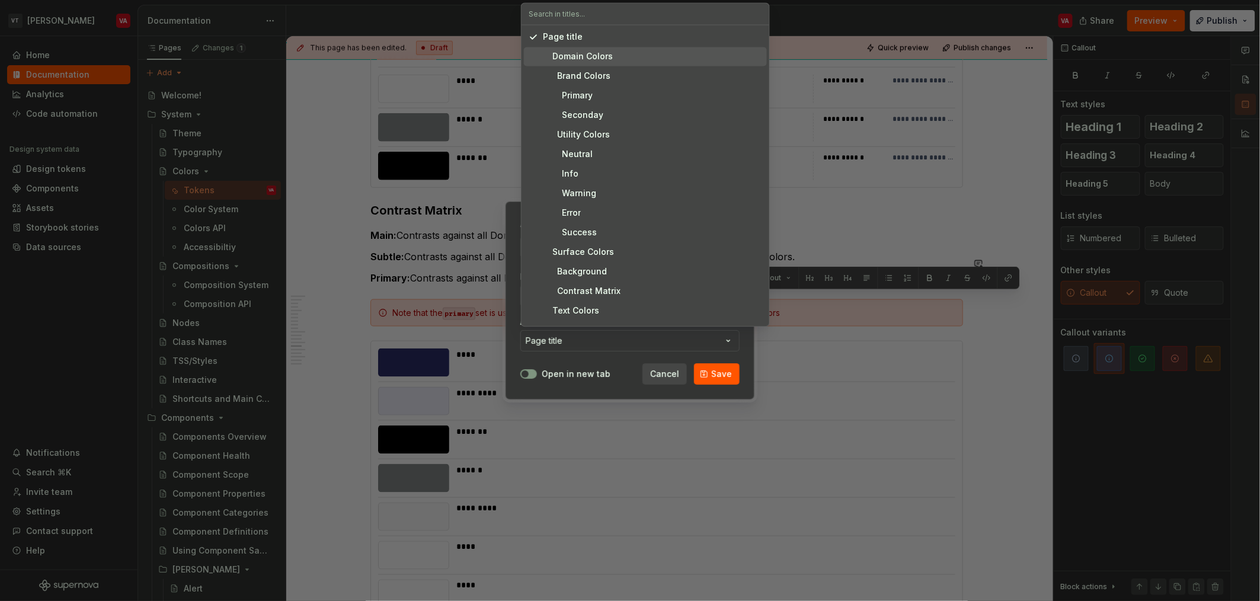
click at [596, 59] on div "Domain Colors" at bounding box center [578, 56] width 70 height 12
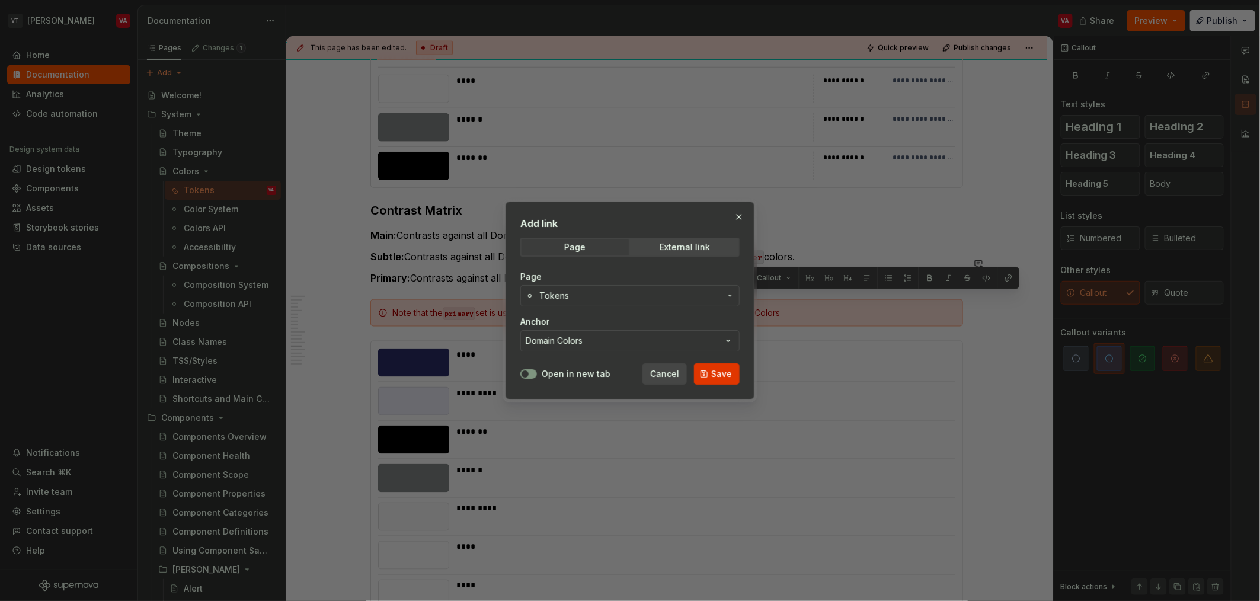
click at [628, 376] on span "Save" at bounding box center [721, 374] width 21 height 12
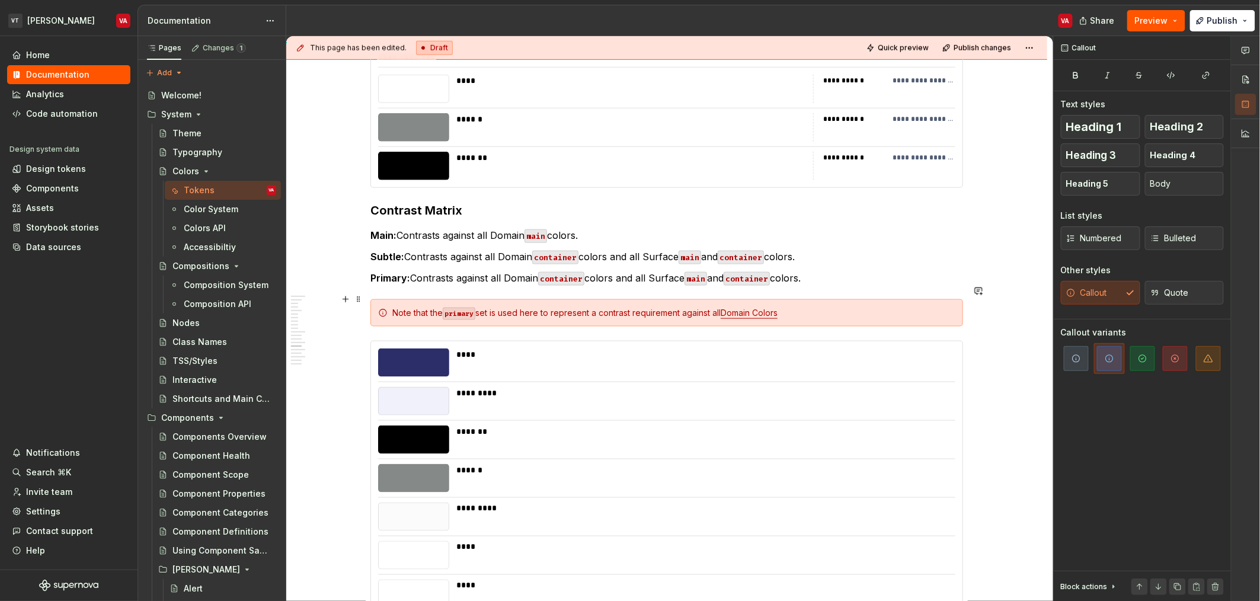
click at [628, 307] on div "Note that the primary set is used here to represent a contrast requirement agai…" at bounding box center [673, 313] width 563 height 12
click at [405, 307] on div "Note that the primary set is used here to represent a contrast requirement agai…" at bounding box center [673, 313] width 563 height 12
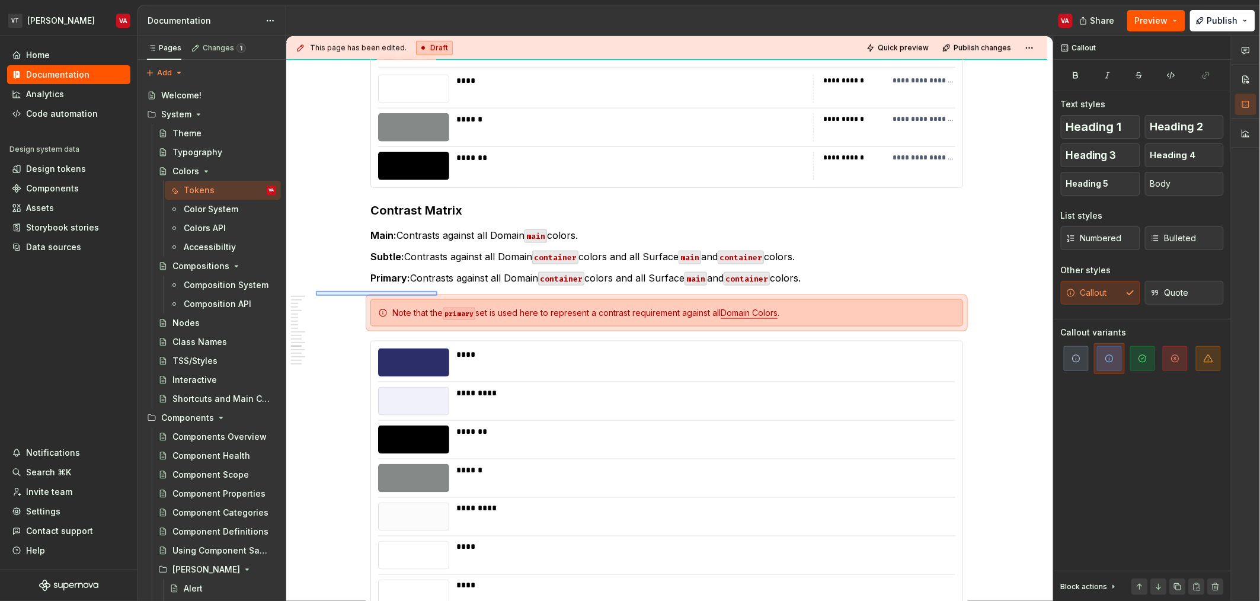
drag, startPoint x: 316, startPoint y: 296, endPoint x: 440, endPoint y: 292, distance: 123.9
click at [440, 292] on div "**********" at bounding box center [669, 318] width 767 height 565
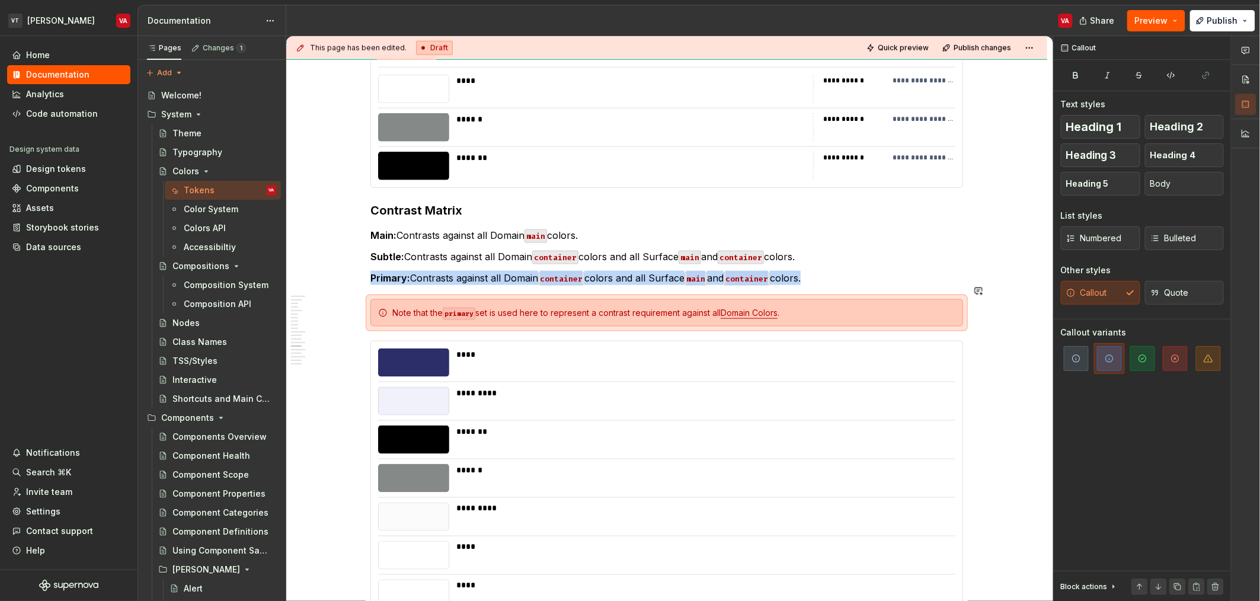
copy p "Primary: Contrasts against all Domain container colors and all Surface main and…"
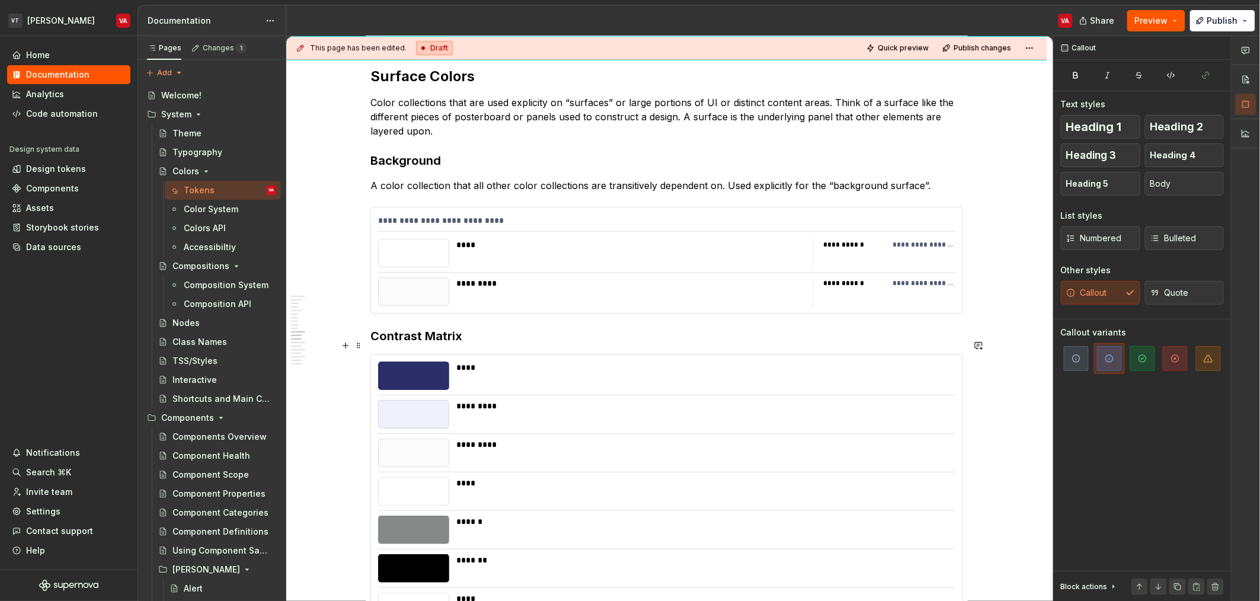
scroll to position [1703, 0]
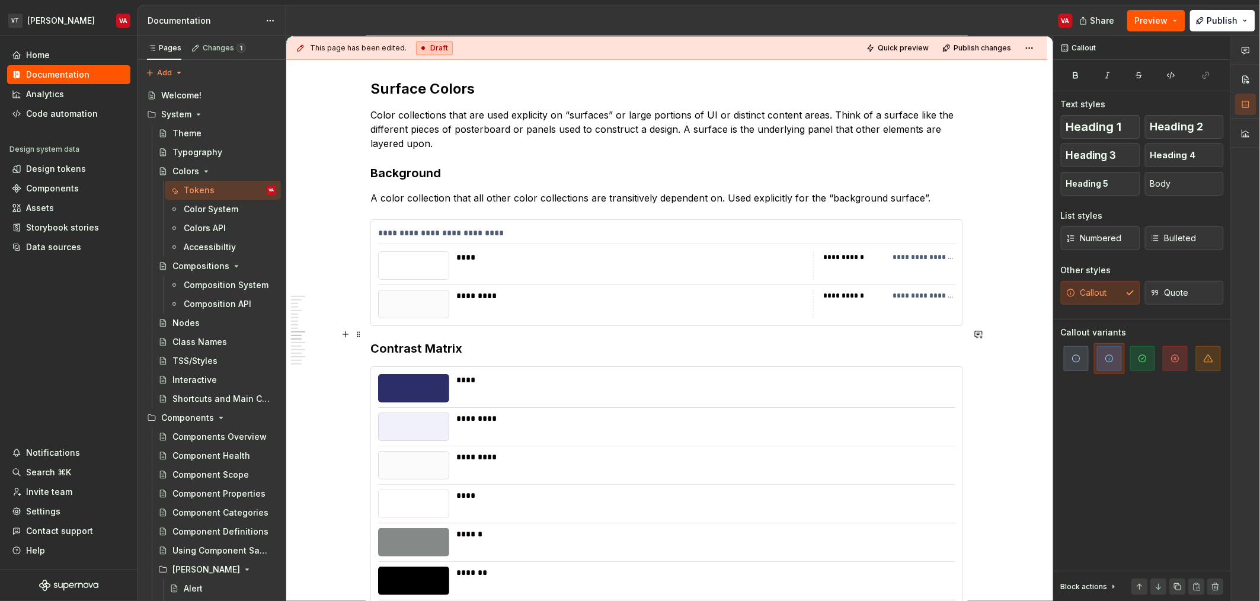
click at [474, 340] on h3 "Contrast Matrix" at bounding box center [666, 348] width 593 height 17
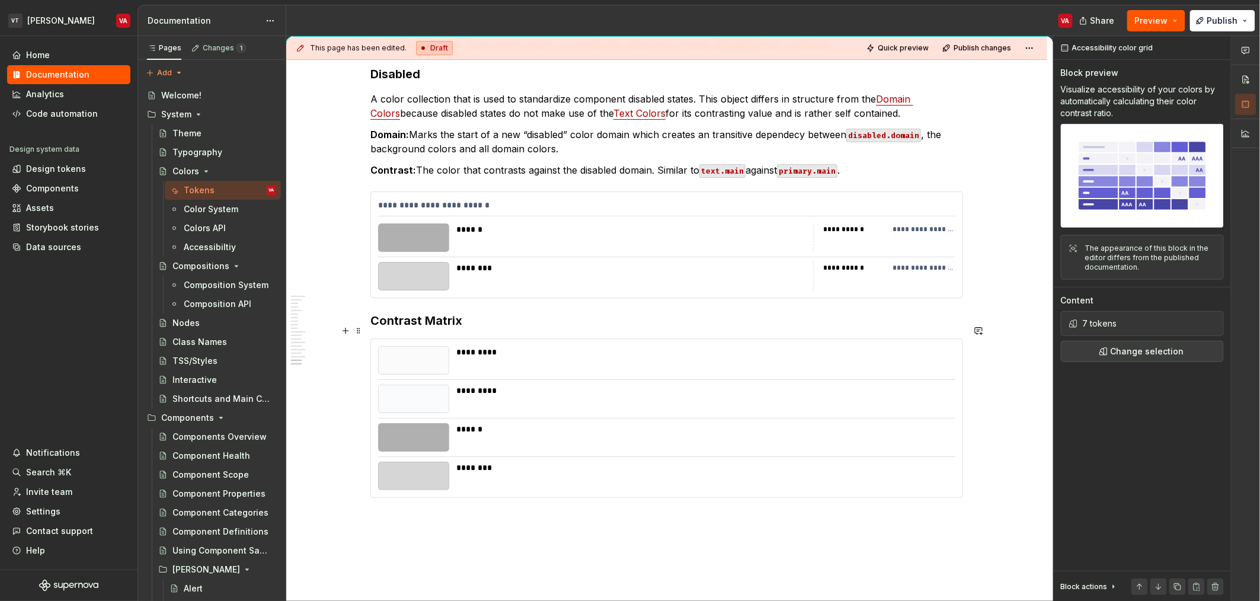
scroll to position [3557, 0]
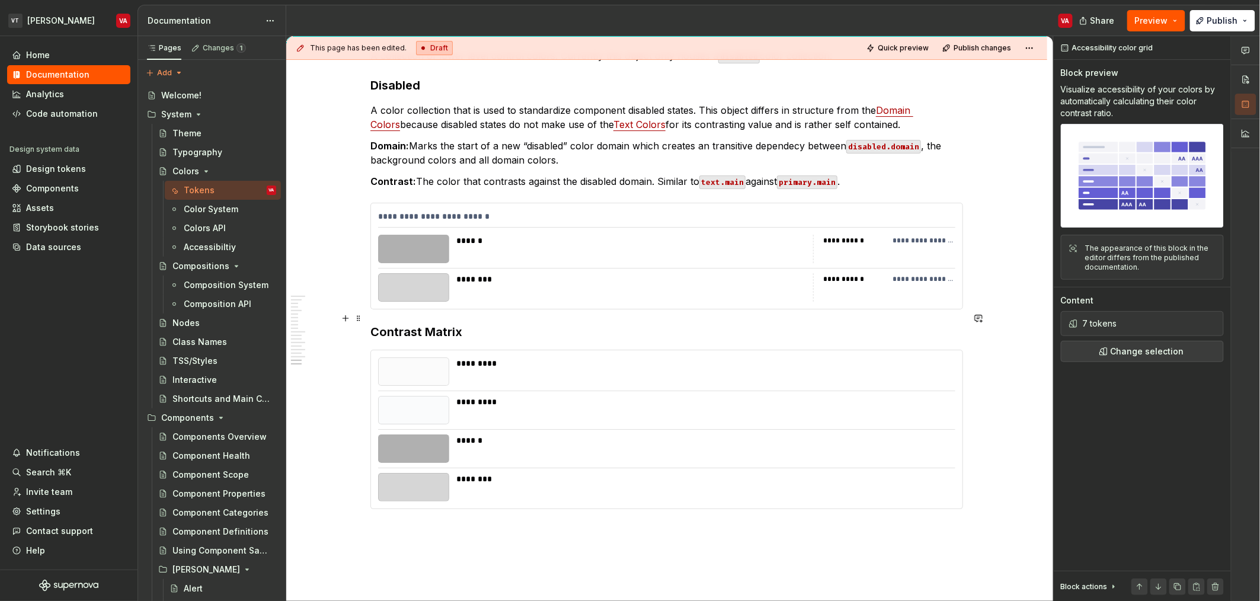
click at [468, 324] on h3 "Contrast Matrix" at bounding box center [666, 332] width 593 height 17
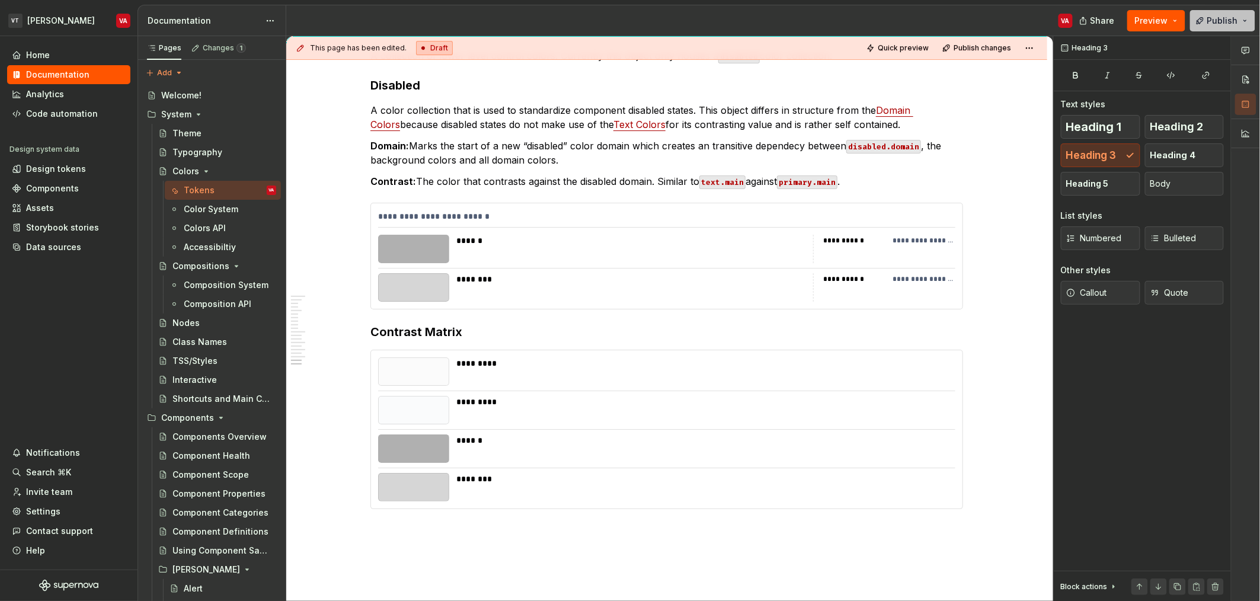
click at [628, 22] on span "Publish" at bounding box center [1222, 21] width 31 height 12
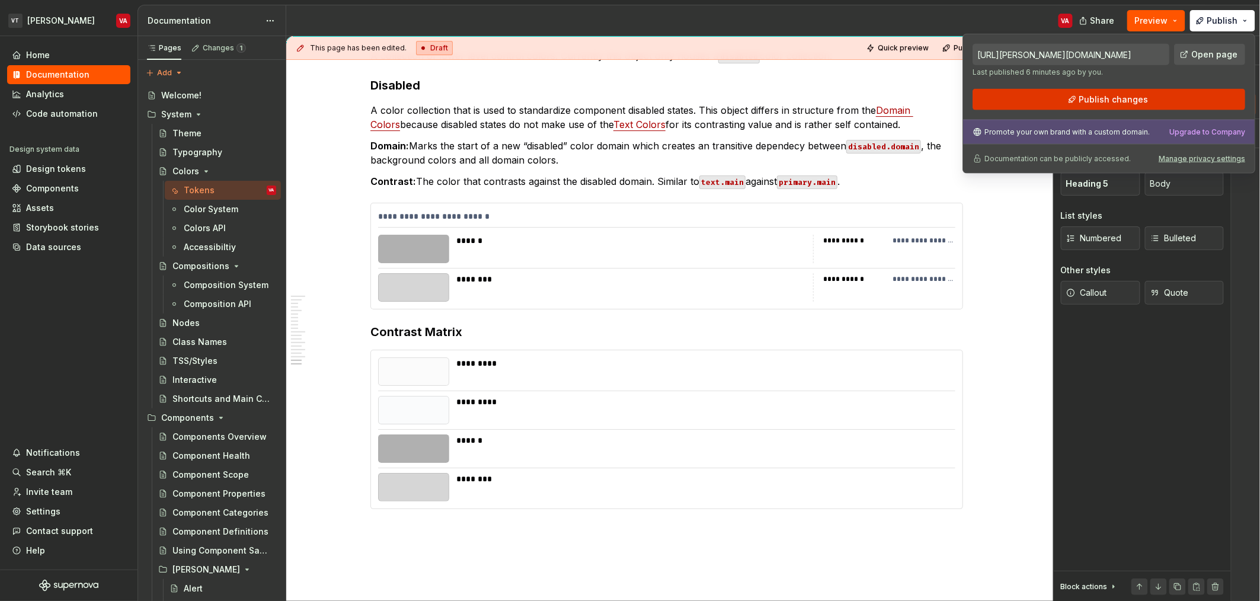
click at [628, 107] on button "Publish changes" at bounding box center [1109, 99] width 273 height 21
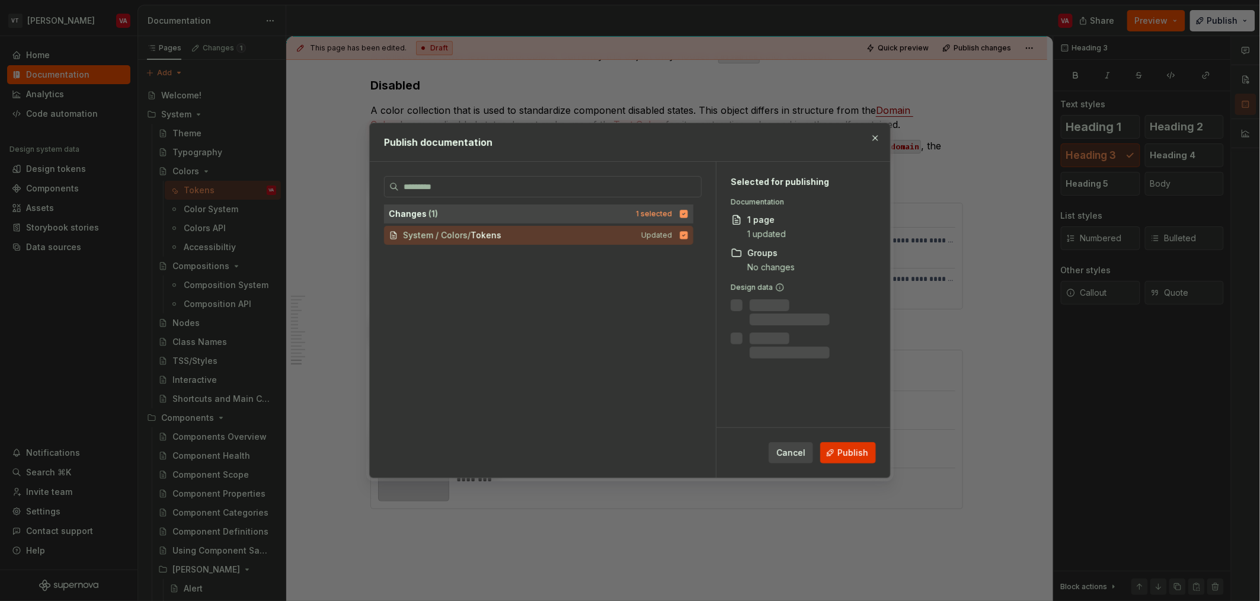
click at [628, 445] on button "Publish" at bounding box center [848, 452] width 56 height 21
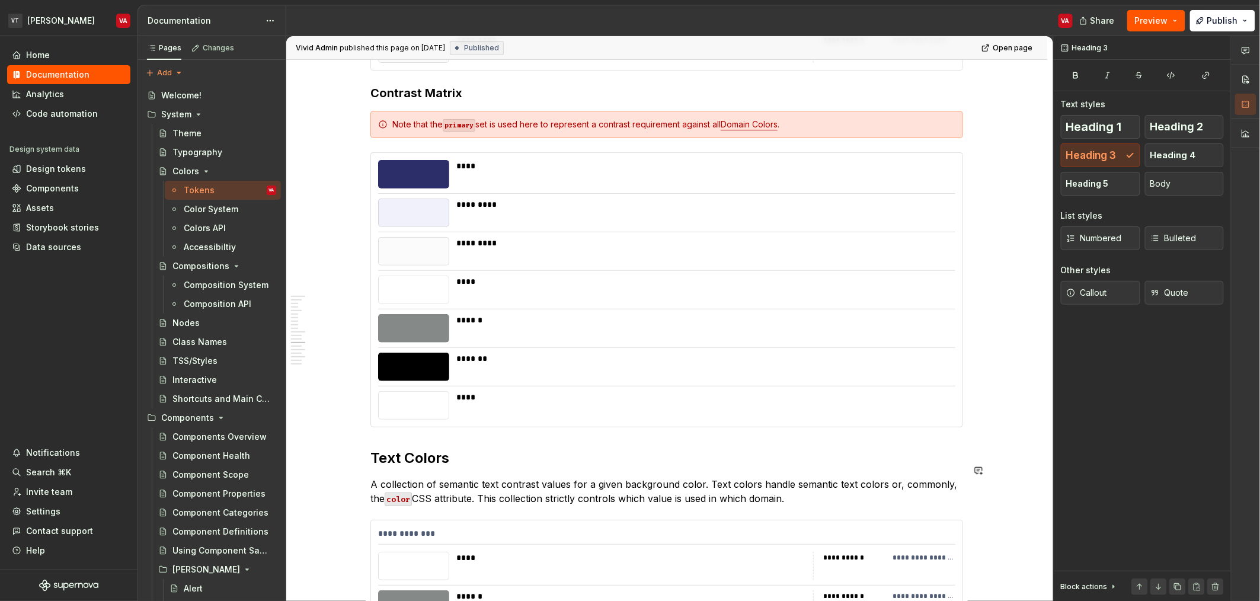
scroll to position [1929, 0]
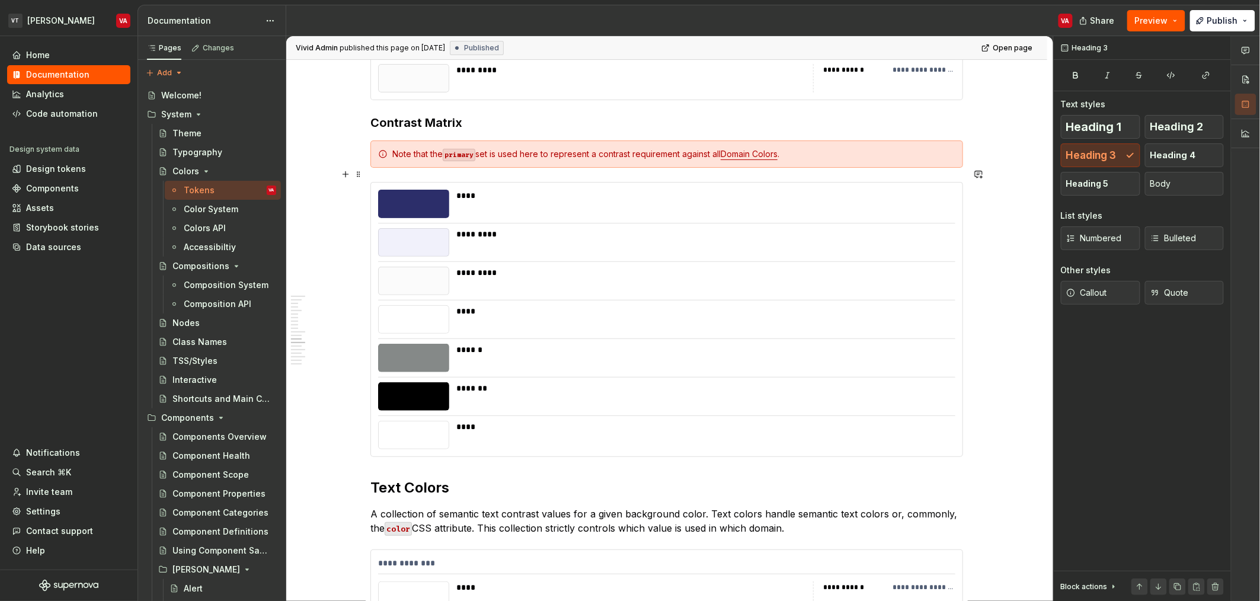
click at [609, 377] on div at bounding box center [666, 377] width 577 height 1
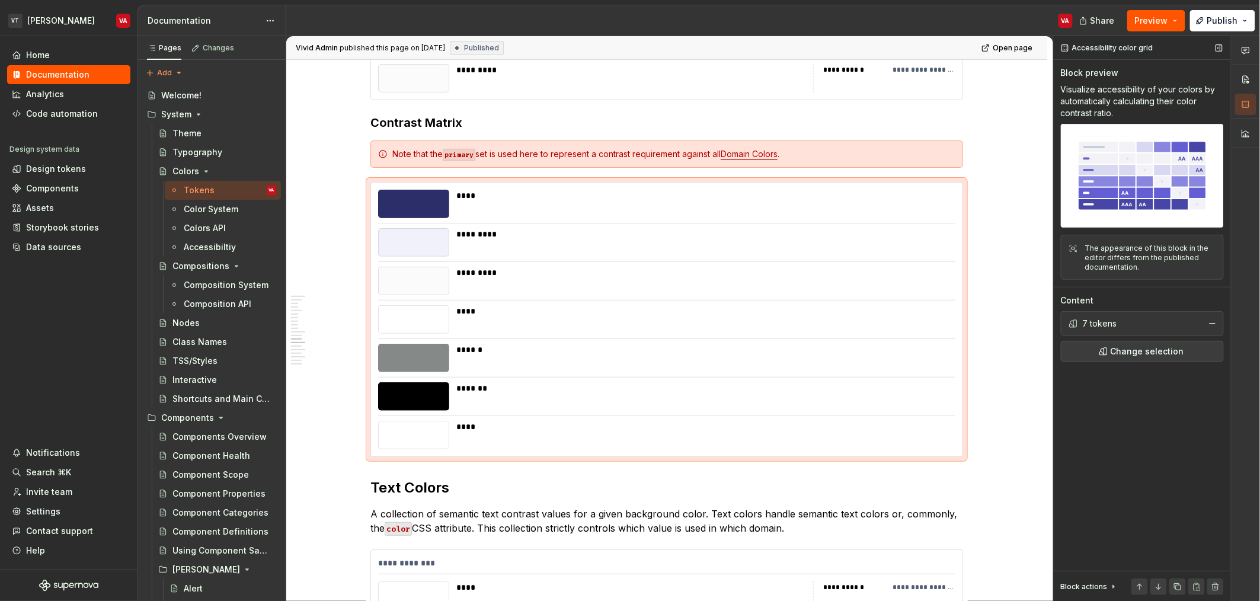
click at [628, 50] on div "Accessibility color grid" at bounding box center [1107, 48] width 101 height 17
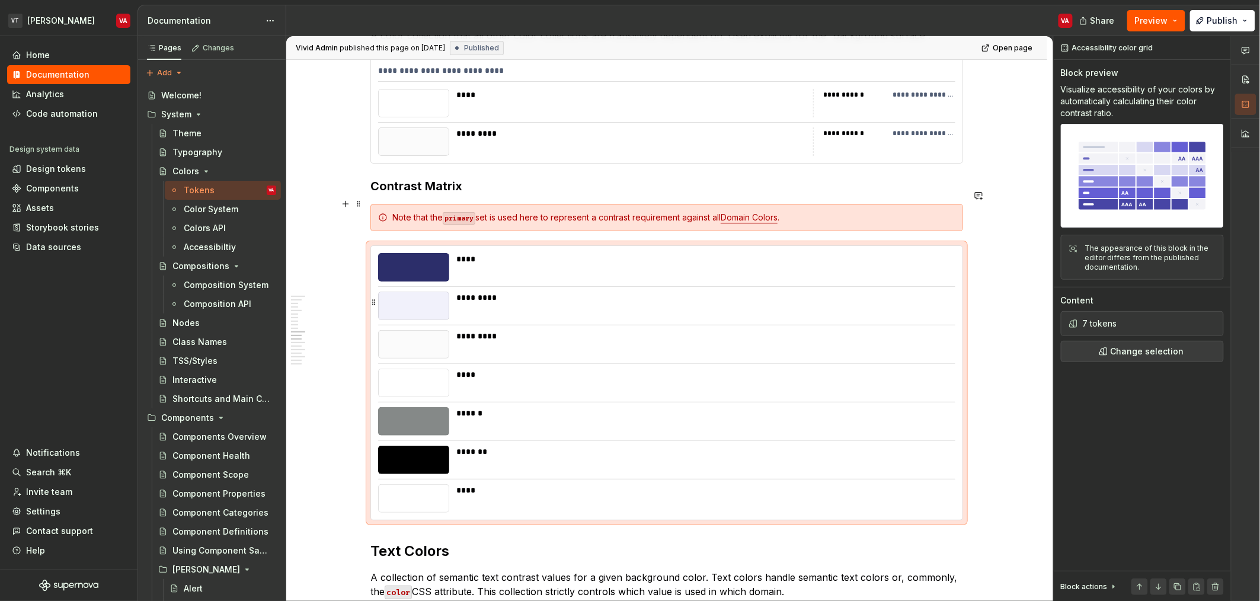
scroll to position [1883, 0]
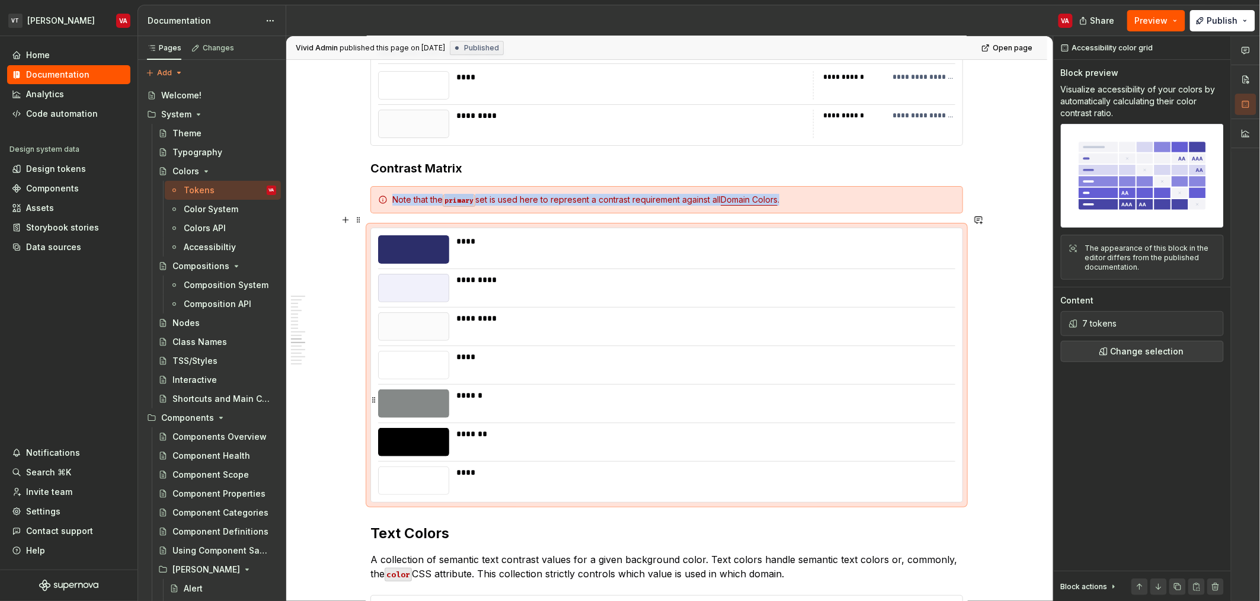
click at [549, 389] on div "******" at bounding box center [702, 395] width 492 height 12
click at [628, 360] on button "Change selection" at bounding box center [1142, 351] width 163 height 21
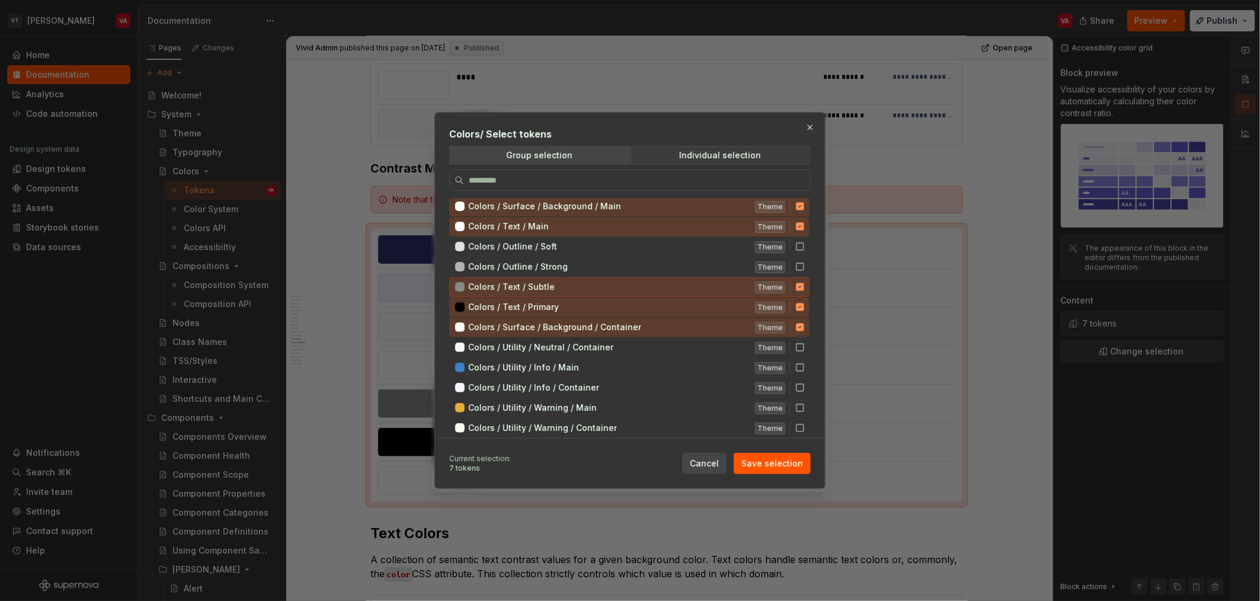
scroll to position [103, 0]
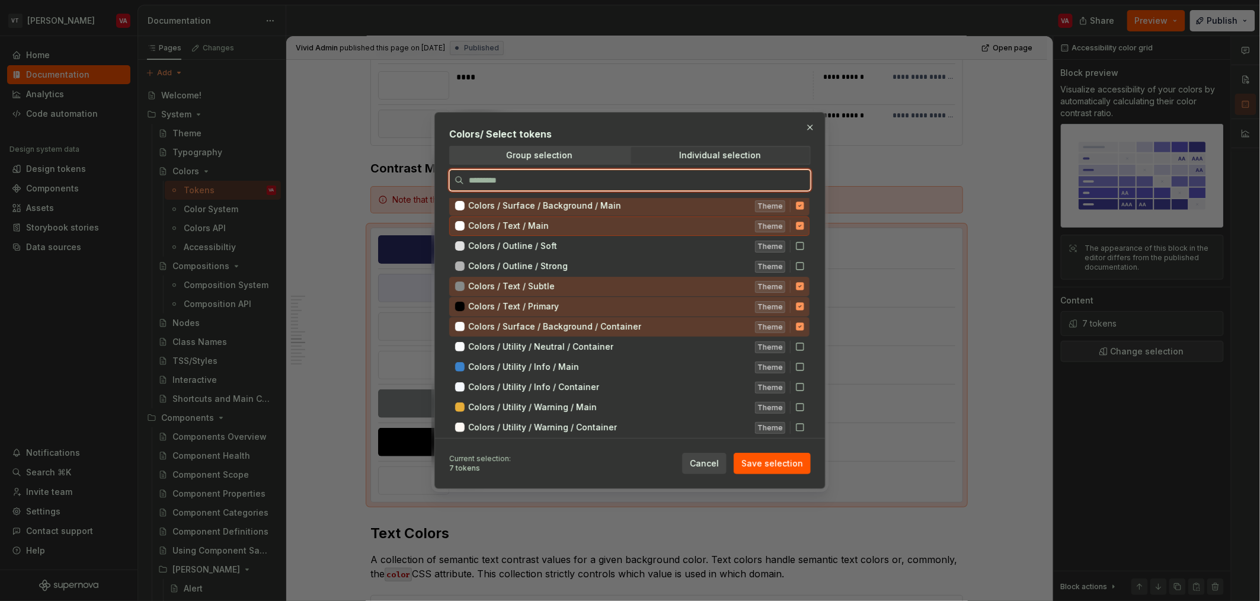
click at [458, 224] on div at bounding box center [459, 225] width 9 height 9
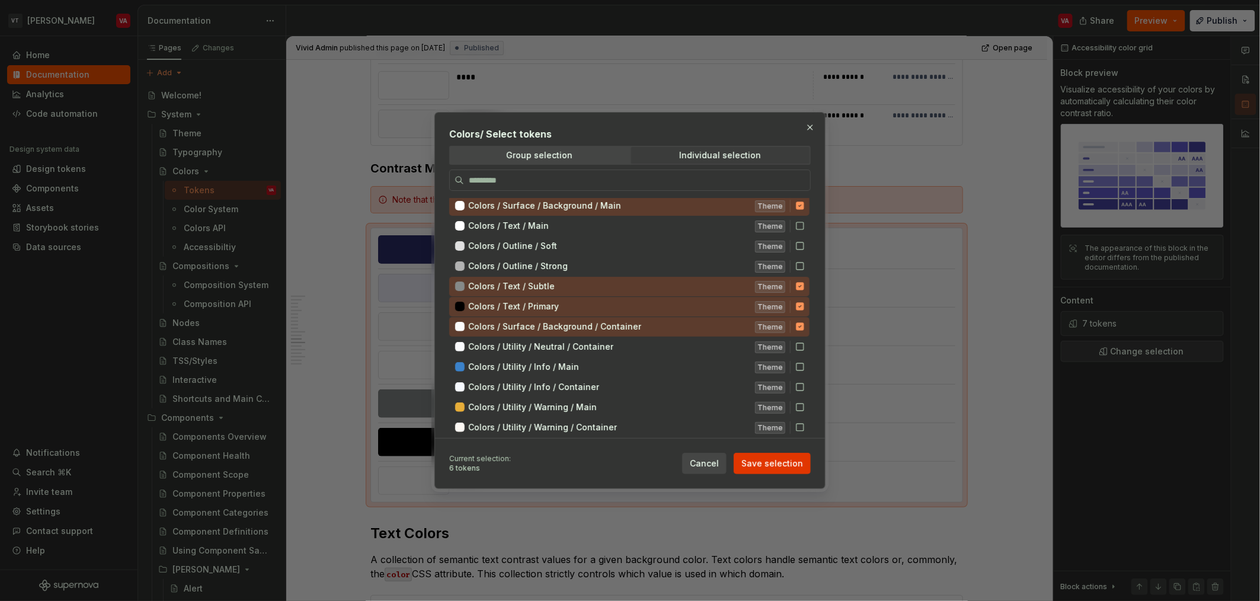
click at [628, 460] on span "Save selection" at bounding box center [772, 464] width 62 height 12
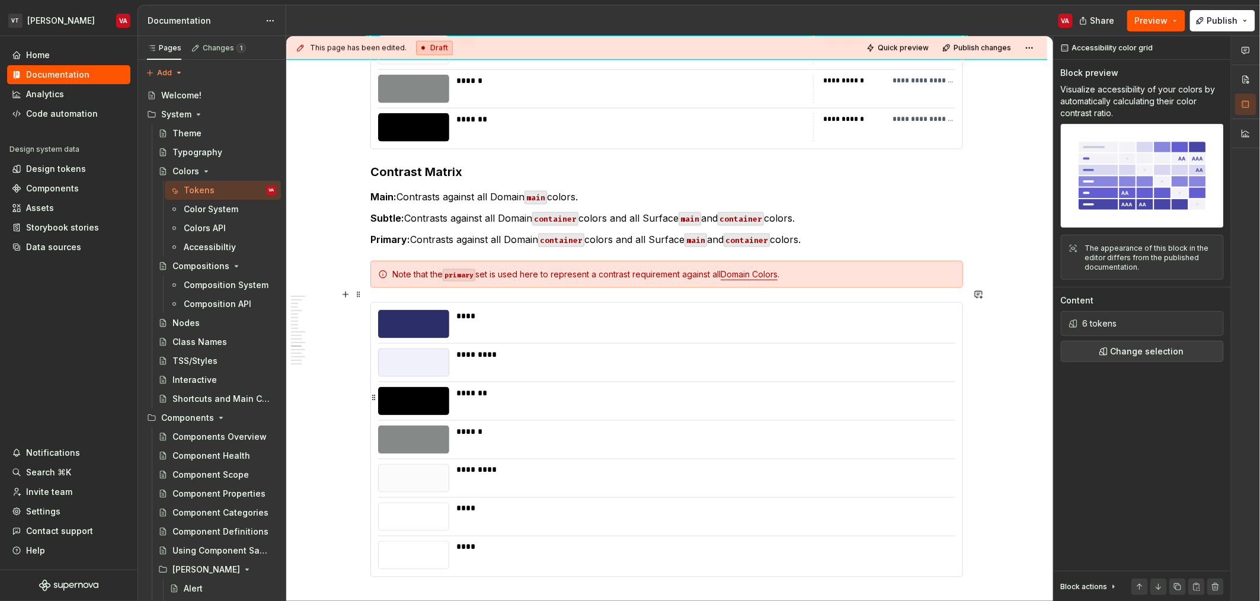
scroll to position [2419, 0]
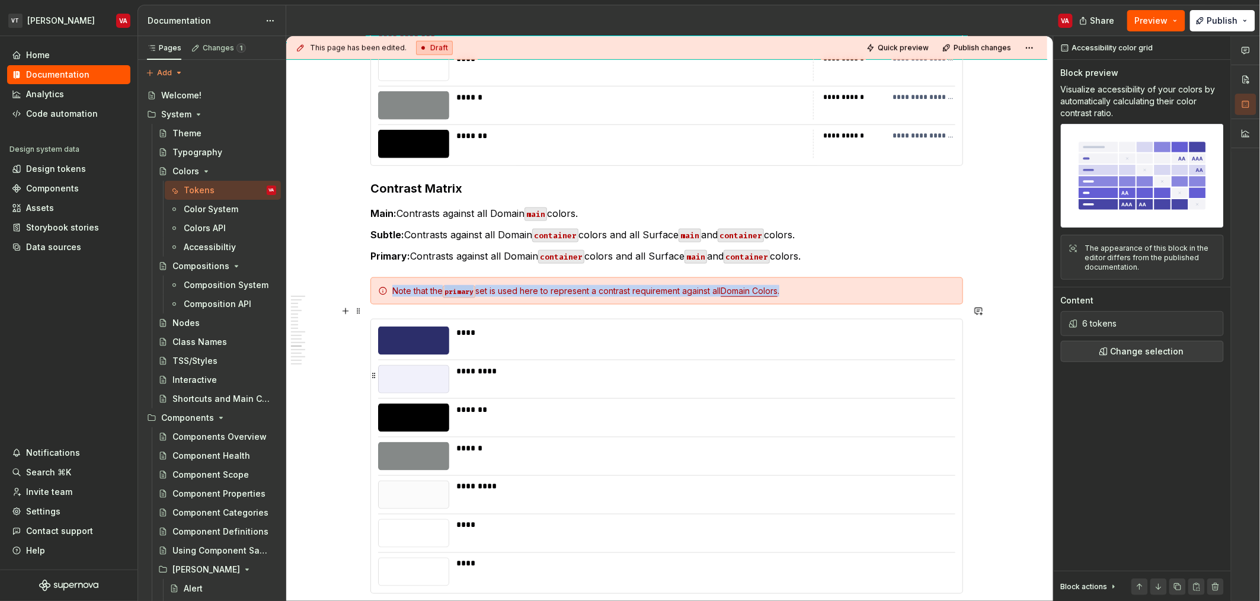
click at [518, 367] on div "*********" at bounding box center [702, 379] width 492 height 28
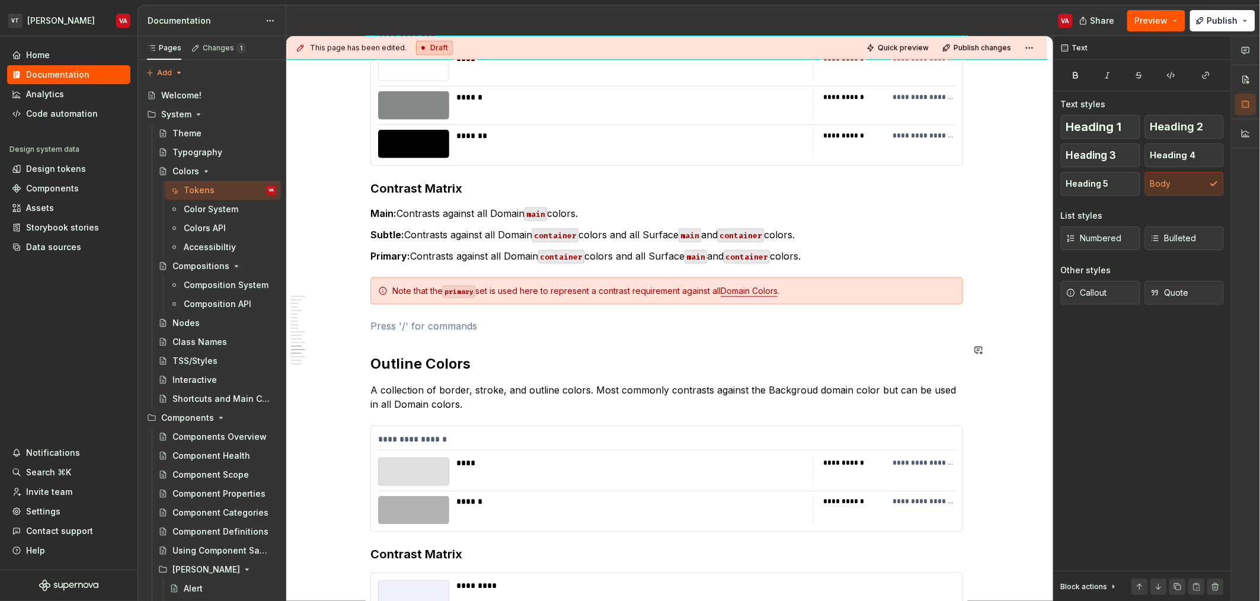
click at [457, 319] on p at bounding box center [666, 326] width 593 height 14
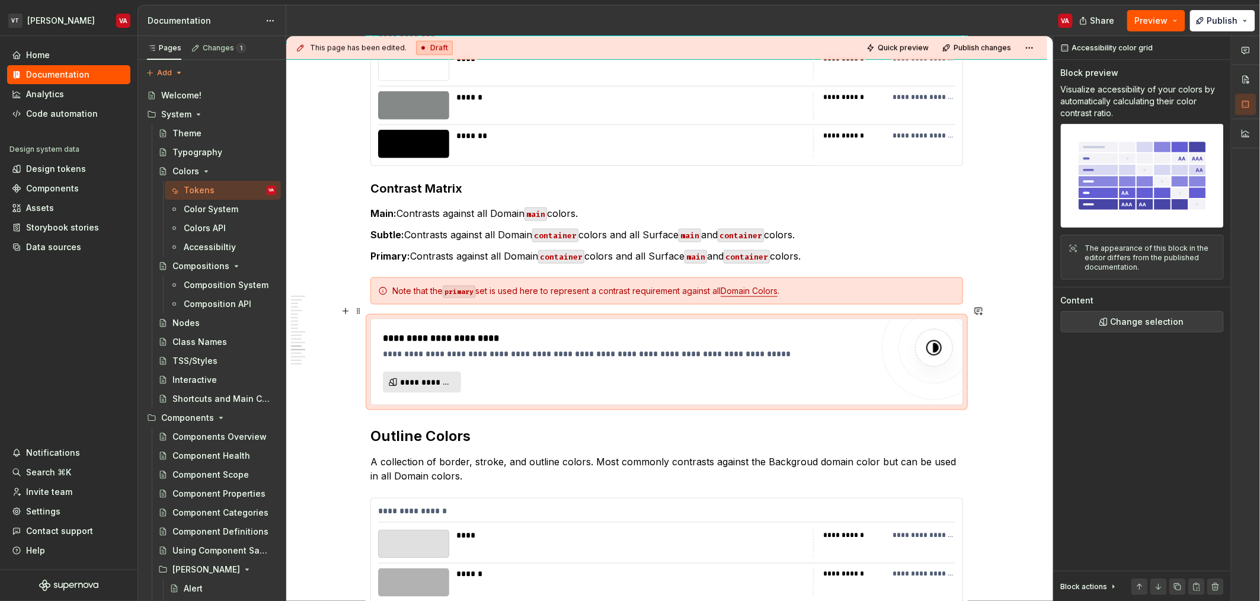
click at [431, 376] on span "**********" at bounding box center [426, 382] width 53 height 12
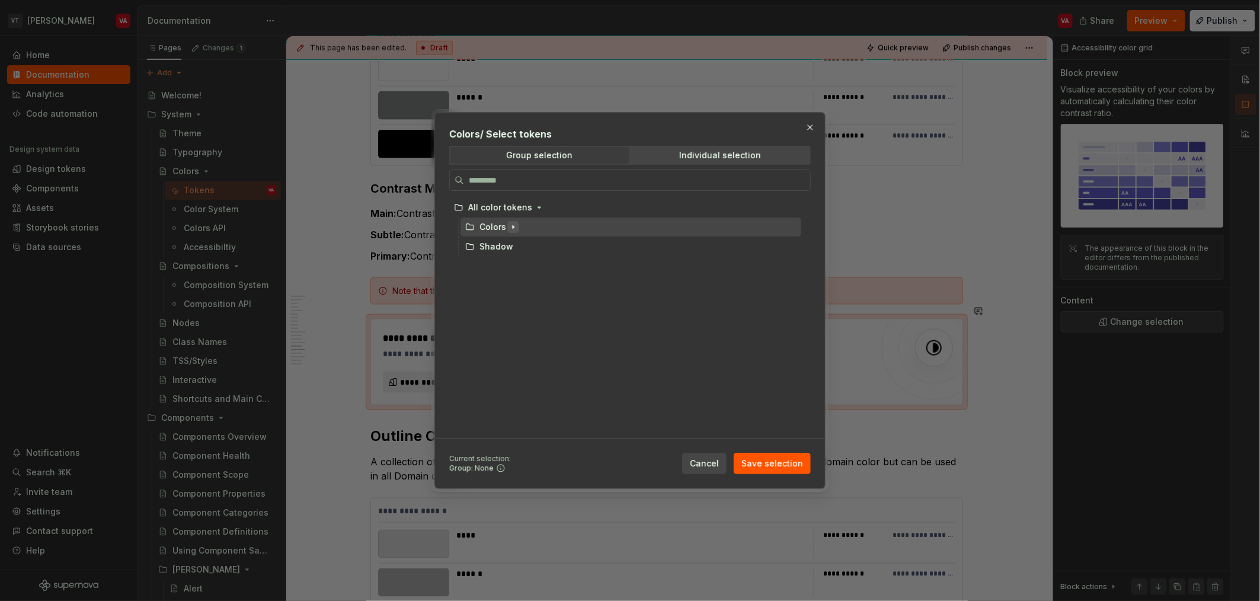
click at [511, 228] on icon "button" at bounding box center [512, 226] width 9 height 9
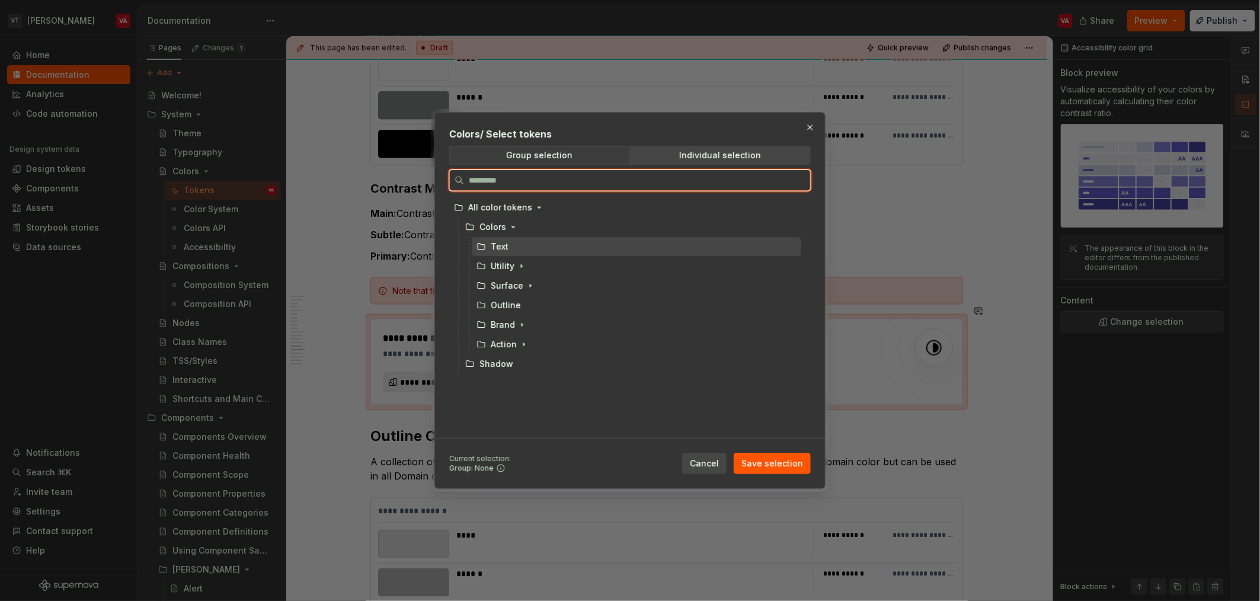
click at [512, 247] on div "Text" at bounding box center [637, 246] width 330 height 19
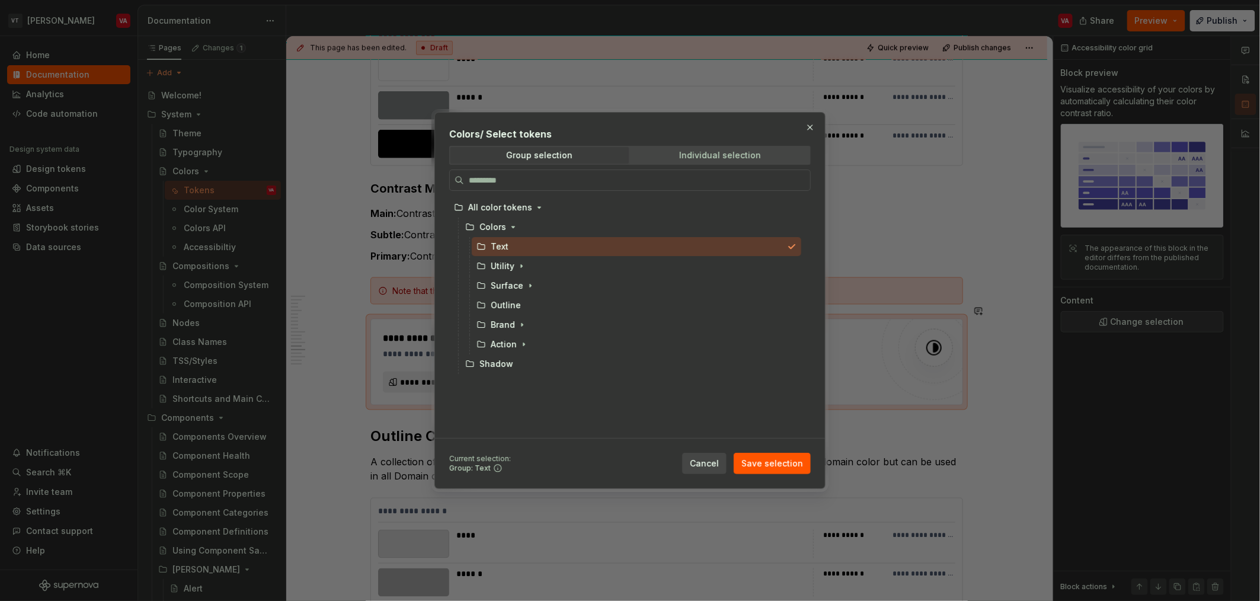
click at [628, 153] on div "Individual selection" at bounding box center [721, 155] width 82 height 9
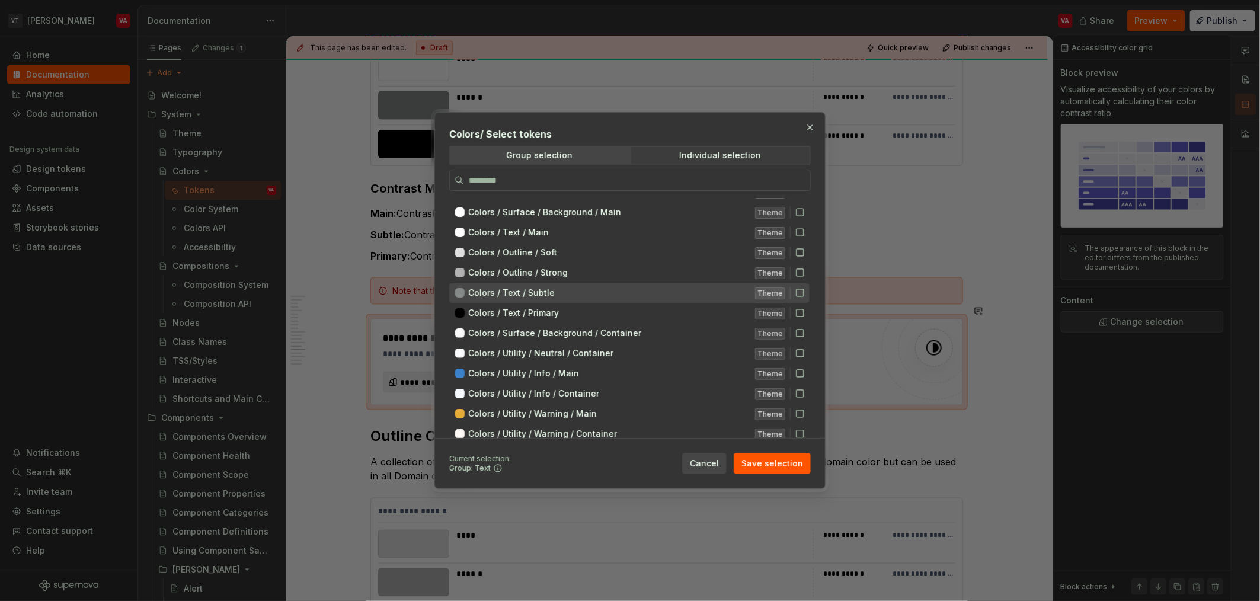
scroll to position [103, 0]
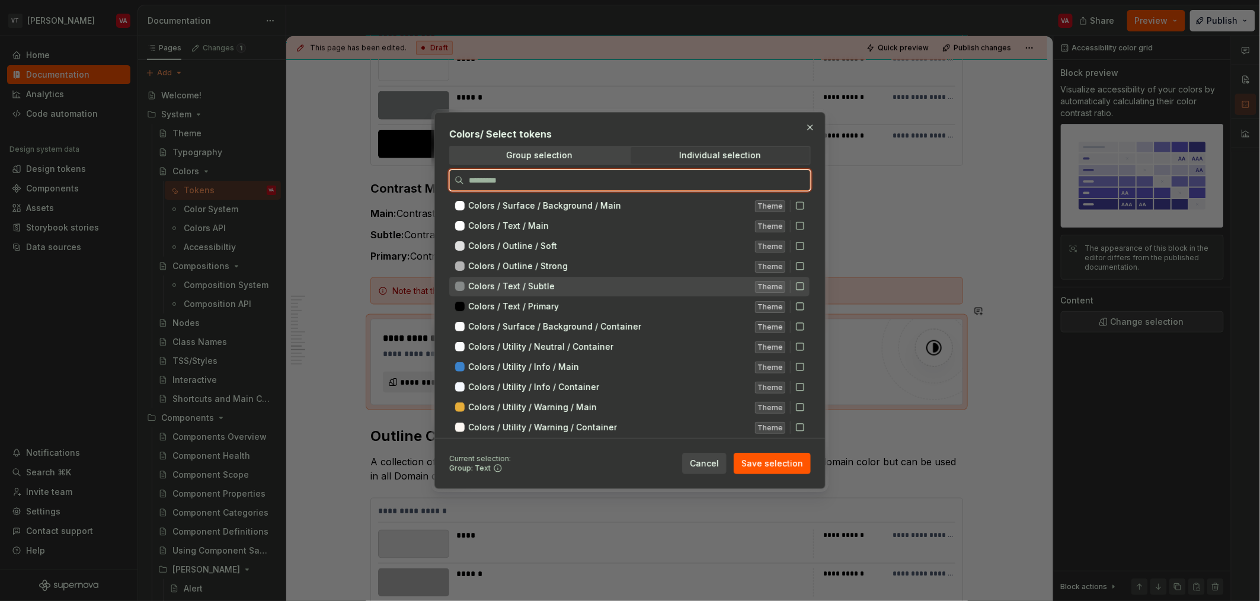
click at [628, 287] on icon at bounding box center [799, 285] width 9 height 9
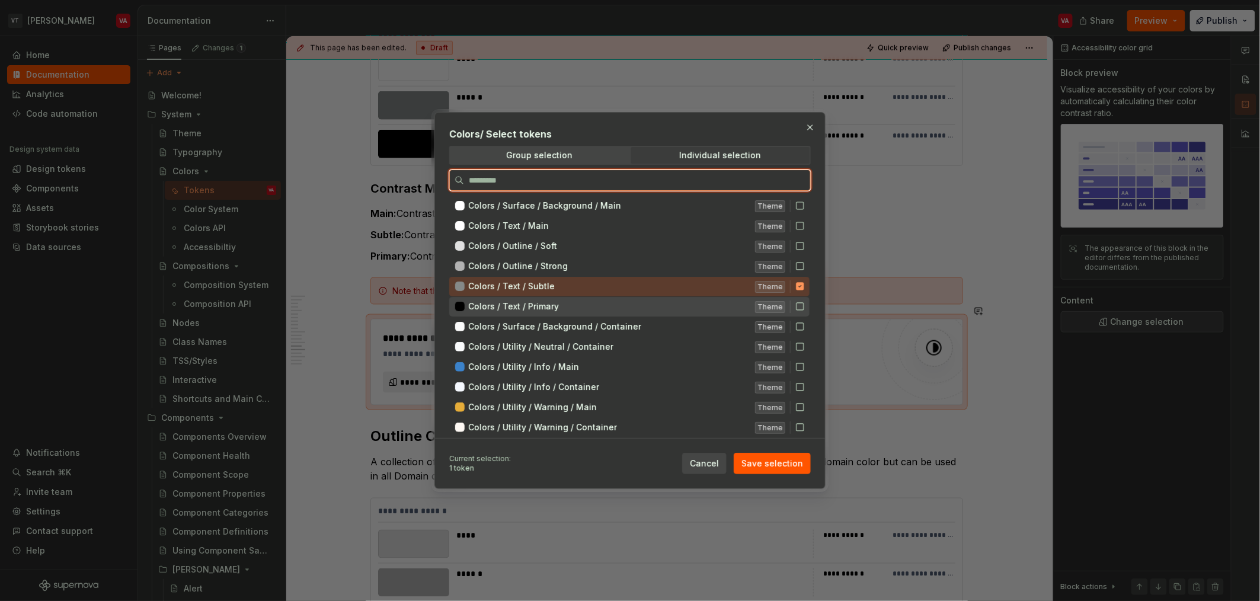
click at [628, 305] on icon at bounding box center [799, 306] width 9 height 9
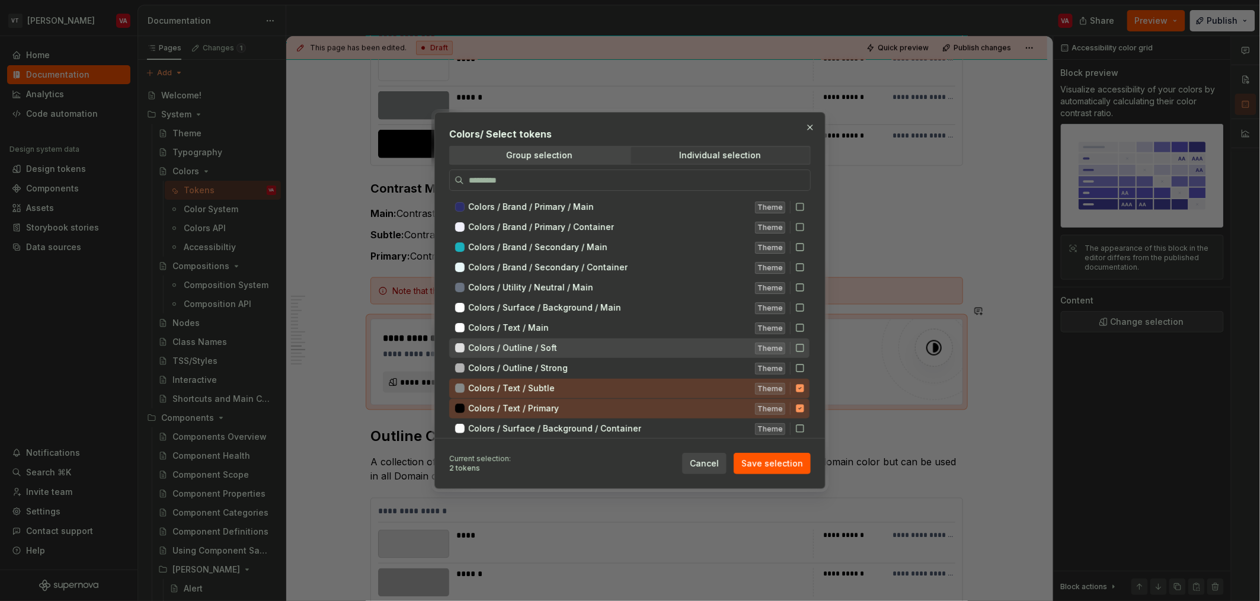
scroll to position [0, 0]
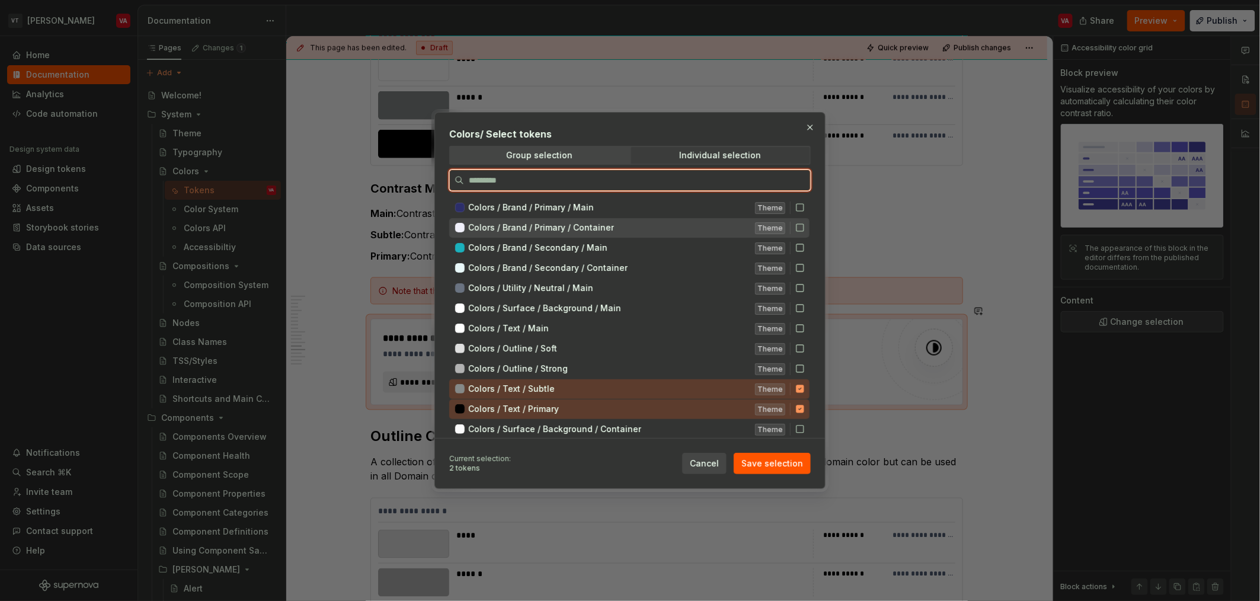
click at [628, 226] on icon at bounding box center [799, 227] width 9 height 9
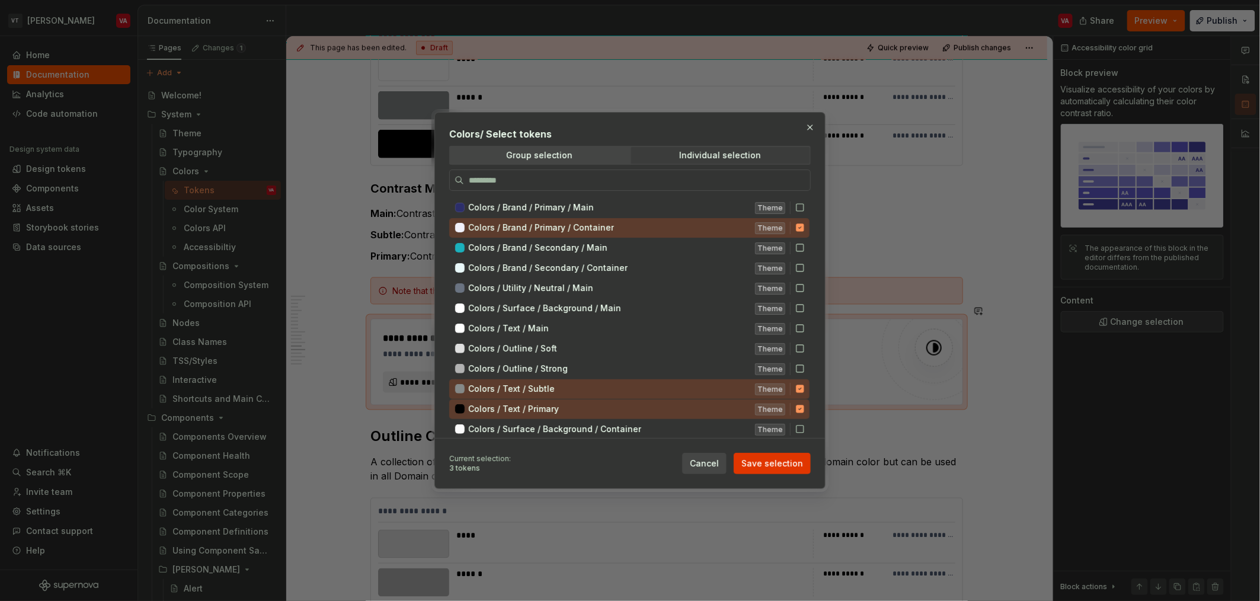
click at [628, 469] on button "Save selection" at bounding box center [772, 463] width 77 height 21
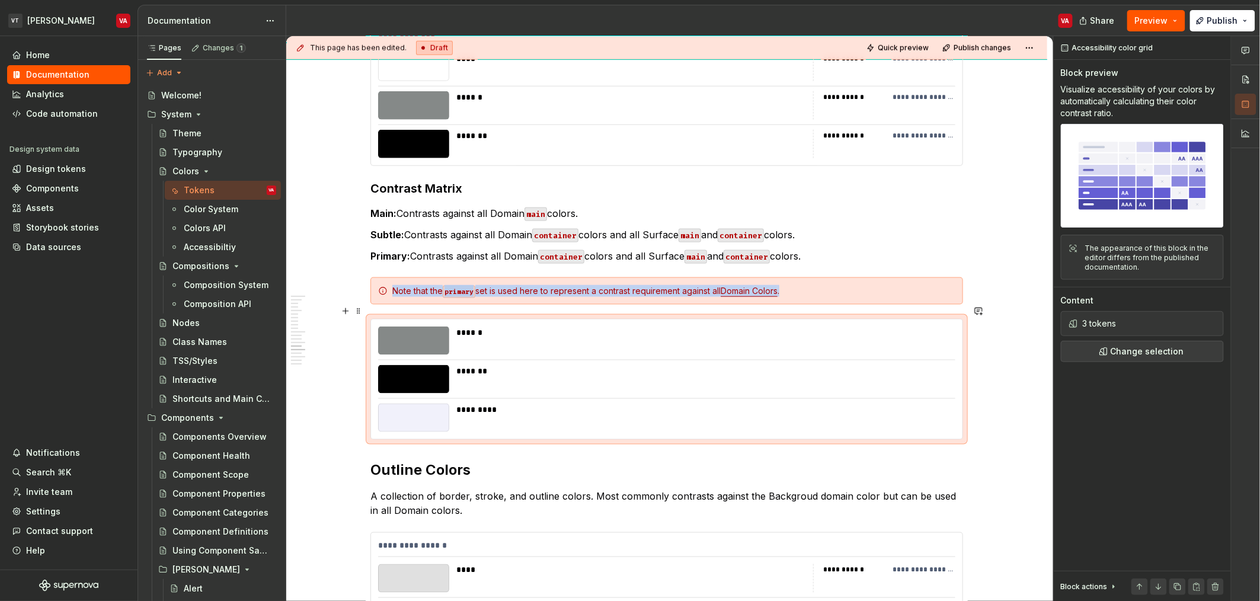
click at [503, 386] on div "****** ******* *********" at bounding box center [666, 379] width 591 height 120
click at [371, 461] on h2 "Outline Colors" at bounding box center [666, 470] width 593 height 19
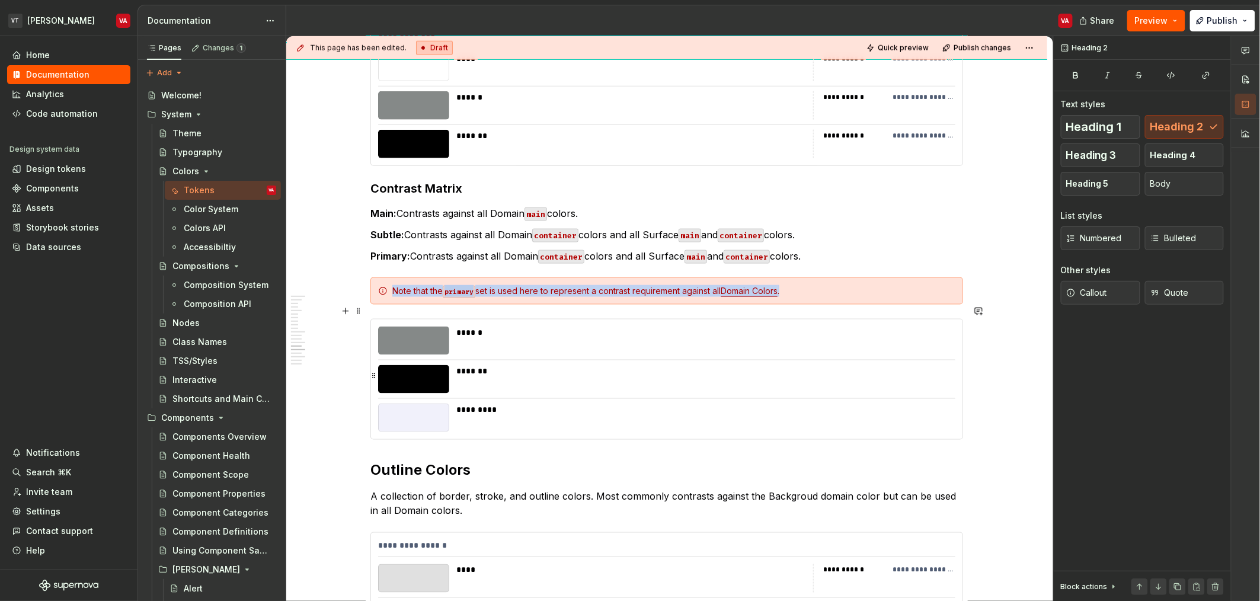
click at [420, 375] on div at bounding box center [413, 379] width 71 height 28
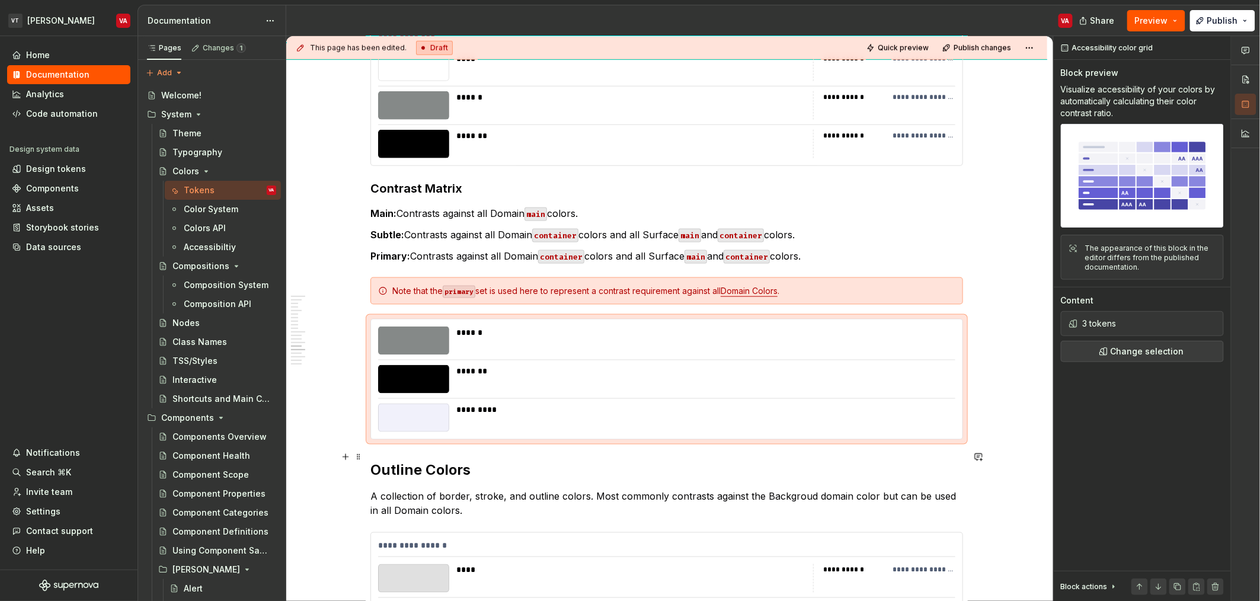
click at [373, 461] on h2 "Outline Colors" at bounding box center [666, 470] width 593 height 19
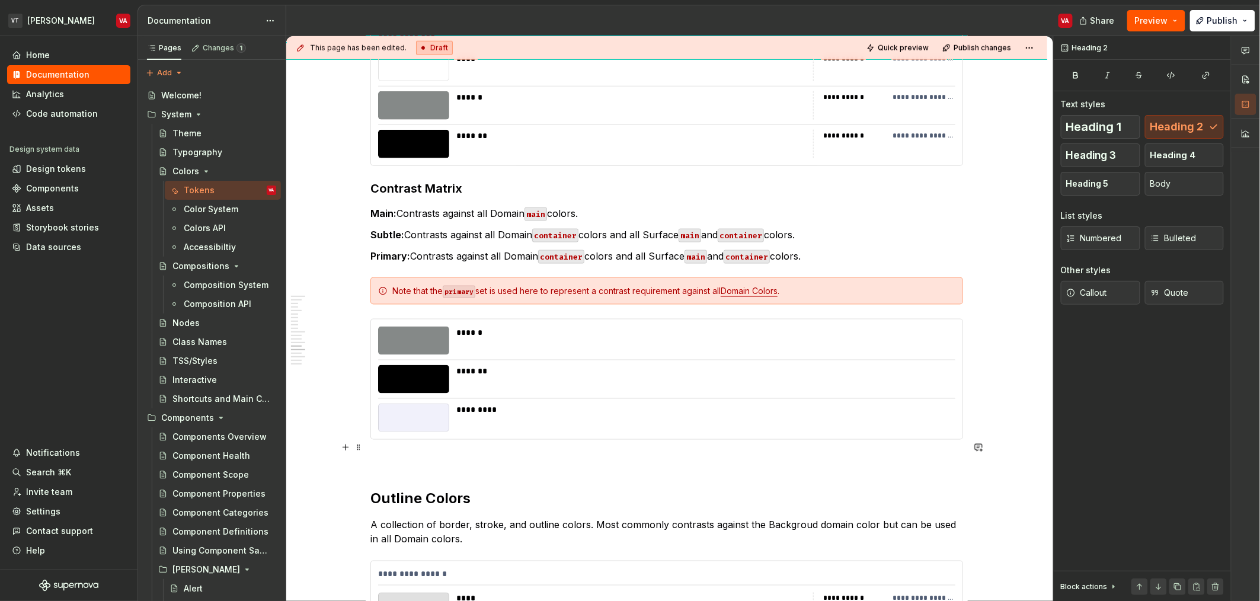
click at [394, 454] on p at bounding box center [666, 461] width 593 height 14
click at [420, 365] on div at bounding box center [413, 379] width 71 height 28
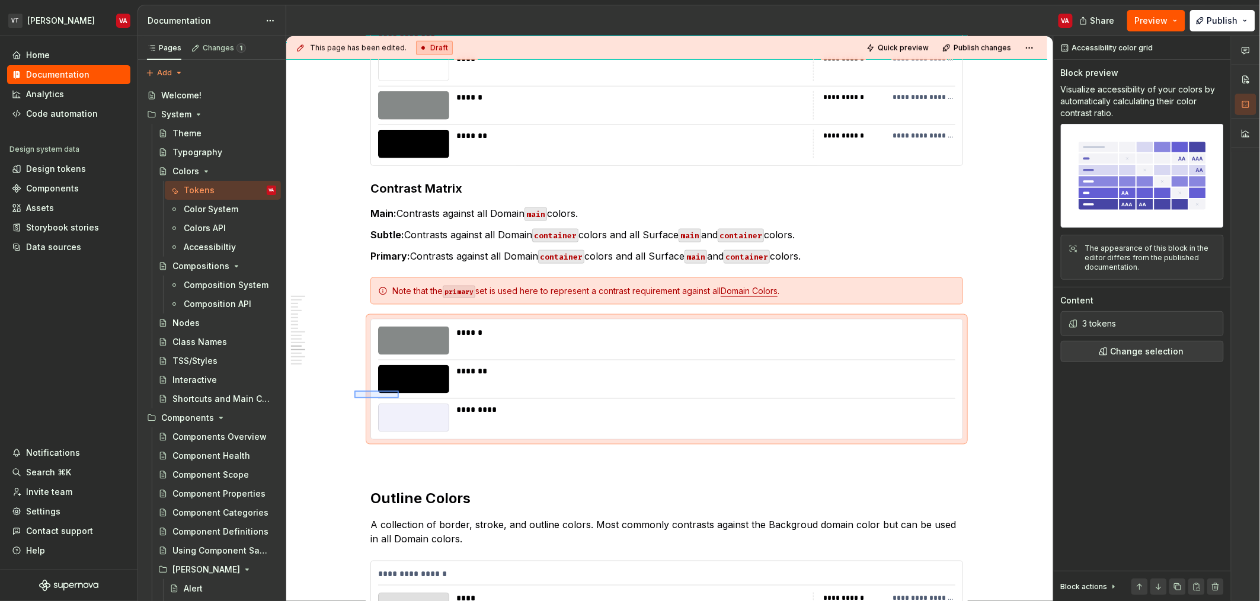
drag, startPoint x: 354, startPoint y: 398, endPoint x: 407, endPoint y: 390, distance: 53.4
click at [407, 390] on div "**********" at bounding box center [669, 318] width 767 height 565
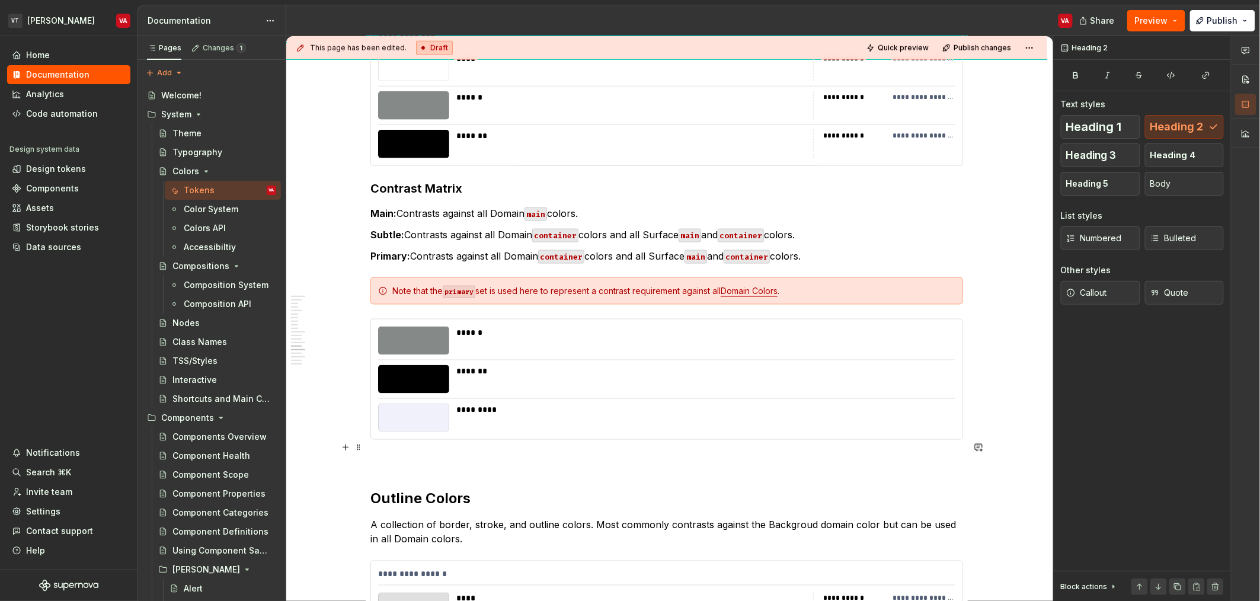
click at [407, 454] on p at bounding box center [666, 461] width 593 height 14
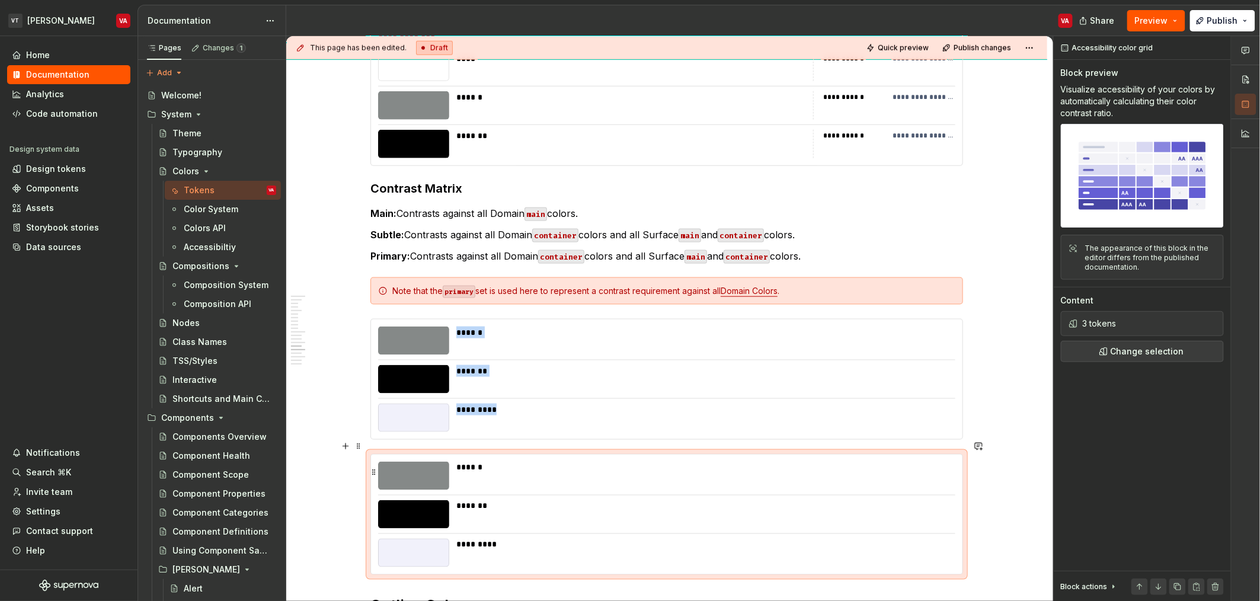
click at [472, 468] on div "******" at bounding box center [702, 476] width 492 height 28
click at [558, 500] on div "*******" at bounding box center [702, 506] width 492 height 12
click at [628, 347] on span "Change selection" at bounding box center [1147, 352] width 73 height 12
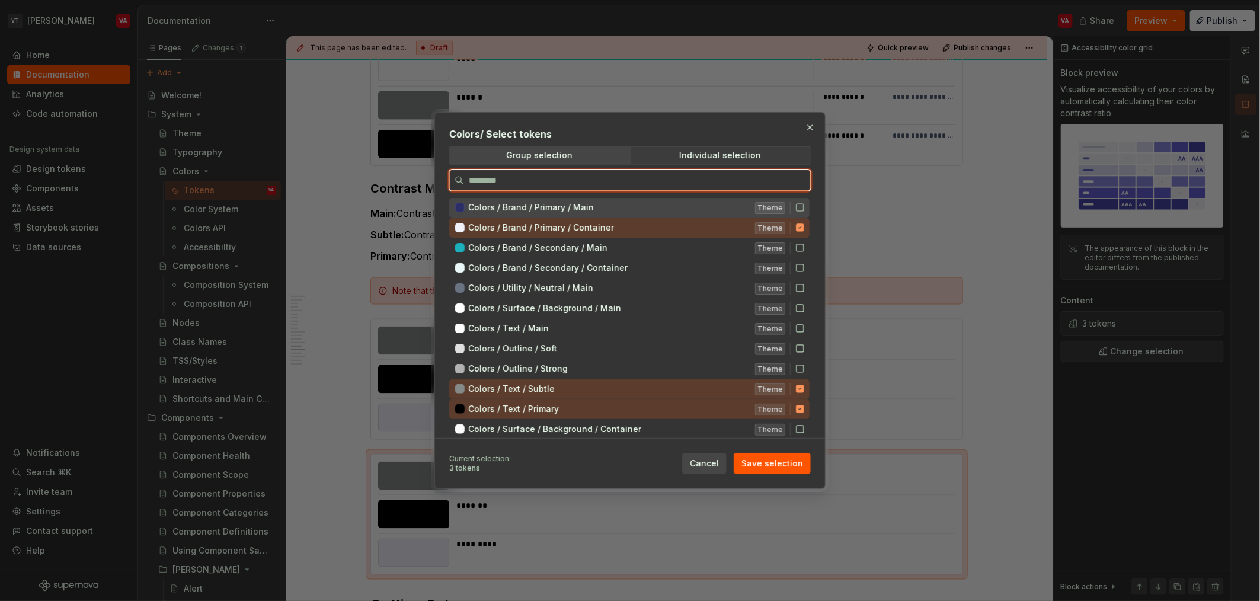
click at [628, 212] on div "Colors / Brand / Primary / Main Theme" at bounding box center [629, 208] width 360 height 20
click at [628, 226] on icon at bounding box center [800, 228] width 8 height 8
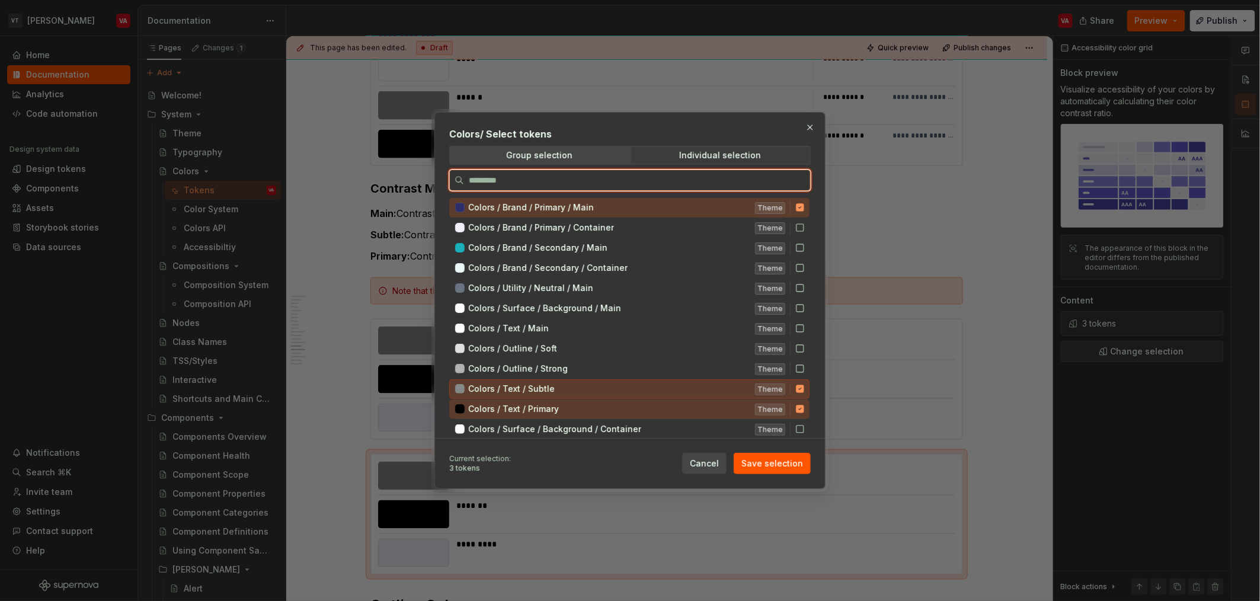
click at [628, 389] on icon at bounding box center [800, 389] width 8 height 8
click at [628, 405] on icon at bounding box center [799, 408] width 9 height 9
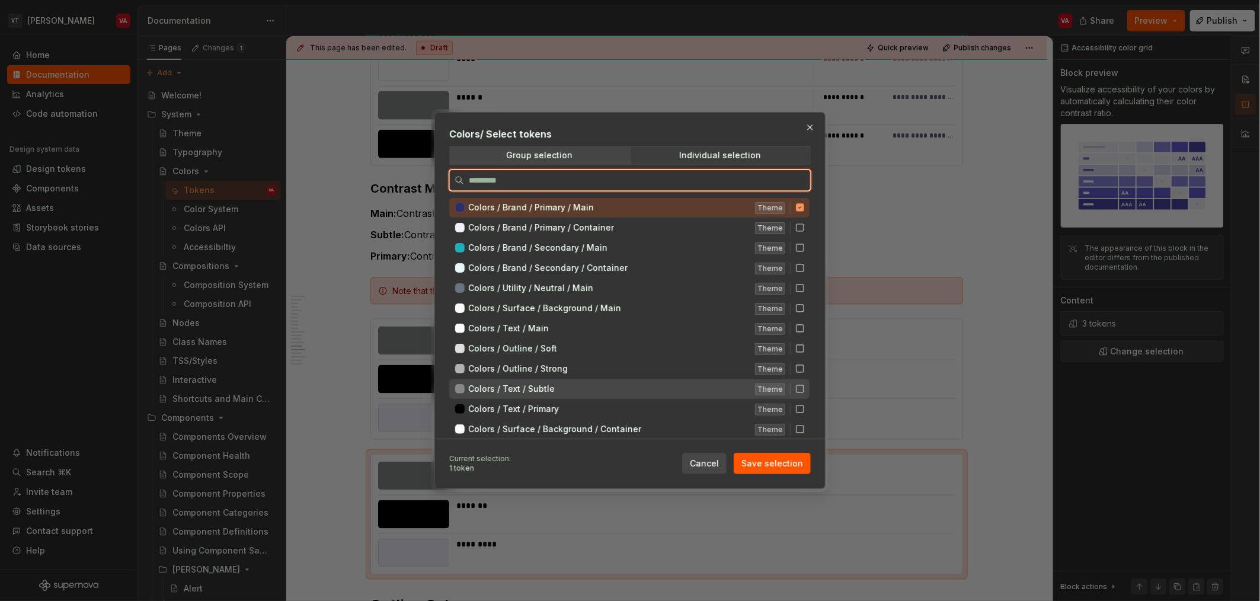
click at [628, 391] on icon at bounding box center [799, 388] width 9 height 9
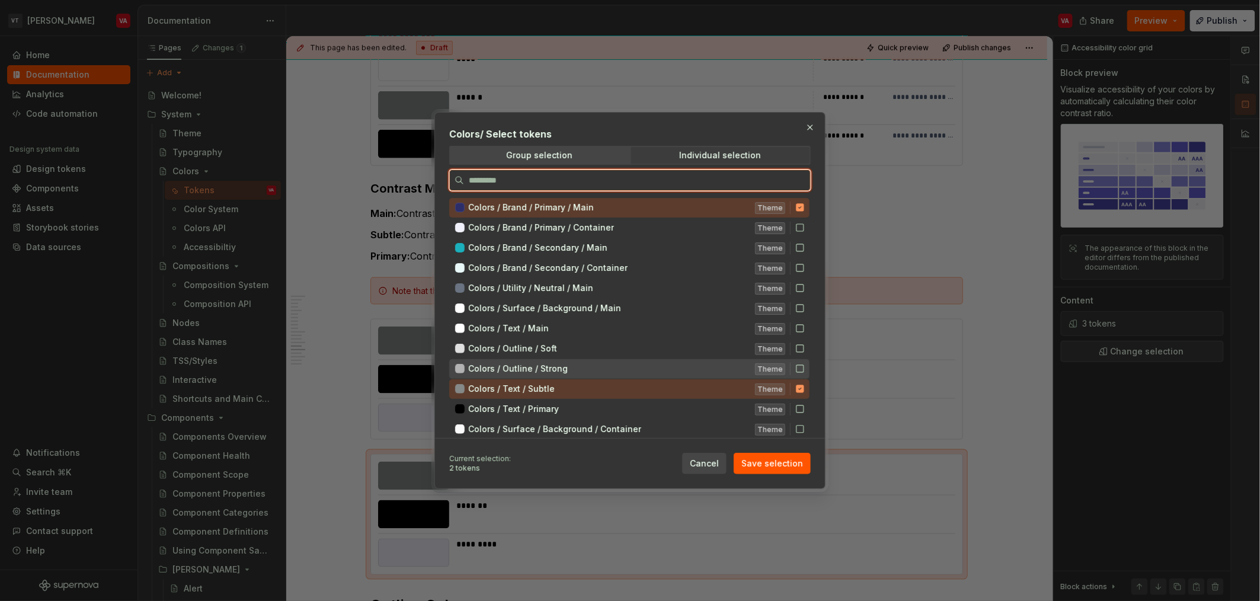
click at [628, 369] on icon at bounding box center [799, 368] width 9 height 9
click at [628, 369] on icon at bounding box center [800, 369] width 8 height 8
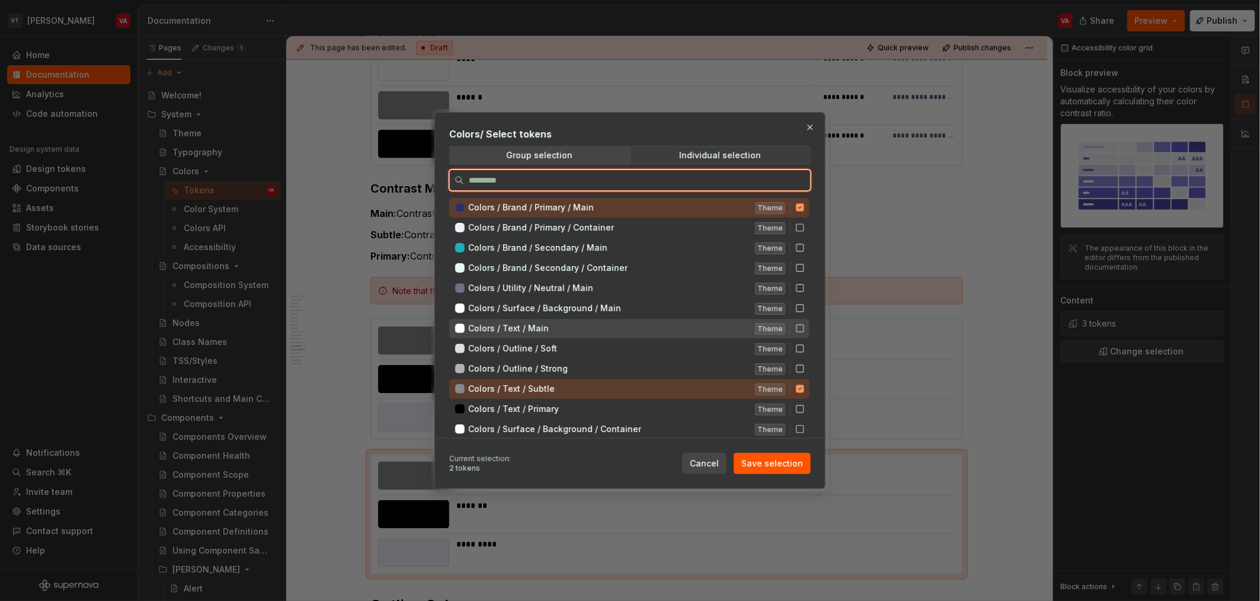
click at [628, 332] on div "Colors / Text / Main Theme" at bounding box center [629, 329] width 360 height 20
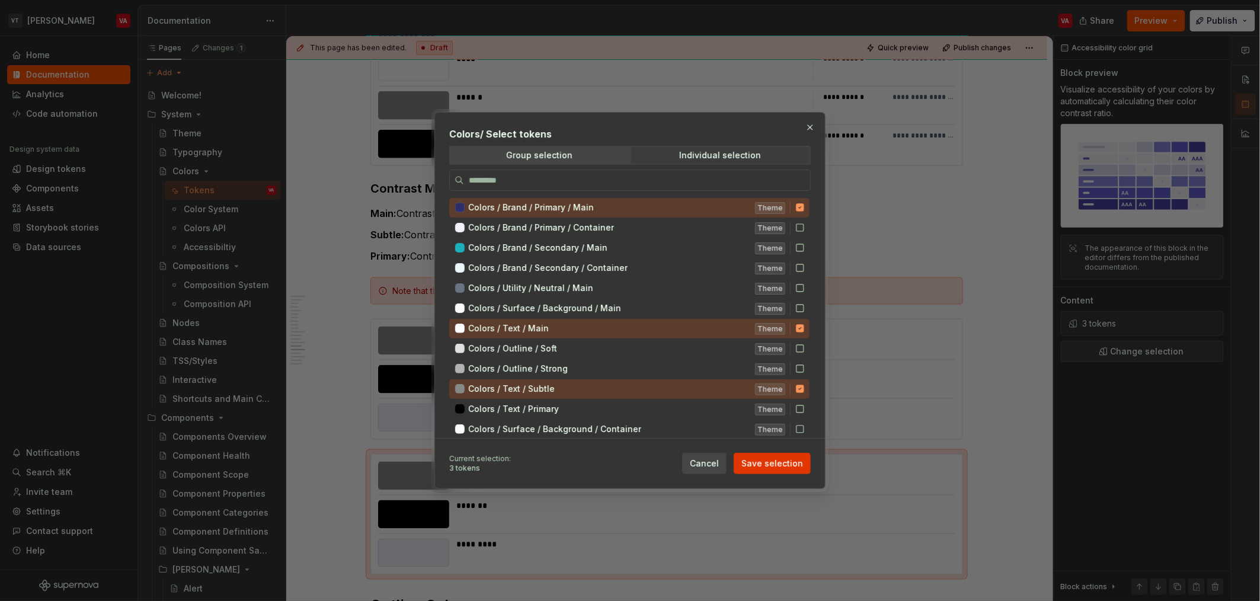
click at [628, 468] on span "Save selection" at bounding box center [772, 464] width 62 height 12
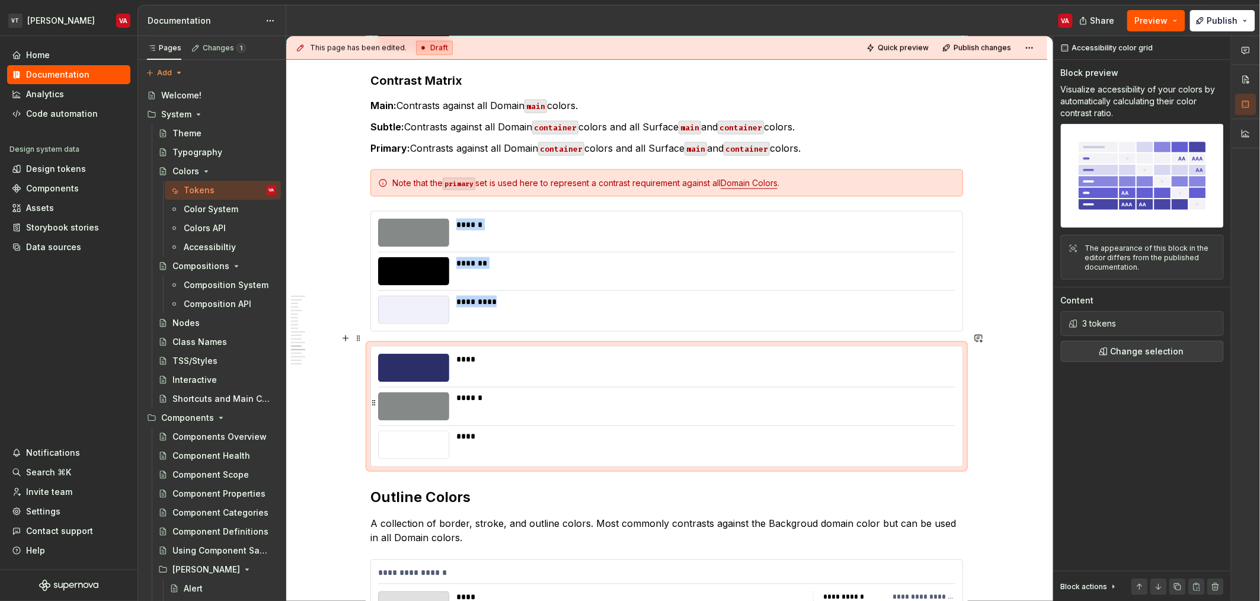
scroll to position [2526, 0]
click at [371, 489] on h2 "Outline Colors" at bounding box center [666, 498] width 593 height 19
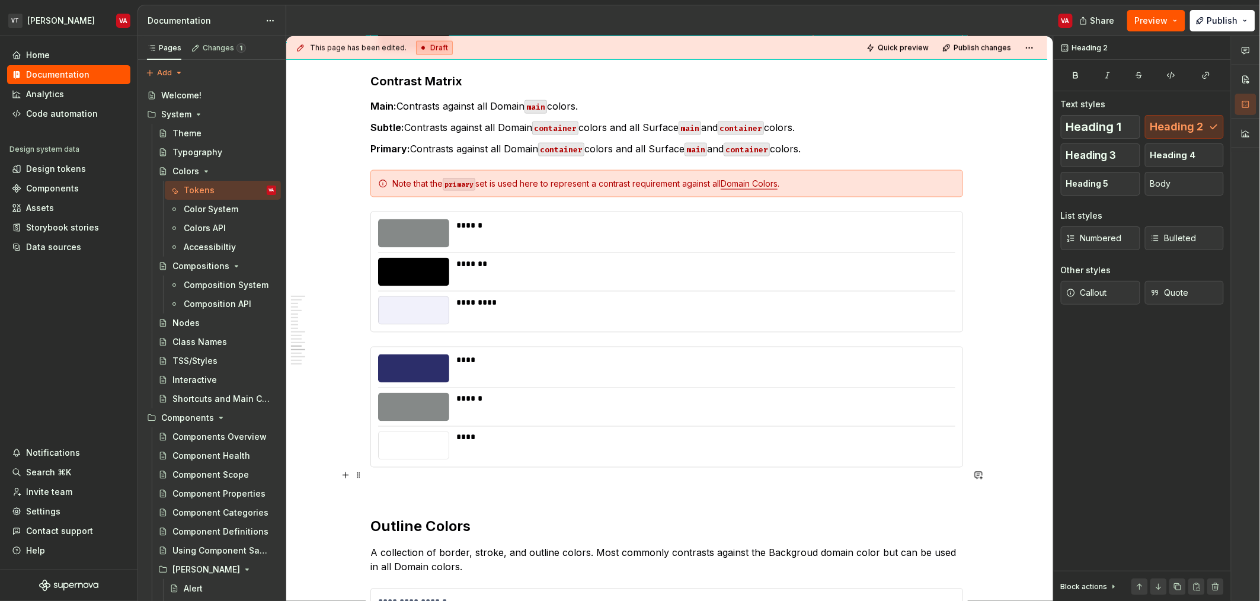
click at [401, 482] on p at bounding box center [666, 489] width 593 height 14
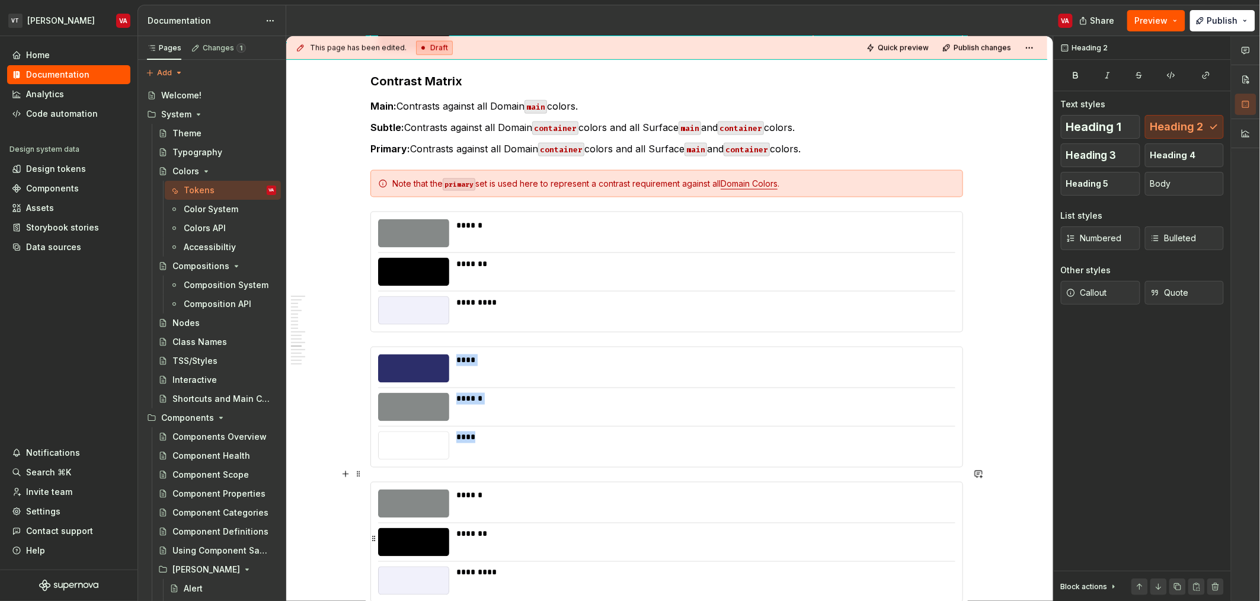
click at [480, 528] on div "*******" at bounding box center [702, 534] width 492 height 12
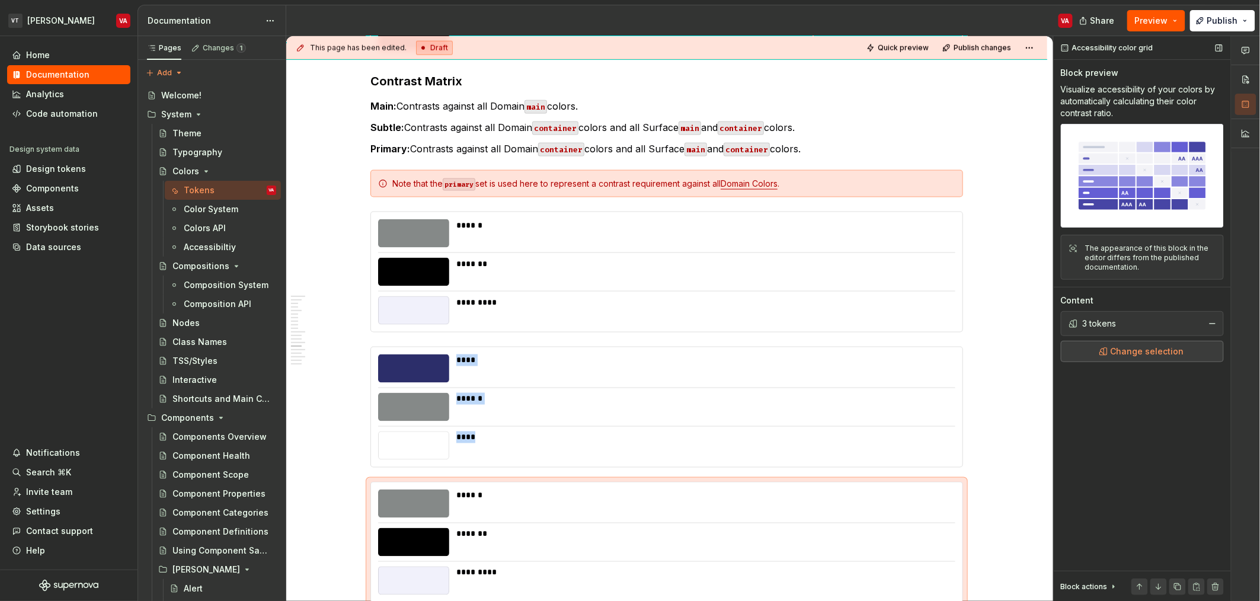
click at [628, 361] on button "Change selection" at bounding box center [1142, 351] width 163 height 21
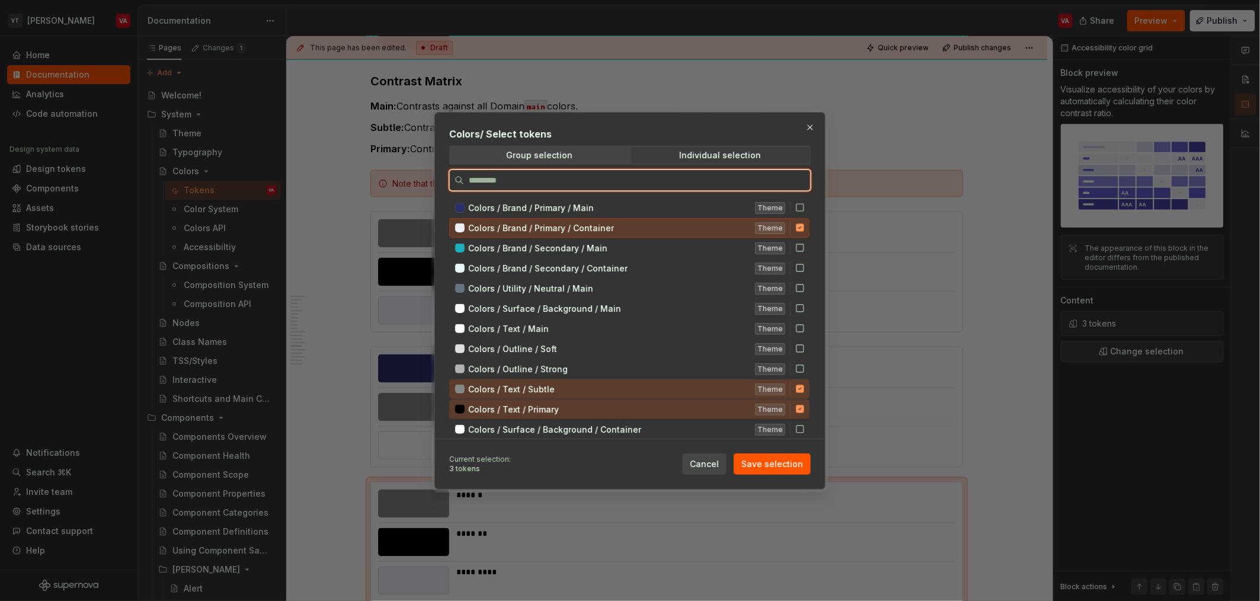
click at [628, 228] on icon at bounding box center [799, 227] width 9 height 9
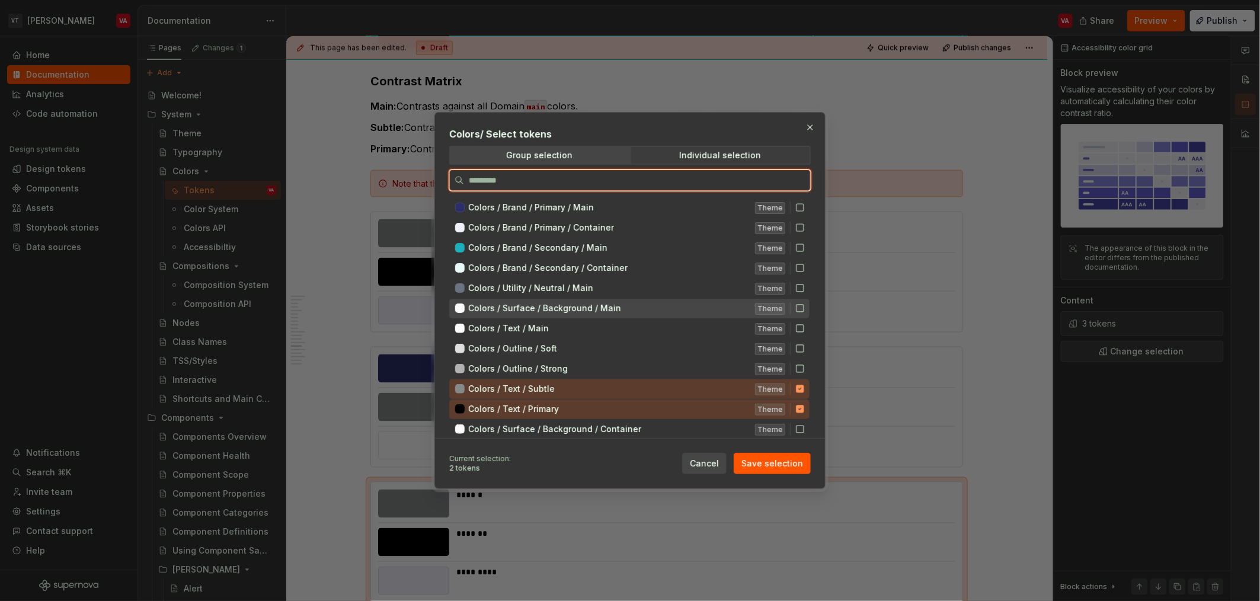
click at [628, 306] on icon at bounding box center [799, 307] width 9 height 9
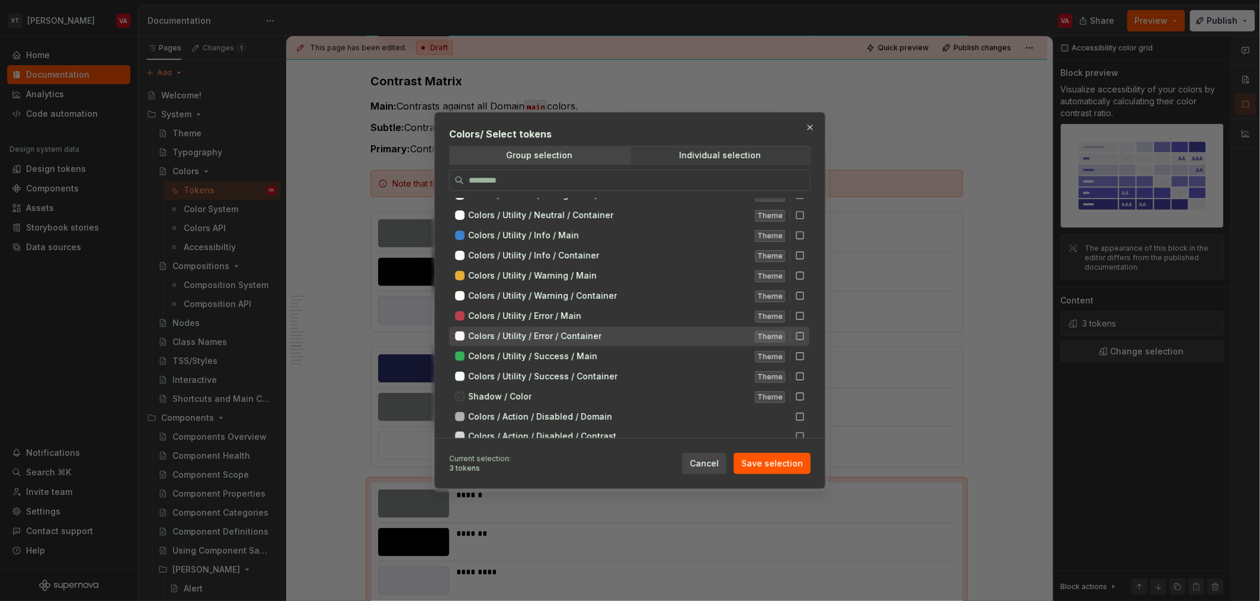
scroll to position [146, 0]
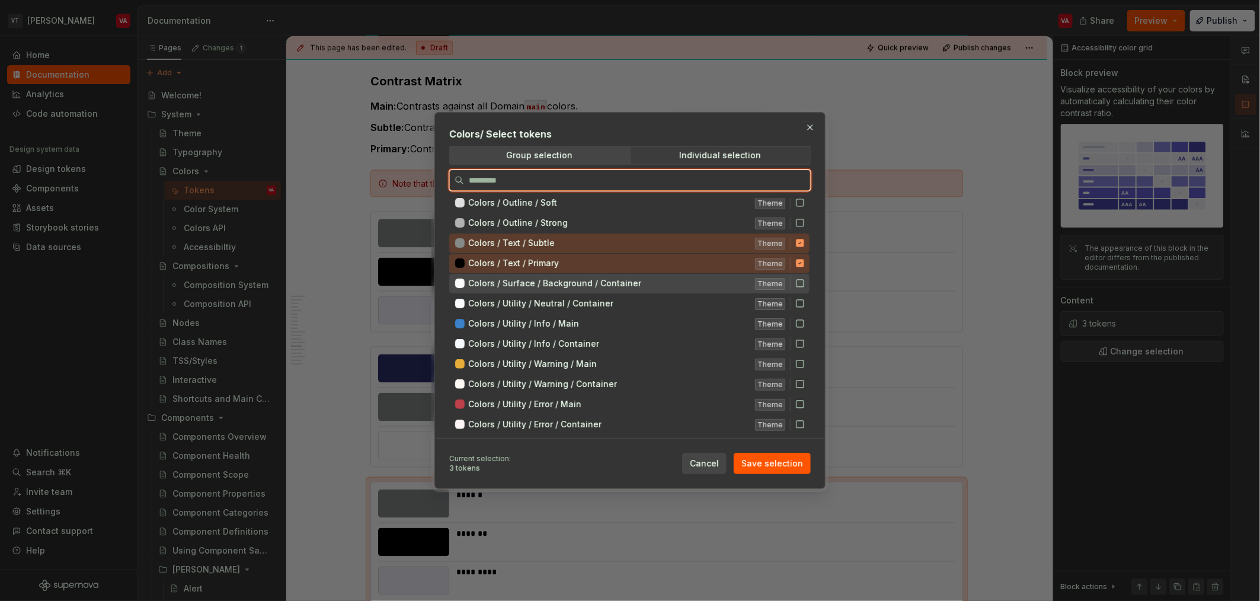
click at [628, 281] on icon at bounding box center [799, 283] width 7 height 7
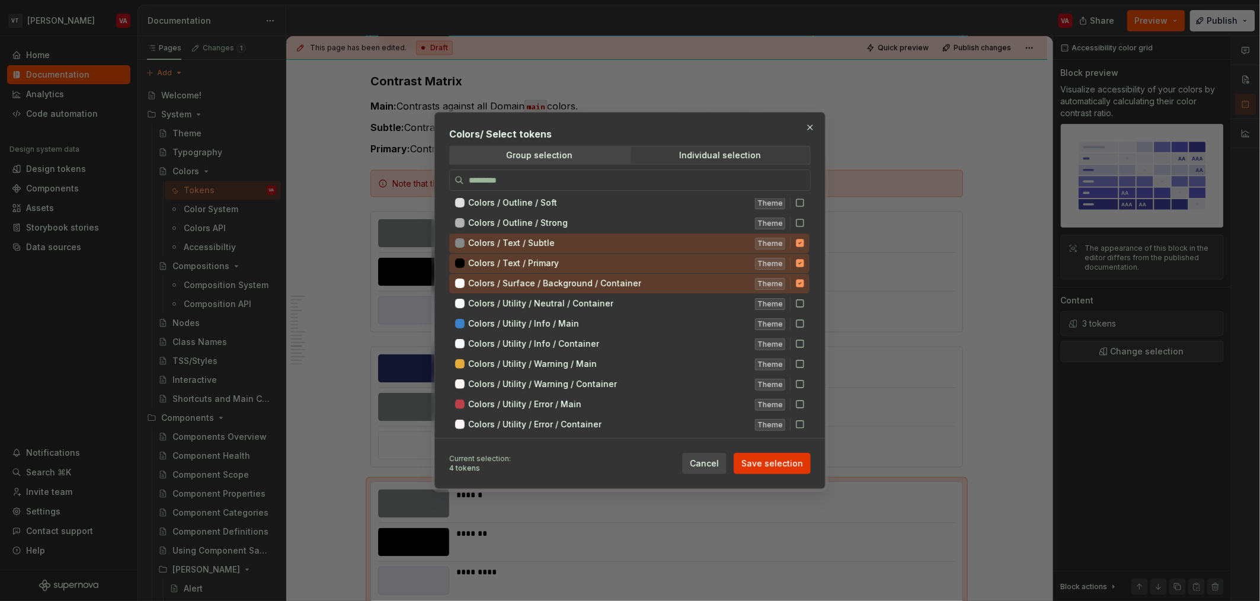
click at [628, 467] on span "Save selection" at bounding box center [772, 464] width 62 height 12
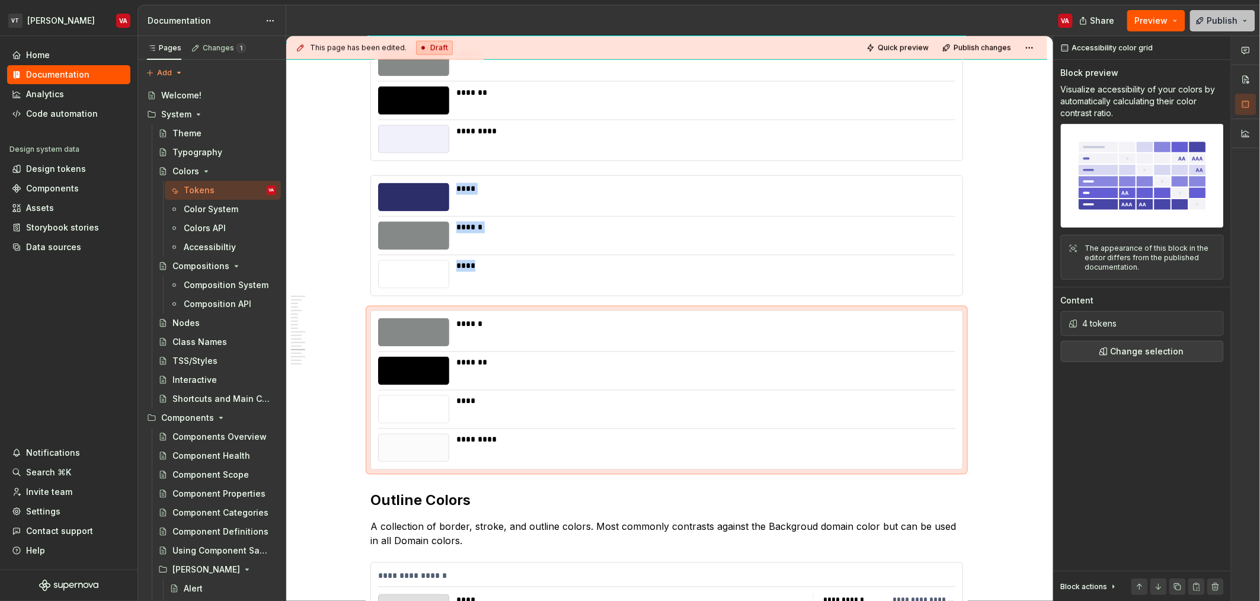
scroll to position [2711, 0]
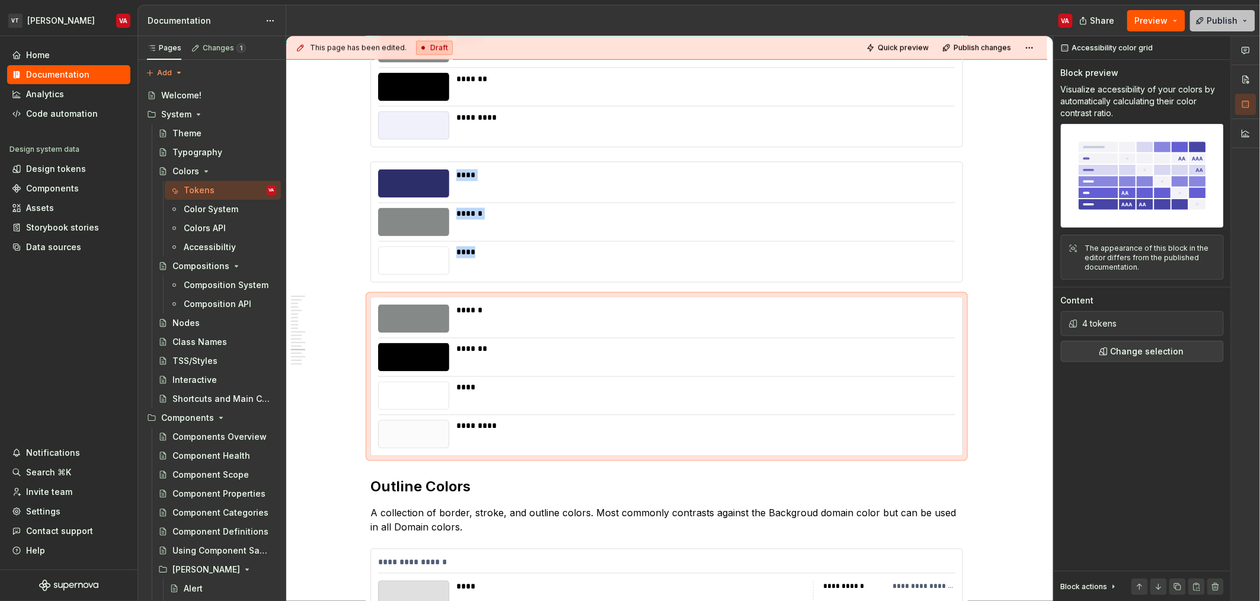
click at [628, 21] on span "Publish" at bounding box center [1222, 21] width 31 height 12
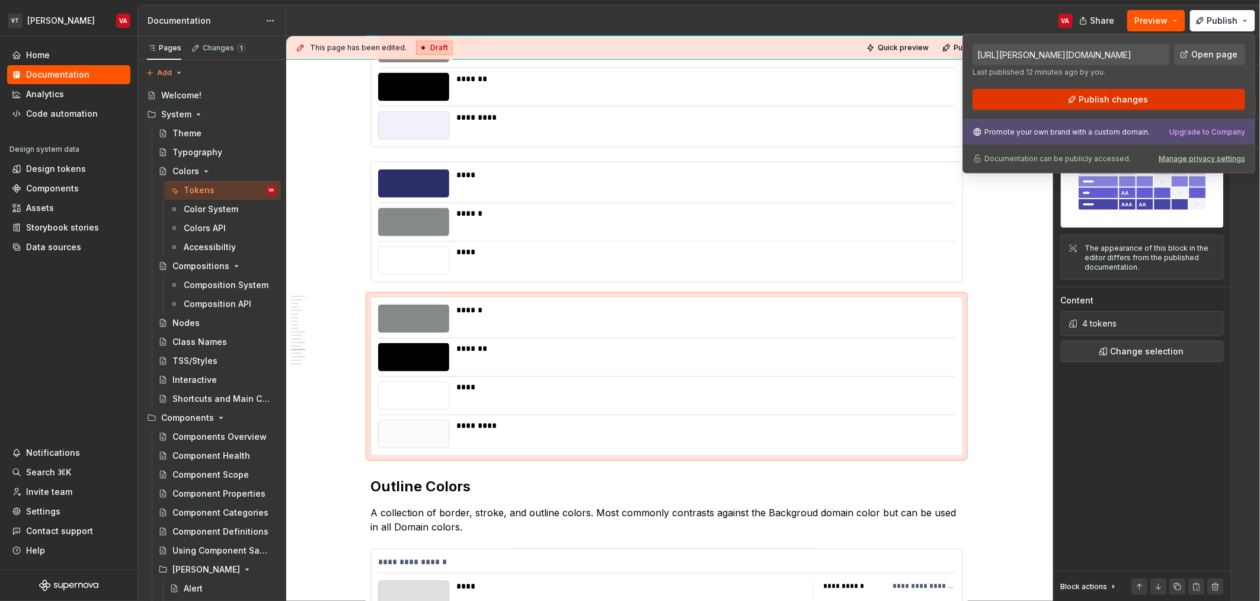
click at [628, 98] on span "Publish changes" at bounding box center [1113, 100] width 69 height 12
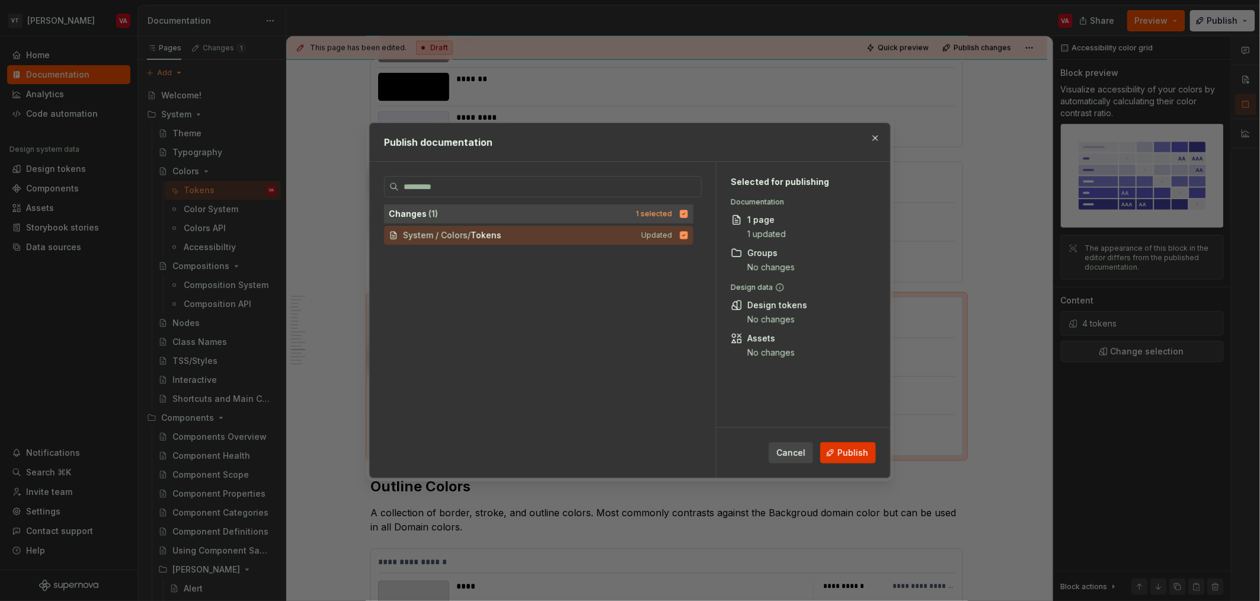
click at [628, 456] on span "Publish" at bounding box center [852, 453] width 31 height 12
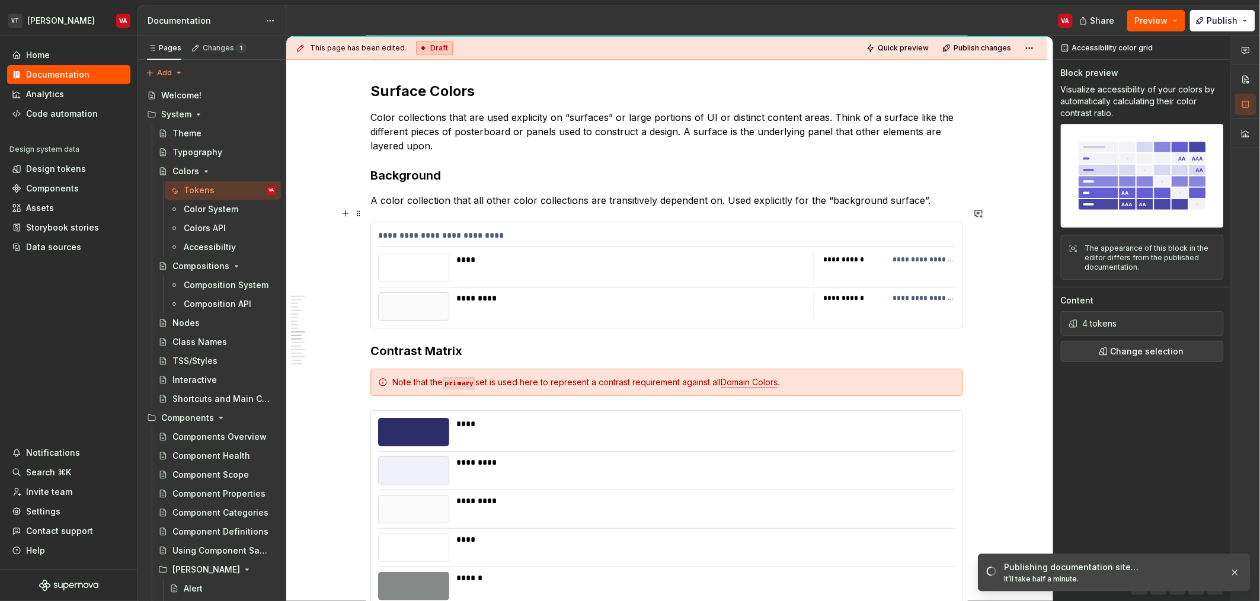
scroll to position [1700, 0]
click at [524, 117] on p "Color collections that are used explicity on “surfaces” or large portions of UI…" at bounding box center [666, 132] width 593 height 43
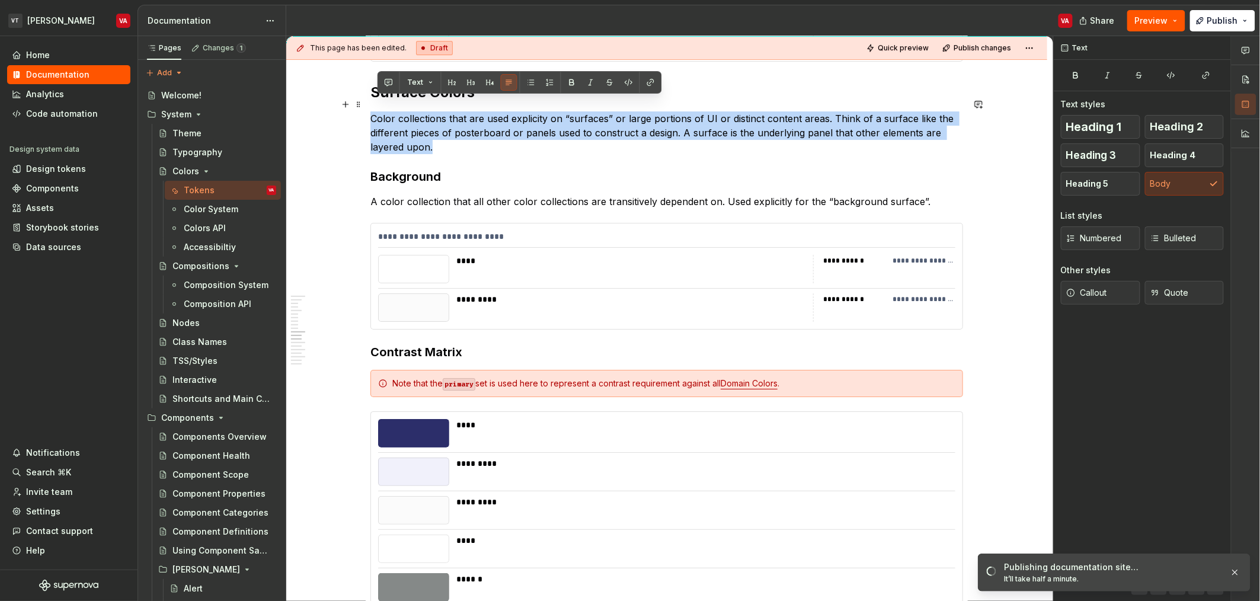
drag, startPoint x: 447, startPoint y: 136, endPoint x: 370, endPoint y: 104, distance: 82.9
click at [370, 111] on p "Color collections that are used explicity on “surfaces” or large portions of UI…" at bounding box center [666, 132] width 593 height 43
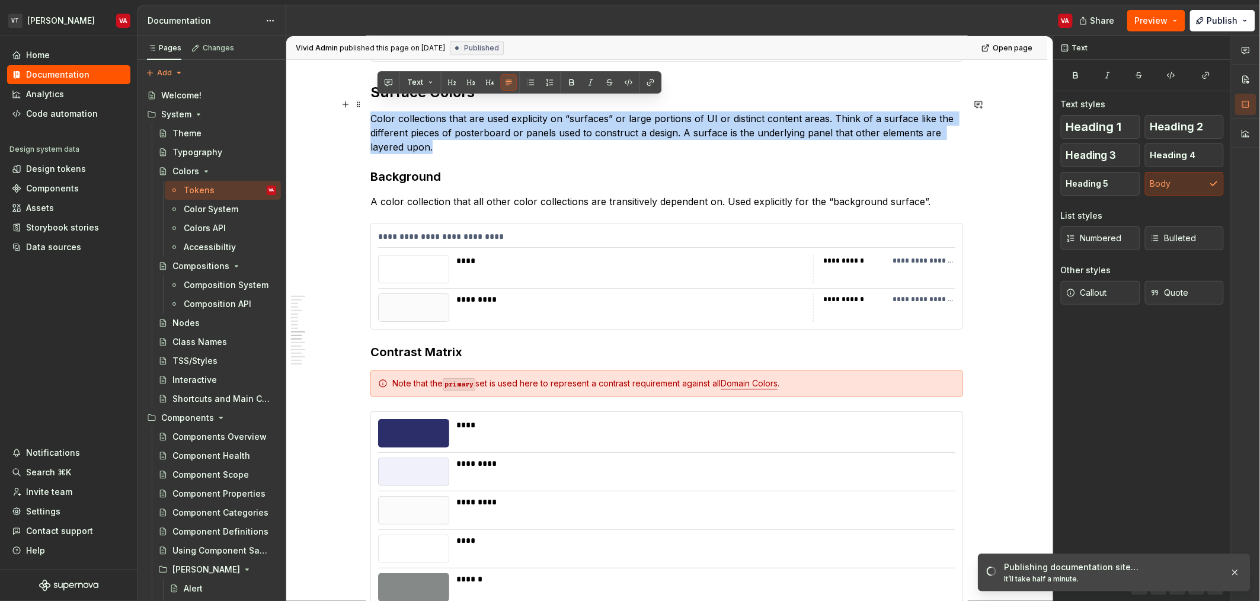
drag, startPoint x: 433, startPoint y: 135, endPoint x: 372, endPoint y: 101, distance: 70.1
click at [372, 111] on p "Color collections that are used explicity on “surfaces” or large portions of UI…" at bounding box center [666, 132] width 593 height 43
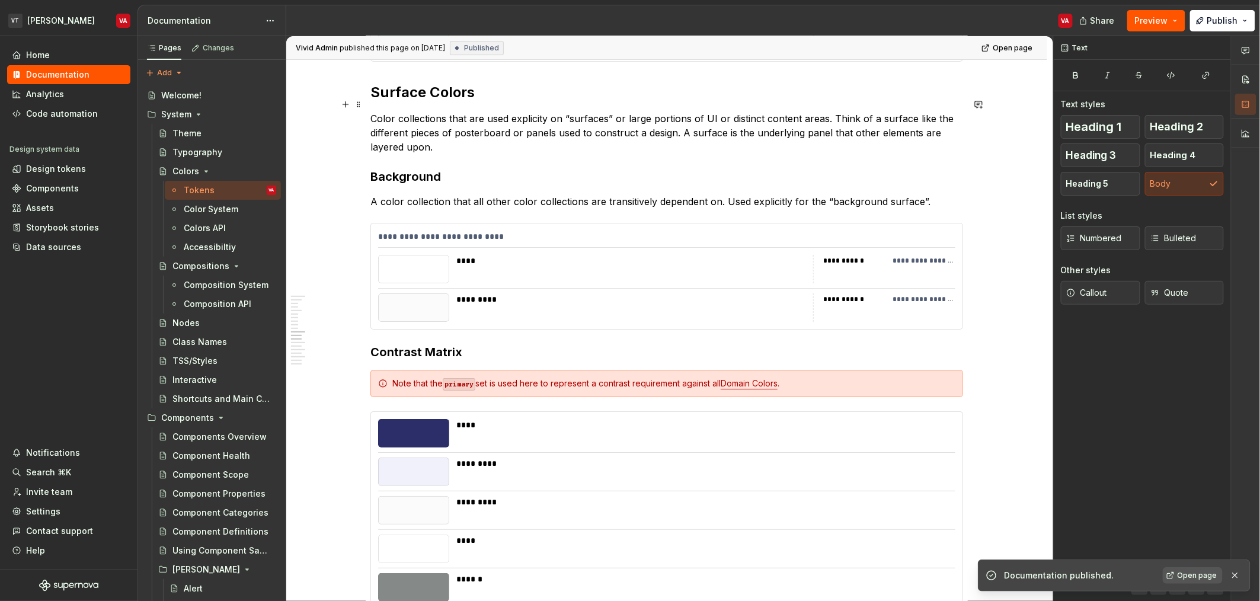
click at [407, 129] on p "Color collections that are used explicity on “surfaces” or large portions of UI…" at bounding box center [666, 132] width 593 height 43
click at [628, 575] on span "Open page" at bounding box center [1198, 575] width 40 height 9
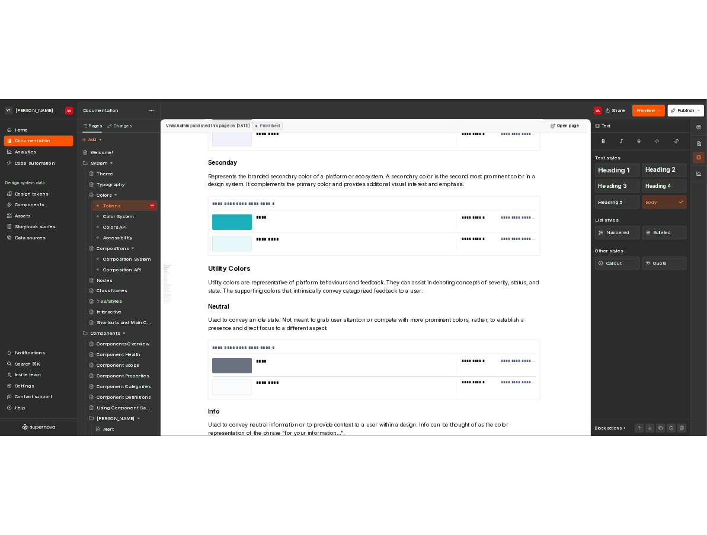
scroll to position [0, 0]
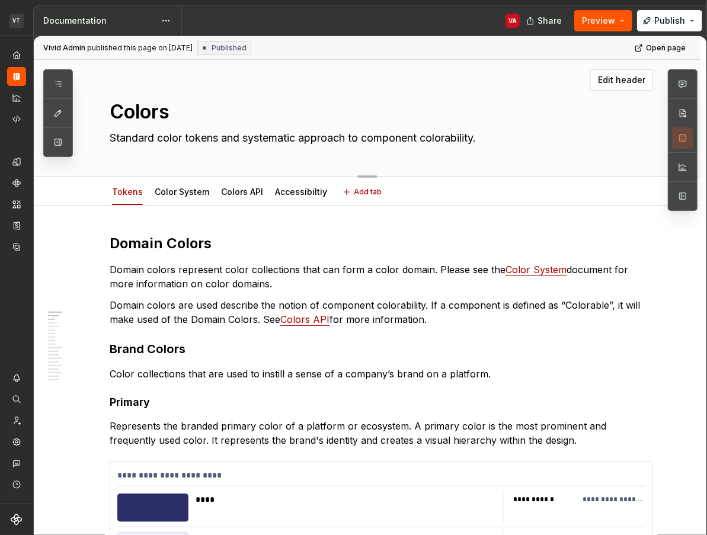
type textarea "*"
